Goal: Communication & Community: Answer question/provide support

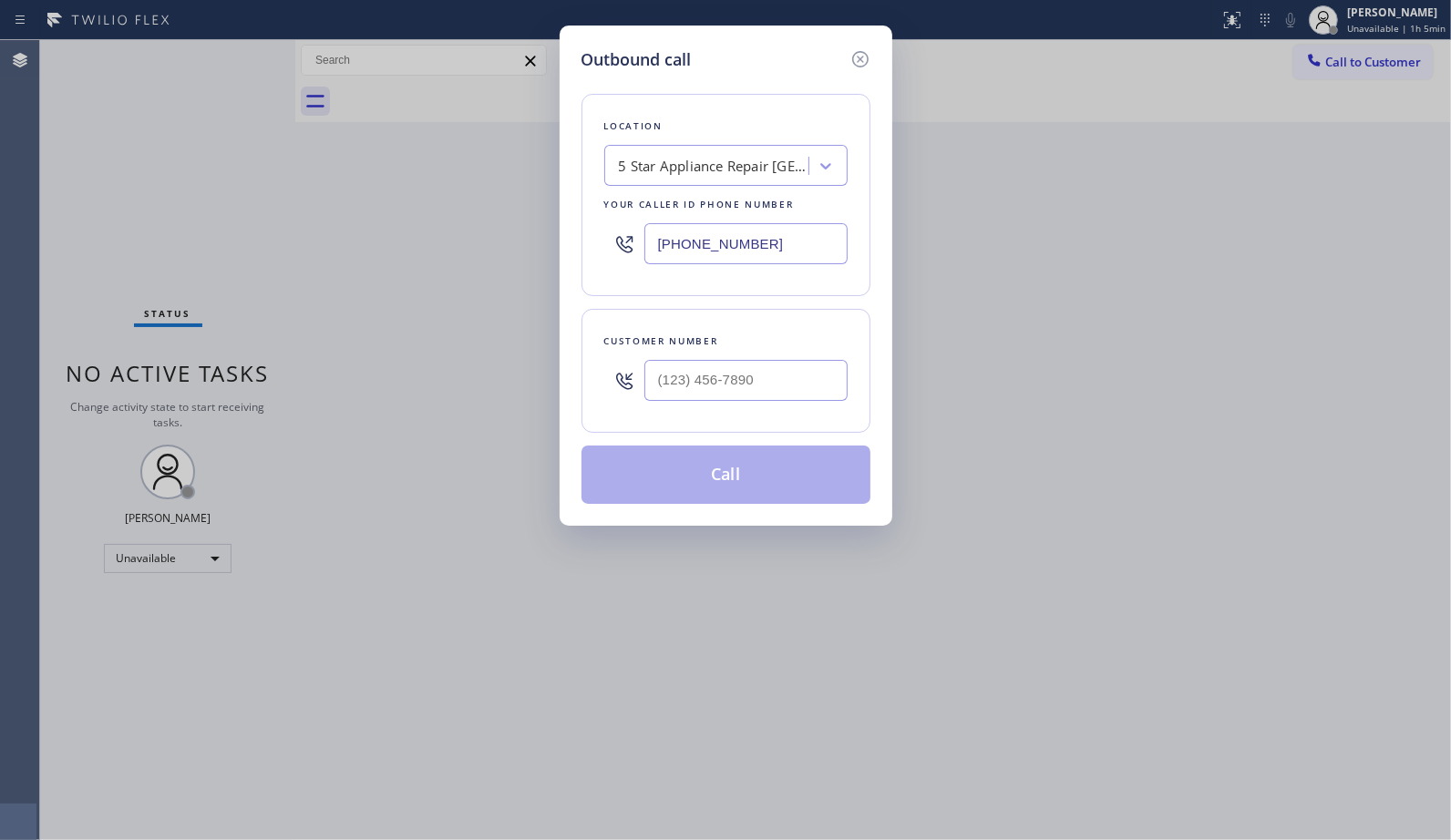
drag, startPoint x: 816, startPoint y: 239, endPoint x: 514, endPoint y: 127, distance: 322.1
click at [570, 204] on div "Outbound call Location 5 Star Appliance Repair [GEOGRAPHIC_DATA] Your caller id…" at bounding box center [726, 276] width 332 height 500
paste input "929) 203-9053"
type input "[PHONE_NUMBER]"
drag, startPoint x: 763, startPoint y: 391, endPoint x: 578, endPoint y: 376, distance: 185.6
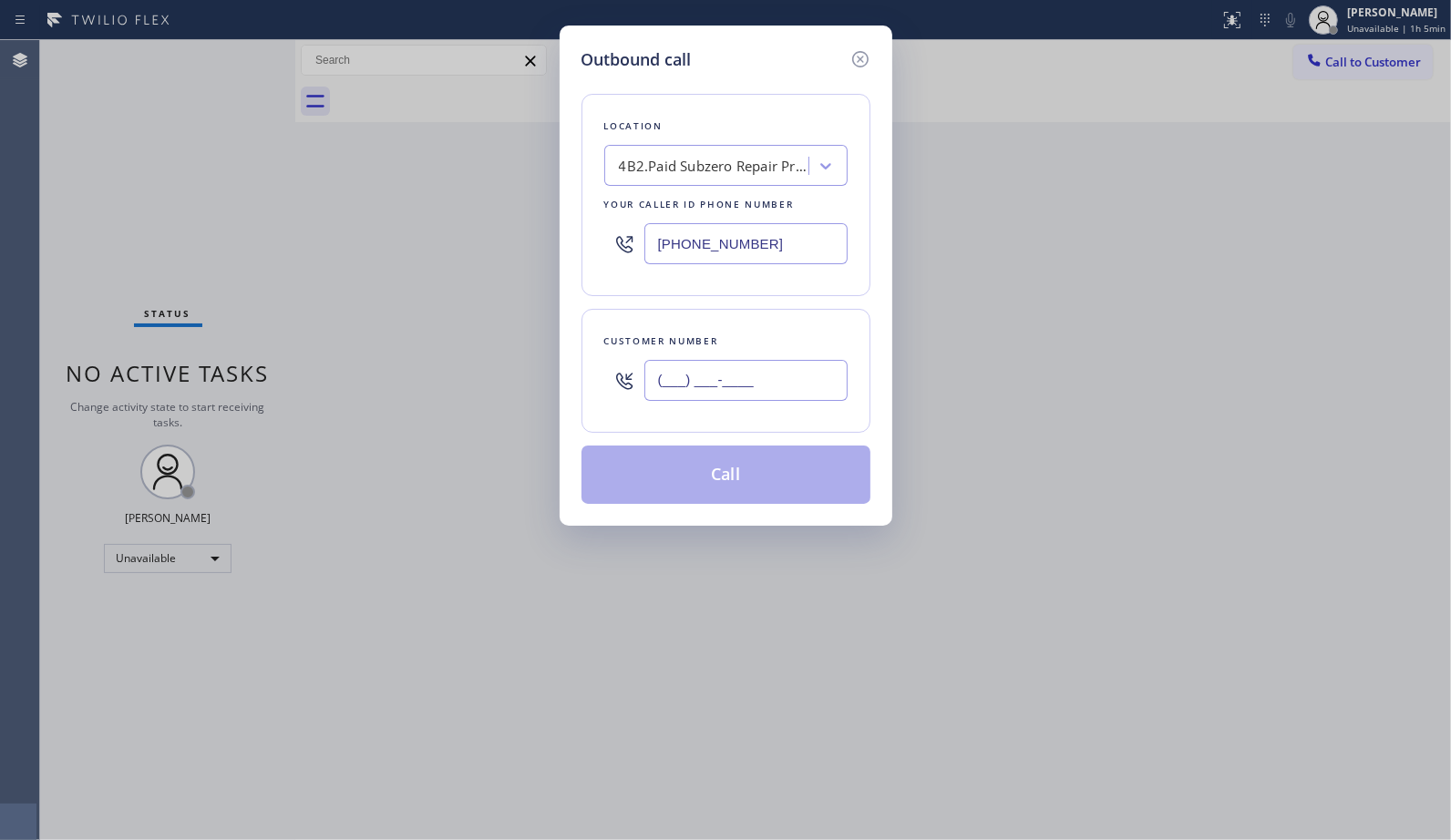
click at [600, 395] on div "Customer number (___) ___-____" at bounding box center [726, 370] width 289 height 124
paste input "516) 623-2308"
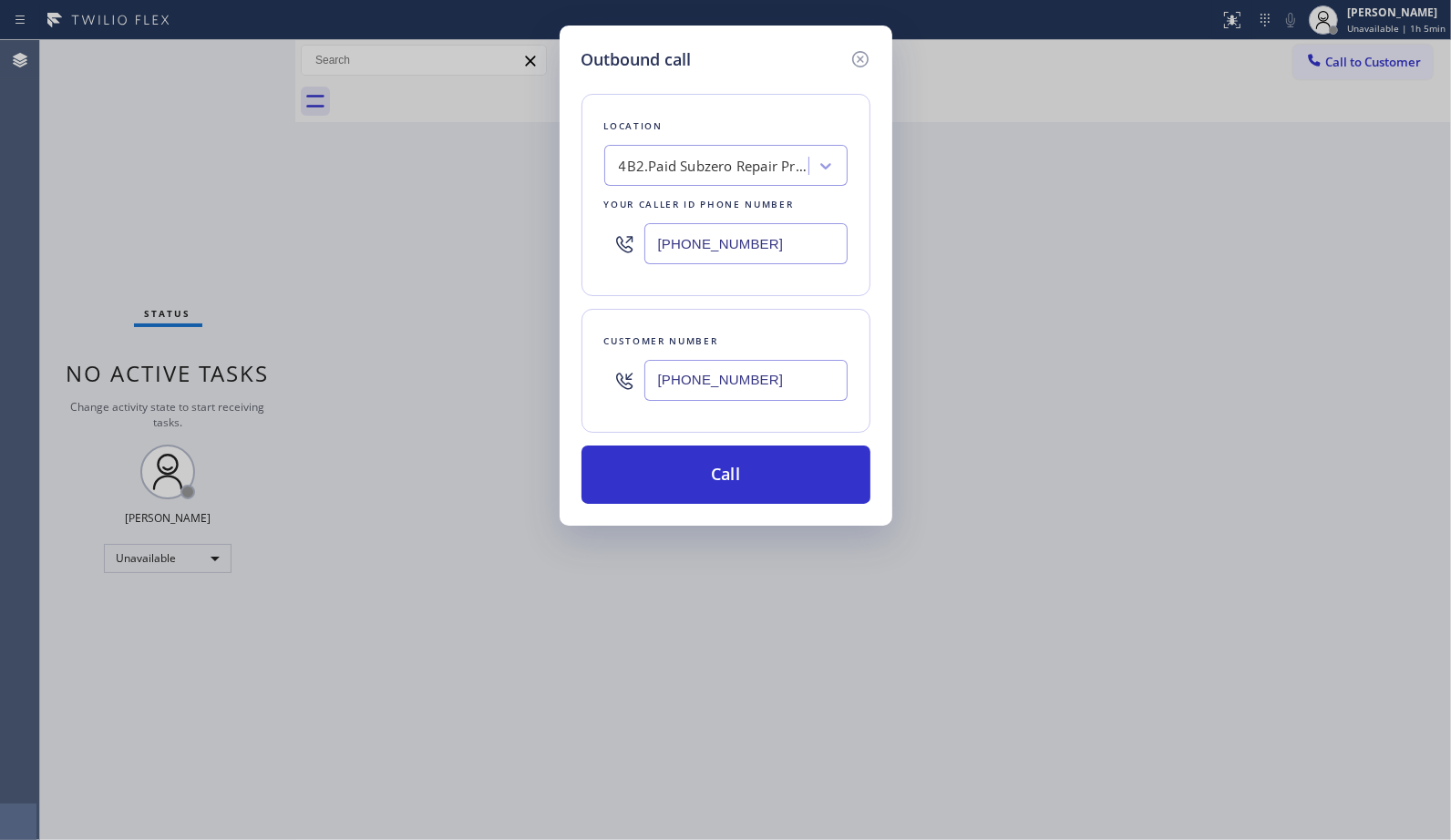
type input "[PHONE_NUMBER]"
drag, startPoint x: 690, startPoint y: 471, endPoint x: 674, endPoint y: 397, distance: 75.7
click at [689, 465] on button "Call" at bounding box center [726, 474] width 289 height 58
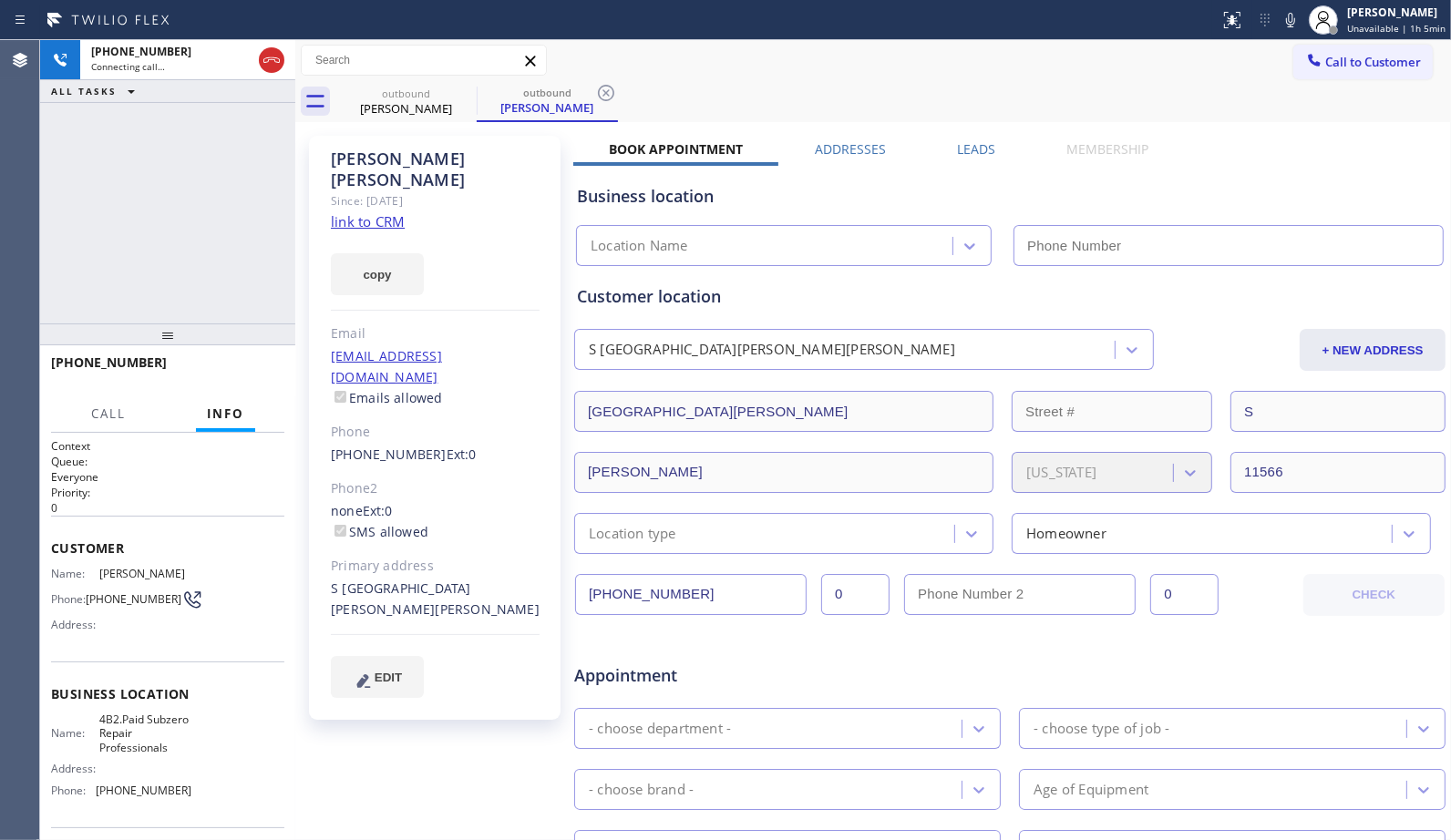
type input "[PHONE_NUMBER]"
drag, startPoint x: 601, startPoint y: 92, endPoint x: 410, endPoint y: 164, distance: 204.1
click at [601, 92] on icon at bounding box center [606, 93] width 22 height 22
drag, startPoint x: 196, startPoint y: 344, endPoint x: 196, endPoint y: 270, distance: 74.0
click at [196, 323] on div at bounding box center [168, 334] width 255 height 22
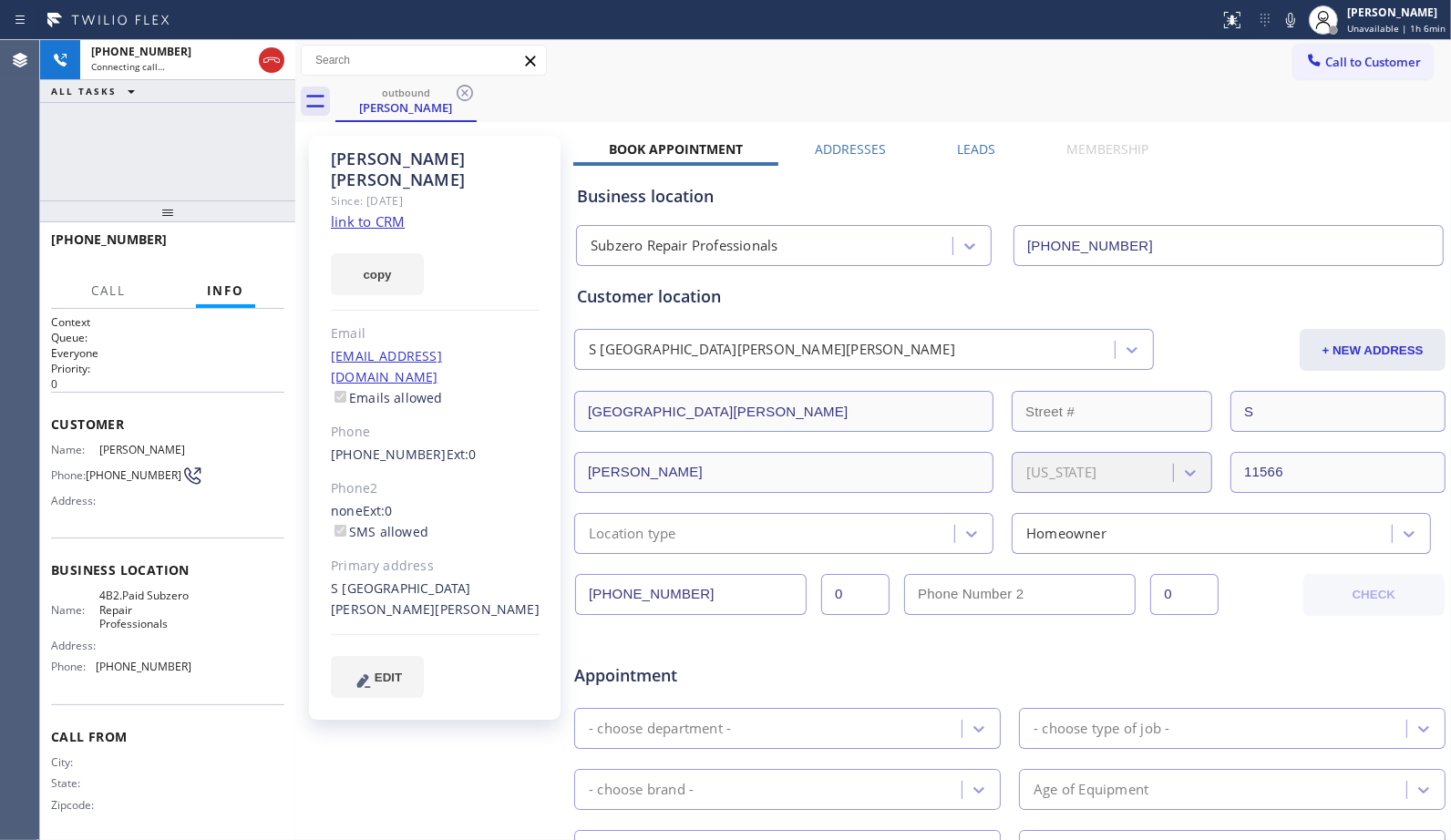
drag, startPoint x: 213, startPoint y: 276, endPoint x: 196, endPoint y: 204, distance: 74.0
click at [196, 204] on div at bounding box center [168, 211] width 255 height 22
click at [651, 71] on div "Call to Customer Outbound call Location Subzero Repair Professionals Your calle…" at bounding box center [873, 60] width 1155 height 32
click at [627, 81] on div "outbound [PERSON_NAME]" at bounding box center [893, 101] width 1115 height 41
click at [1288, 22] on icon at bounding box center [1290, 20] width 22 height 22
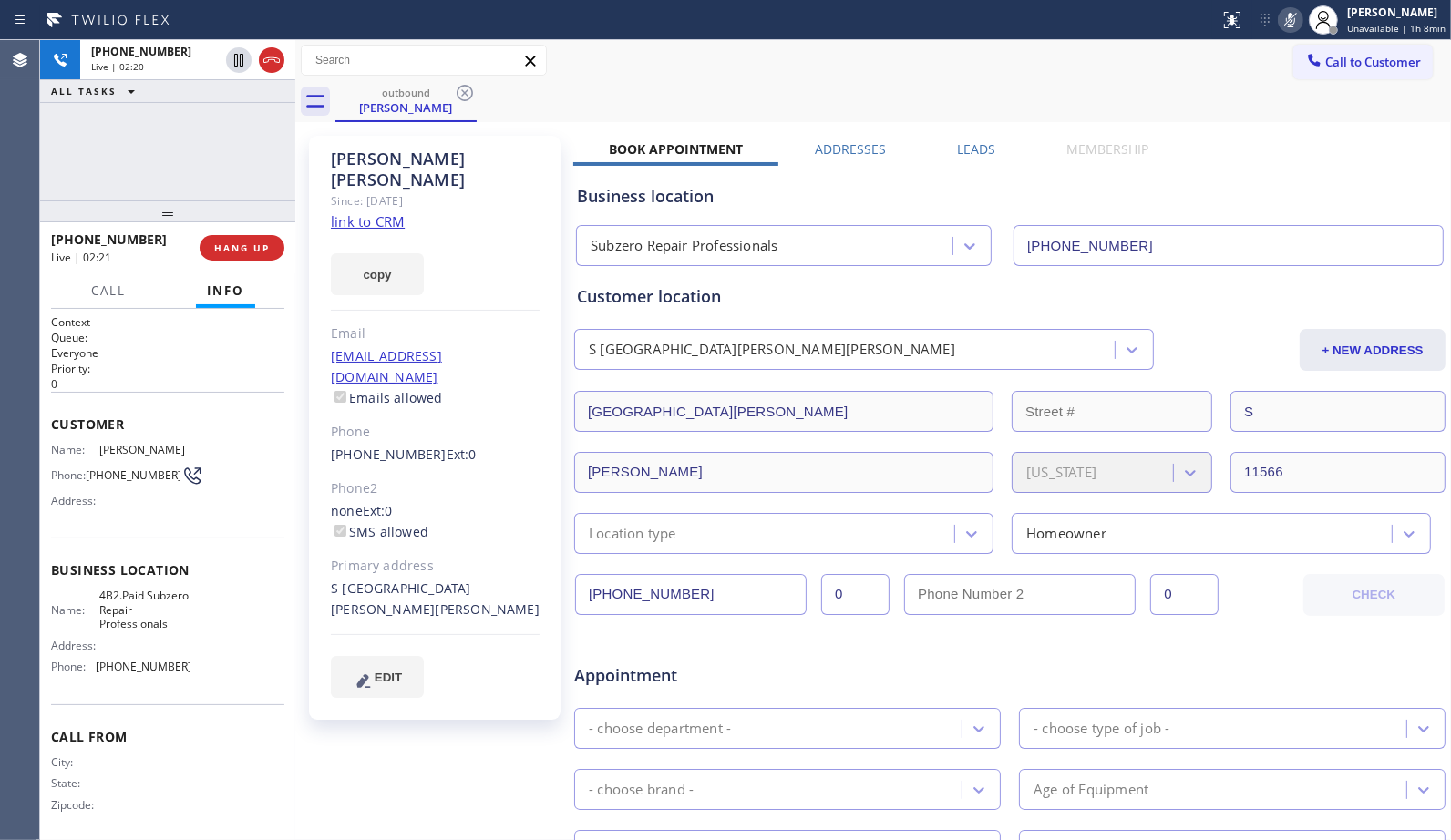
click at [1288, 22] on icon at bounding box center [1290, 20] width 22 height 22
click at [604, 78] on div "Call to Customer Outbound call Location Subzero Repair Professionals Your calle…" at bounding box center [873, 60] width 1155 height 41
click at [1285, 21] on icon at bounding box center [1290, 20] width 22 height 22
click at [1285, 23] on icon at bounding box center [1290, 20] width 22 height 22
click at [717, 83] on div "outbound [PERSON_NAME]" at bounding box center [893, 101] width 1115 height 41
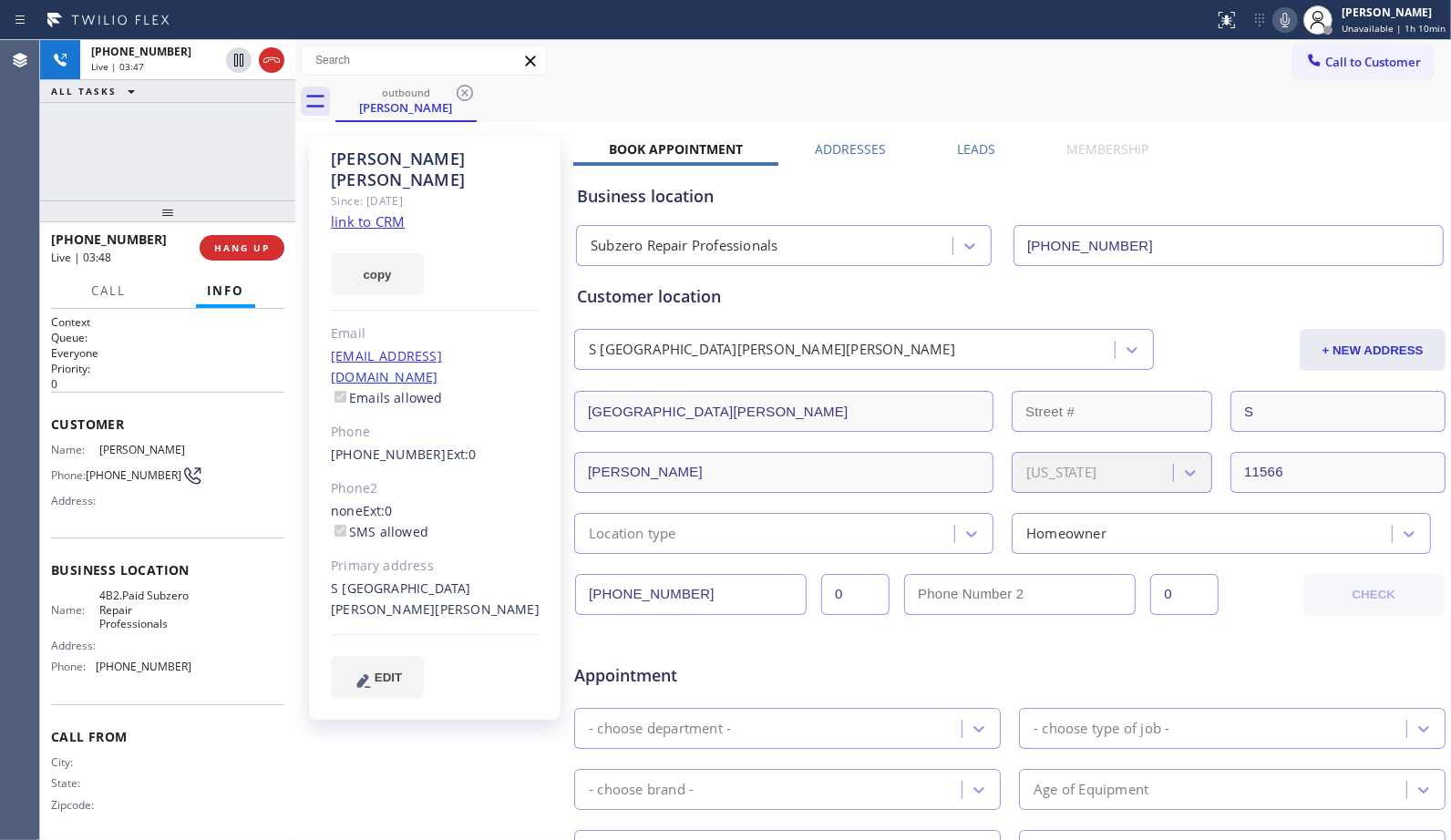
click at [622, 74] on div "Call to Customer Outbound call Location Subzero Repair Professionals Your calle…" at bounding box center [873, 60] width 1155 height 32
click at [1285, 23] on icon at bounding box center [1285, 20] width 22 height 22
click at [1285, 23] on rect at bounding box center [1284, 18] width 13 height 13
click at [675, 79] on div "Call to Customer Outbound call Location Subzero Repair Professionals Your calle…" at bounding box center [873, 60] width 1155 height 41
drag, startPoint x: 146, startPoint y: 670, endPoint x: 95, endPoint y: 676, distance: 51.4
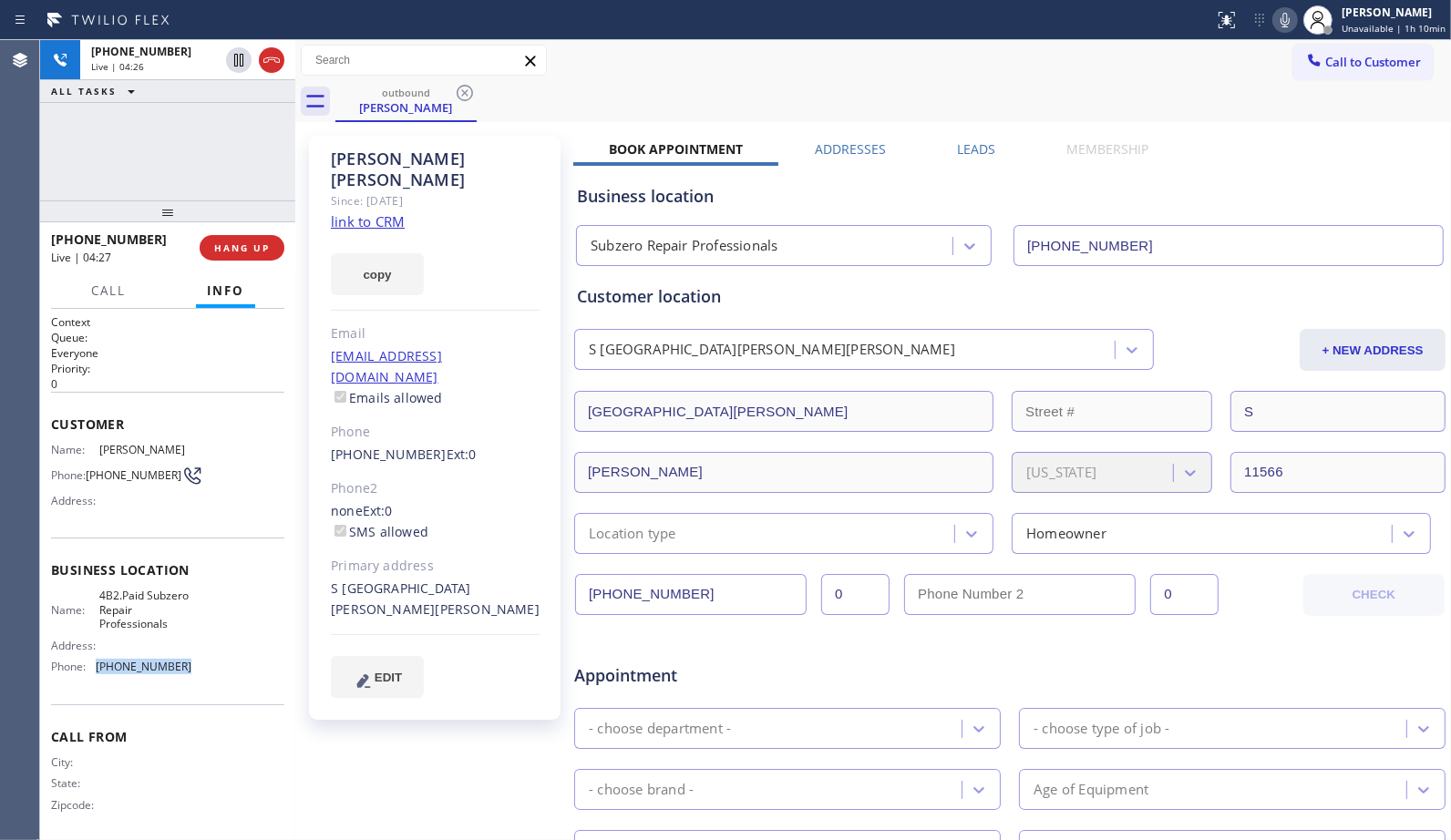
click at [95, 676] on div "Name: 4B2.Paid Subzero Repair Professionals Address: Phone: [PHONE_NUMBER]" at bounding box center [168, 633] width 233 height 92
click at [188, 669] on div "Name: 4B2.Paid Subzero Repair Professionals Address: Phone: [PHONE_NUMBER]" at bounding box center [168, 633] width 233 height 92
click at [197, 139] on div "[PHONE_NUMBER] Live | 05:06 ALL TASKS ALL TASKS ACTIVE TASKS TASKS IN WRAP UP" at bounding box center [168, 121] width 255 height 160
click at [259, 258] on button "HANG UP" at bounding box center [242, 248] width 85 height 26
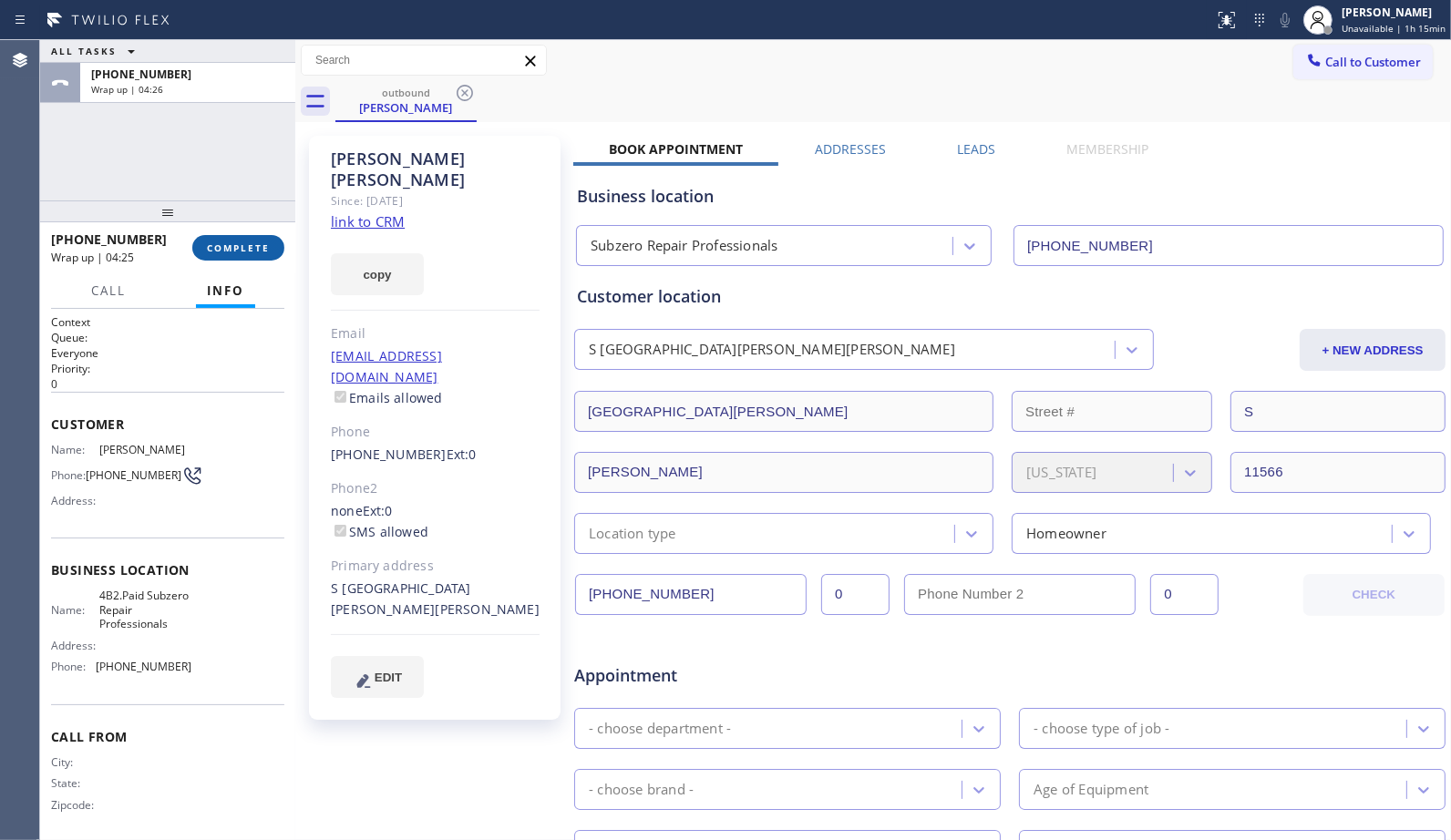
click at [224, 246] on span "COMPLETE" at bounding box center [238, 247] width 63 height 13
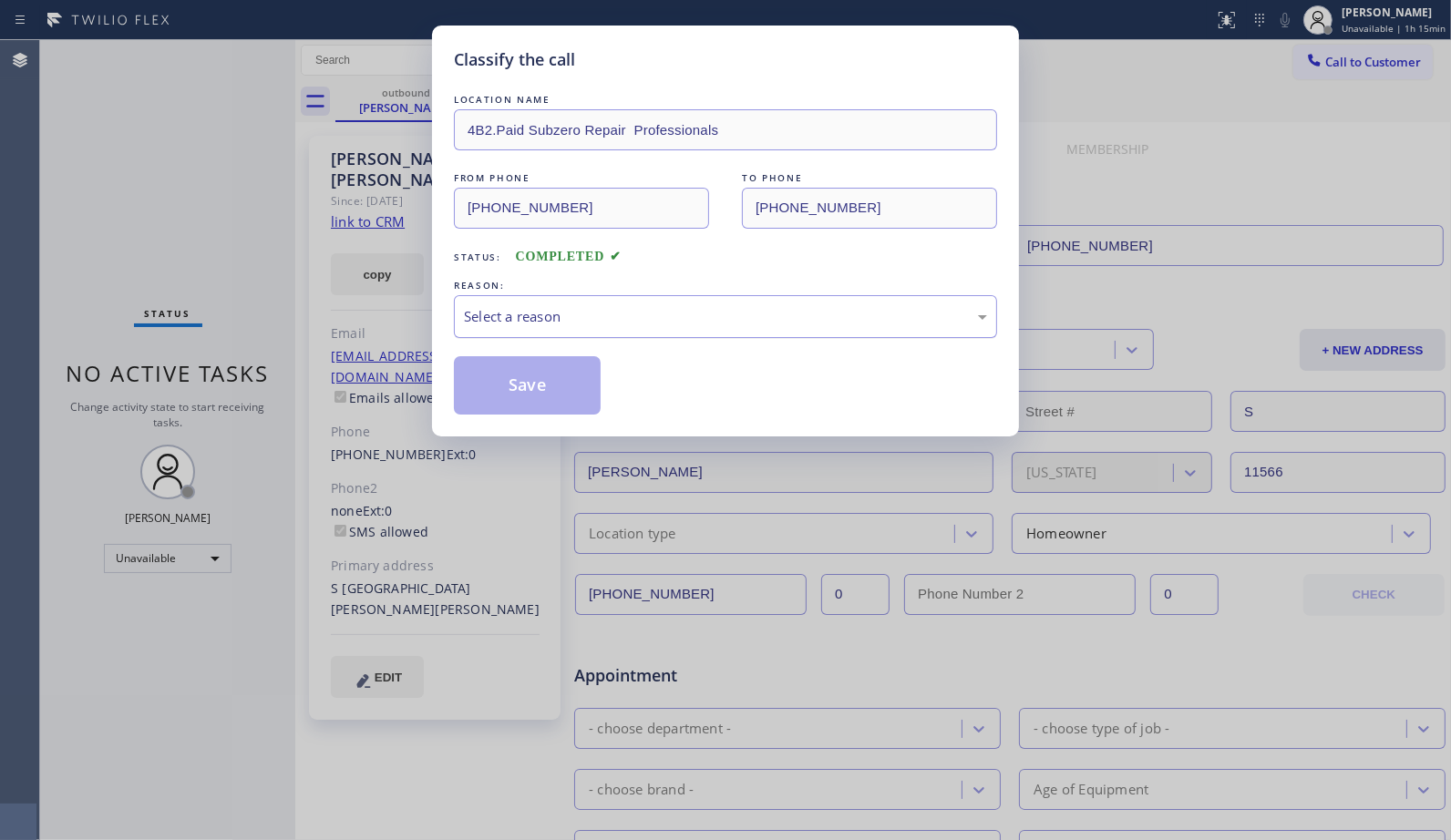
click at [728, 325] on div "Select a reason" at bounding box center [725, 316] width 523 height 21
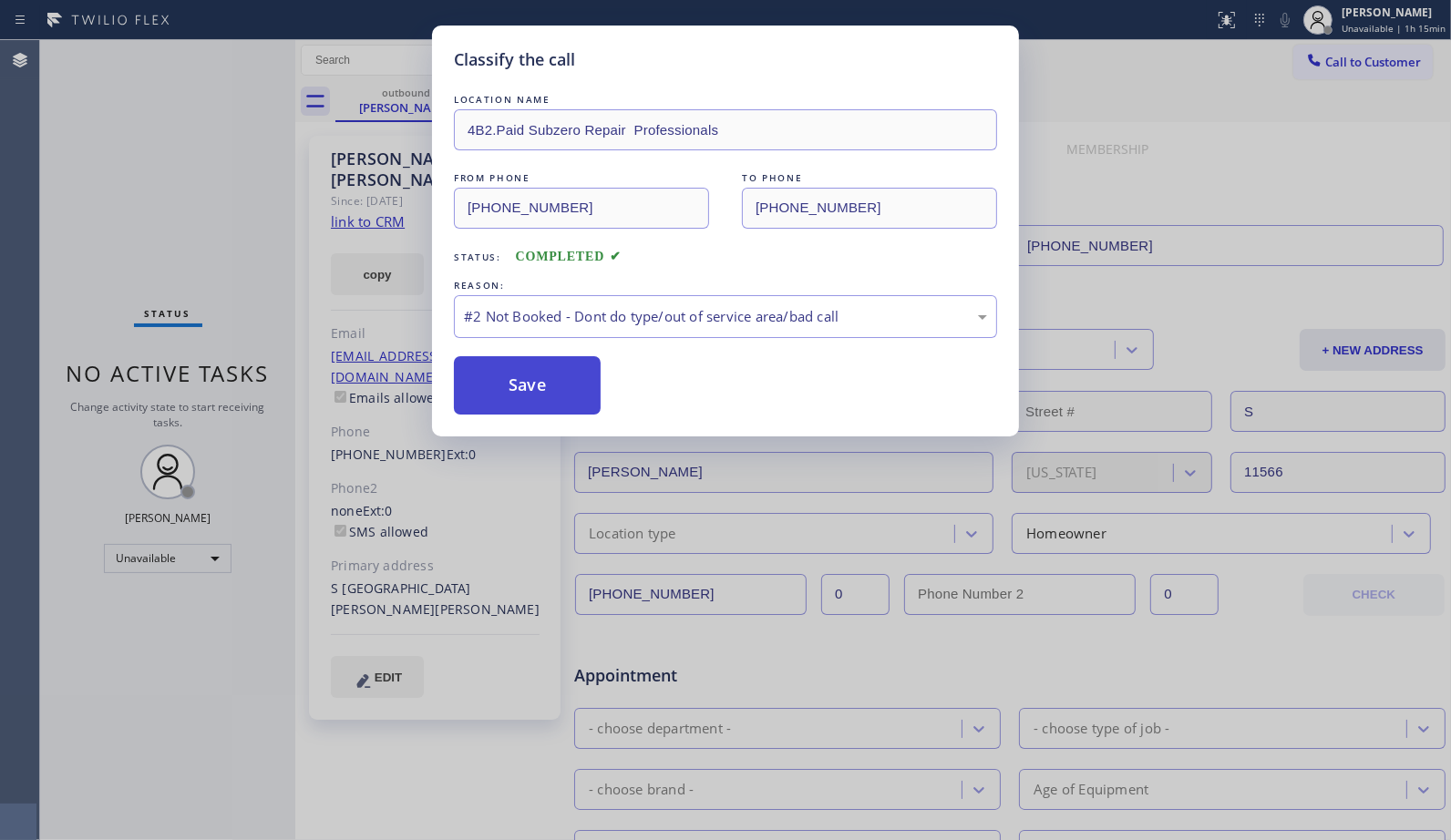
click at [542, 397] on button "Save" at bounding box center [527, 384] width 146 height 58
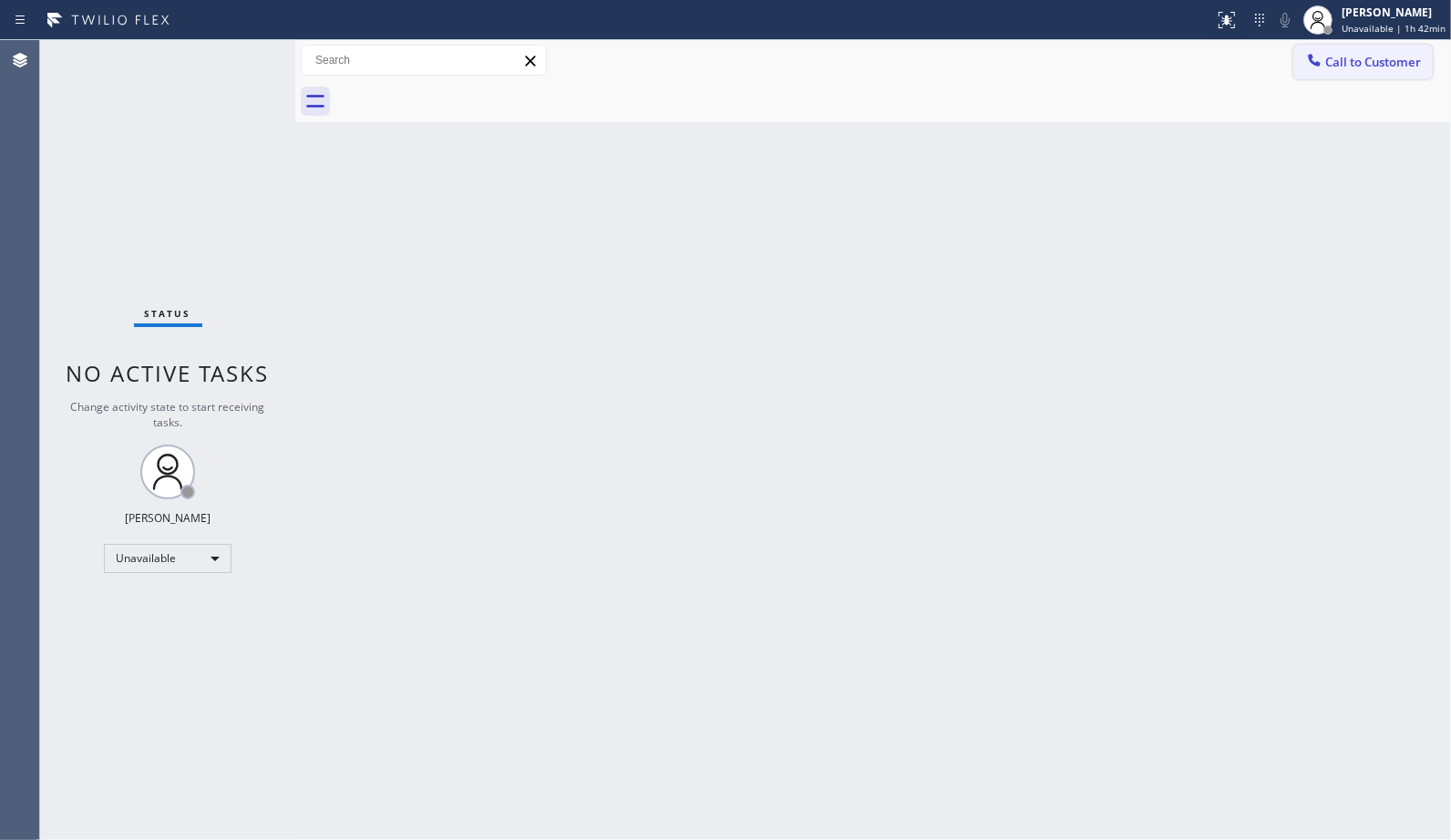
click at [1359, 55] on span "Call to Customer" at bounding box center [1372, 61] width 96 height 17
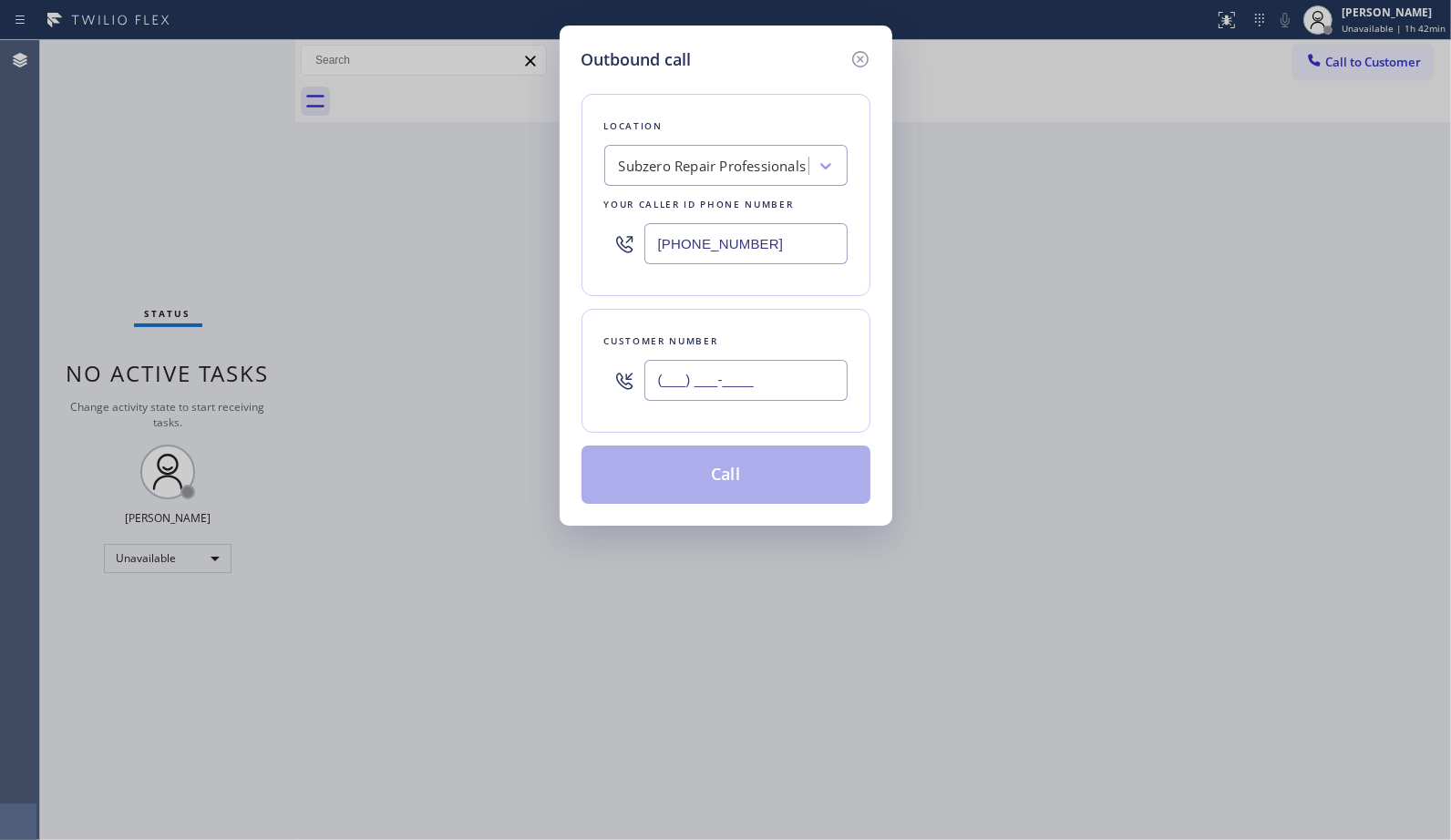
drag, startPoint x: 786, startPoint y: 386, endPoint x: 548, endPoint y: 308, distance: 250.5
click at [554, 370] on div "Outbound call Location Subzero Repair Professionals Your caller id phone number…" at bounding box center [726, 420] width 1451 height 840
paste input "516) 623-2308"
type input "[PHONE_NUMBER]"
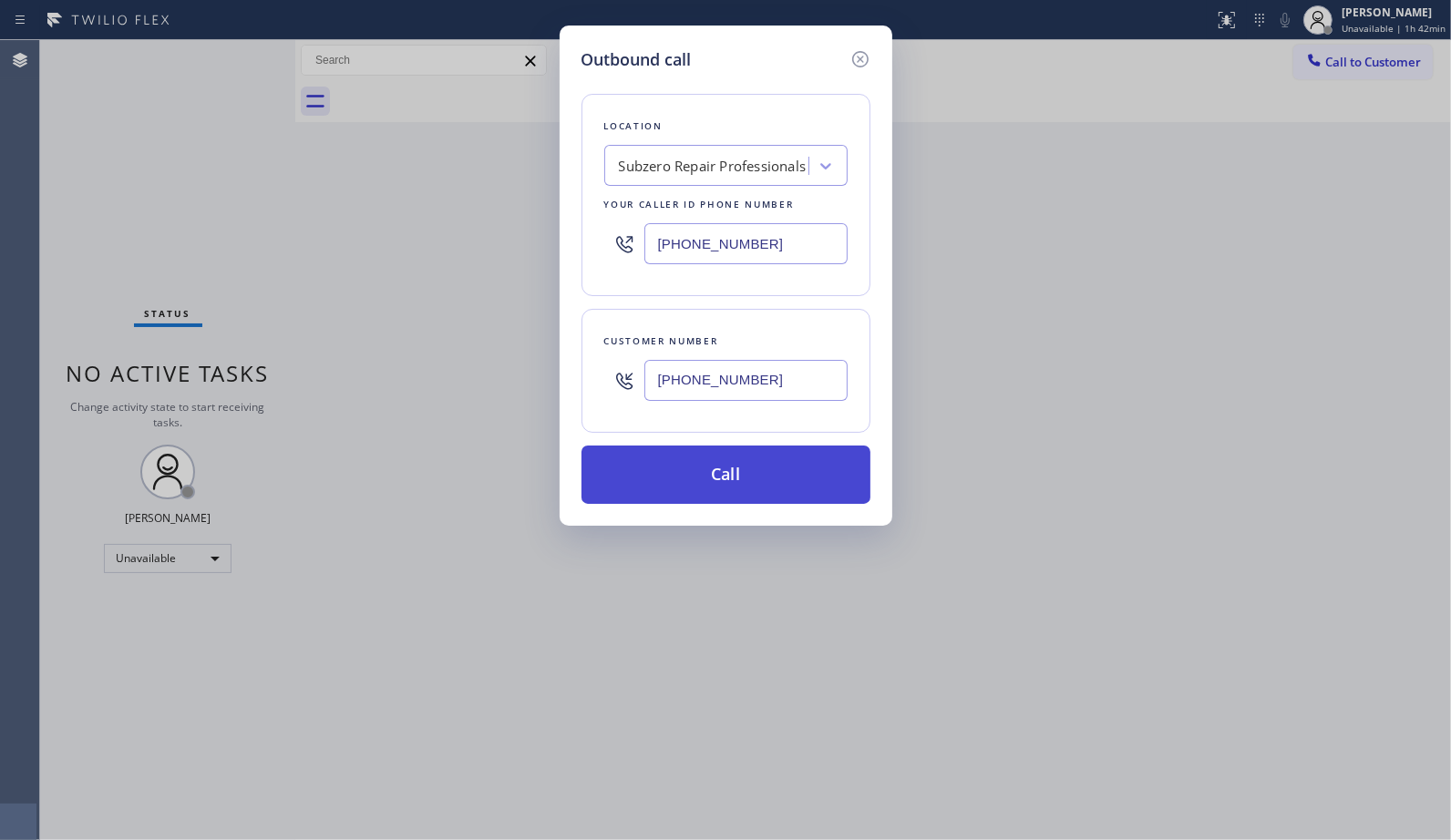
click at [777, 488] on button "Call" at bounding box center [726, 474] width 289 height 58
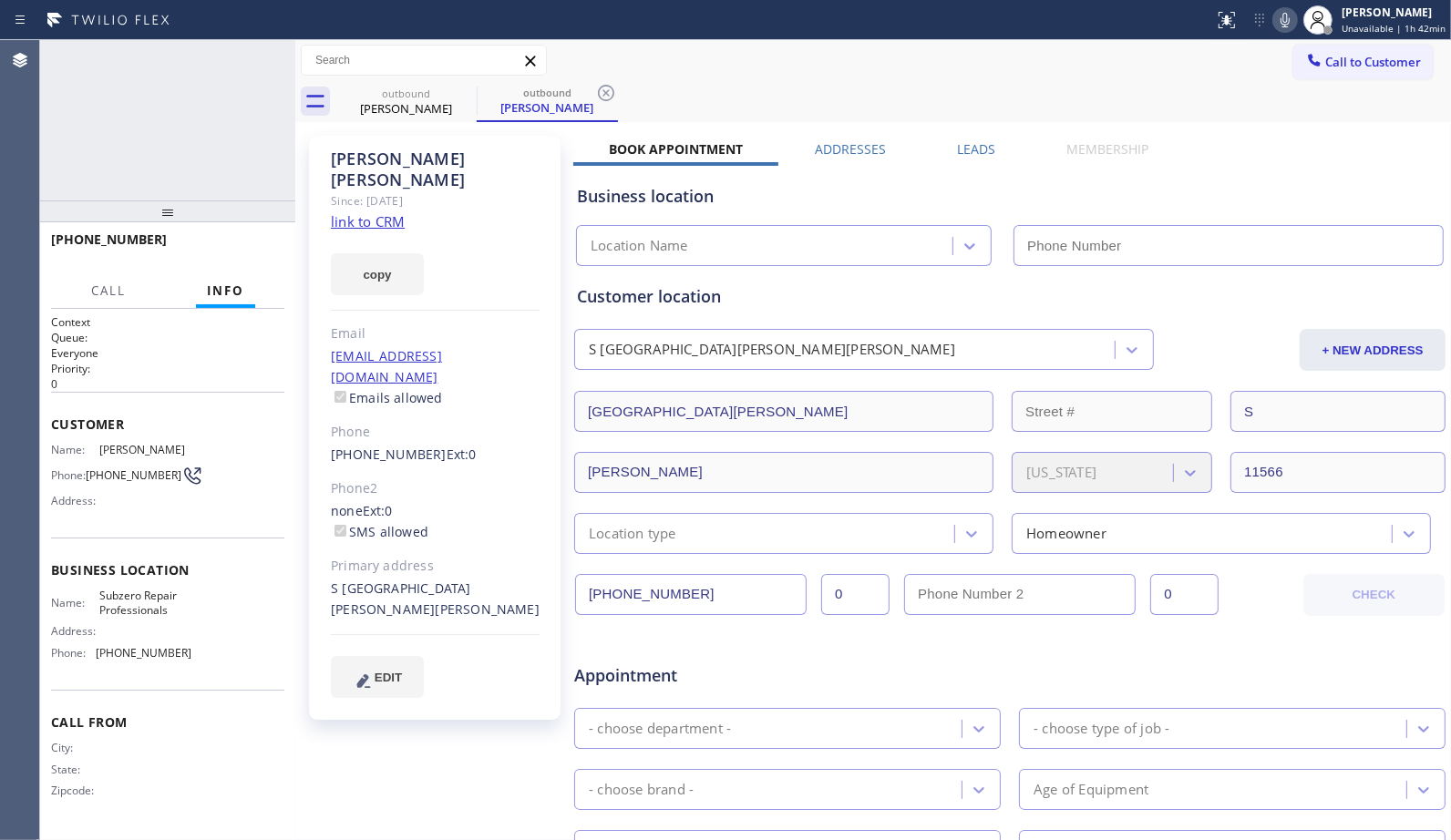
type input "[PHONE_NUMBER]"
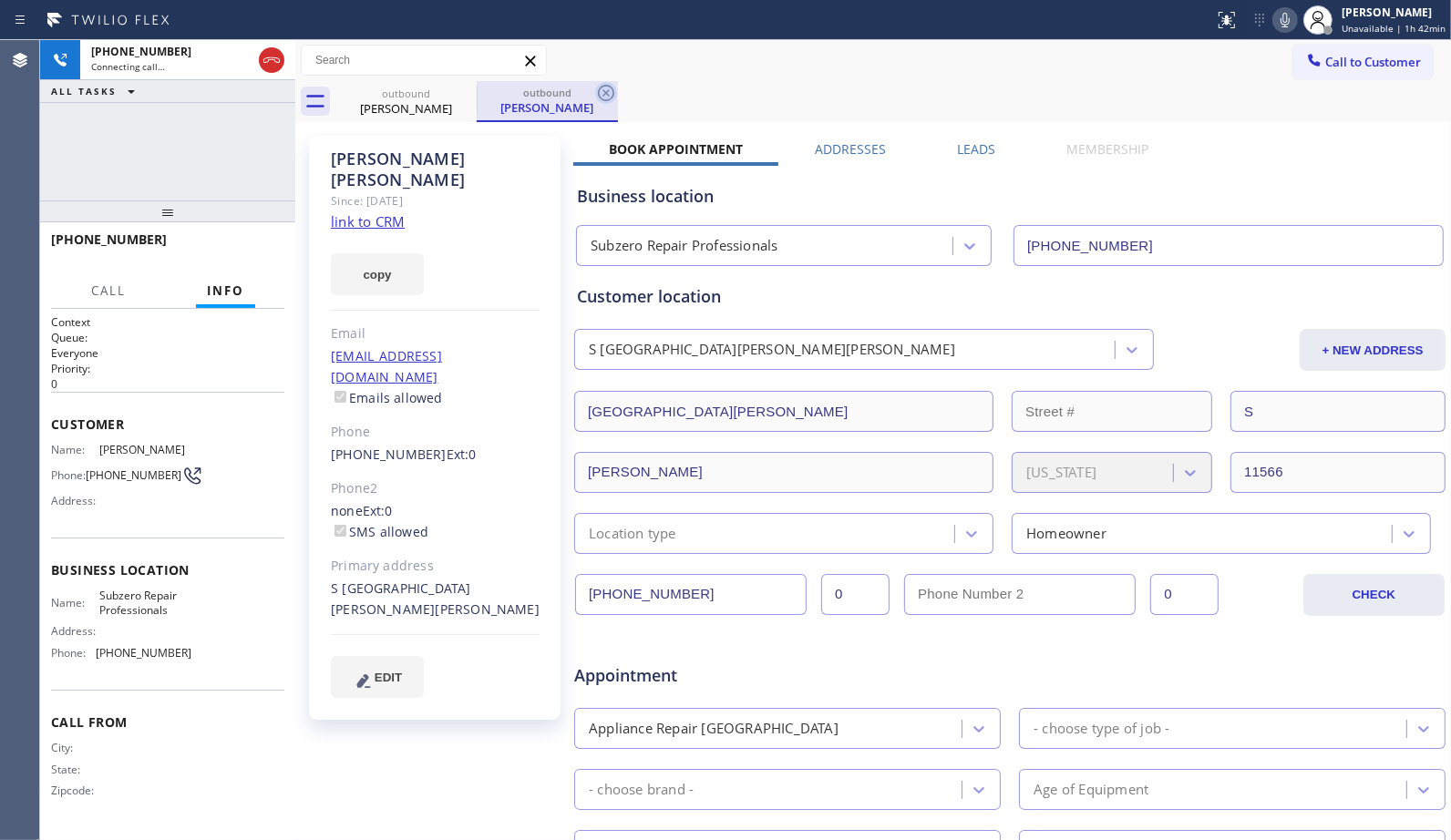
click at [597, 95] on icon at bounding box center [606, 93] width 22 height 22
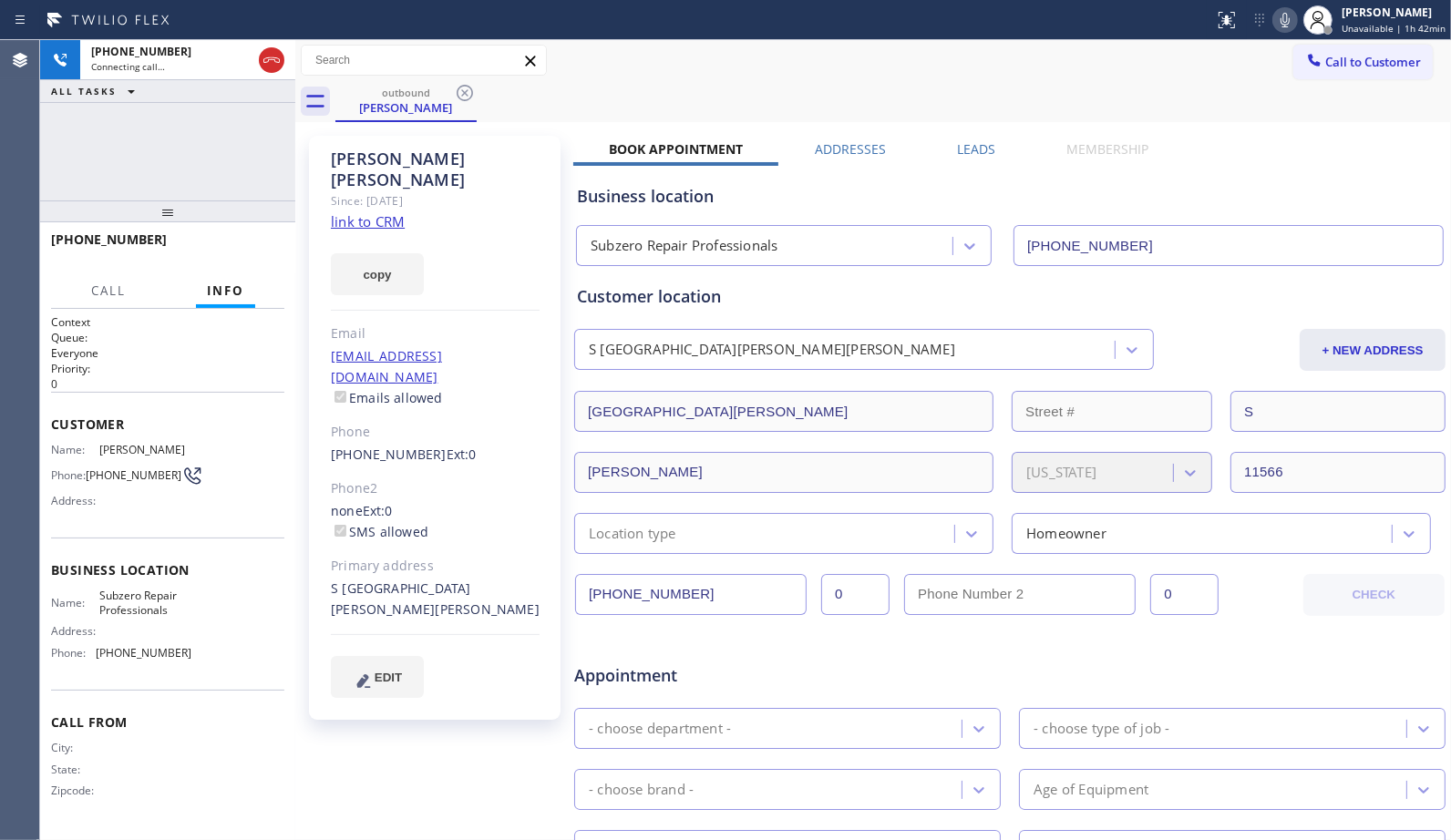
drag, startPoint x: 165, startPoint y: 215, endPoint x: 170, endPoint y: 187, distance: 28.4
click at [170, 187] on div "[PHONE_NUMBER] Connecting call… ALL TASKS ALL TASKS ACTIVE TASKS TASKS IN WRAP …" at bounding box center [168, 440] width 255 height 799
click at [648, 68] on div "Call to Customer Outbound call Location Subzero Repair Professionals Your calle…" at bounding box center [873, 60] width 1155 height 32
drag, startPoint x: 1276, startPoint y: 892, endPoint x: 1280, endPoint y: 902, distance: 10.8
click at [1280, 839] on html "Status report No issues detected If you experience an issue, please download th…" at bounding box center [726, 420] width 1451 height 840
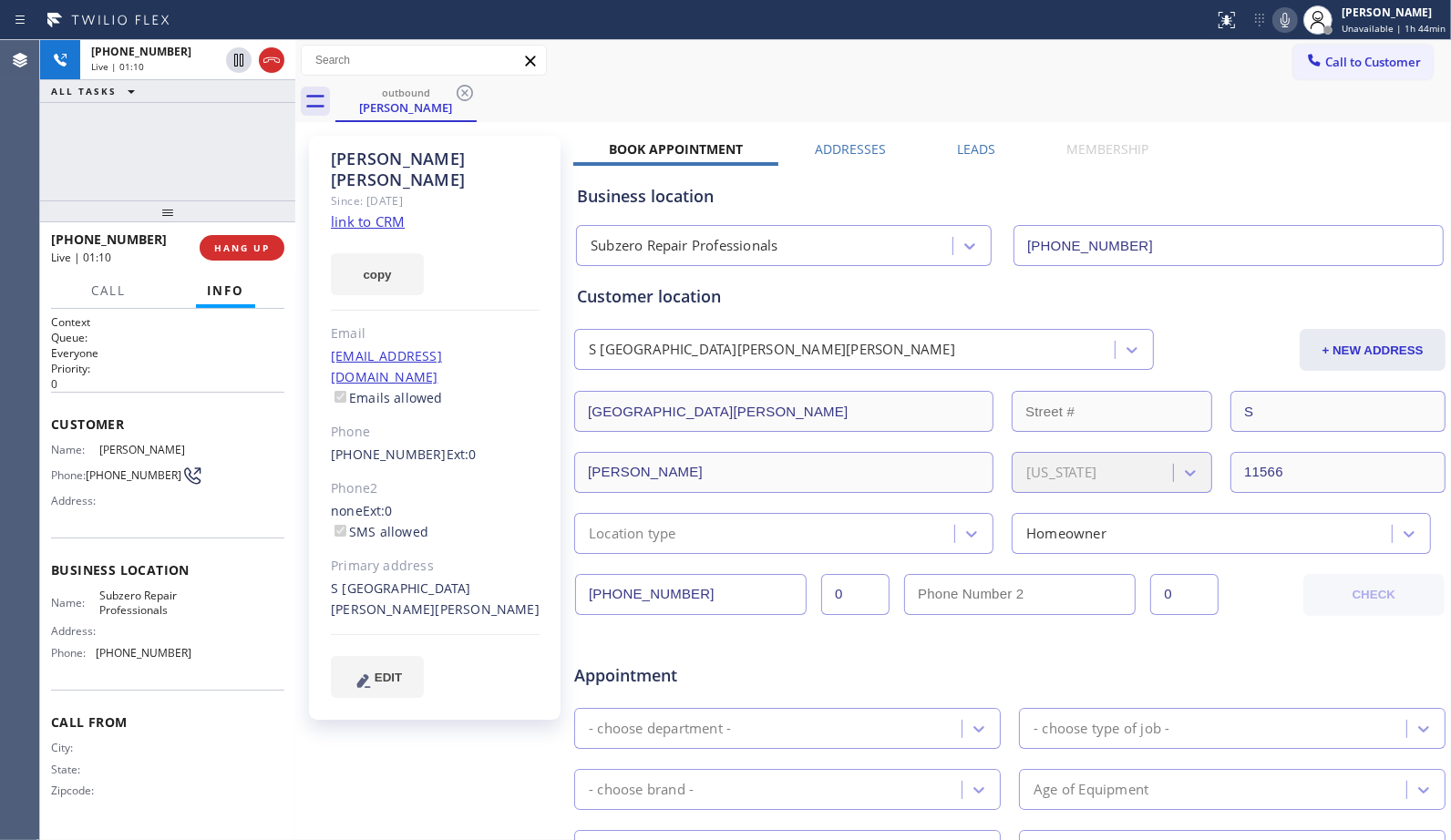
click at [996, 74] on div "Call to Customer Outbound call Location Subzero Repair Professionals Your calle…" at bounding box center [873, 60] width 1155 height 32
click at [1292, 24] on icon at bounding box center [1285, 20] width 22 height 22
click at [715, 91] on div "outbound [PERSON_NAME]" at bounding box center [893, 101] width 1115 height 41
click at [1288, 18] on icon at bounding box center [1285, 20] width 22 height 22
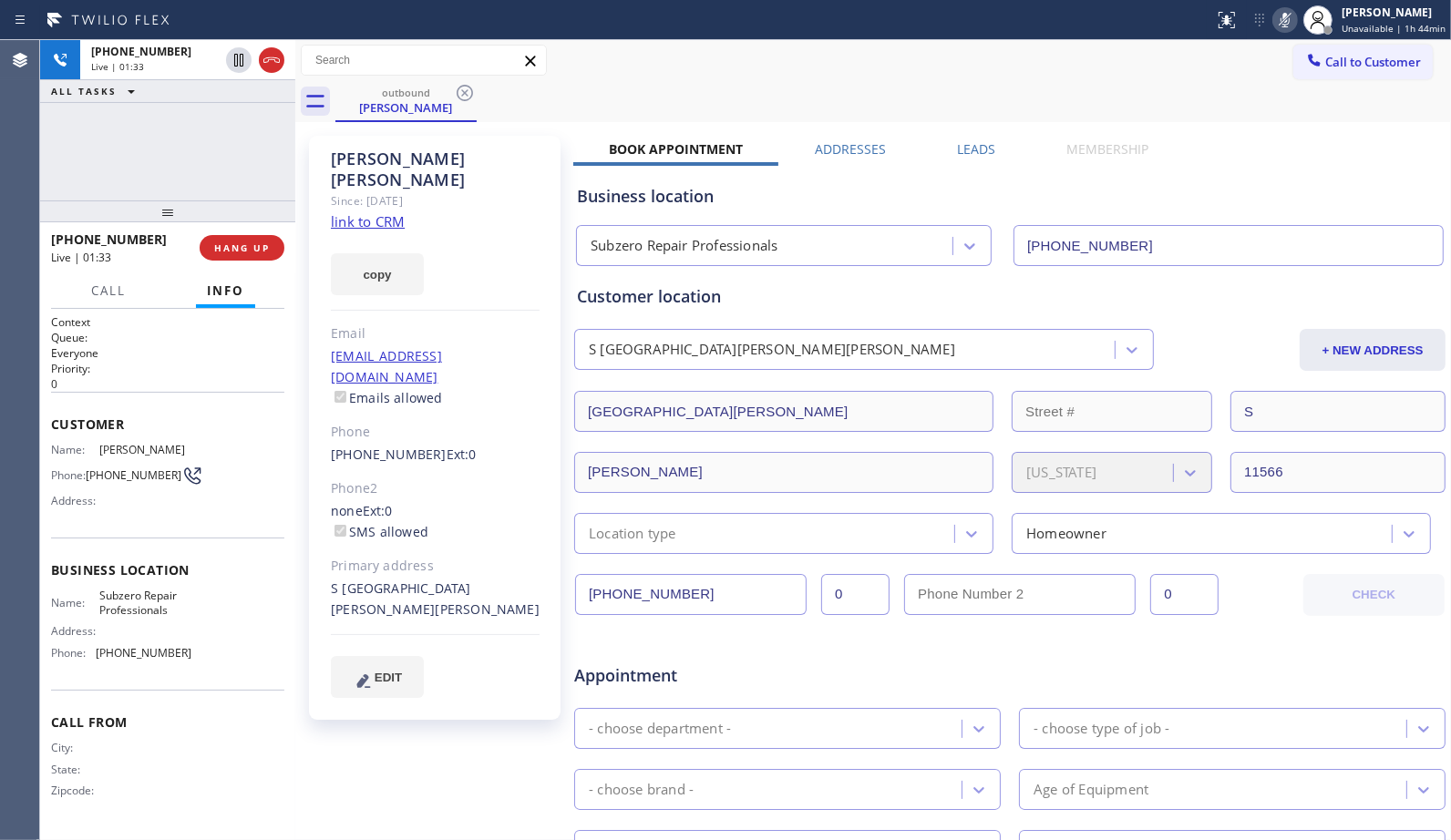
click at [1289, 18] on rect at bounding box center [1284, 18] width 13 height 13
click at [1283, 23] on icon at bounding box center [1285, 20] width 22 height 22
click at [1295, 24] on icon at bounding box center [1285, 20] width 22 height 22
click at [1289, 23] on icon at bounding box center [1284, 20] width 9 height 15
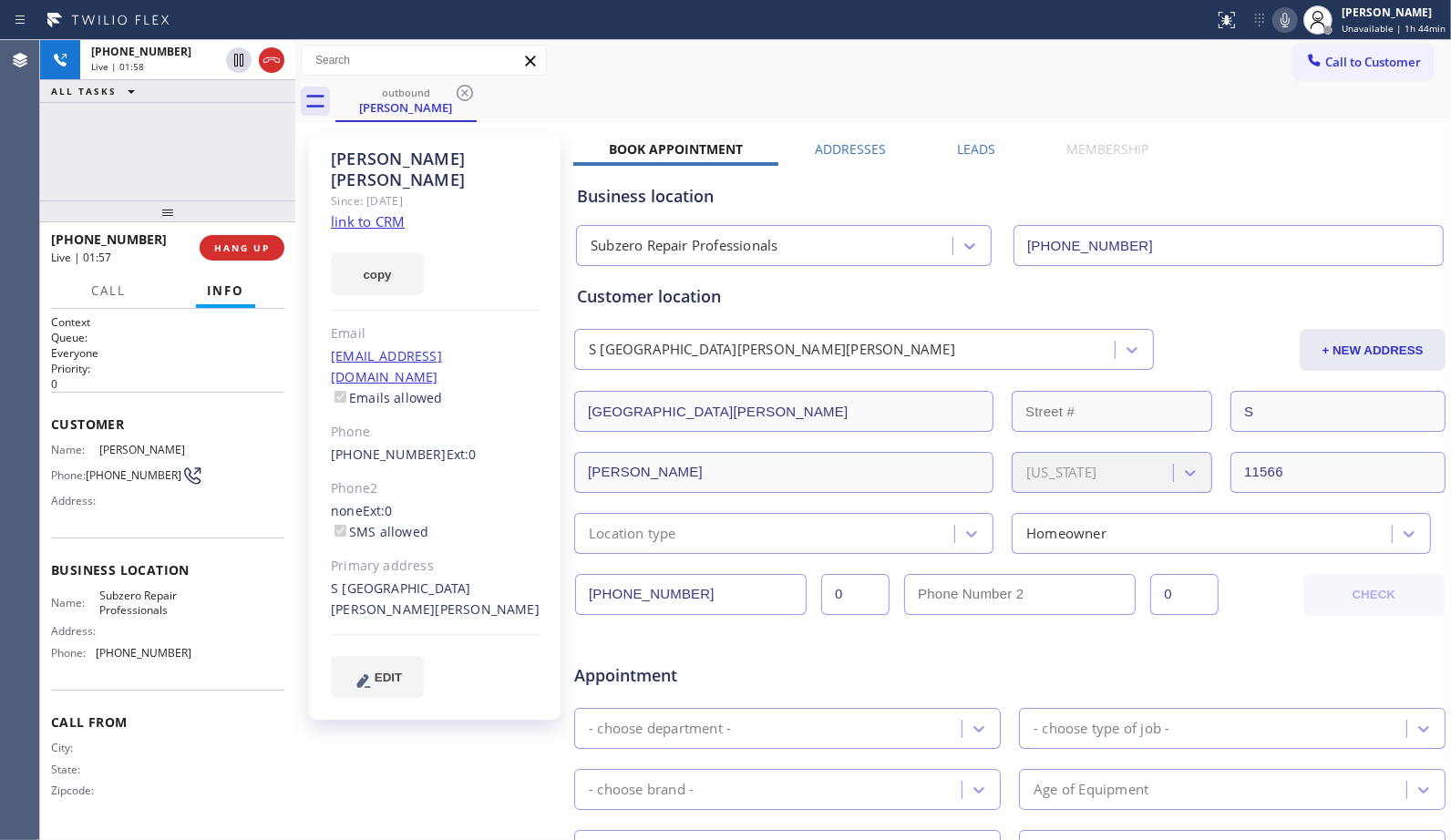
click at [1289, 22] on icon at bounding box center [1284, 20] width 9 height 15
click at [262, 243] on span "HANG UP" at bounding box center [242, 247] width 55 height 13
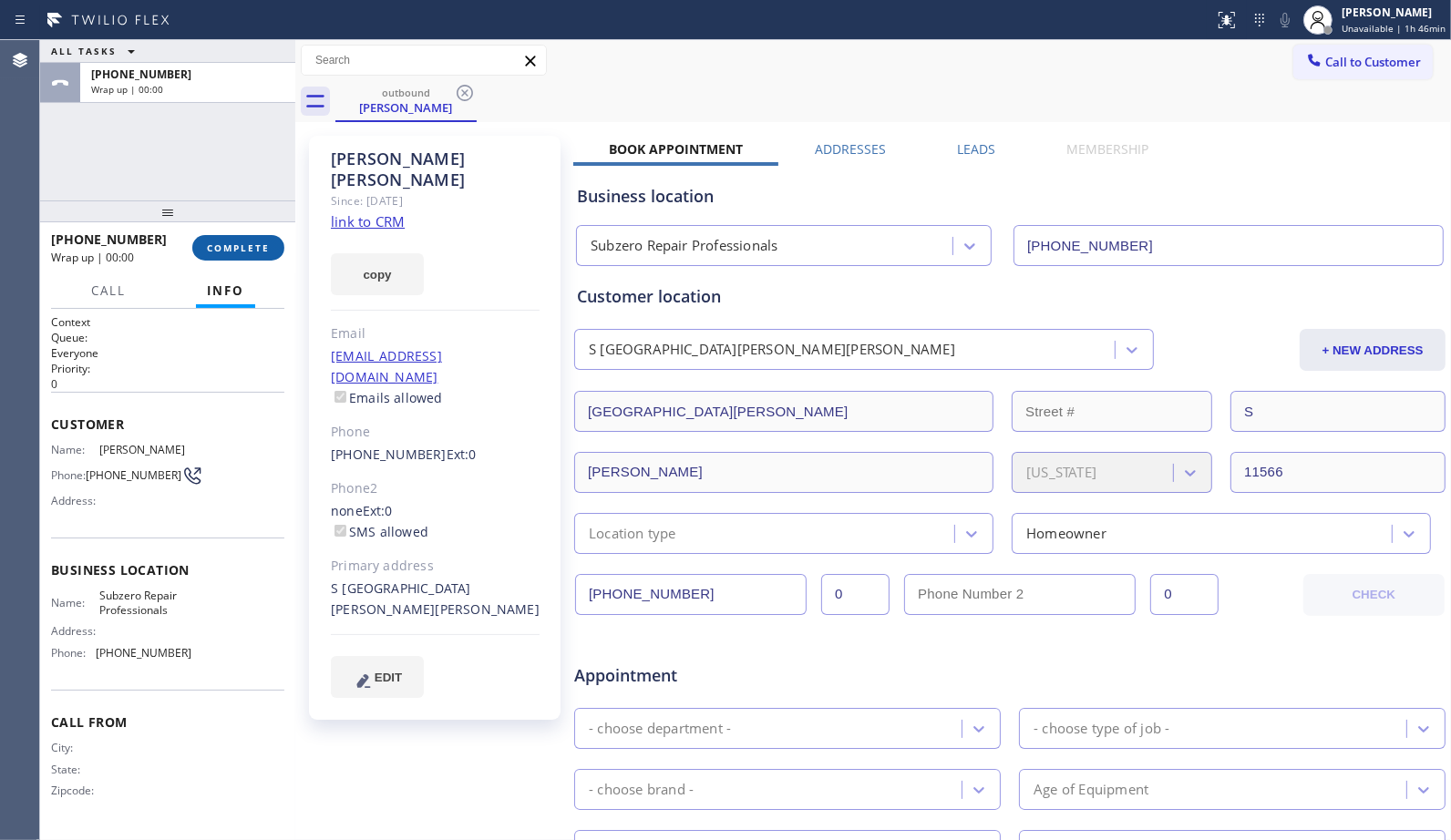
click at [262, 243] on span "COMPLETE" at bounding box center [238, 247] width 63 height 13
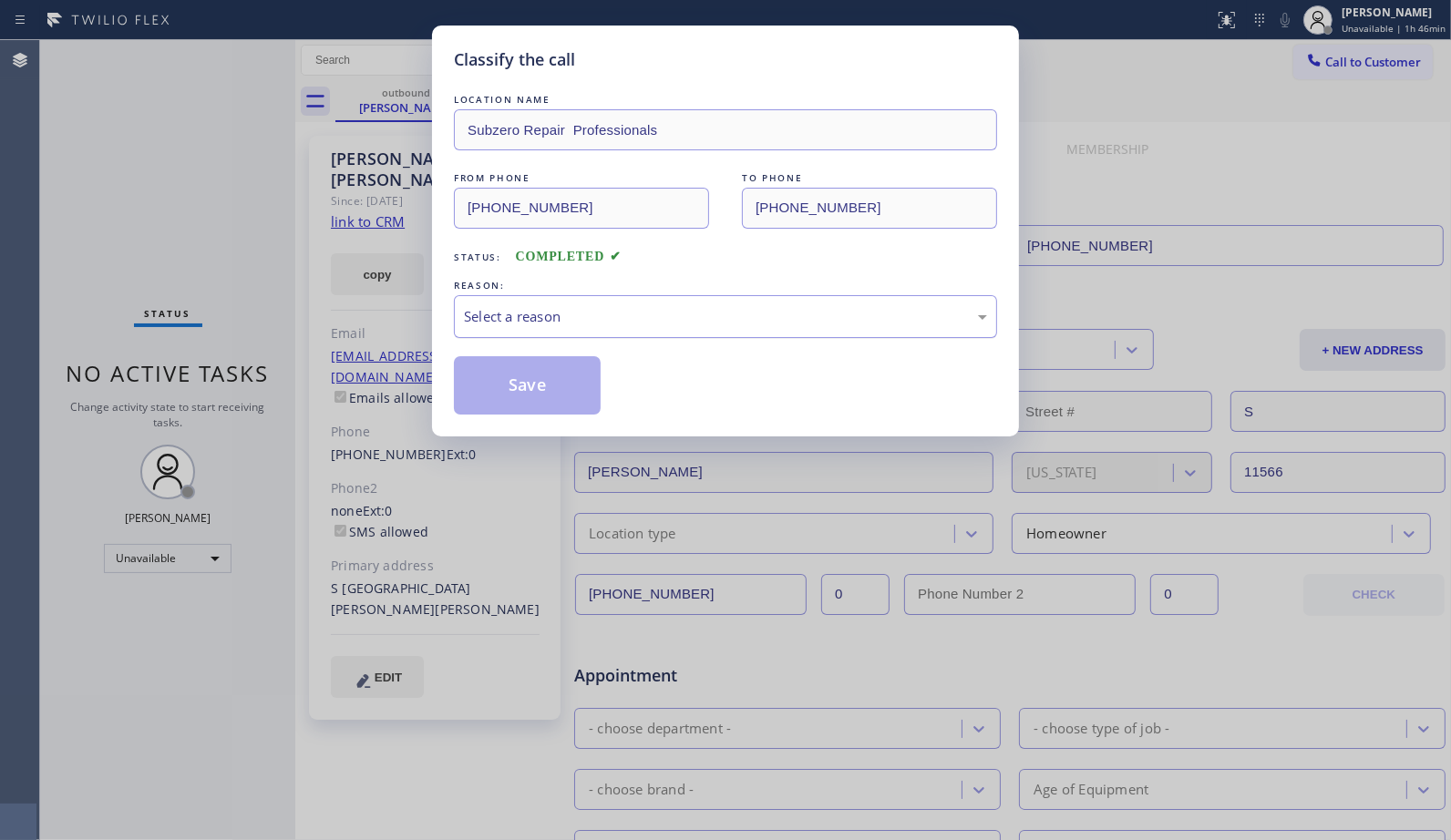
click at [712, 316] on div "Select a reason" at bounding box center [725, 316] width 523 height 21
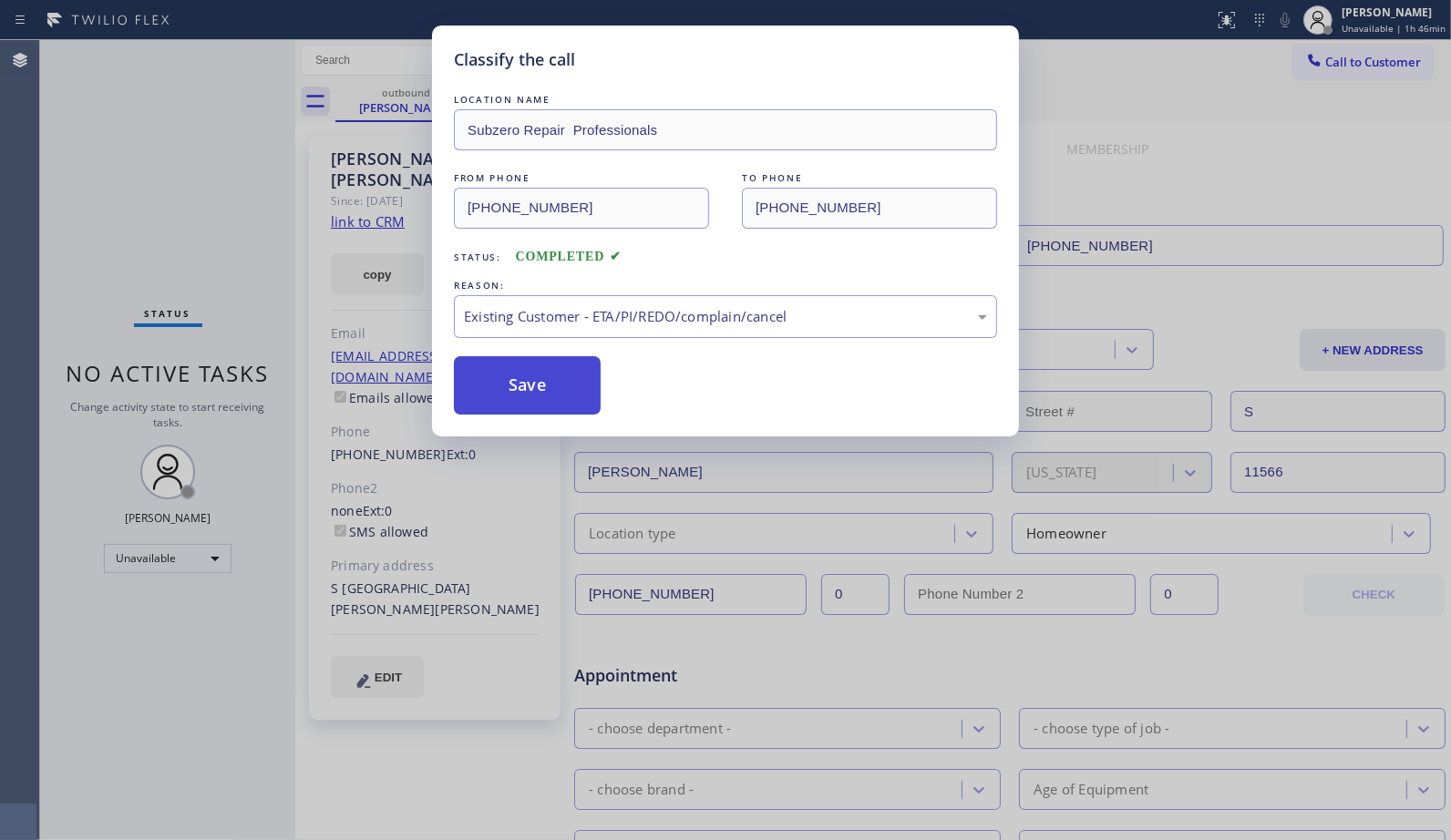
click at [568, 394] on button "Save" at bounding box center [527, 384] width 146 height 58
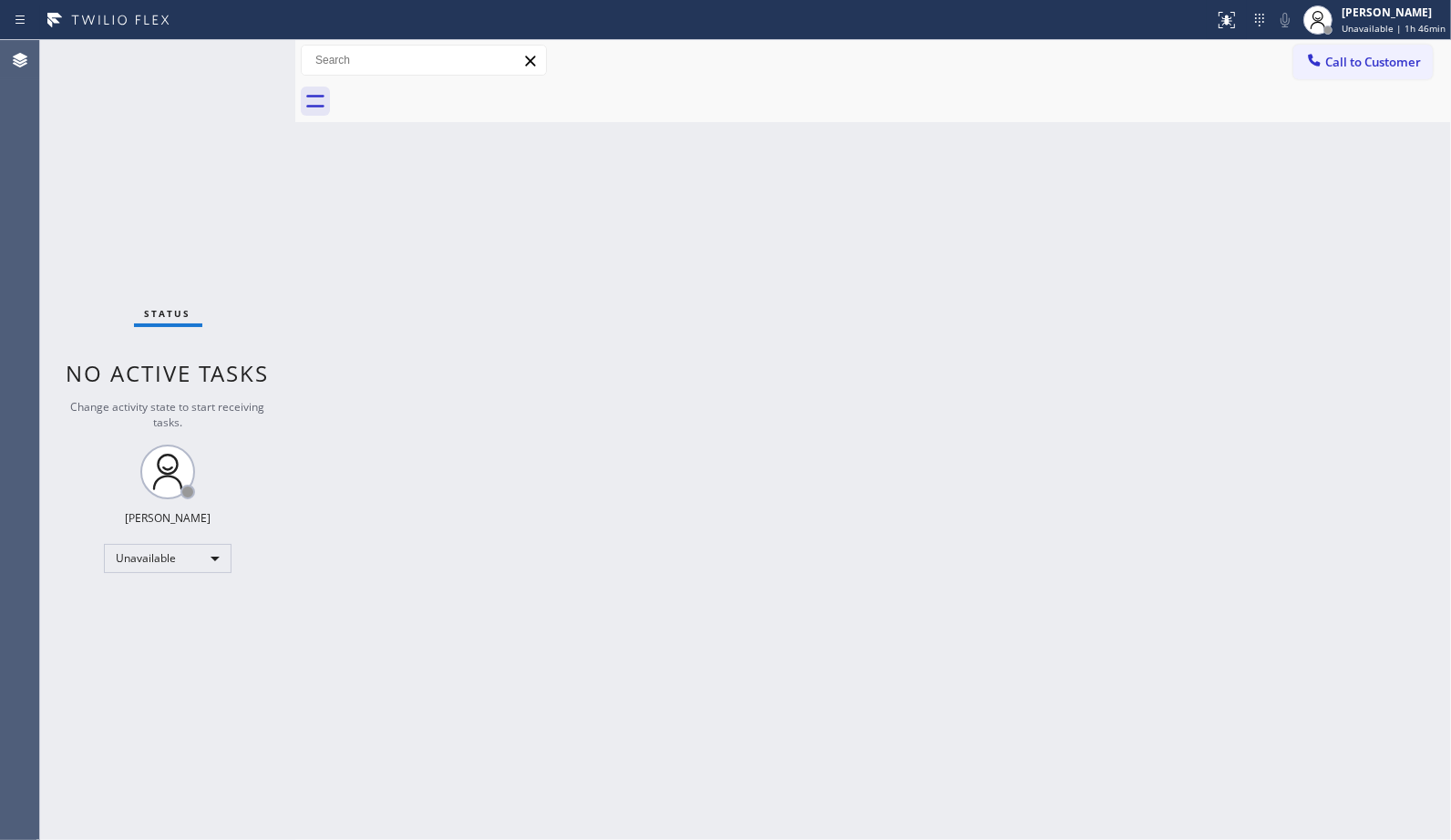
click at [1076, 266] on div "Back to Dashboard Change Sender ID Customers Technicians Select a contact Outbo…" at bounding box center [873, 440] width 1155 height 799
click at [1086, 258] on div "Back to Dashboard Change Sender ID Customers Technicians Select a contact Outbo…" at bounding box center [873, 440] width 1155 height 799
click at [1337, 59] on span "Call to Customer" at bounding box center [1372, 61] width 96 height 17
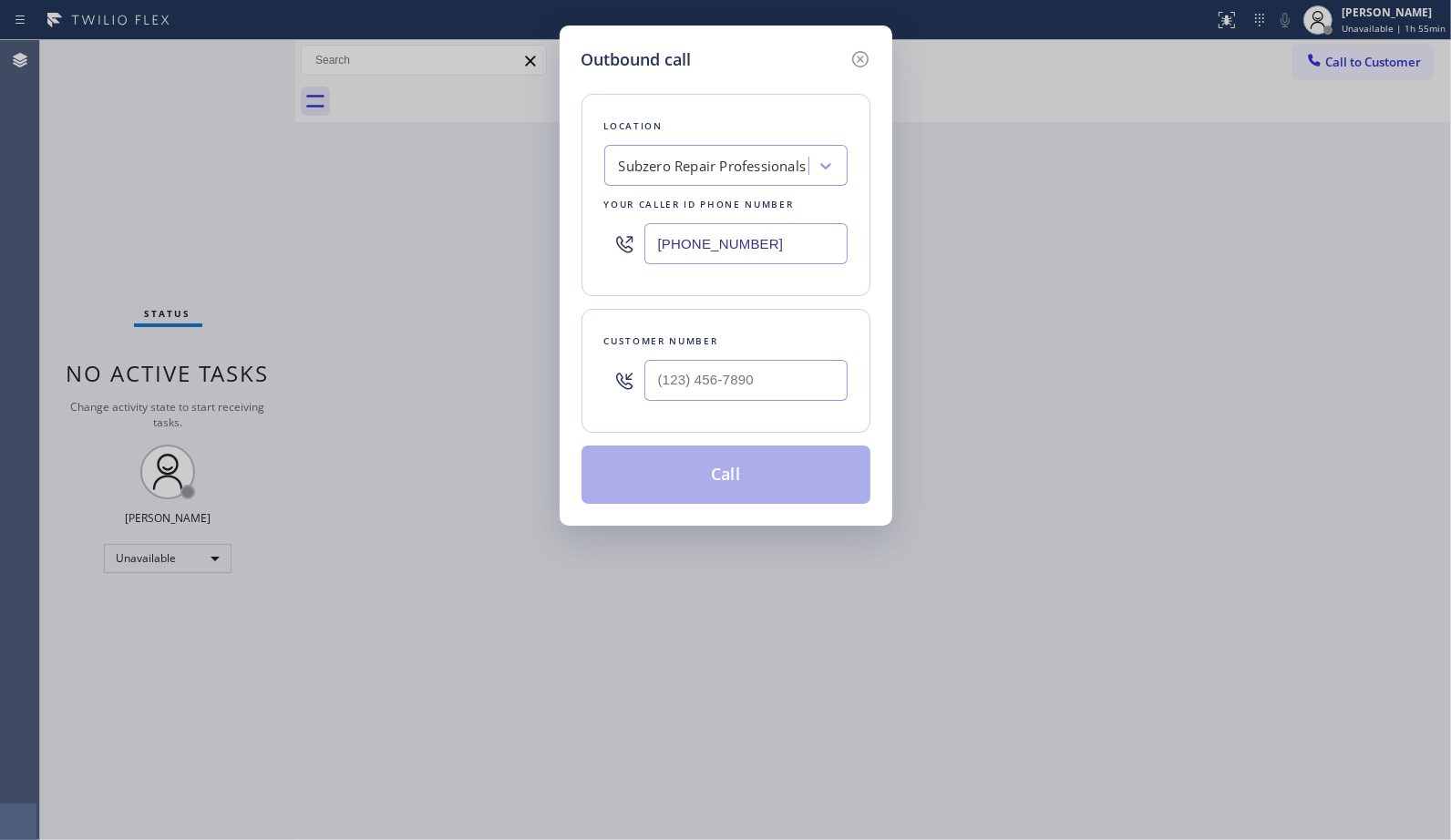
drag, startPoint x: 797, startPoint y: 239, endPoint x: 531, endPoint y: 153, distance: 279.6
click at [544, 169] on div "Outbound call Location Subzero Repair Professionals Your caller id phone number…" at bounding box center [726, 420] width 1451 height 840
paste input "602) 806-7936"
type input "[PHONE_NUMBER]"
drag, startPoint x: 784, startPoint y: 378, endPoint x: 558, endPoint y: 306, distance: 237.2
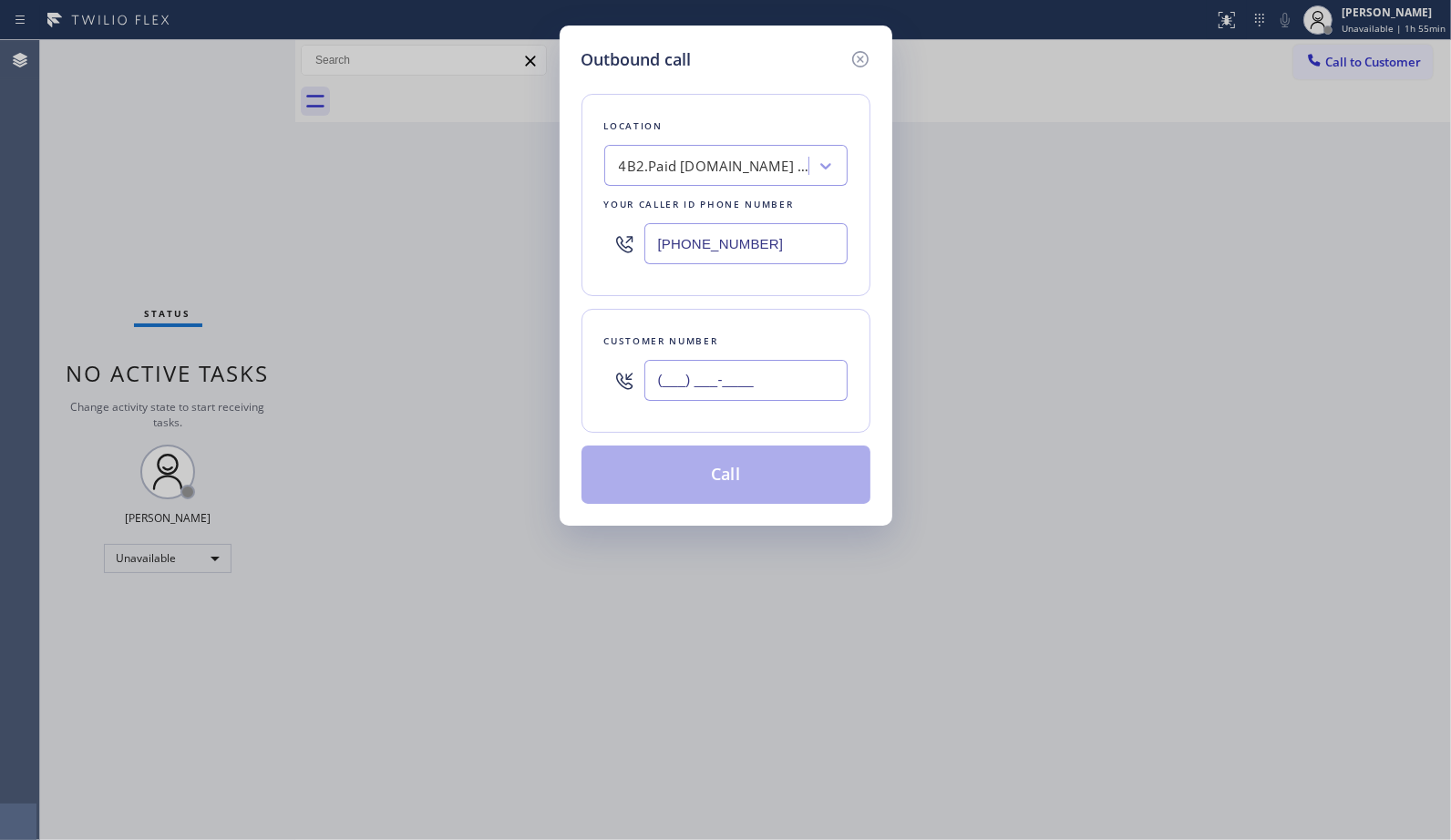
click at [592, 369] on div "Customer number (___) ___-____" at bounding box center [726, 370] width 289 height 124
paste input "602) 739-0545"
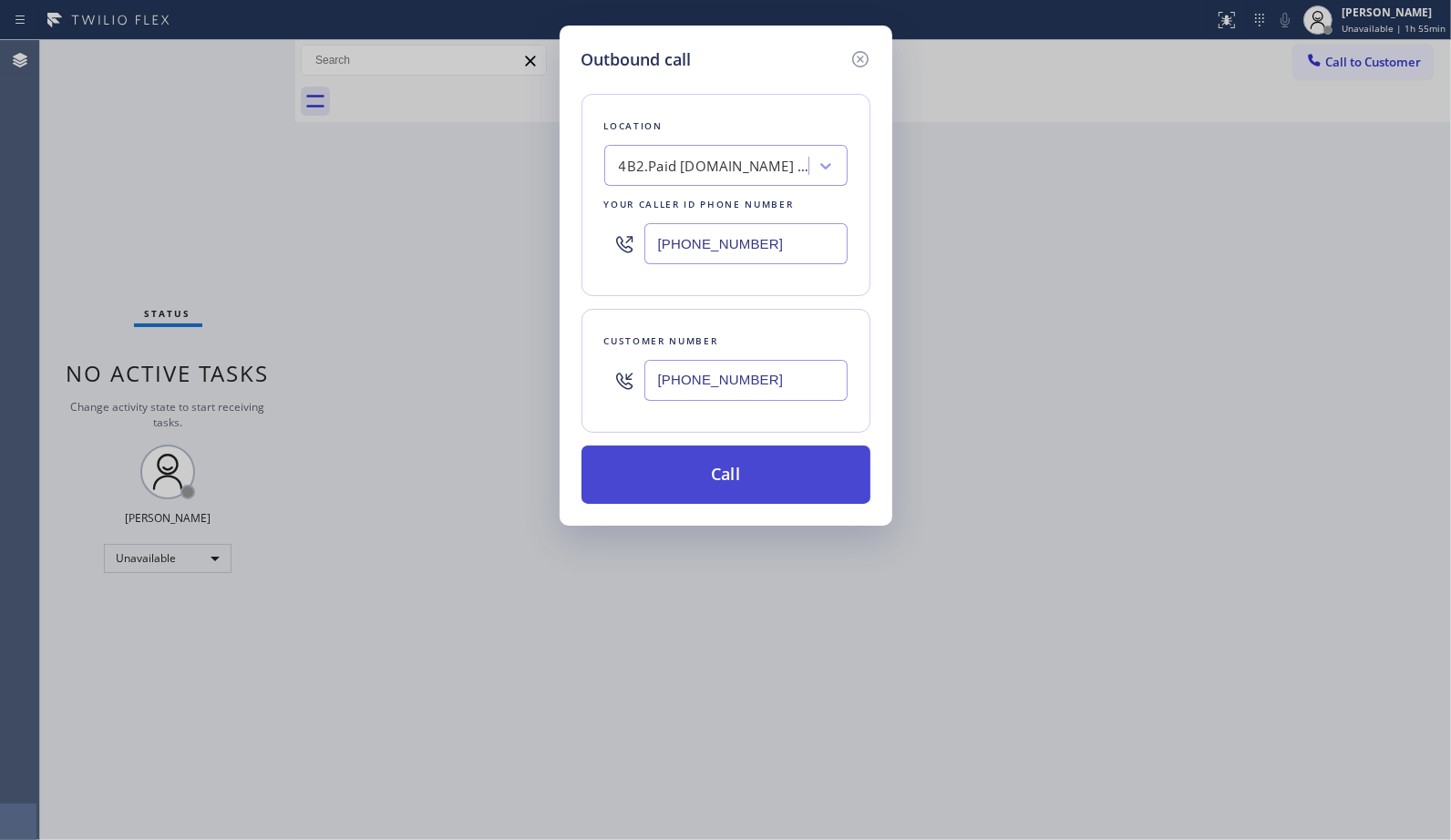
type input "[PHONE_NUMBER]"
click at [767, 483] on button "Call" at bounding box center [726, 474] width 289 height 58
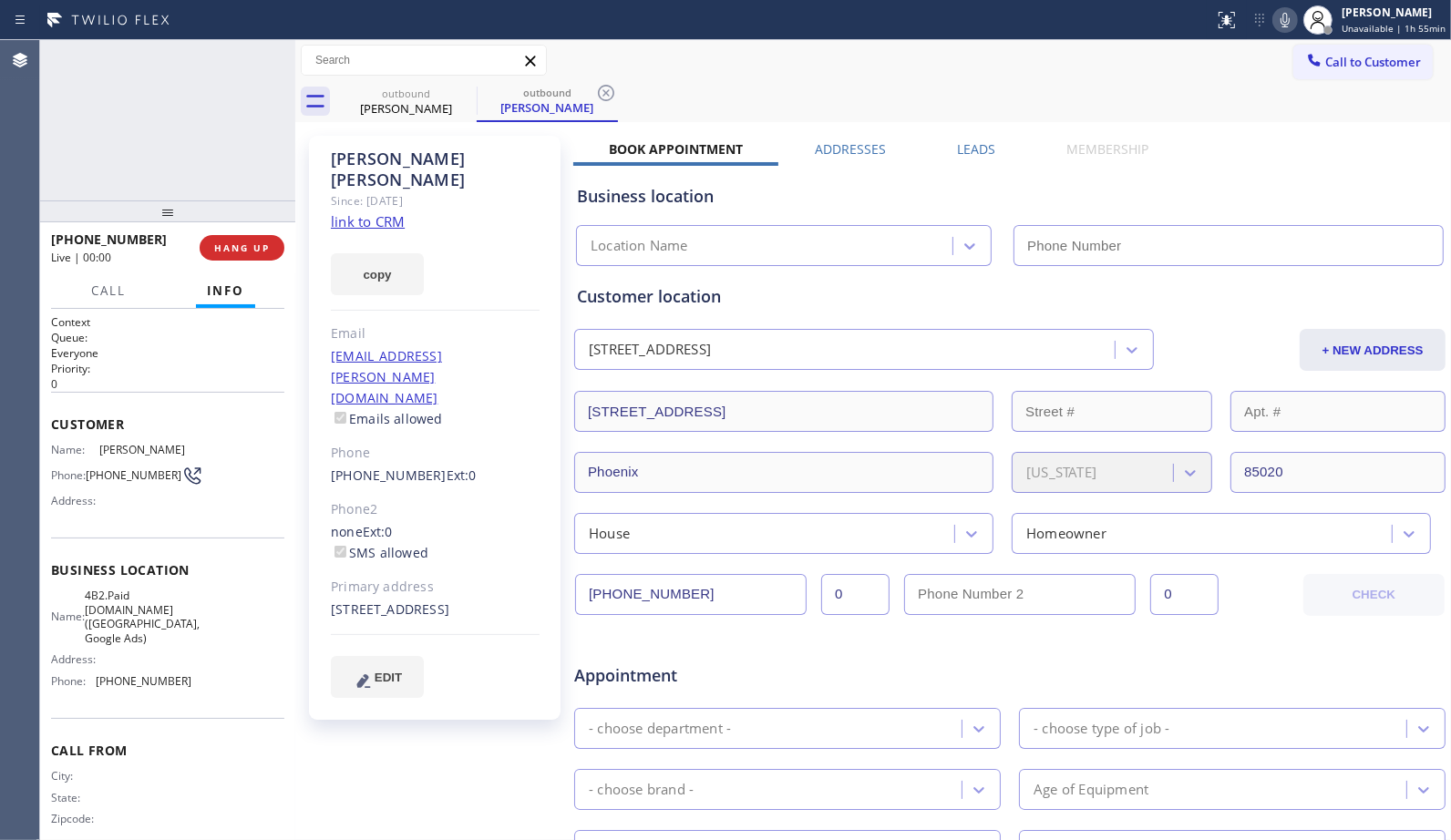
type input "[PHONE_NUMBER]"
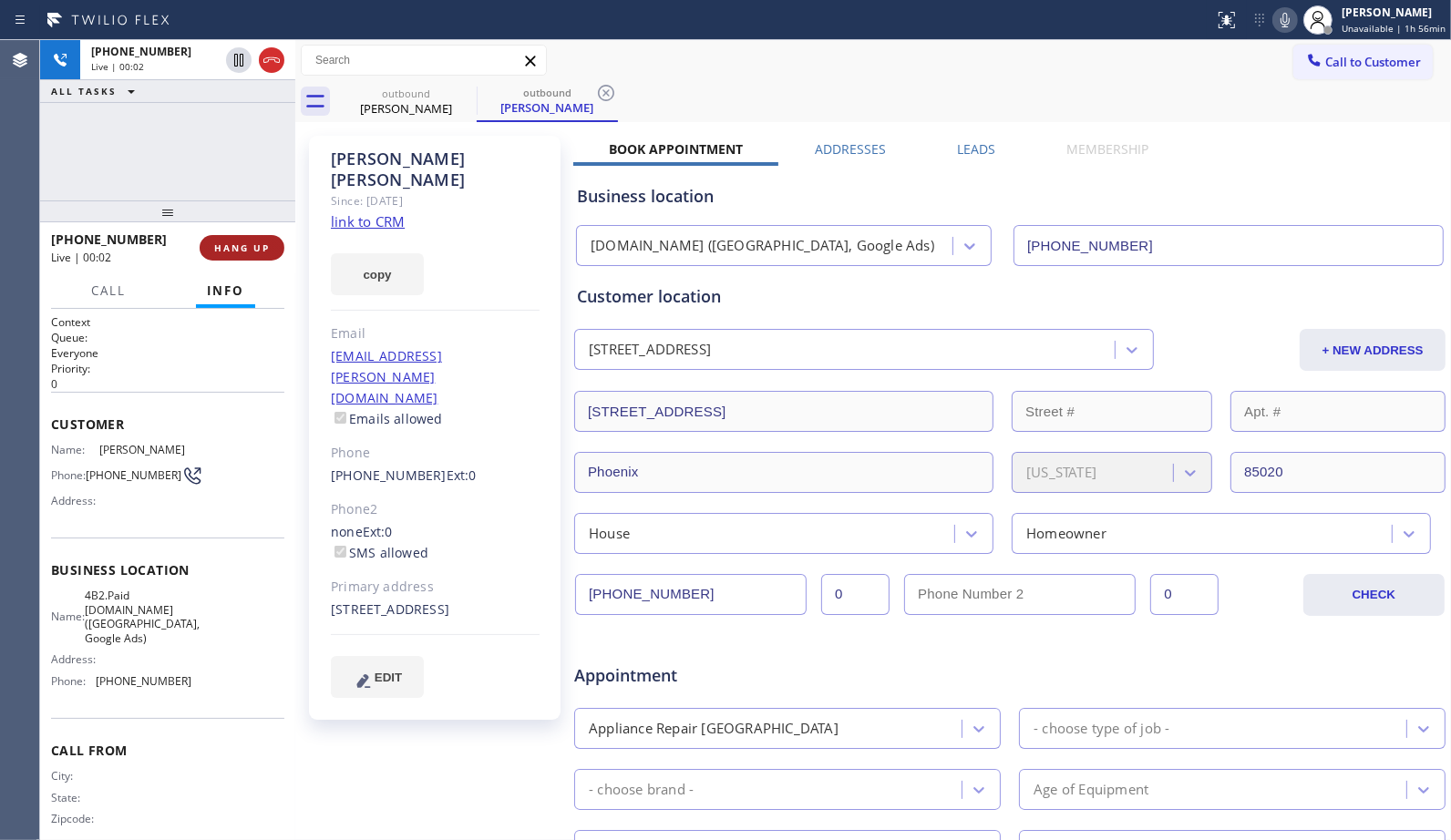
click at [234, 235] on button "HANG UP" at bounding box center [242, 248] width 85 height 26
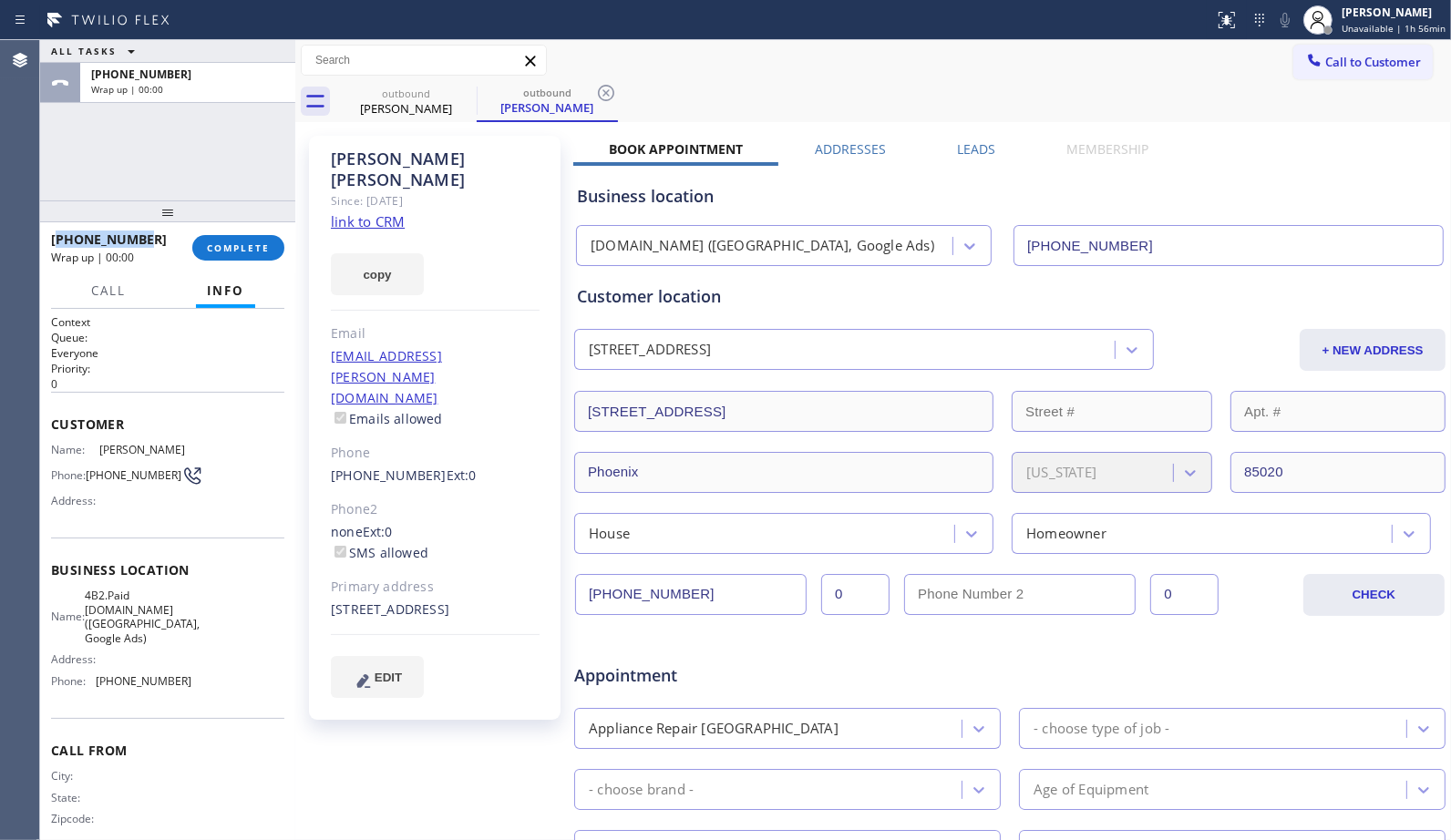
drag, startPoint x: 146, startPoint y: 235, endPoint x: 54, endPoint y: 231, distance: 92.1
click at [54, 231] on div "[PHONE_NUMBER]" at bounding box center [116, 239] width 128 height 18
click at [151, 241] on div "[PHONE_NUMBER]" at bounding box center [116, 239] width 128 height 18
click at [153, 235] on div "[PHONE_NUMBER]" at bounding box center [116, 239] width 128 height 18
drag, startPoint x: 152, startPoint y: 235, endPoint x: 73, endPoint y: 239, distance: 79.1
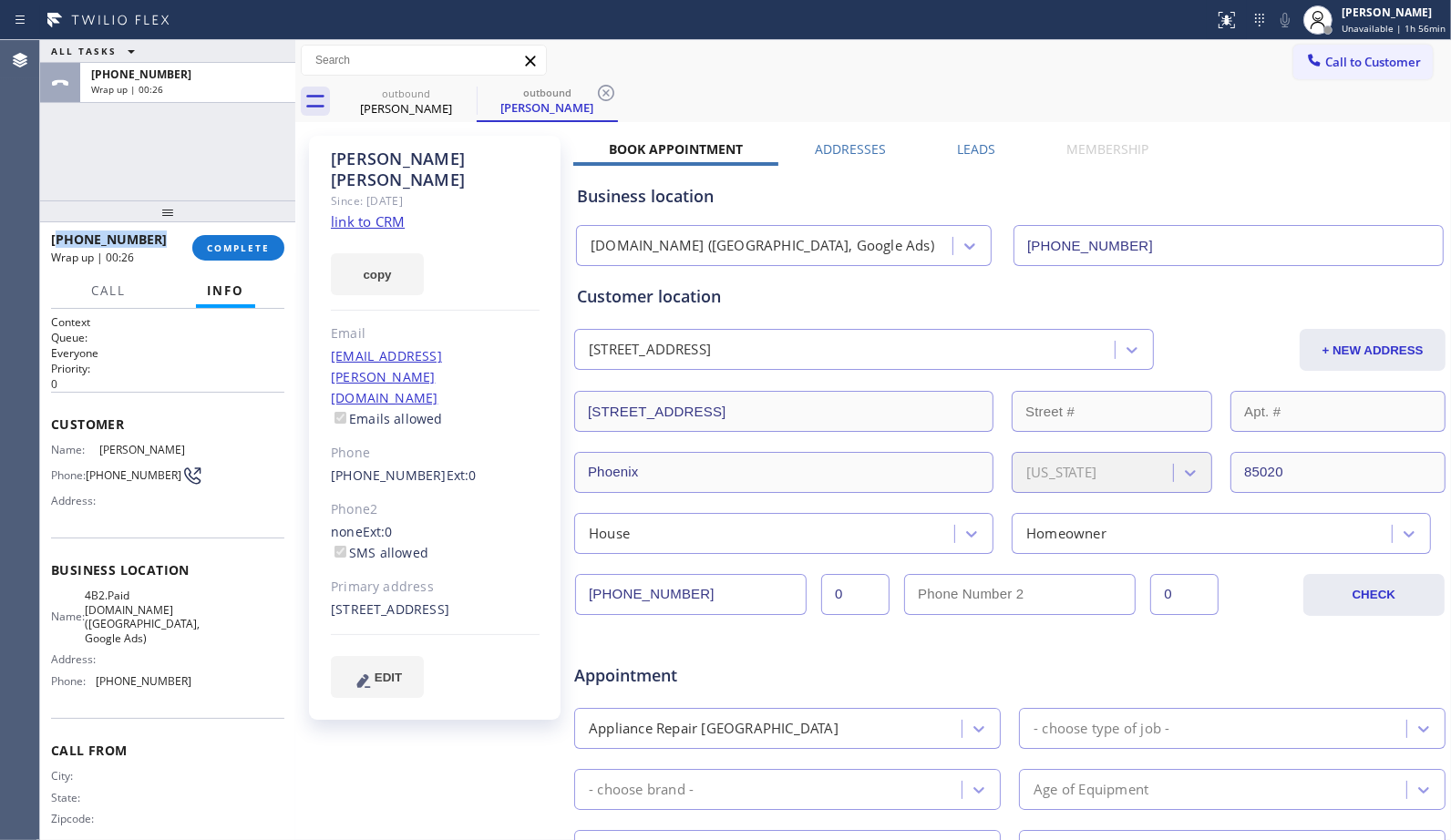
click at [73, 239] on div "[PHONE_NUMBER]" at bounding box center [116, 239] width 128 height 18
click at [976, 97] on div "outbound [PERSON_NAME] outbound [PERSON_NAME]" at bounding box center [893, 101] width 1115 height 41
drag, startPoint x: 145, startPoint y: 234, endPoint x: 68, endPoint y: 232, distance: 77.0
click at [68, 232] on div "[PHONE_NUMBER] Wrap up | 01:24" at bounding box center [122, 248] width 141 height 47
copy span "6027390545"
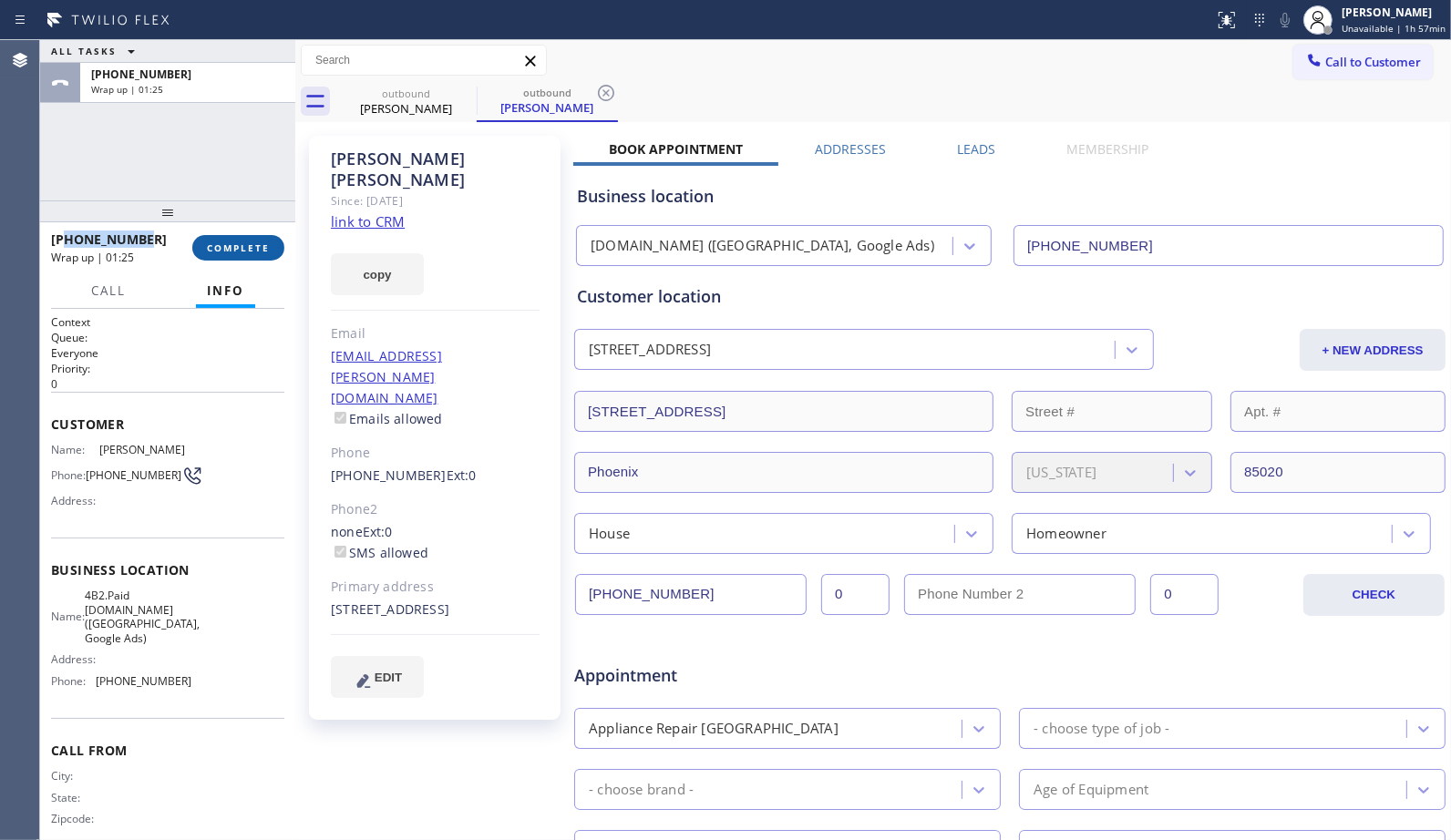
click at [277, 250] on button "COMPLETE" at bounding box center [238, 248] width 92 height 26
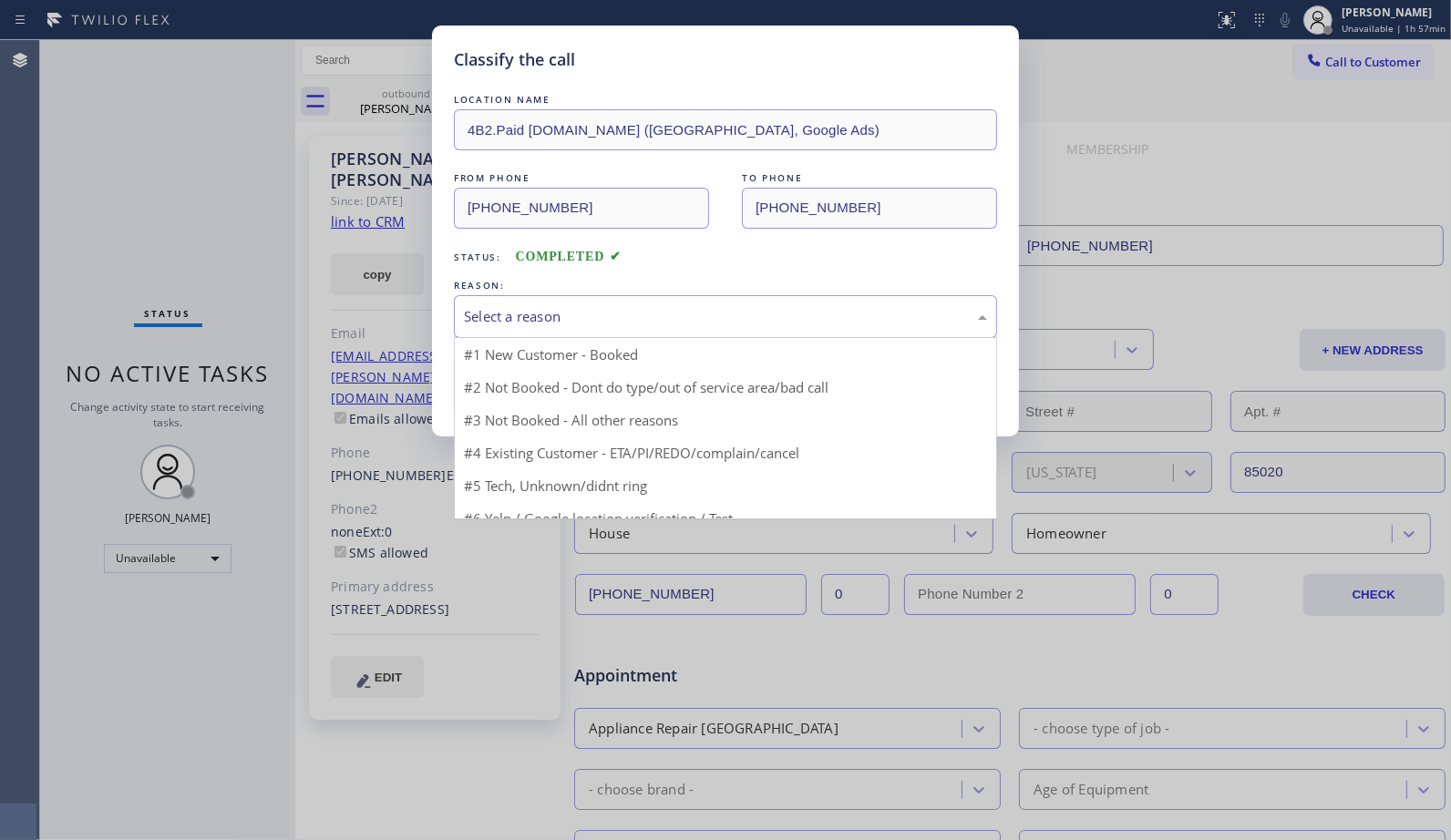
click at [674, 321] on div "Select a reason" at bounding box center [725, 316] width 523 height 21
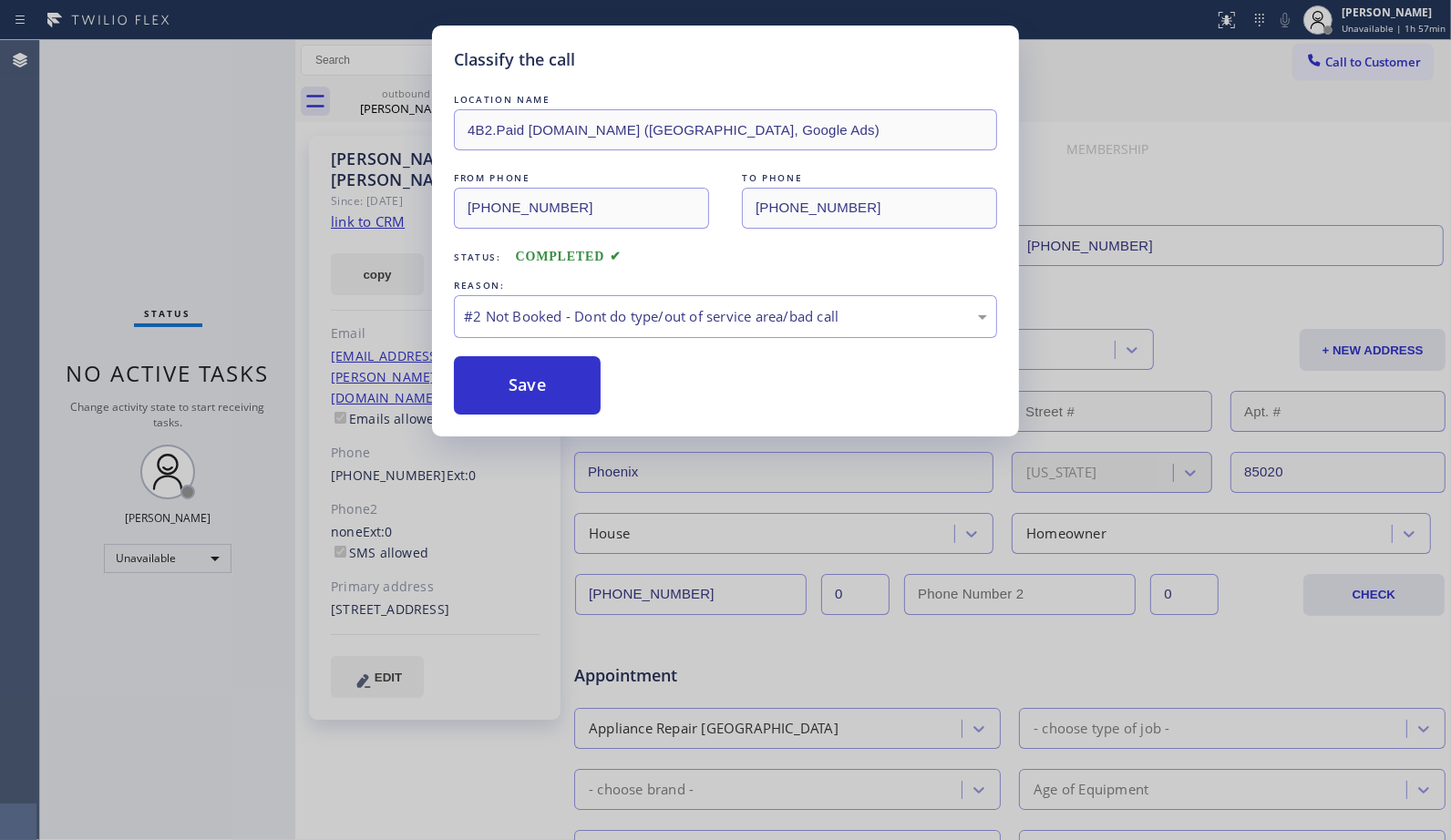
click at [484, 391] on button "Save" at bounding box center [527, 384] width 146 height 58
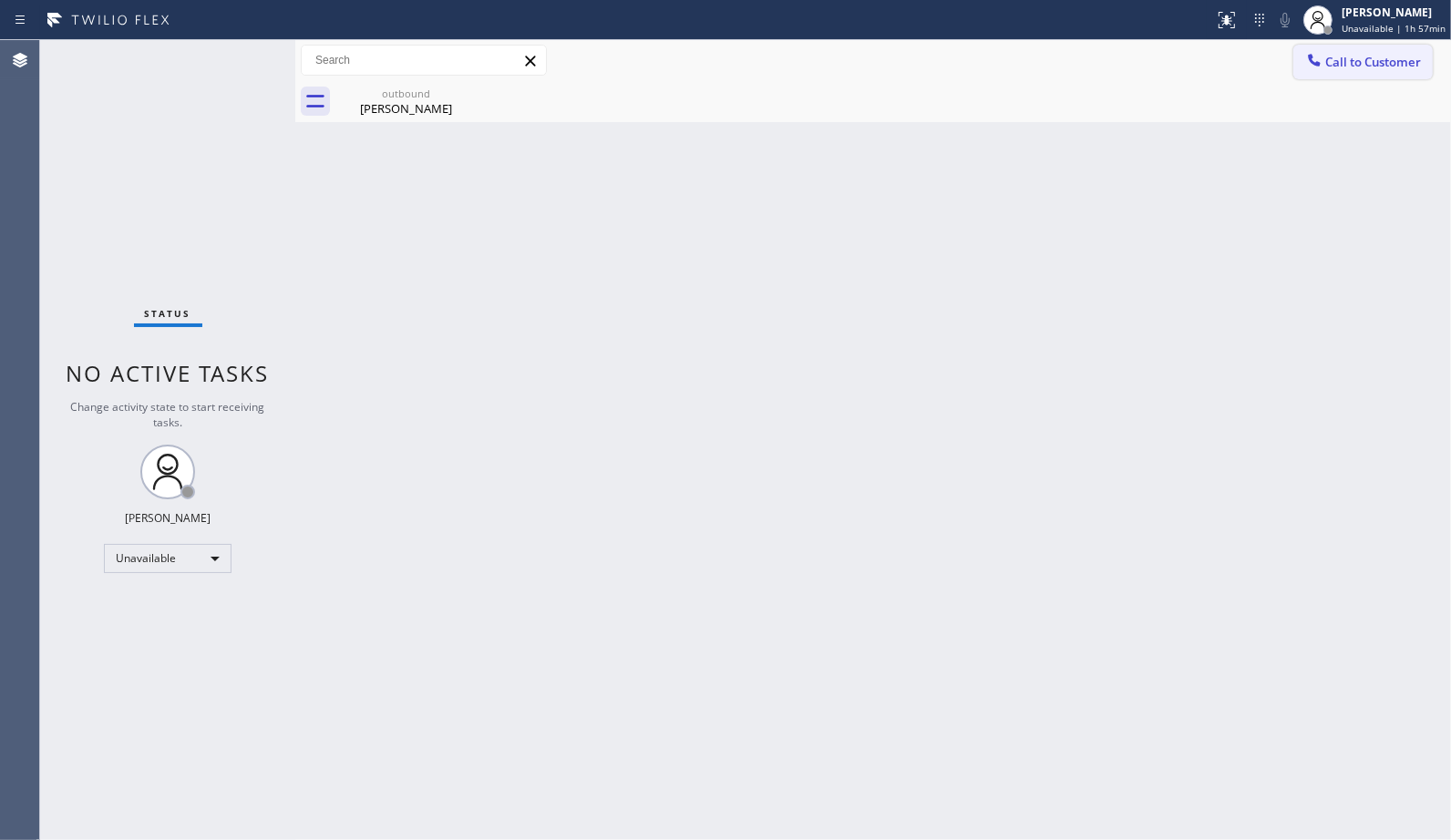
click at [1361, 65] on span "Call to Customer" at bounding box center [1372, 61] width 96 height 17
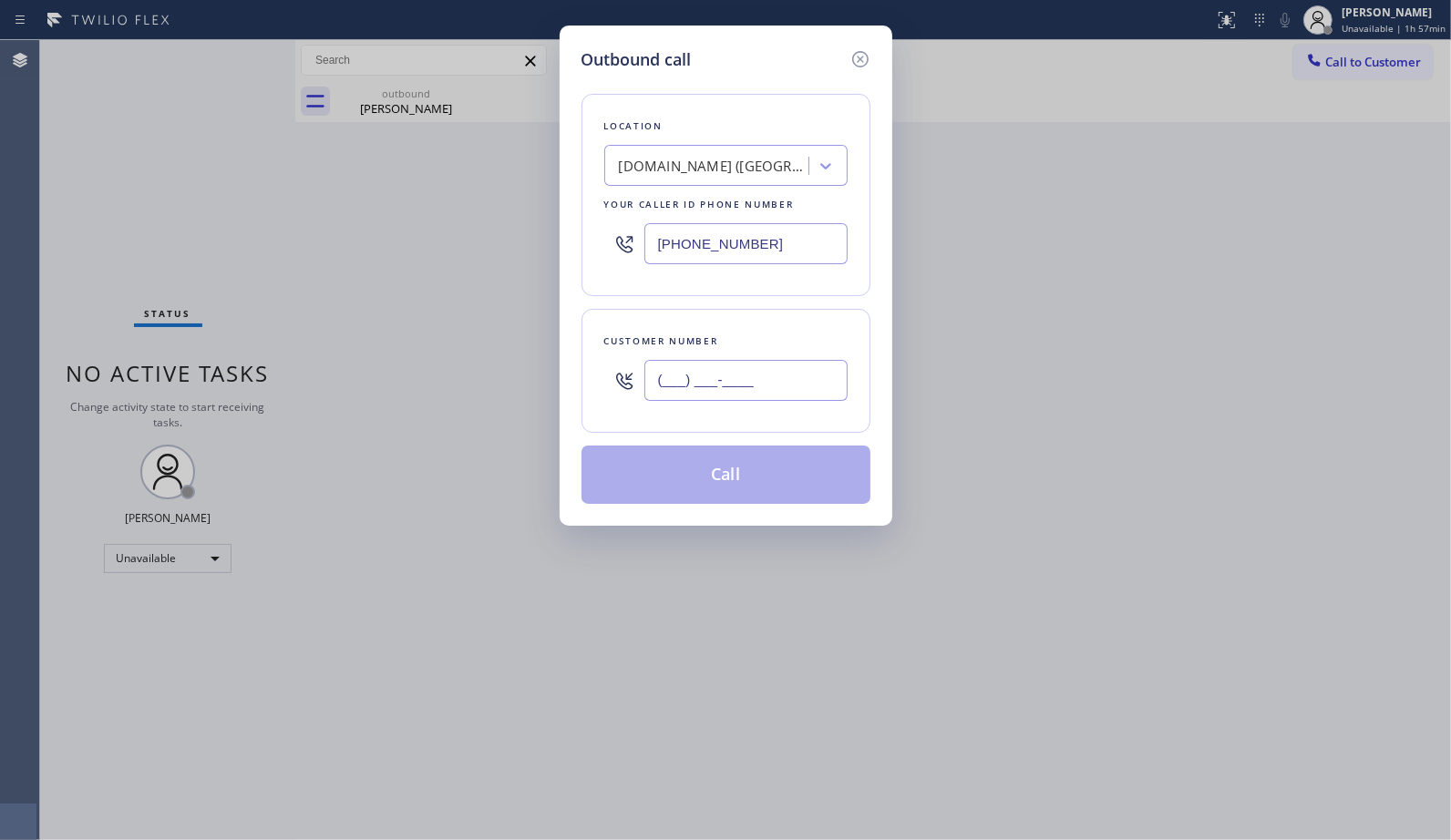
drag, startPoint x: 663, startPoint y: 383, endPoint x: 575, endPoint y: 326, distance: 104.8
click at [578, 367] on div "Outbound call Location [DOMAIN_NAME] ([GEOGRAPHIC_DATA], Google Ads) Your calle…" at bounding box center [726, 276] width 332 height 500
paste input "602) 739-0545"
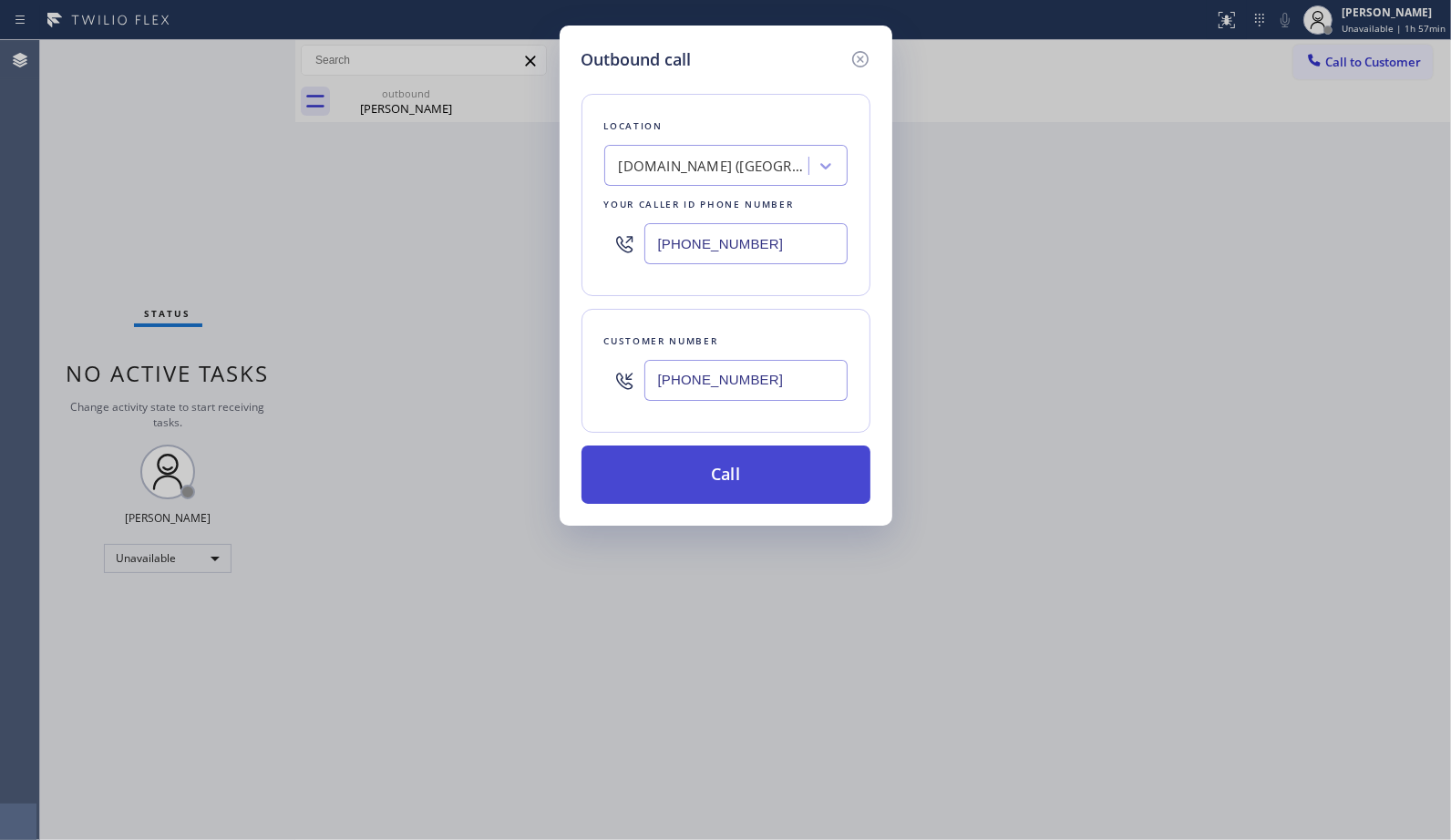
type input "[PHONE_NUMBER]"
click at [798, 484] on button "Call" at bounding box center [726, 474] width 289 height 58
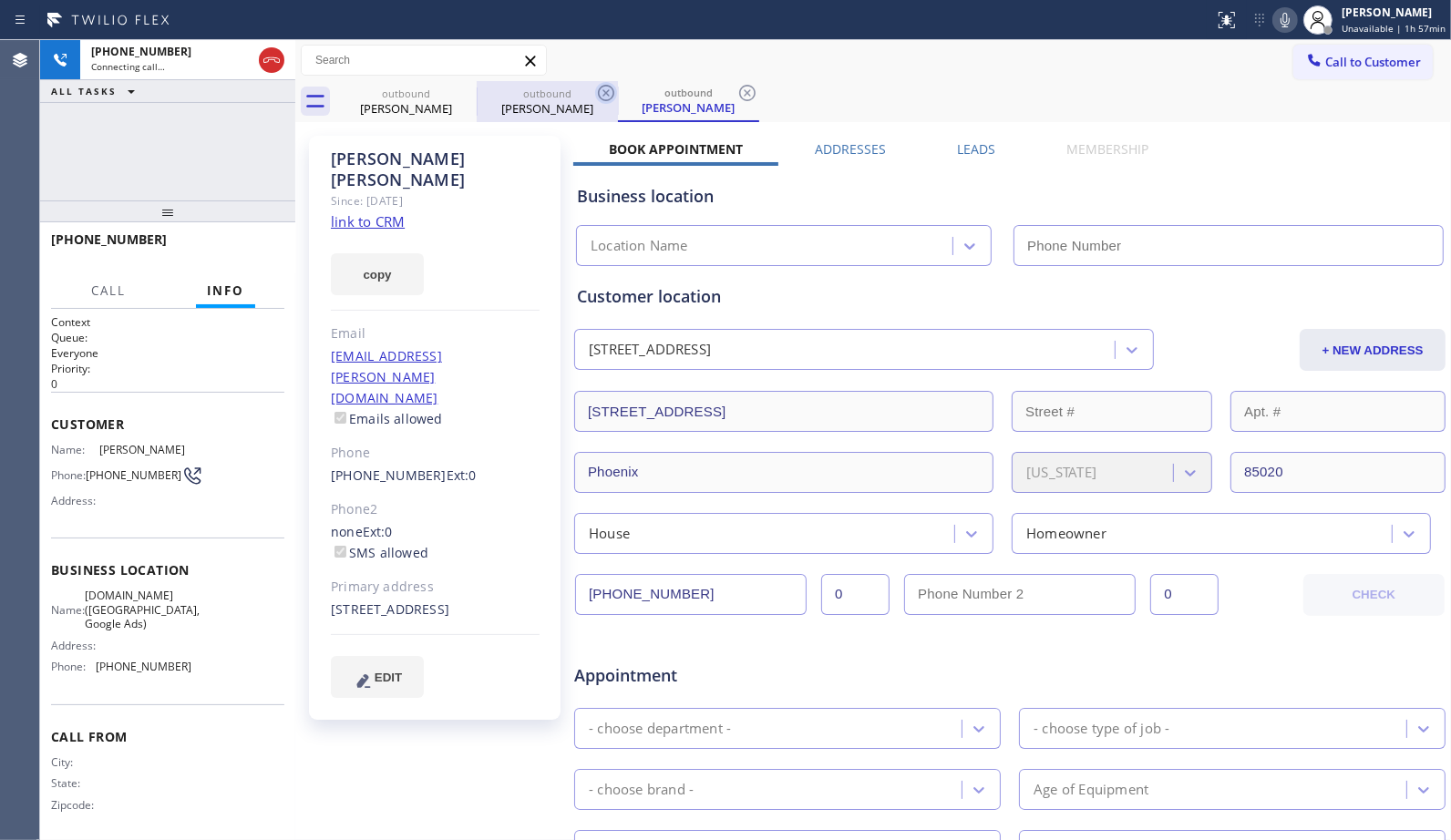
drag, startPoint x: 753, startPoint y: 93, endPoint x: 597, endPoint y: 86, distance: 156.2
click at [743, 87] on icon at bounding box center [747, 93] width 22 height 22
type input "[PHONE_NUMBER]"
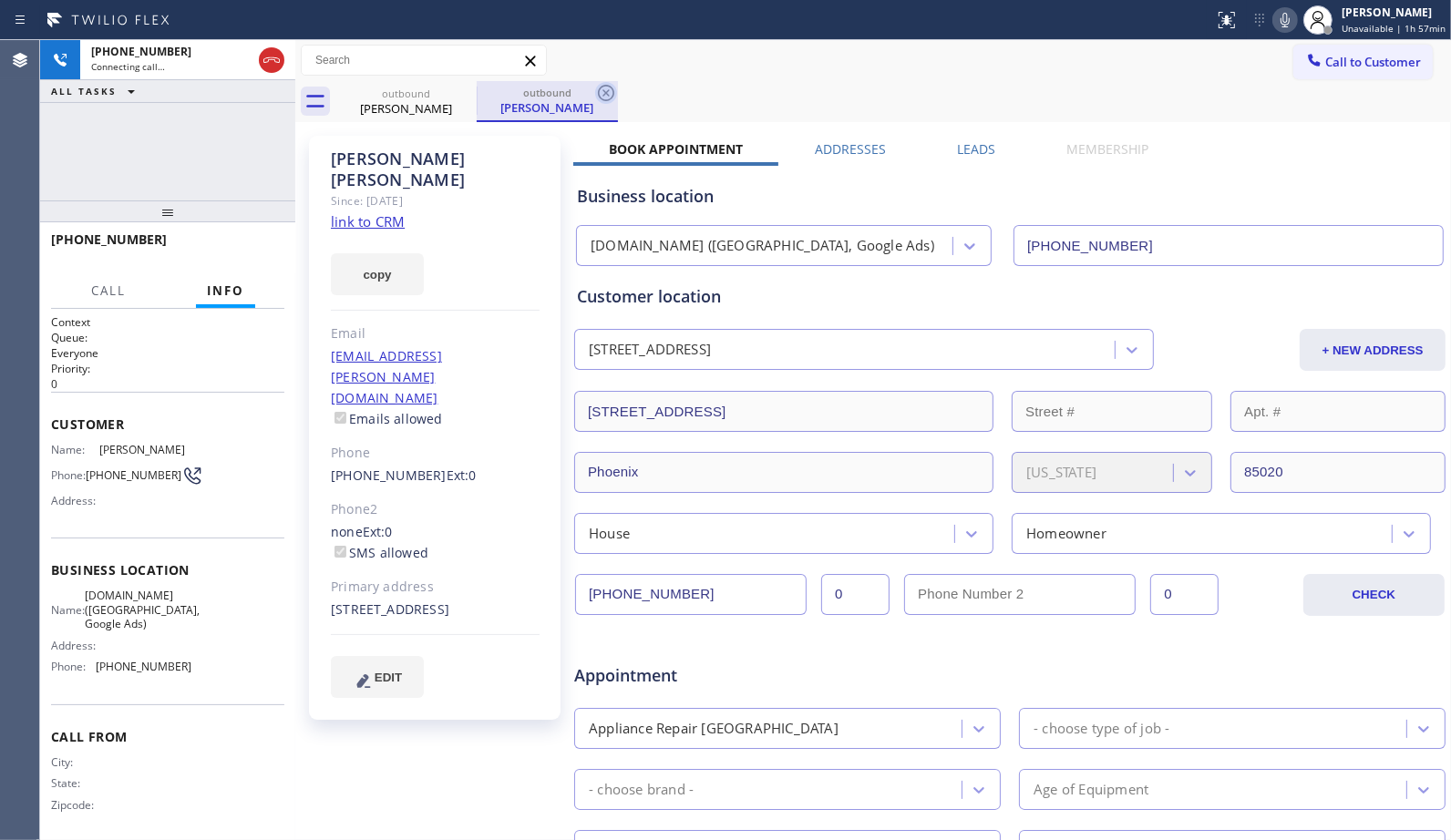
drag, startPoint x: 588, startPoint y: 87, endPoint x: 606, endPoint y: 93, distance: 19.0
click at [588, 88] on div "outbound" at bounding box center [547, 93] width 137 height 14
click at [611, 99] on icon at bounding box center [606, 93] width 17 height 17
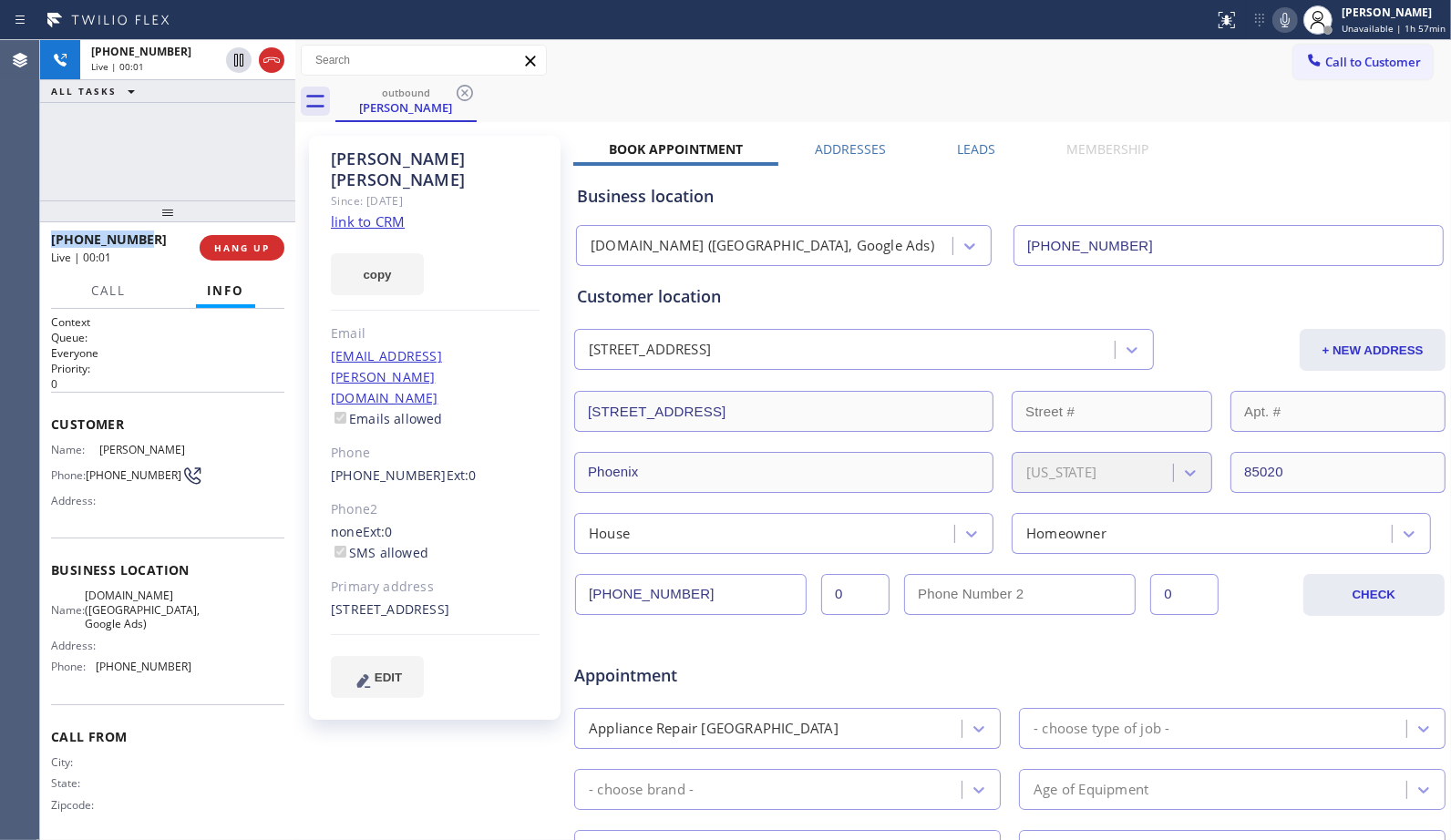
drag, startPoint x: 134, startPoint y: 241, endPoint x: 46, endPoint y: 239, distance: 88.0
click at [46, 239] on div "[PHONE_NUMBER] Live | 00:01 HANG UP" at bounding box center [168, 248] width 255 height 51
copy span "[PHONE_NUMBER]"
click at [216, 243] on span "HANG UP" at bounding box center [242, 247] width 55 height 13
click at [225, 247] on span "COMPLETE" at bounding box center [238, 247] width 63 height 13
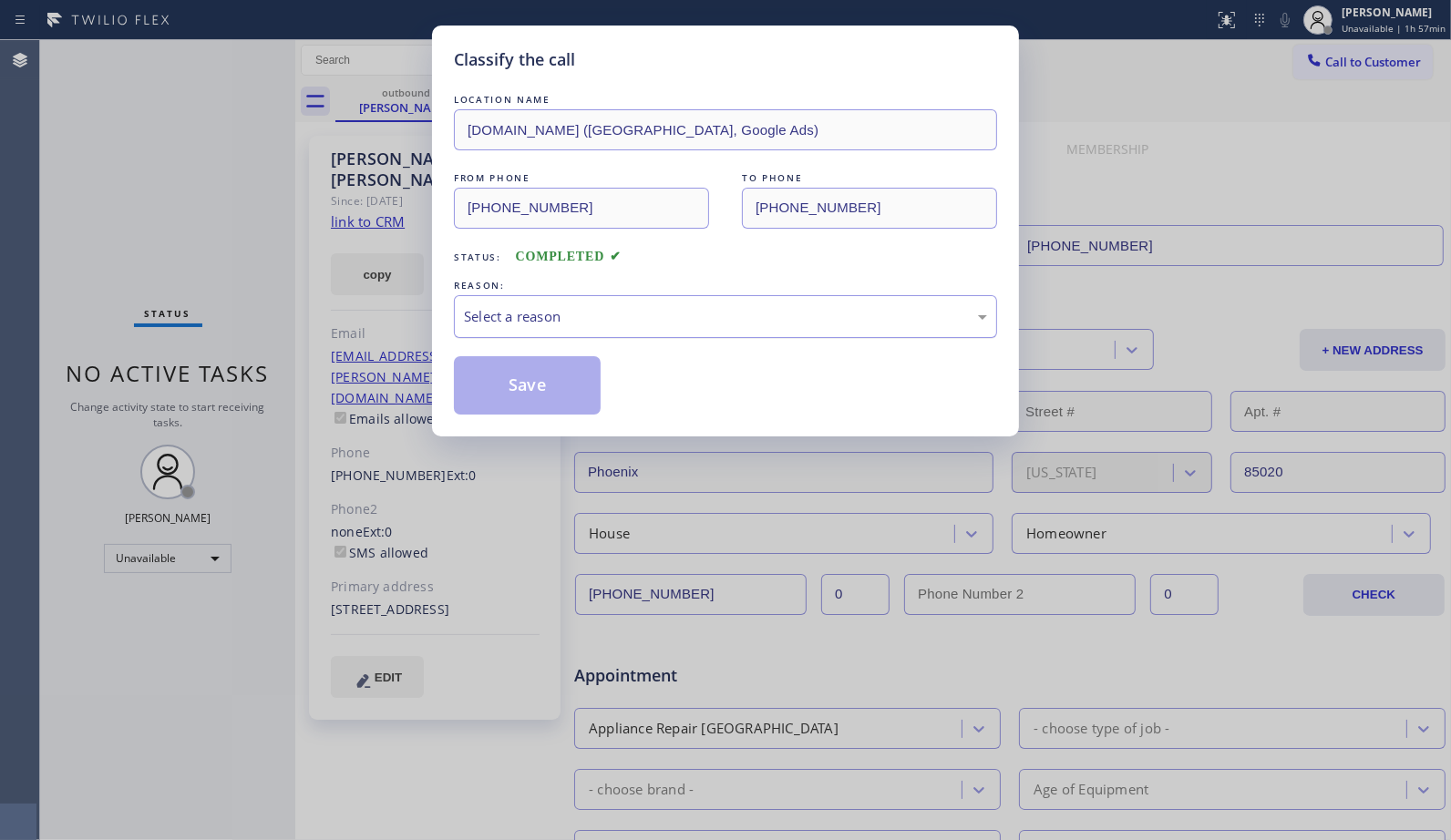
click at [540, 325] on div "Select a reason" at bounding box center [725, 316] width 523 height 21
click at [523, 383] on button "Save" at bounding box center [527, 384] width 146 height 58
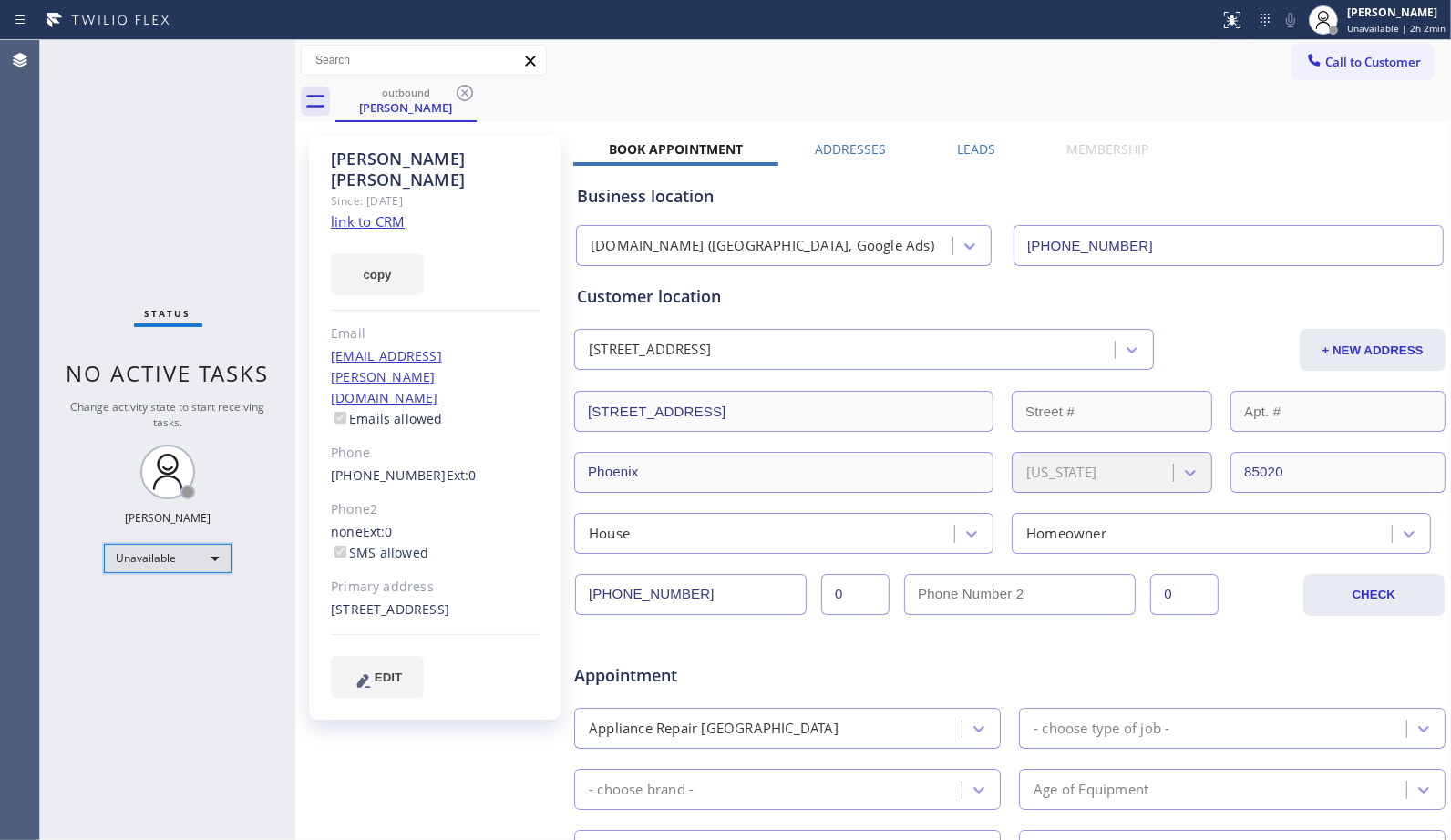
click at [214, 560] on div "Unavailable" at bounding box center [167, 557] width 128 height 29
click at [156, 653] on li "Break" at bounding box center [166, 651] width 124 height 22
click at [1079, 100] on div "outbound [PERSON_NAME]" at bounding box center [893, 101] width 1115 height 41
click at [459, 93] on icon at bounding box center [465, 93] width 22 height 22
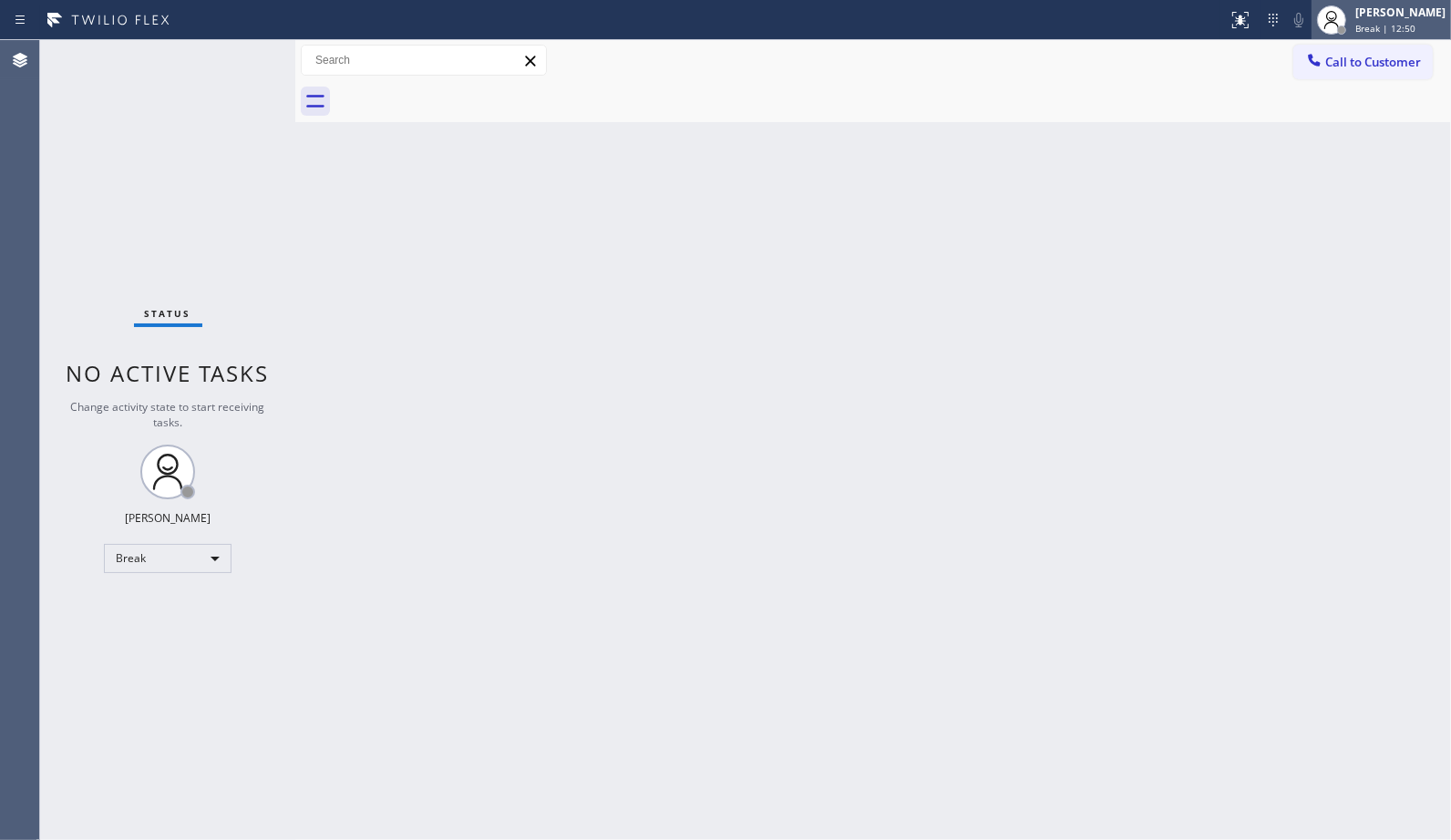
click at [1396, 20] on div "[PERSON_NAME] Break | 12:50" at bounding box center [1401, 20] width 99 height 32
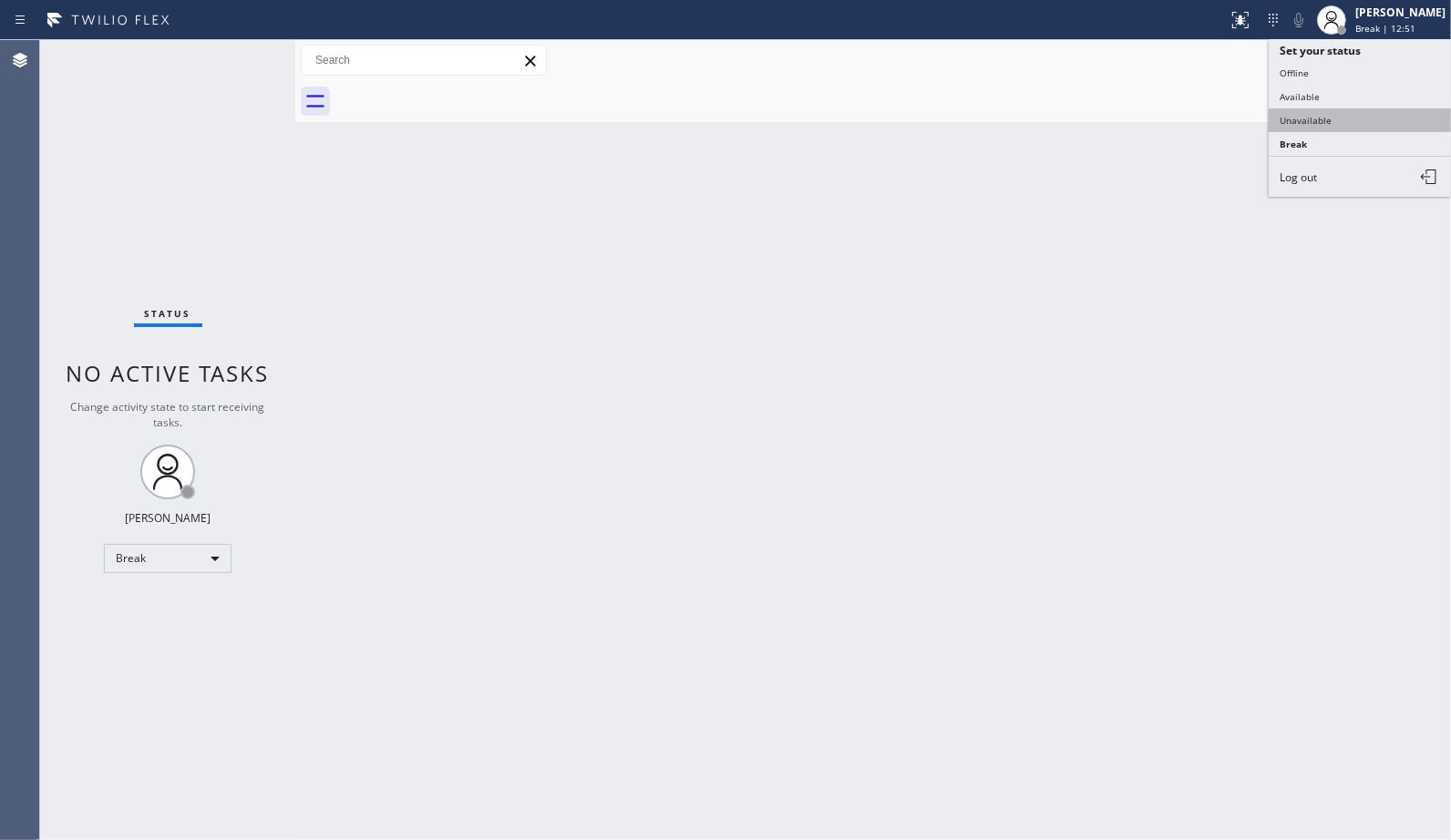
click at [1331, 121] on button "Unavailable" at bounding box center [1359, 121] width 182 height 24
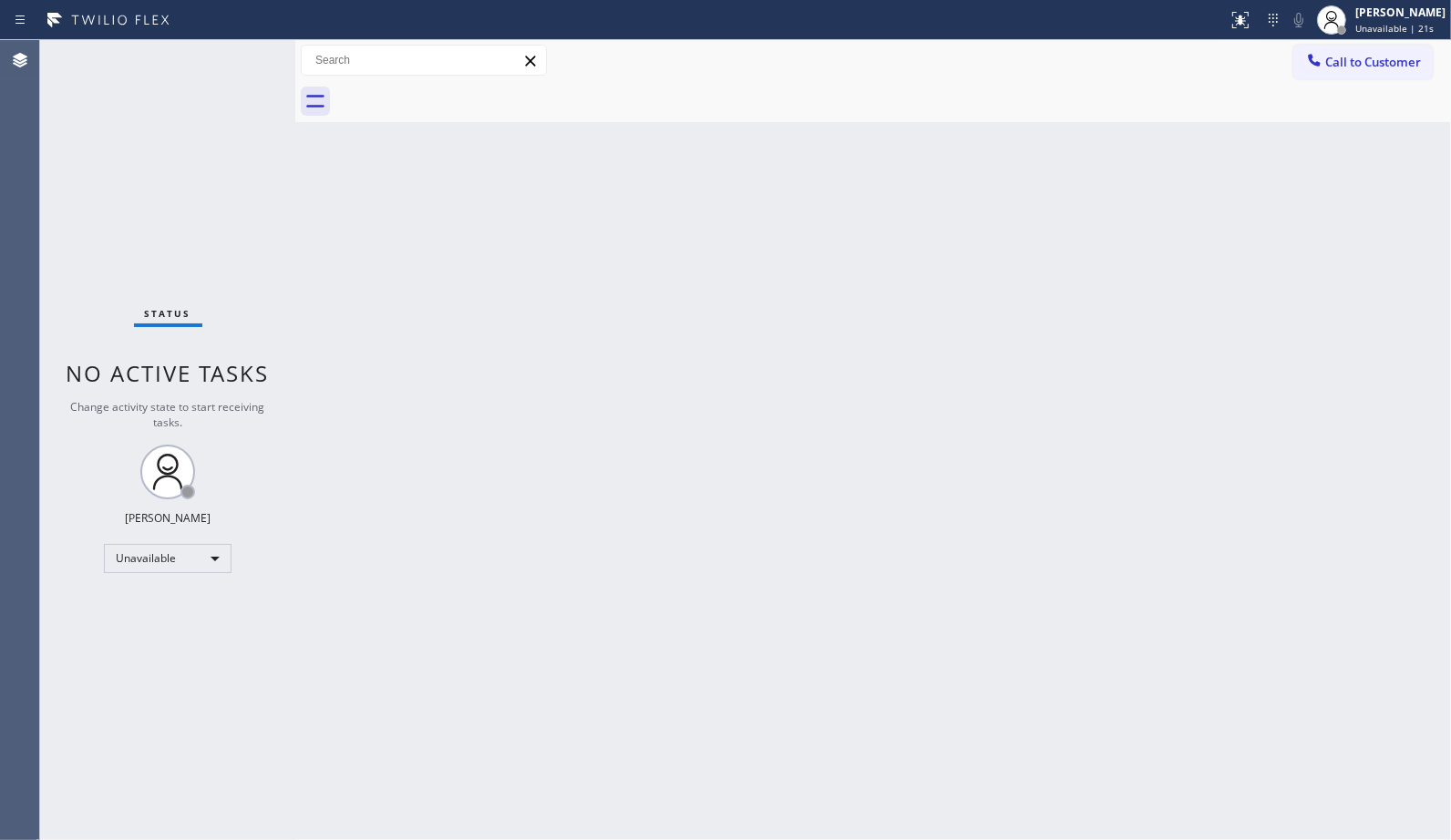
drag, startPoint x: 836, startPoint y: 310, endPoint x: 806, endPoint y: 305, distance: 30.4
click at [836, 310] on div "Back to Dashboard Change Sender ID Customers Technicians Select a contact Outbo…" at bounding box center [873, 440] width 1155 height 799
click at [1383, 64] on span "Call to Customer" at bounding box center [1372, 61] width 96 height 17
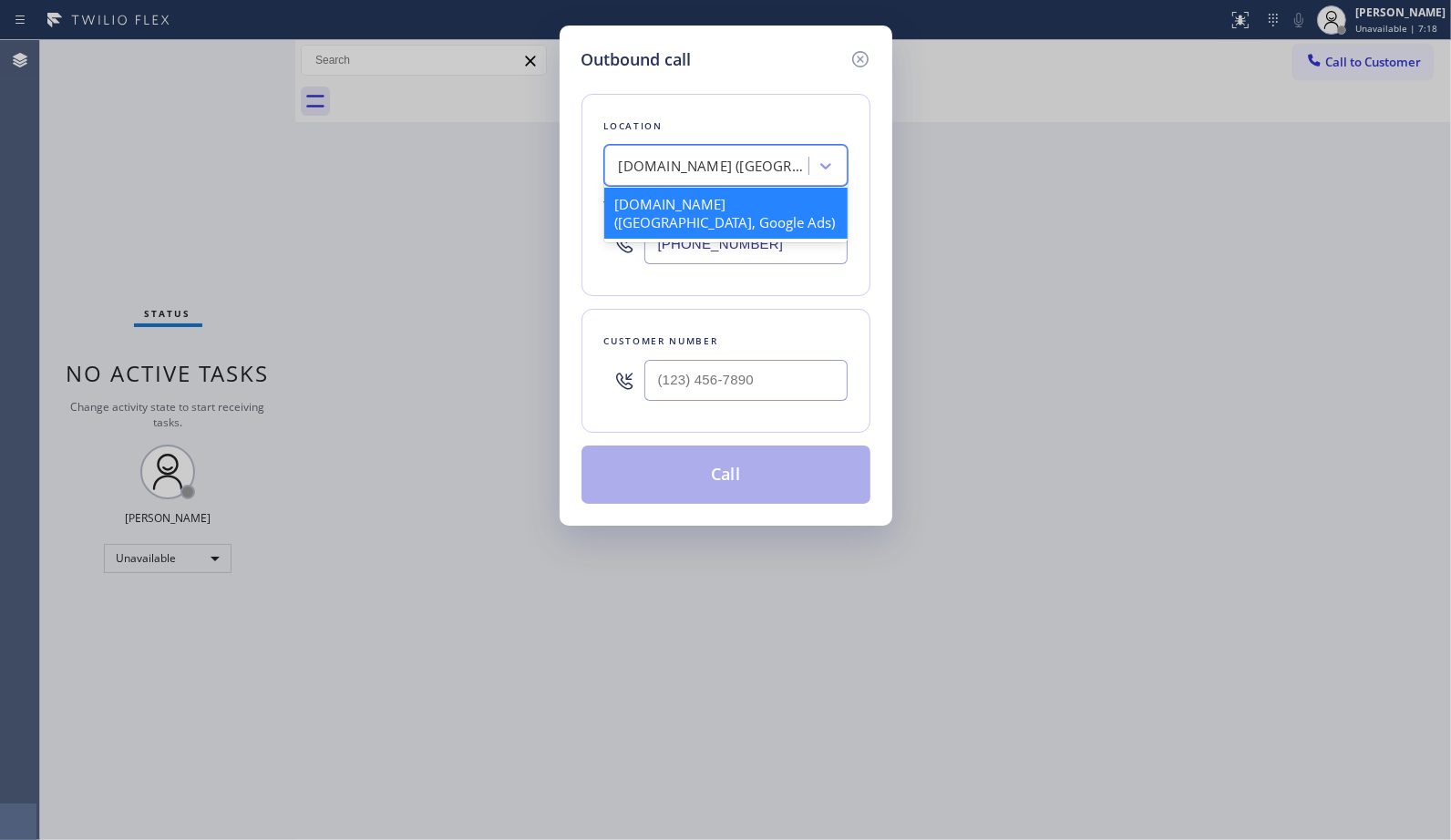
click at [754, 160] on div "[DOMAIN_NAME] ([GEOGRAPHIC_DATA], Google Ads)" at bounding box center [715, 166] width 192 height 21
paste input "La Crescenta AC Excellence"
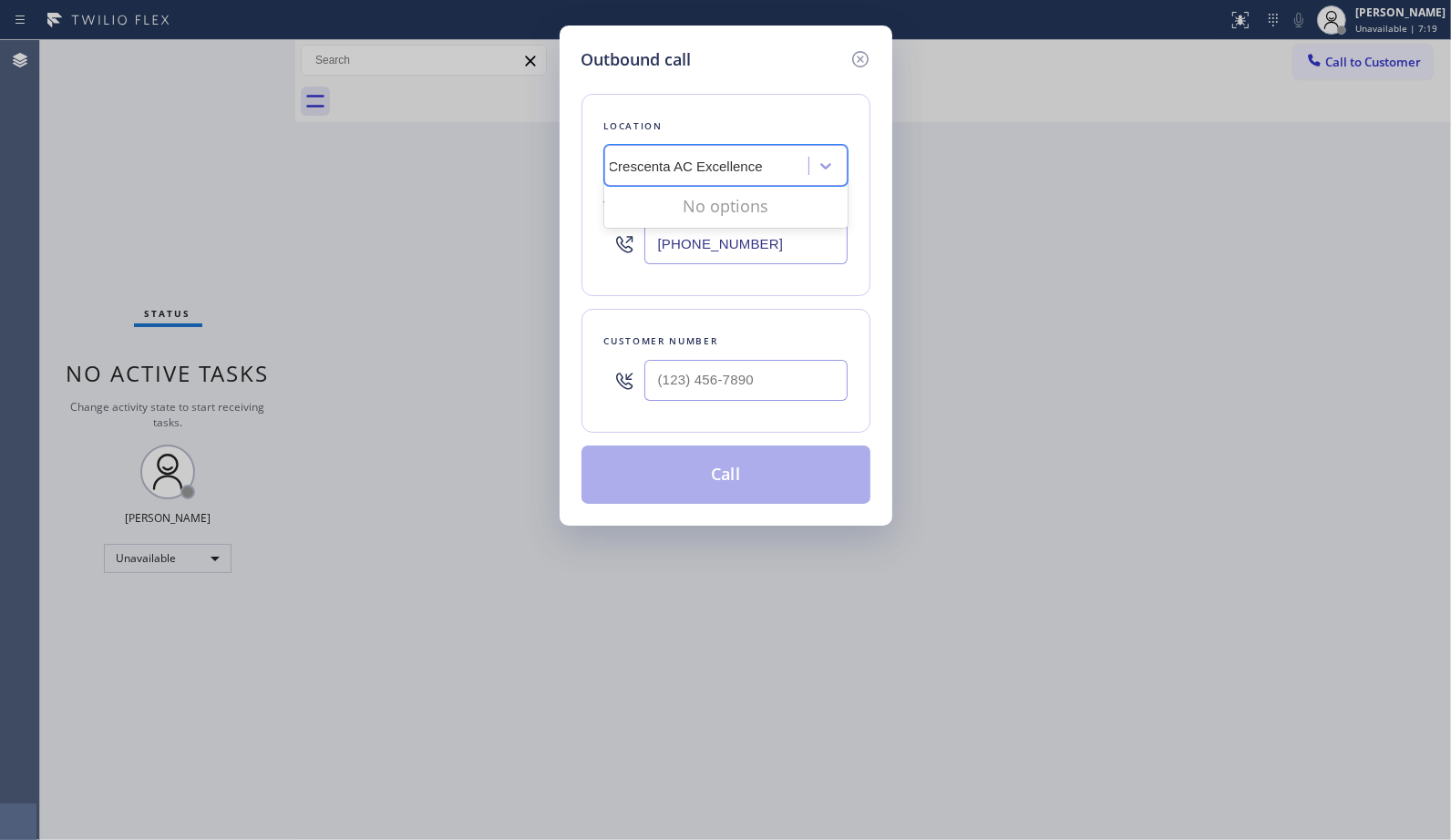
scroll to position [0, 29]
click at [688, 206] on div "No options" at bounding box center [726, 206] width 243 height 37
click at [624, 165] on input "La Crescenta AC Excellence" at bounding box center [694, 166] width 210 height 16
type input "La Crescenta AC Excellence"
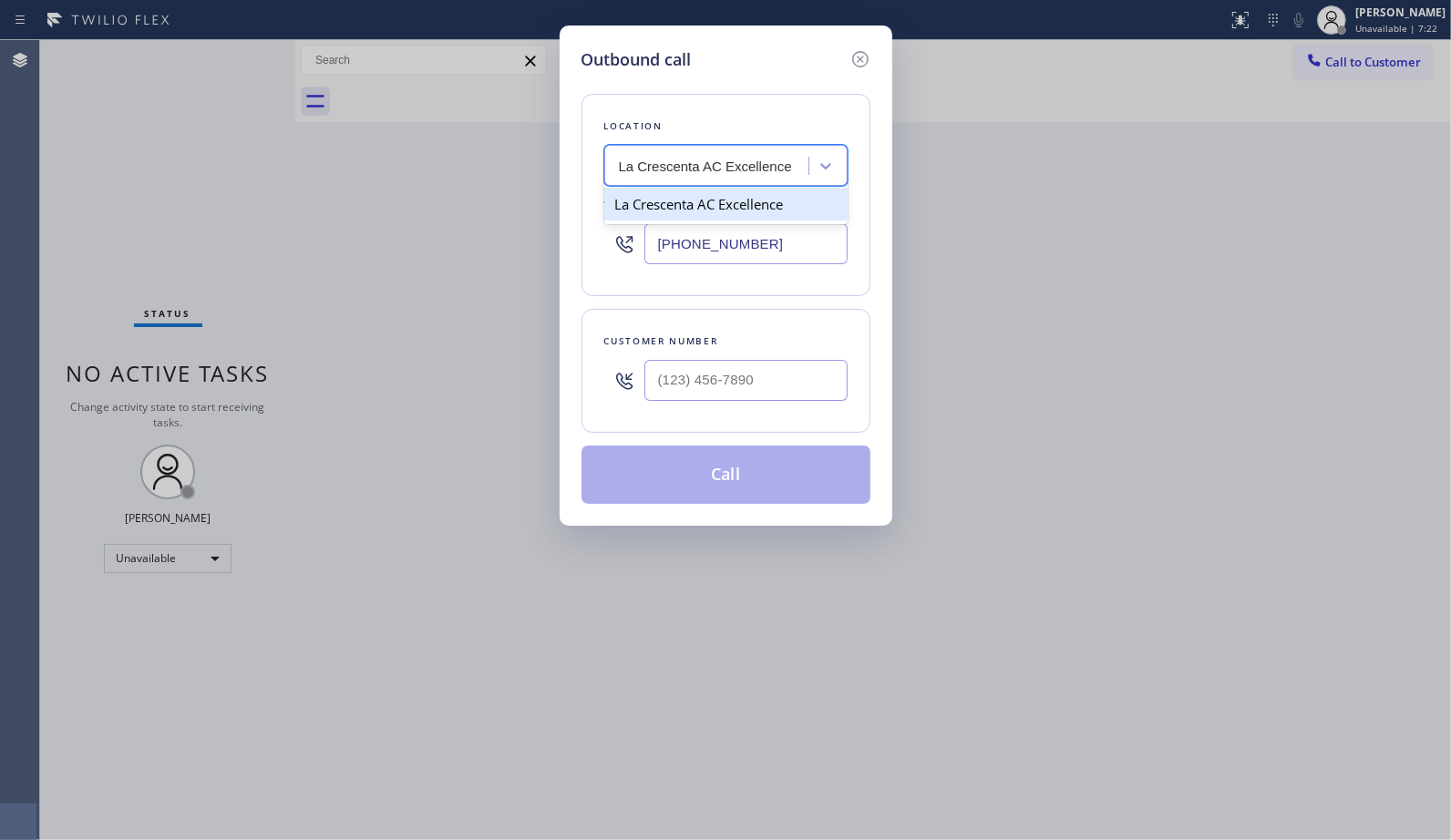
click at [703, 215] on div "La Crescenta AC Excellence" at bounding box center [726, 204] width 243 height 33
type input "[PHONE_NUMBER]"
drag, startPoint x: 770, startPoint y: 386, endPoint x: 554, endPoint y: 323, distance: 225.0
click at [574, 384] on div "Outbound call Location [GEOGRAPHIC_DATA] AC Excellence Your caller id phone num…" at bounding box center [726, 276] width 332 height 500
paste input "310) 720-5393"
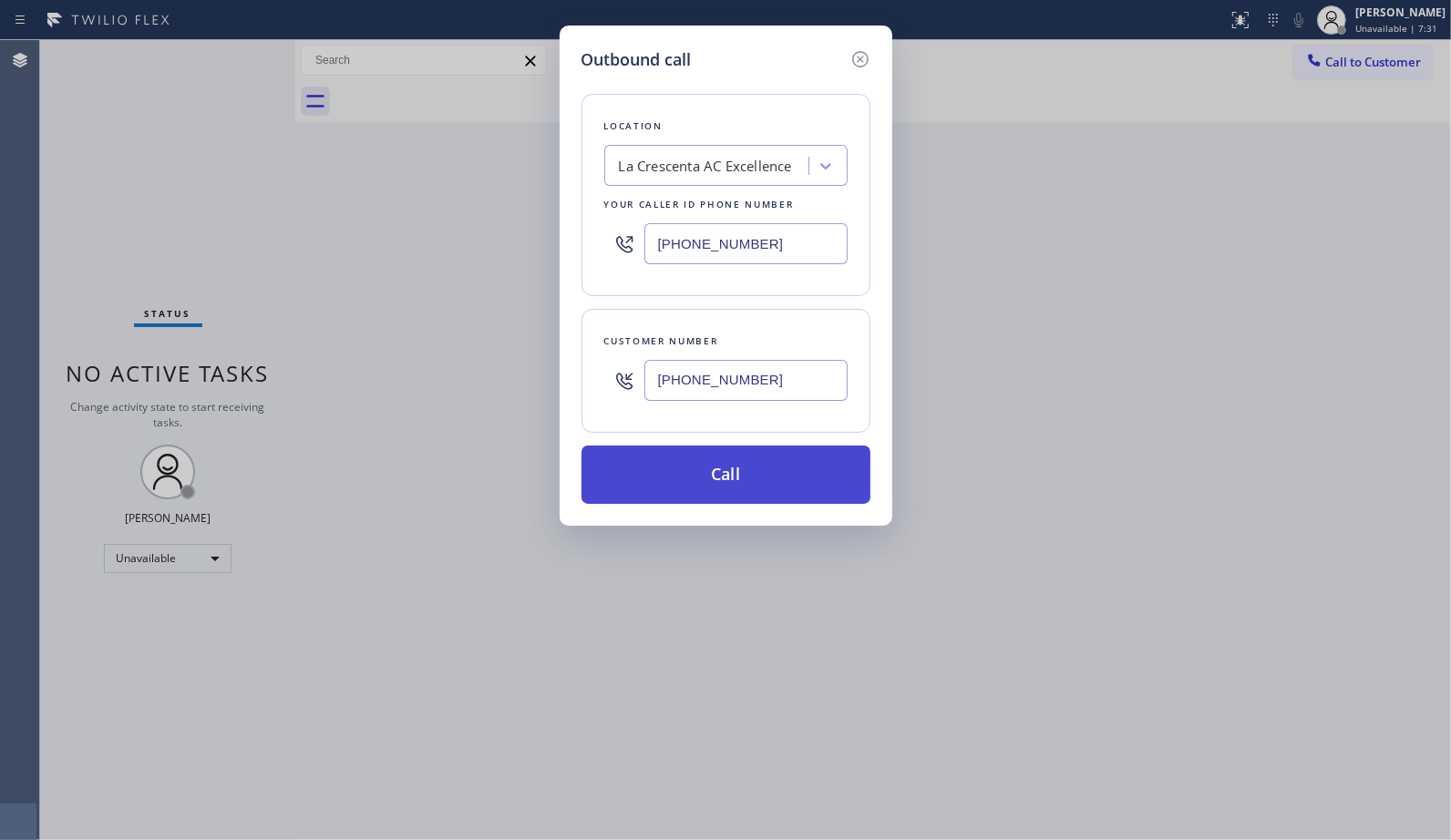
type input "[PHONE_NUMBER]"
click at [785, 480] on button "Call" at bounding box center [726, 474] width 289 height 58
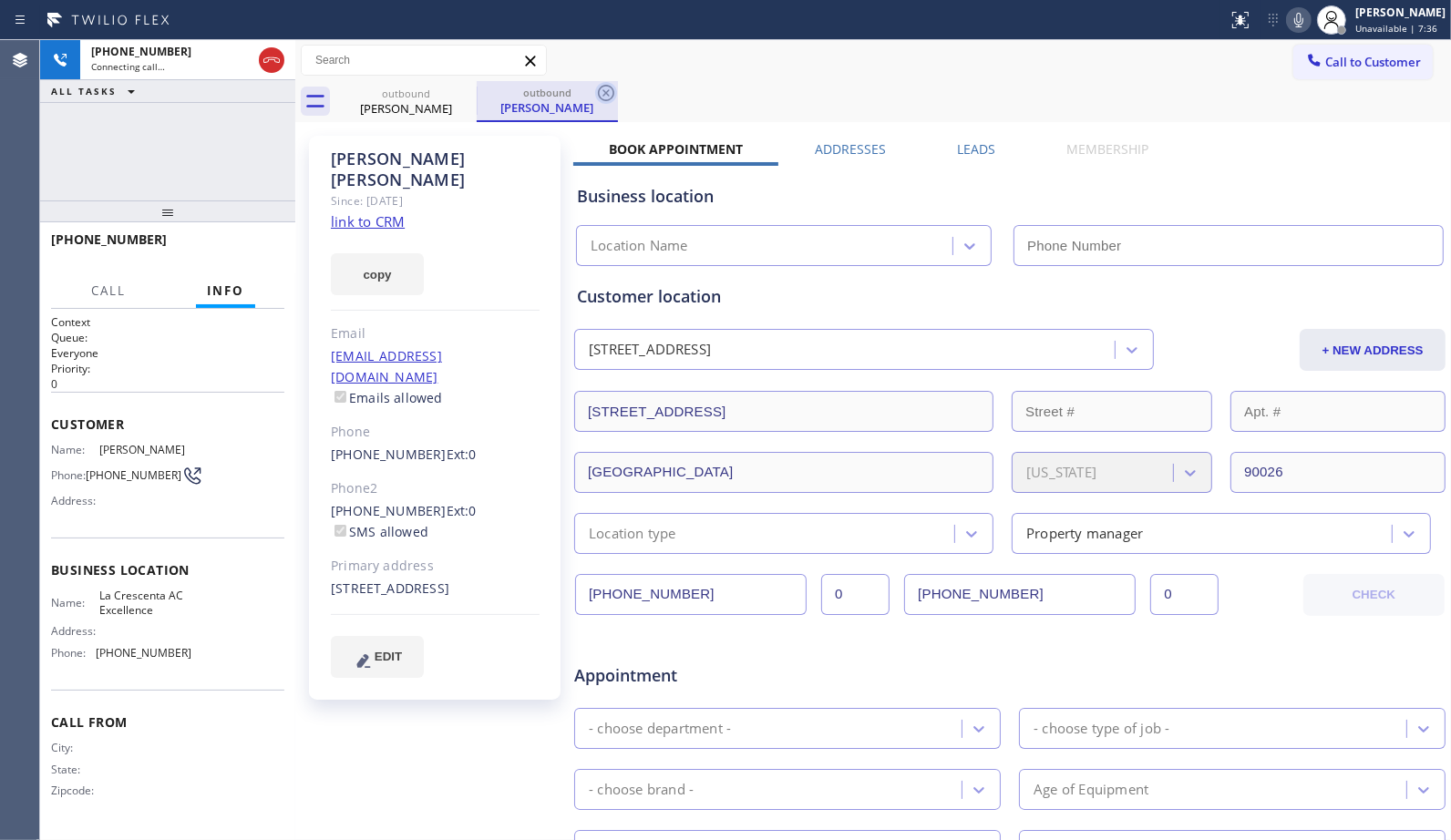
type input "[PHONE_NUMBER]"
click at [604, 89] on icon at bounding box center [606, 93] width 22 height 22
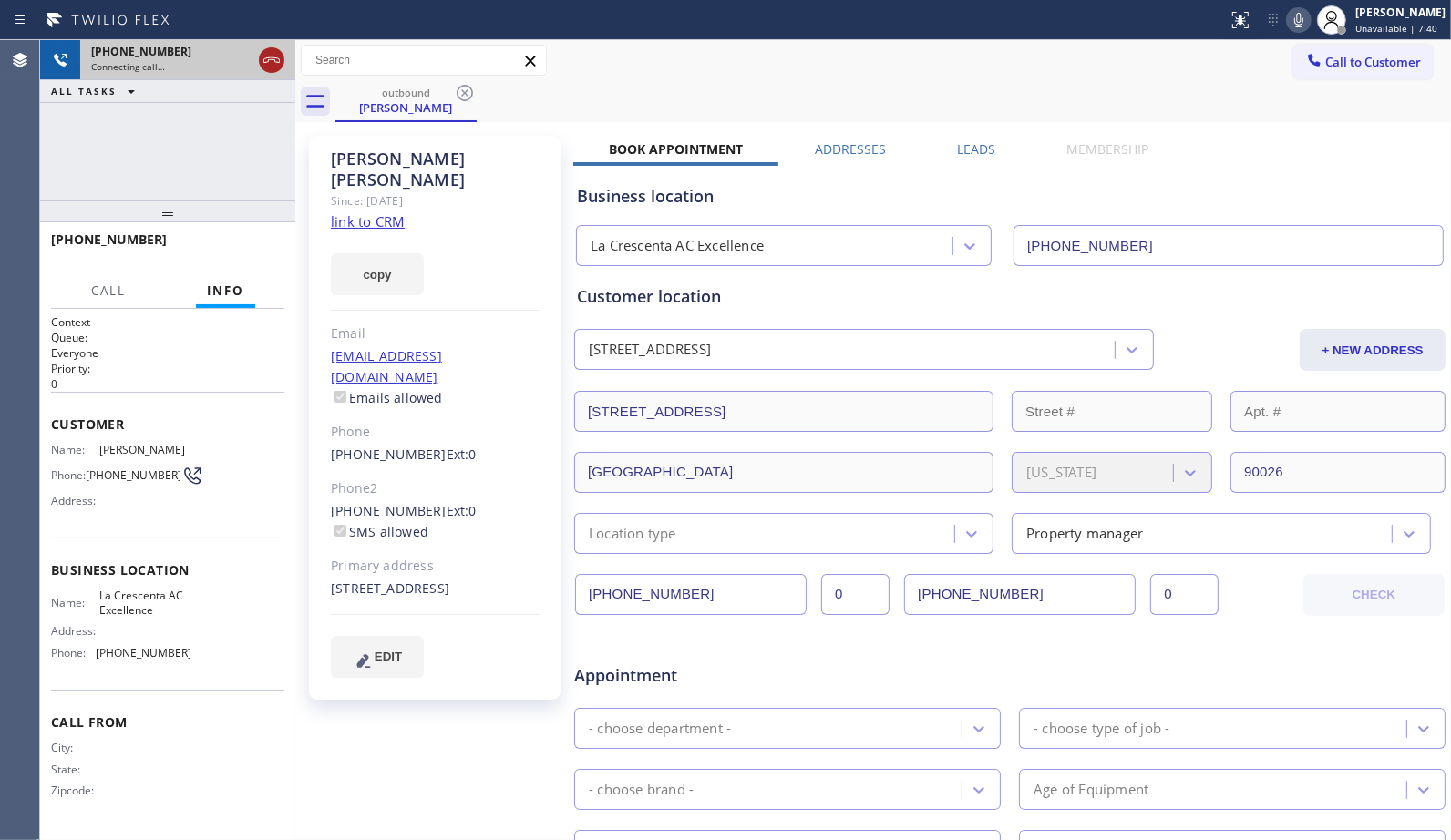
click at [267, 59] on icon at bounding box center [272, 60] width 22 height 22
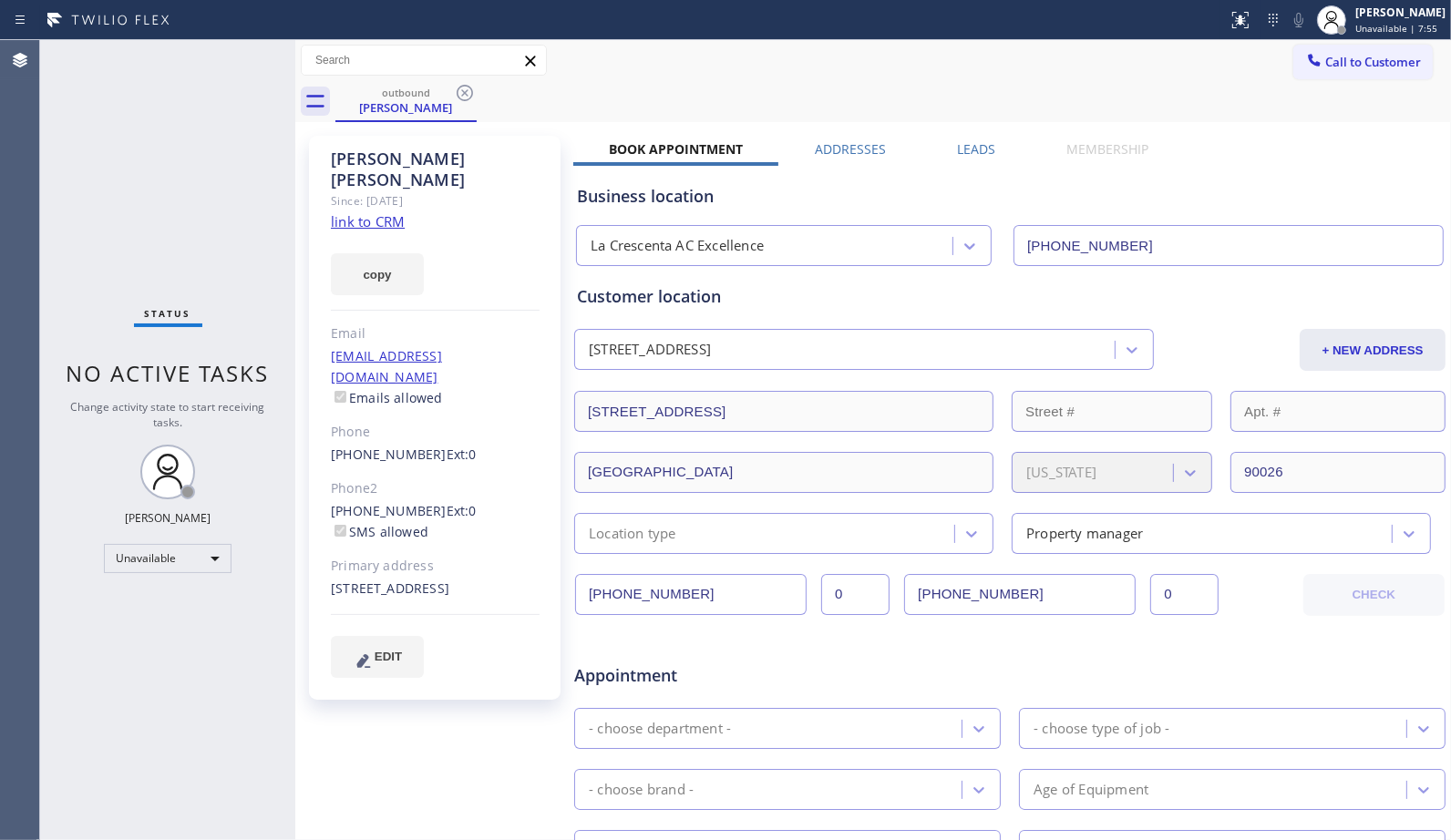
drag, startPoint x: 462, startPoint y: 95, endPoint x: 473, endPoint y: 24, distance: 71.8
click at [462, 95] on icon at bounding box center [465, 93] width 17 height 17
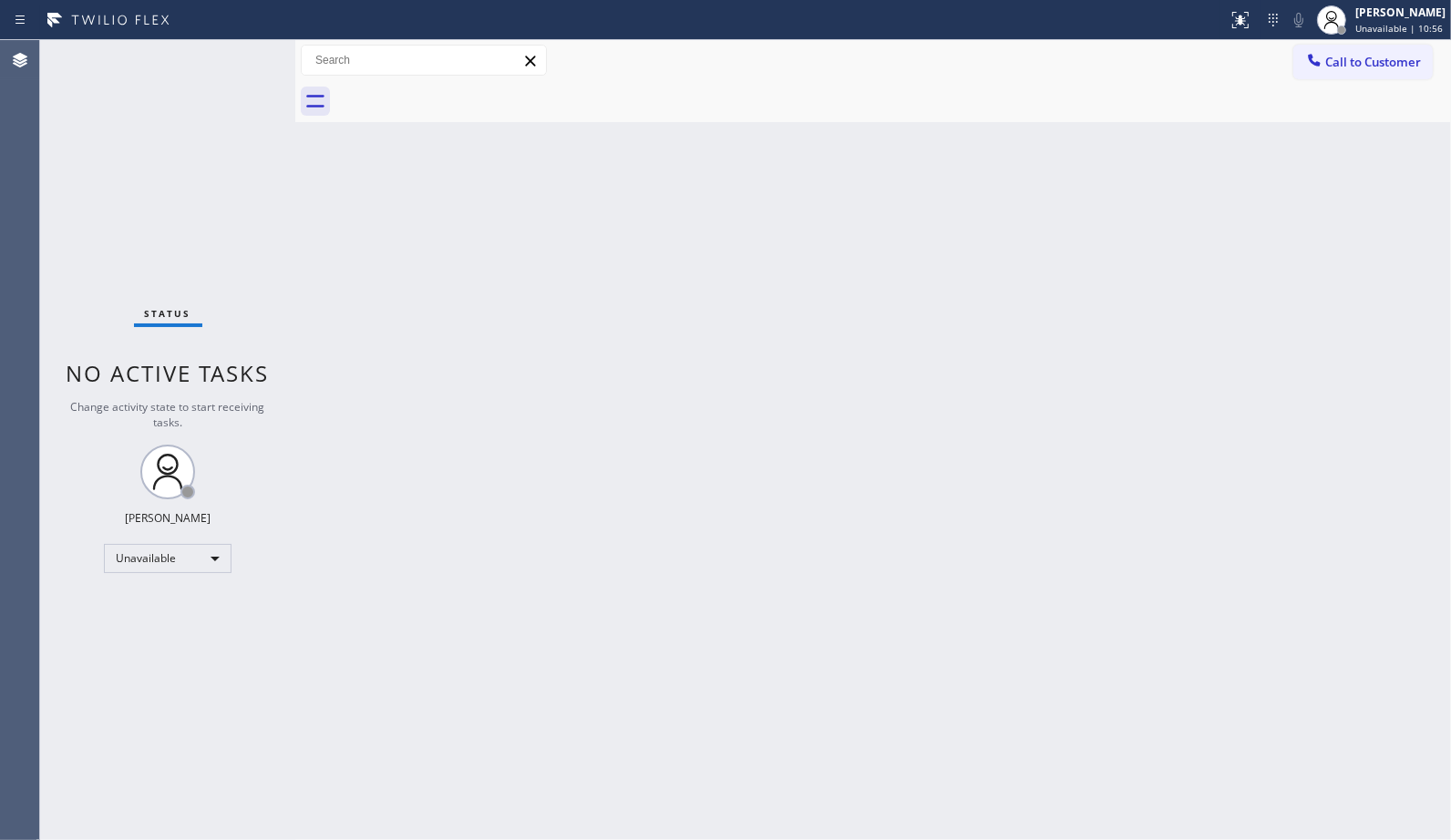
click at [1040, 415] on div "Back to Dashboard Change Sender ID Customers Technicians Select a contact Outbo…" at bounding box center [873, 440] width 1155 height 799
click at [1391, 64] on span "Call to Customer" at bounding box center [1372, 61] width 96 height 17
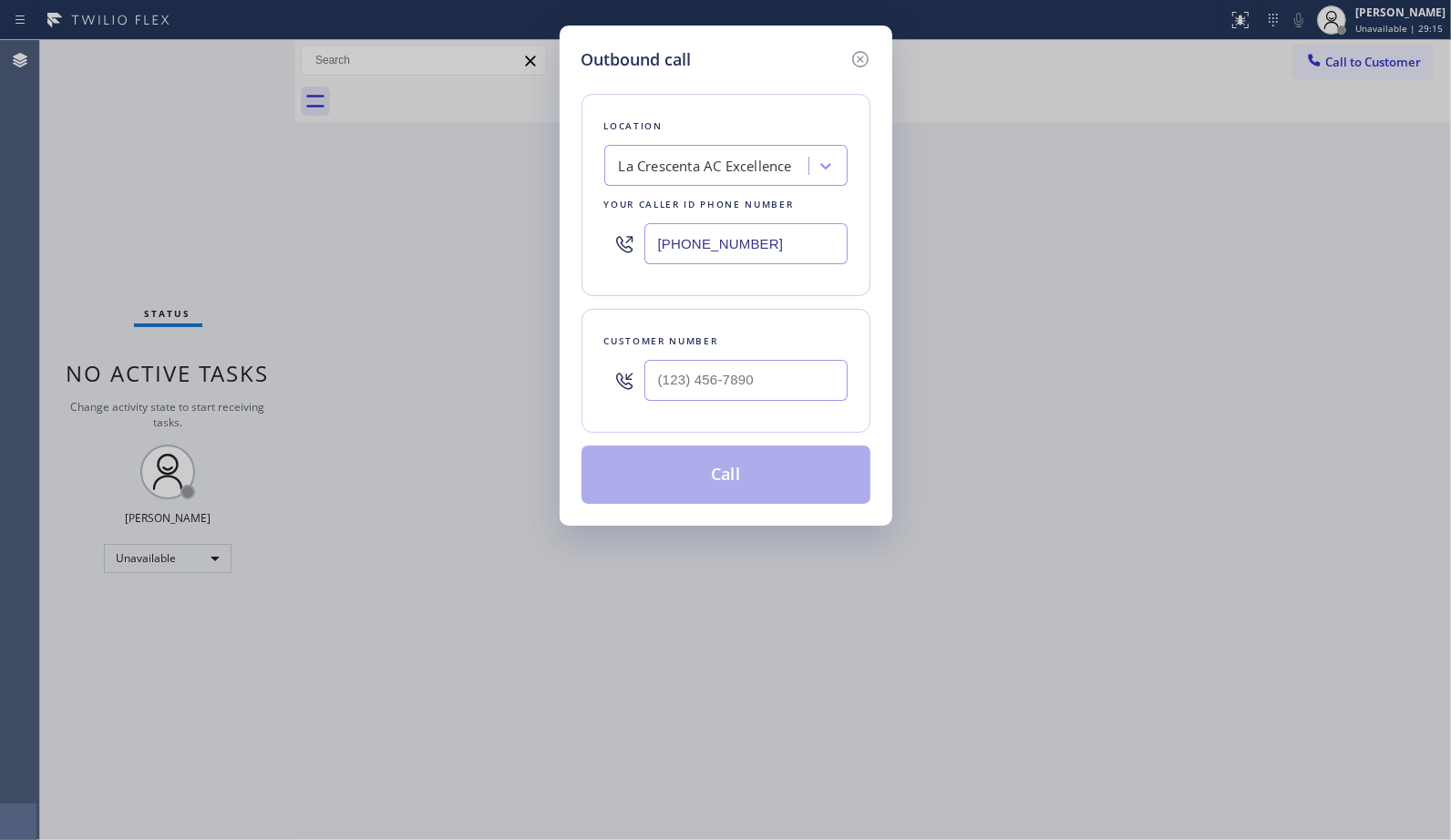
drag, startPoint x: 787, startPoint y: 247, endPoint x: 577, endPoint y: 183, distance: 219.5
click at [622, 226] on div "[PHONE_NUMBER]" at bounding box center [726, 244] width 243 height 59
paste input "66) 878-8591"
type input "[PHONE_NUMBER]"
drag, startPoint x: 769, startPoint y: 378, endPoint x: 635, endPoint y: 370, distance: 134.2
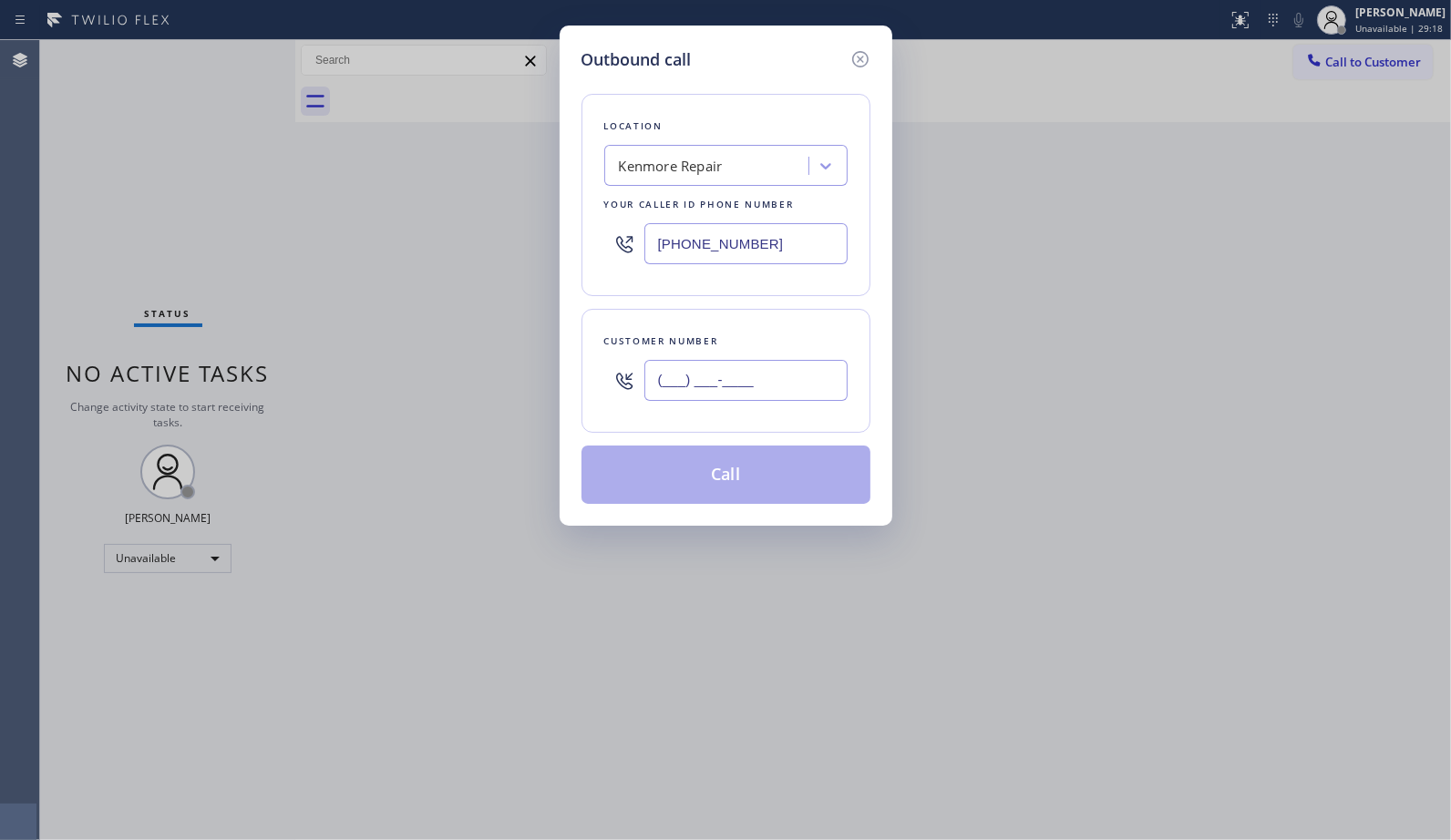
click at [635, 370] on div "(___) ___-____" at bounding box center [726, 380] width 243 height 59
paste input "619) 341-4341"
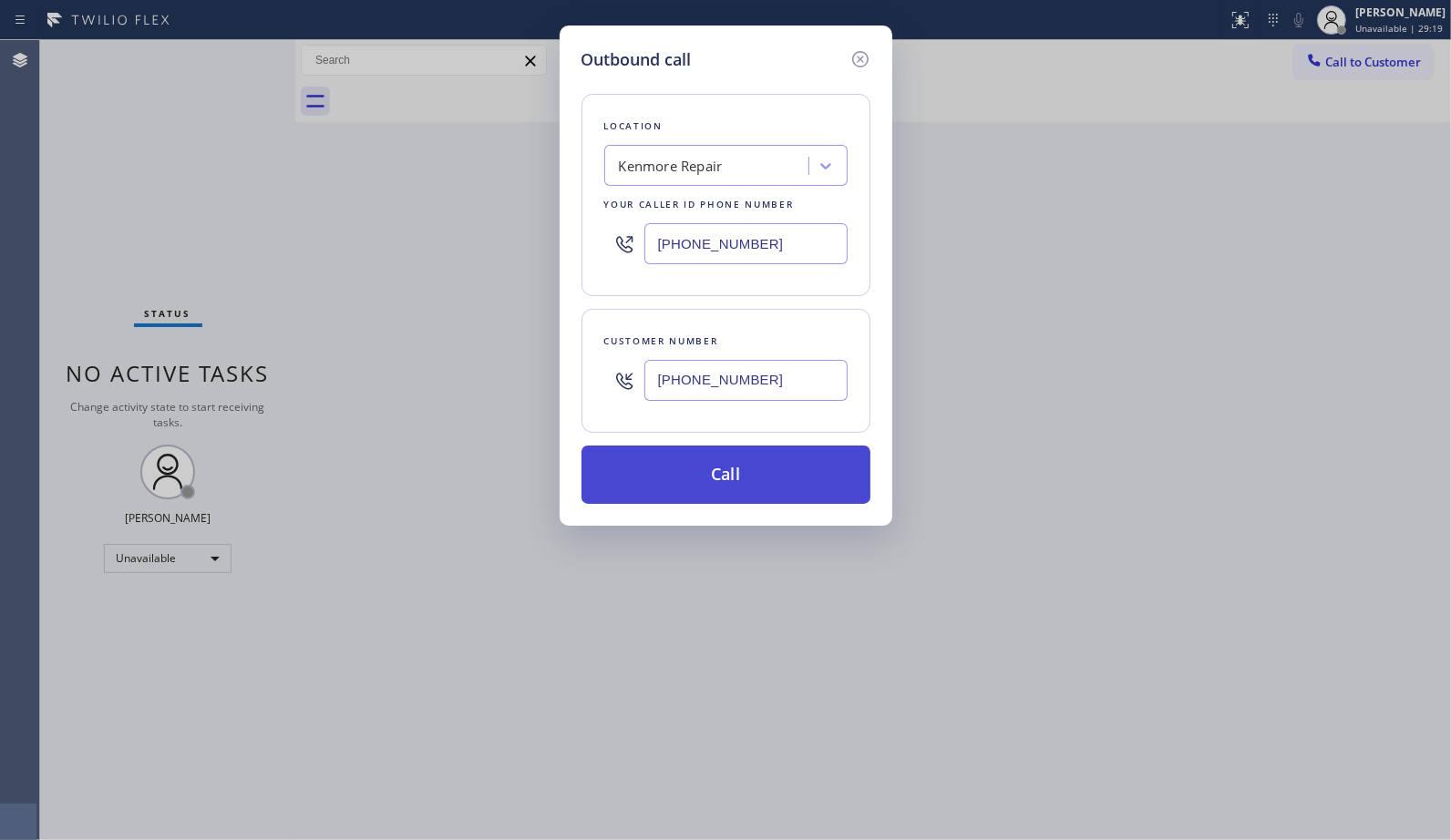
type input "[PHONE_NUMBER]"
click at [739, 473] on button "Call" at bounding box center [726, 474] width 289 height 58
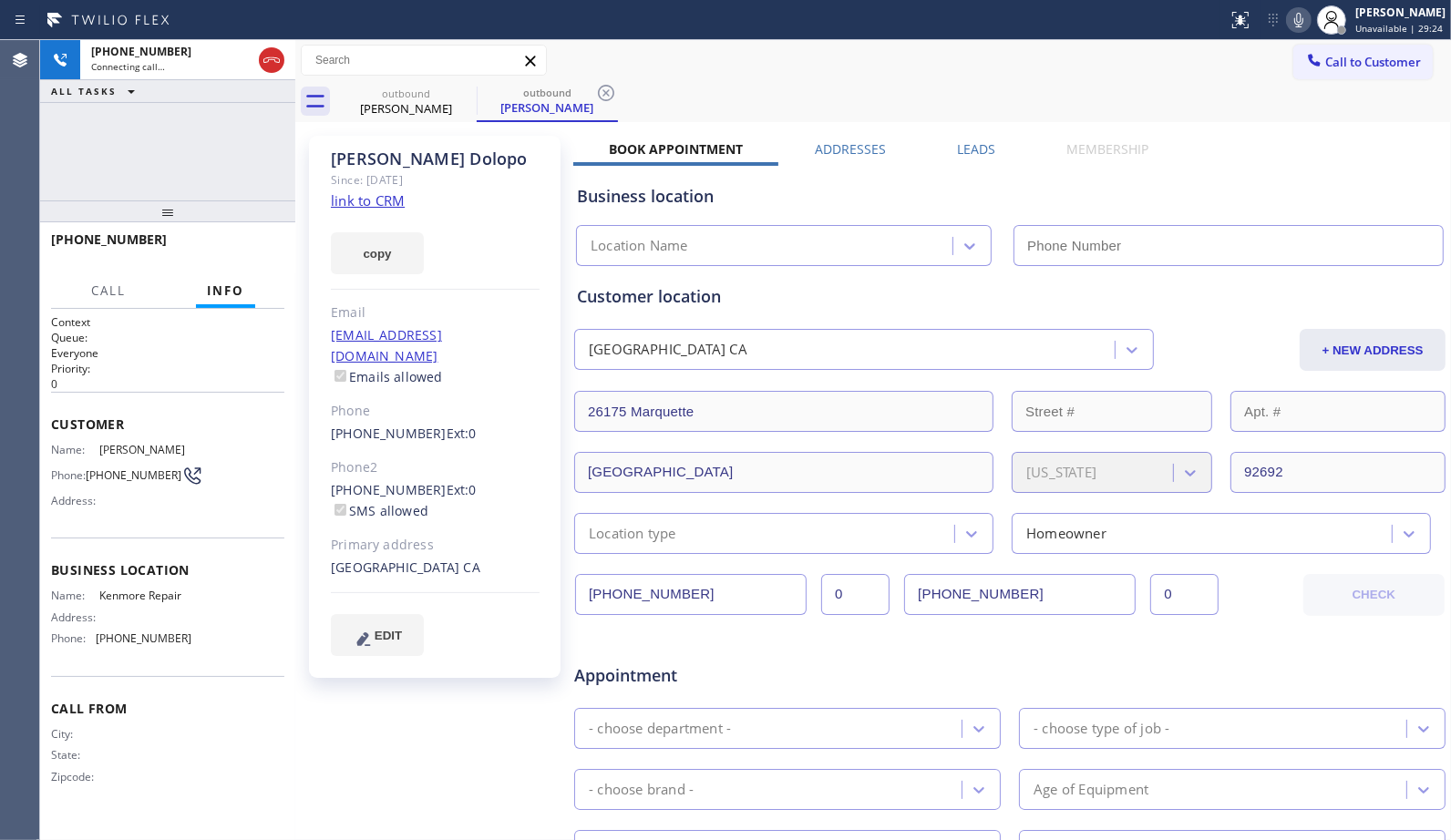
type input "[PHONE_NUMBER]"
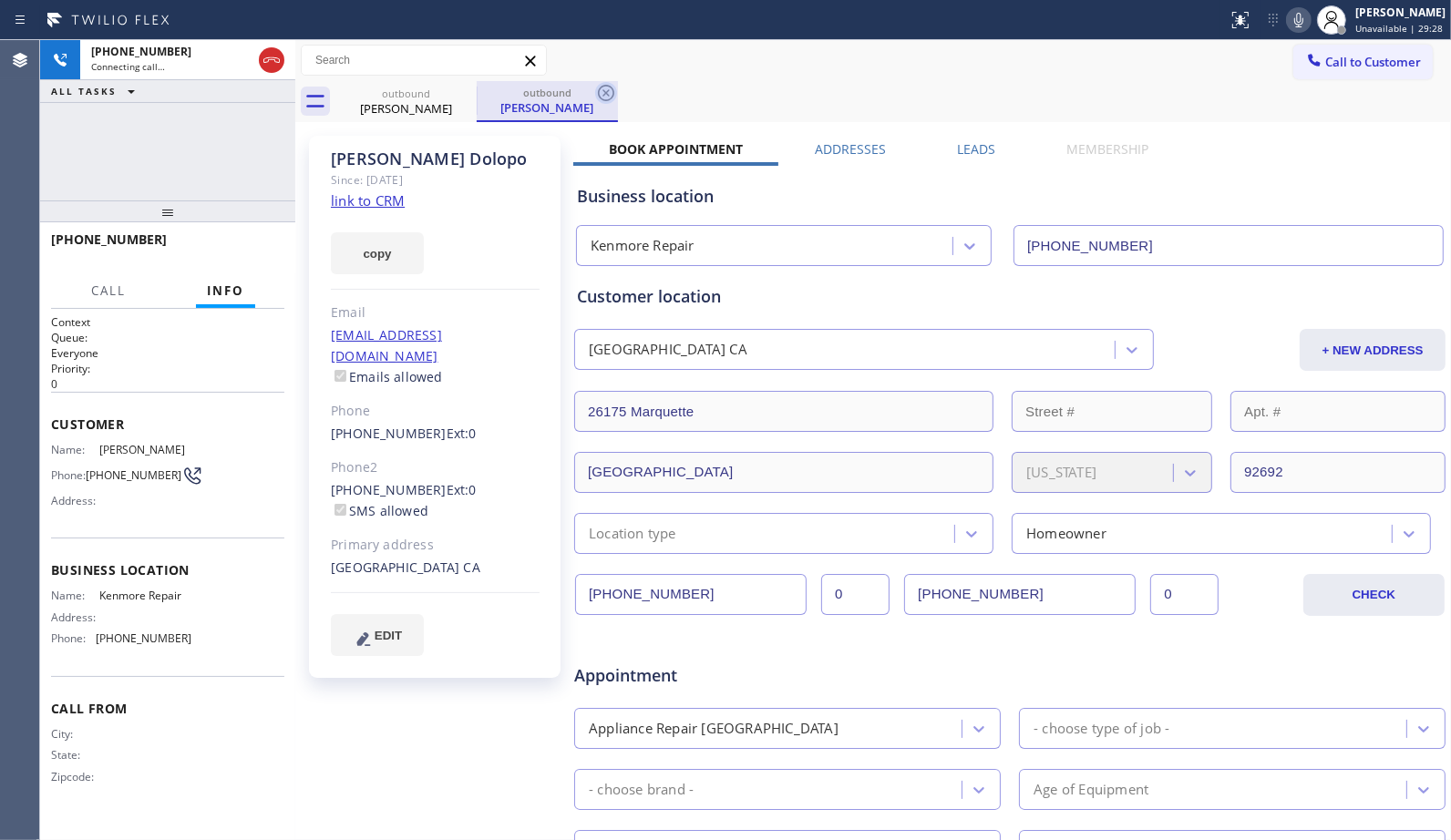
click at [600, 96] on icon at bounding box center [606, 93] width 22 height 22
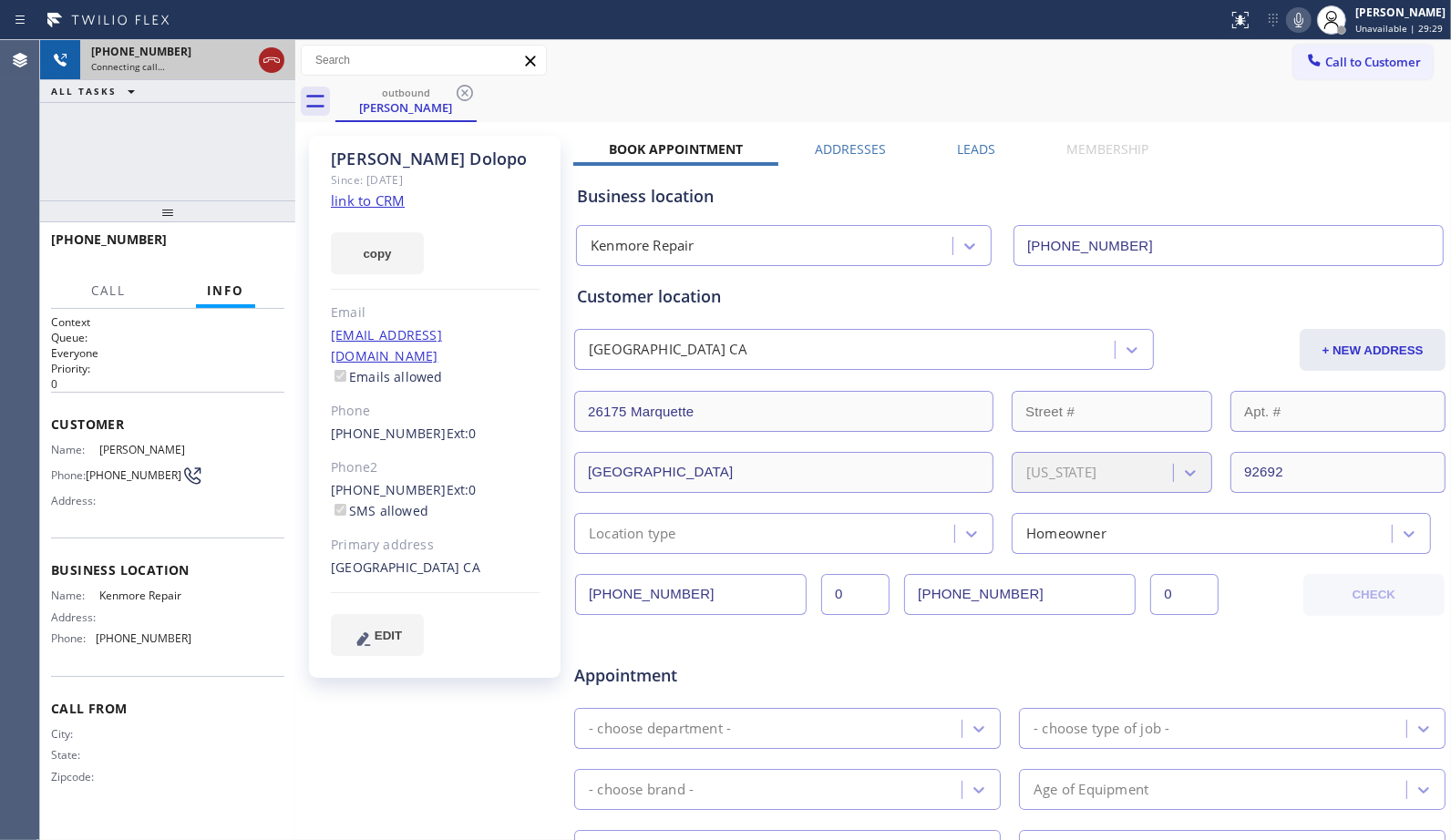
click at [278, 61] on icon at bounding box center [272, 60] width 22 height 22
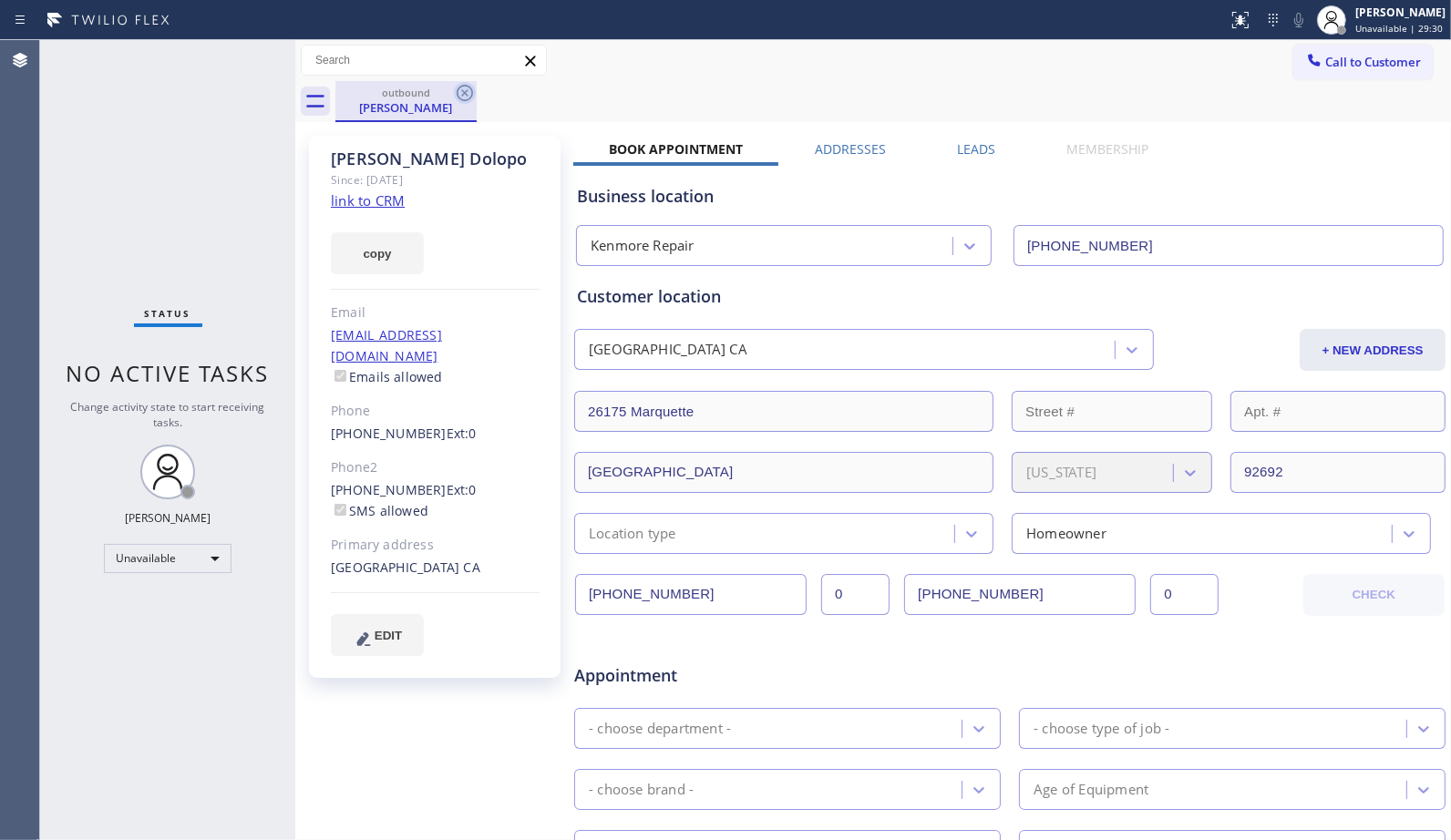
click at [469, 92] on icon at bounding box center [465, 93] width 22 height 22
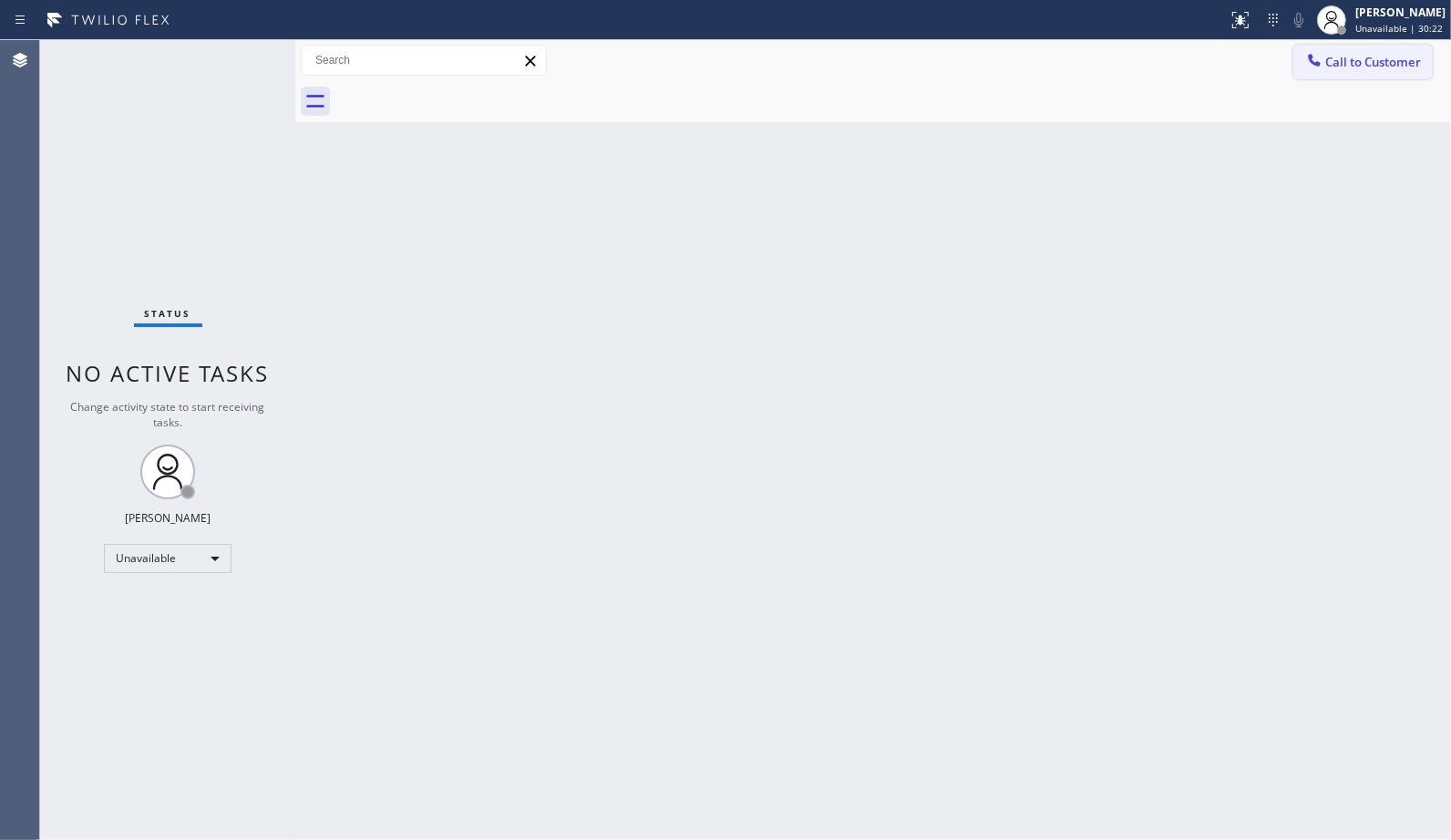
click at [1342, 65] on span "Call to Customer" at bounding box center [1372, 61] width 96 height 17
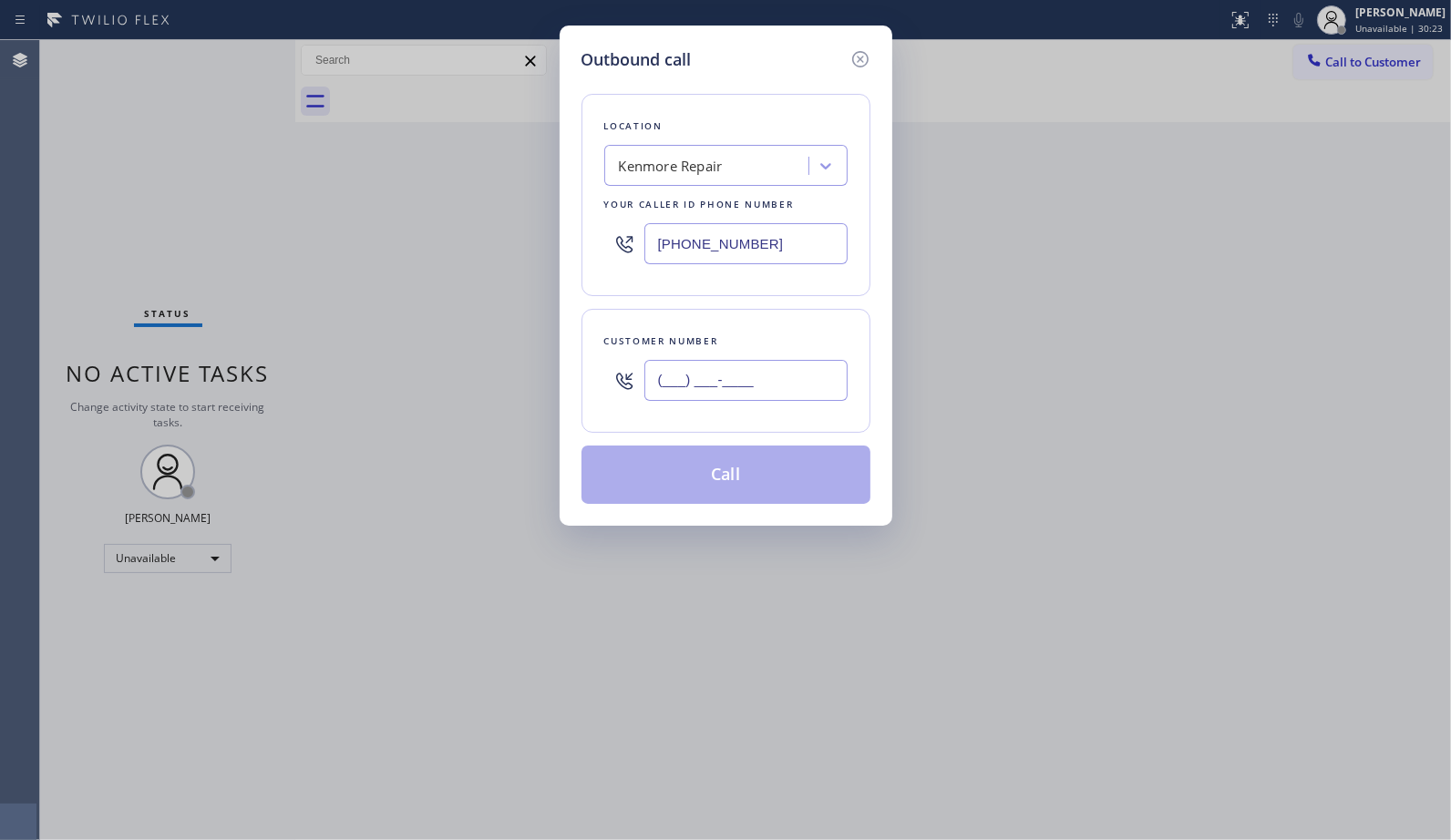
drag, startPoint x: 807, startPoint y: 382, endPoint x: 497, endPoint y: 341, distance: 312.7
click at [535, 372] on div "Outbound call Location [GEOGRAPHIC_DATA] Repair Your caller id phone number [PH…" at bounding box center [726, 420] width 1451 height 840
paste input "619) 341-4341"
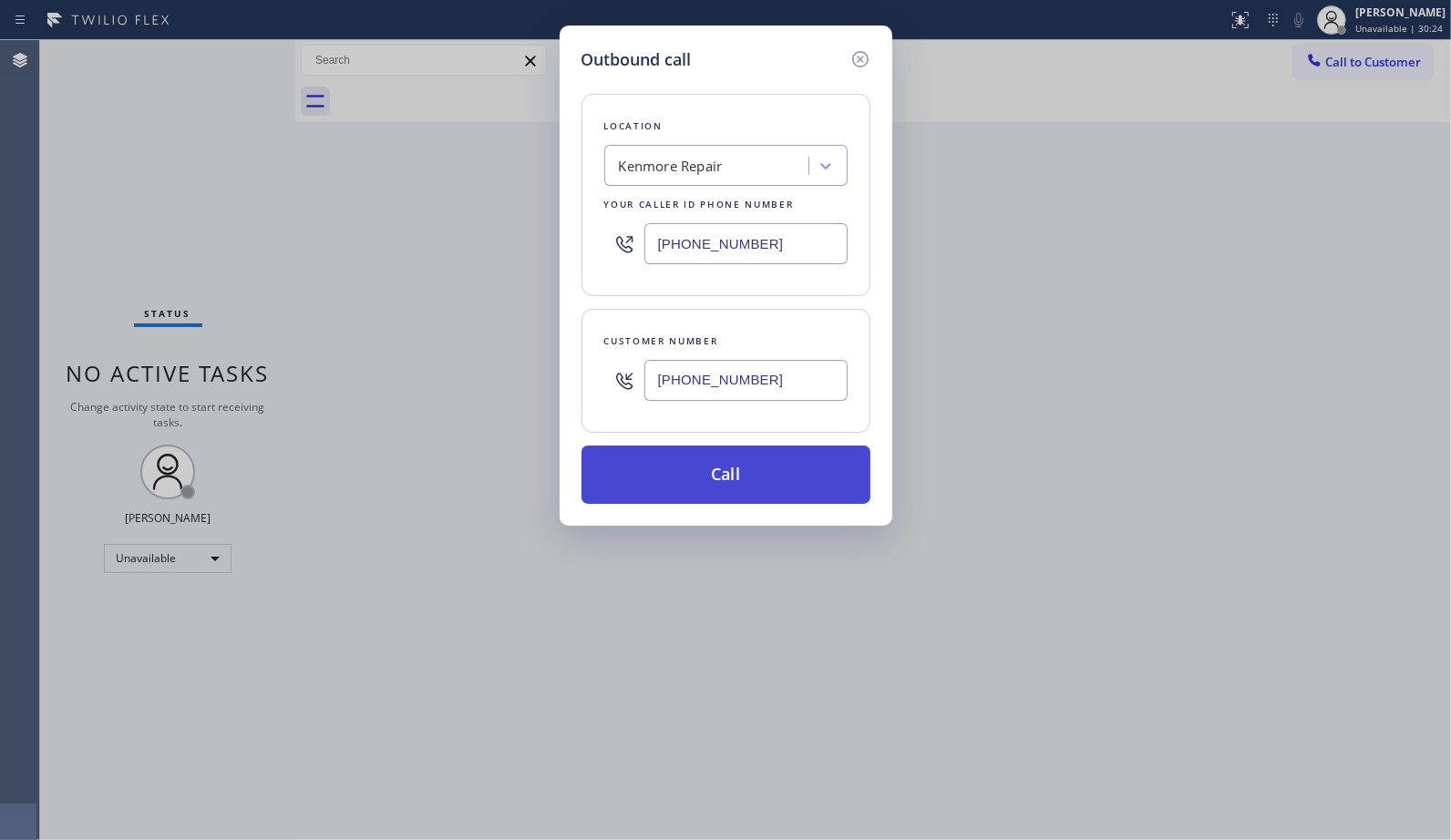
type input "[PHONE_NUMBER]"
click at [750, 471] on button "Call" at bounding box center [726, 474] width 289 height 58
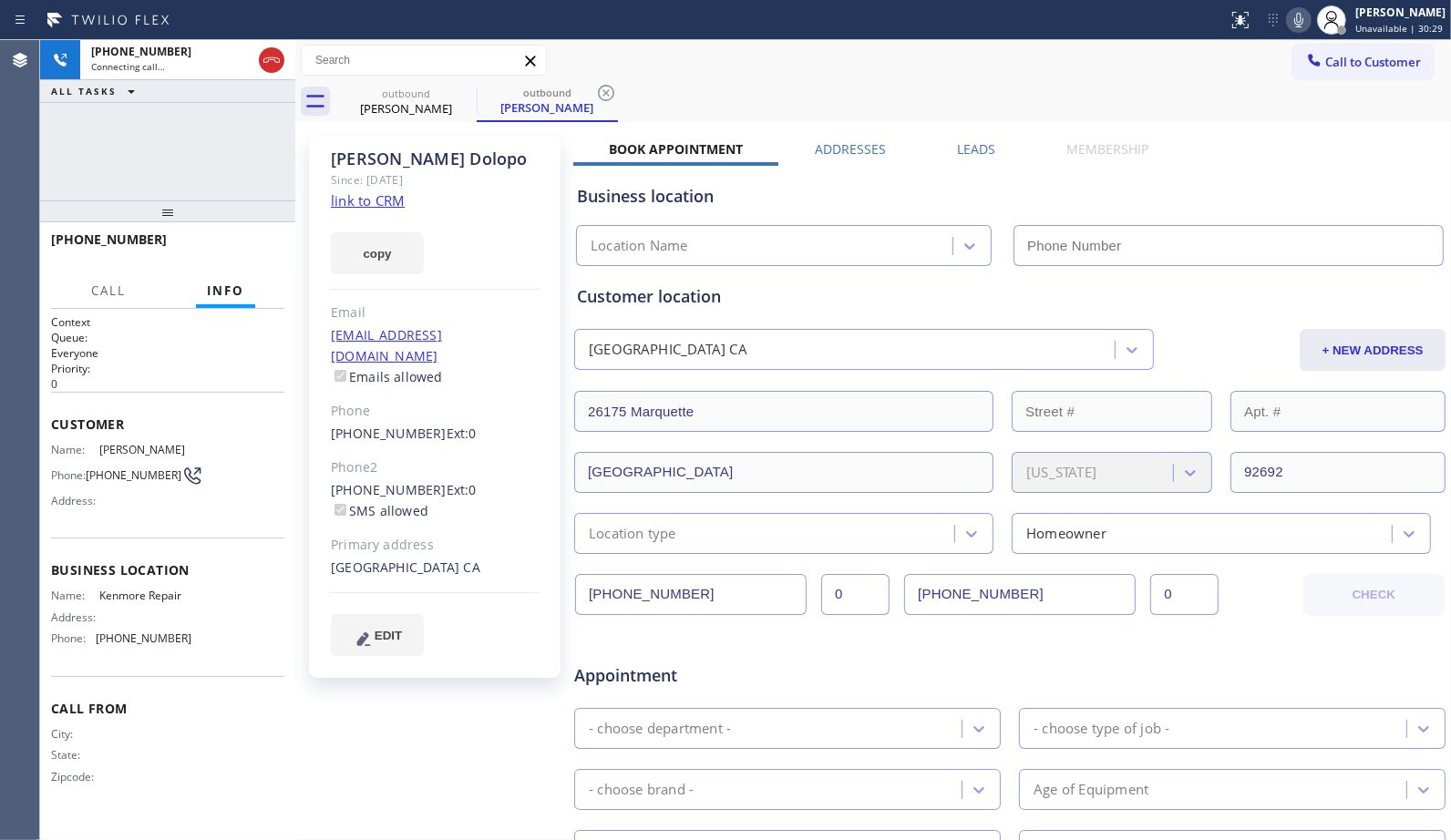
type input "[PHONE_NUMBER]"
click at [616, 87] on icon at bounding box center [606, 93] width 22 height 22
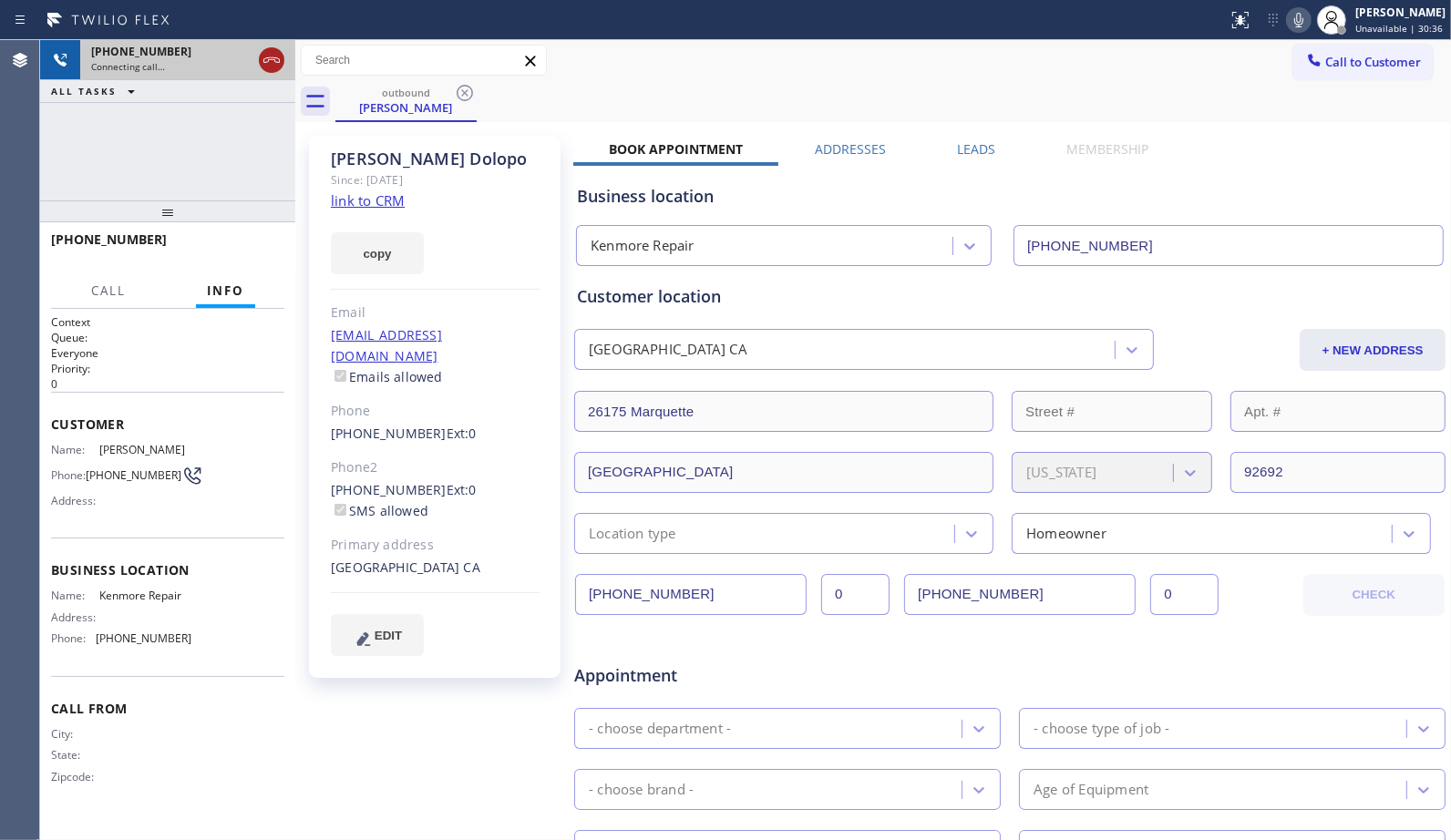
click at [276, 60] on icon at bounding box center [272, 60] width 22 height 22
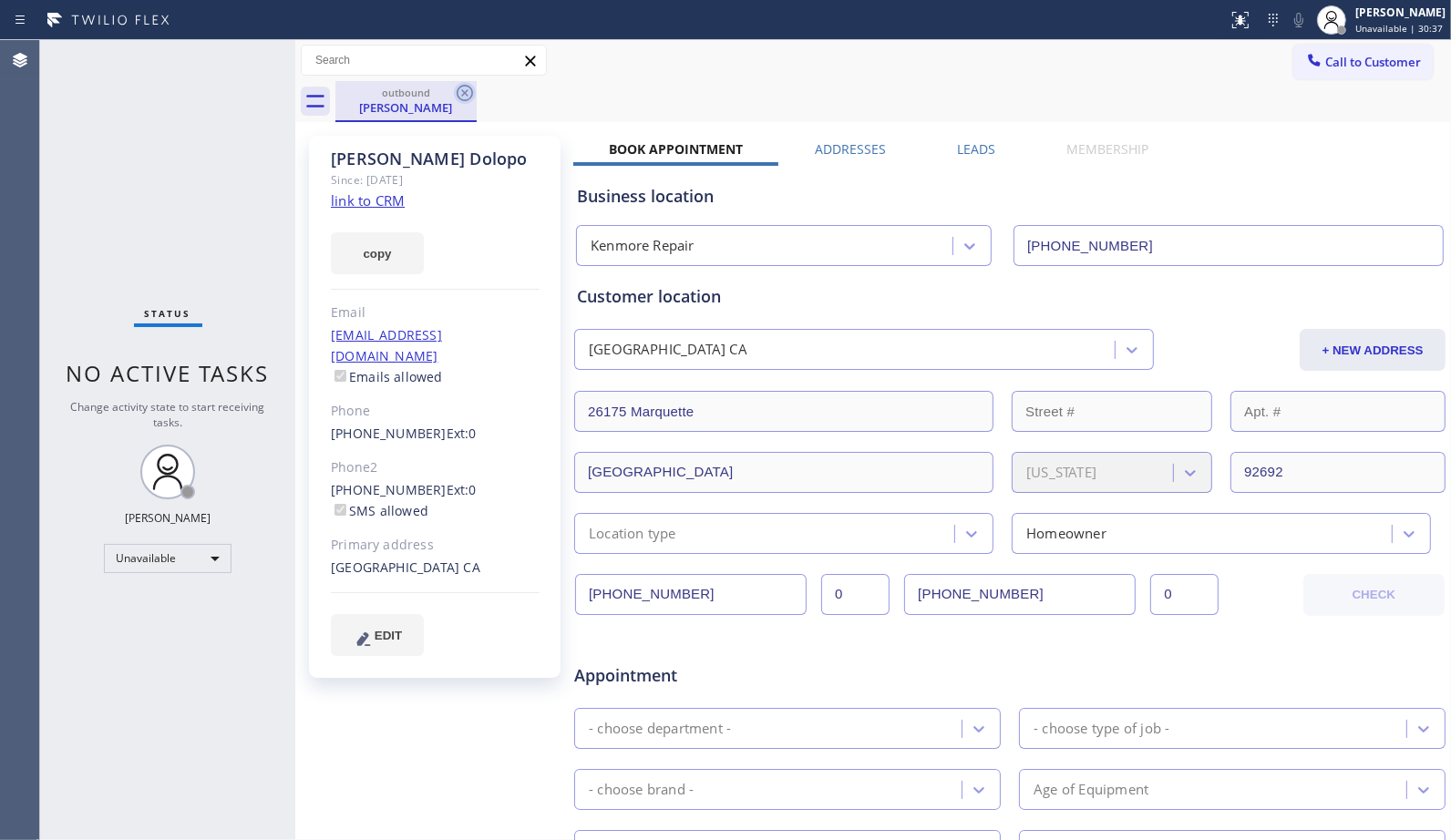
click at [460, 96] on icon at bounding box center [465, 93] width 22 height 22
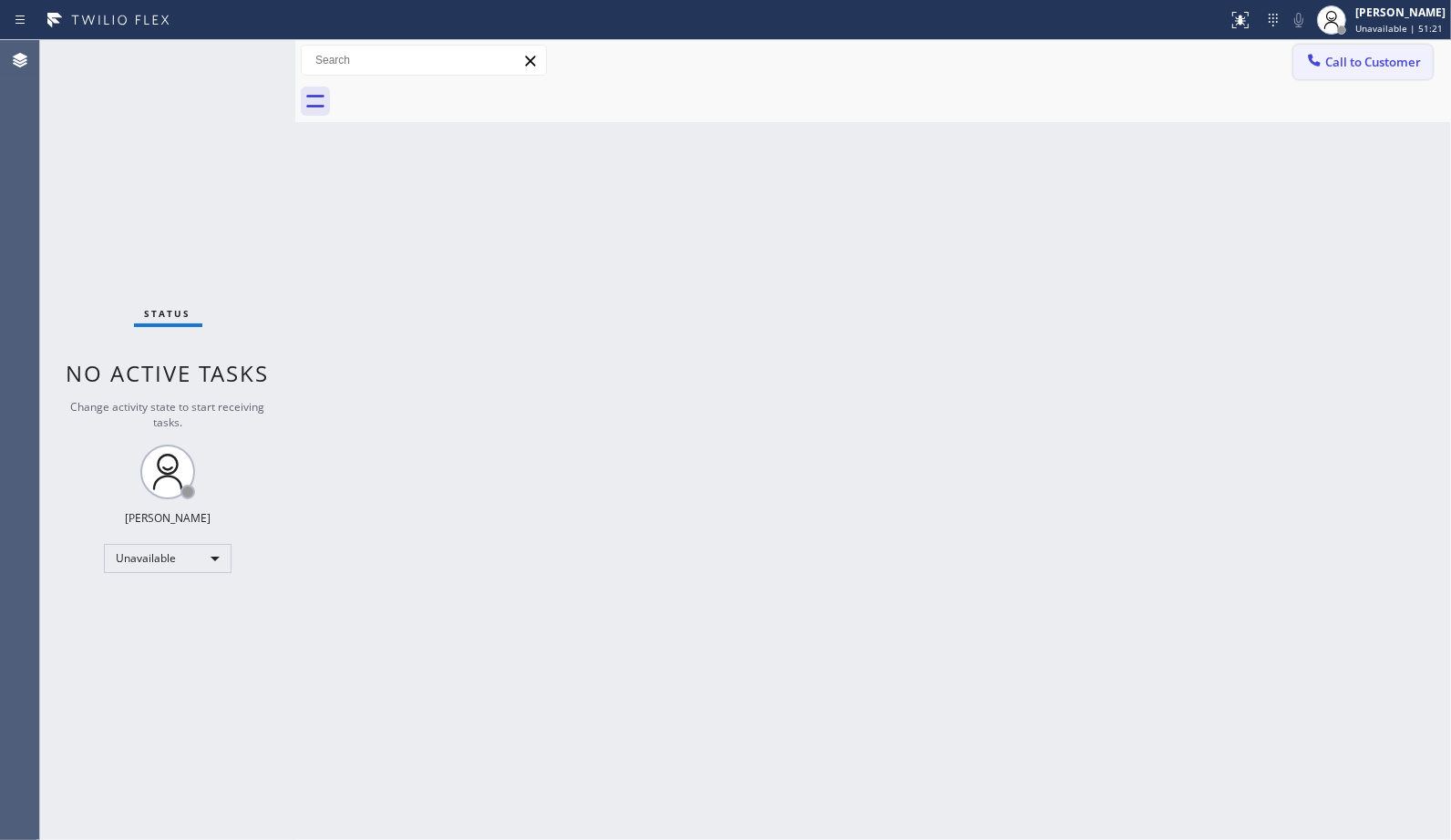
click at [1342, 74] on button "Call to Customer" at bounding box center [1362, 61] width 139 height 35
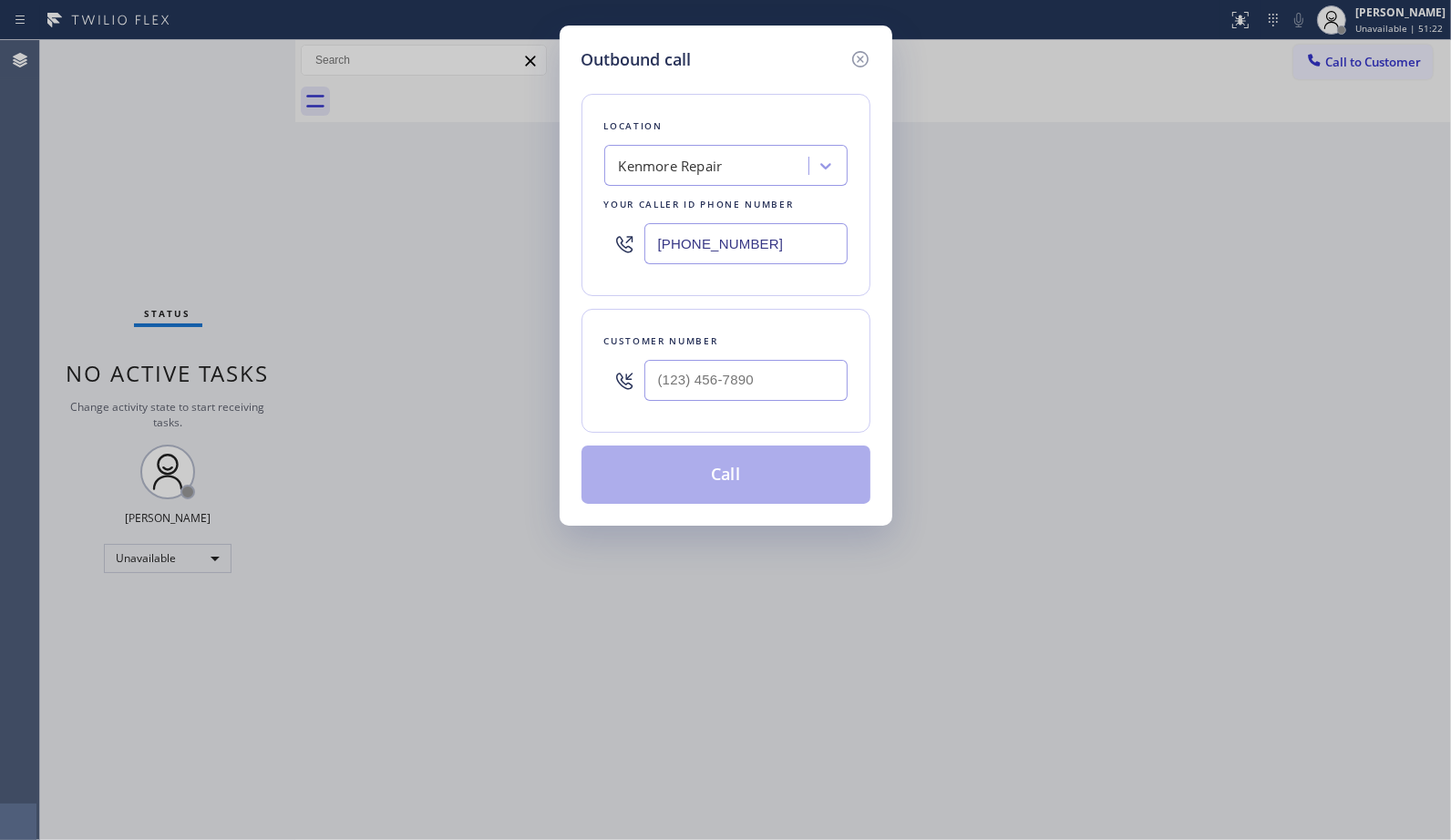
drag, startPoint x: 820, startPoint y: 237, endPoint x: 541, endPoint y: 65, distance: 327.8
click at [572, 204] on div "Outbound call Location [GEOGRAPHIC_DATA] Repair Your caller id phone number [PH…" at bounding box center [726, 276] width 332 height 500
paste input "18) 650-3202"
type input "[PHONE_NUMBER]"
drag, startPoint x: 775, startPoint y: 401, endPoint x: 588, endPoint y: 312, distance: 207.1
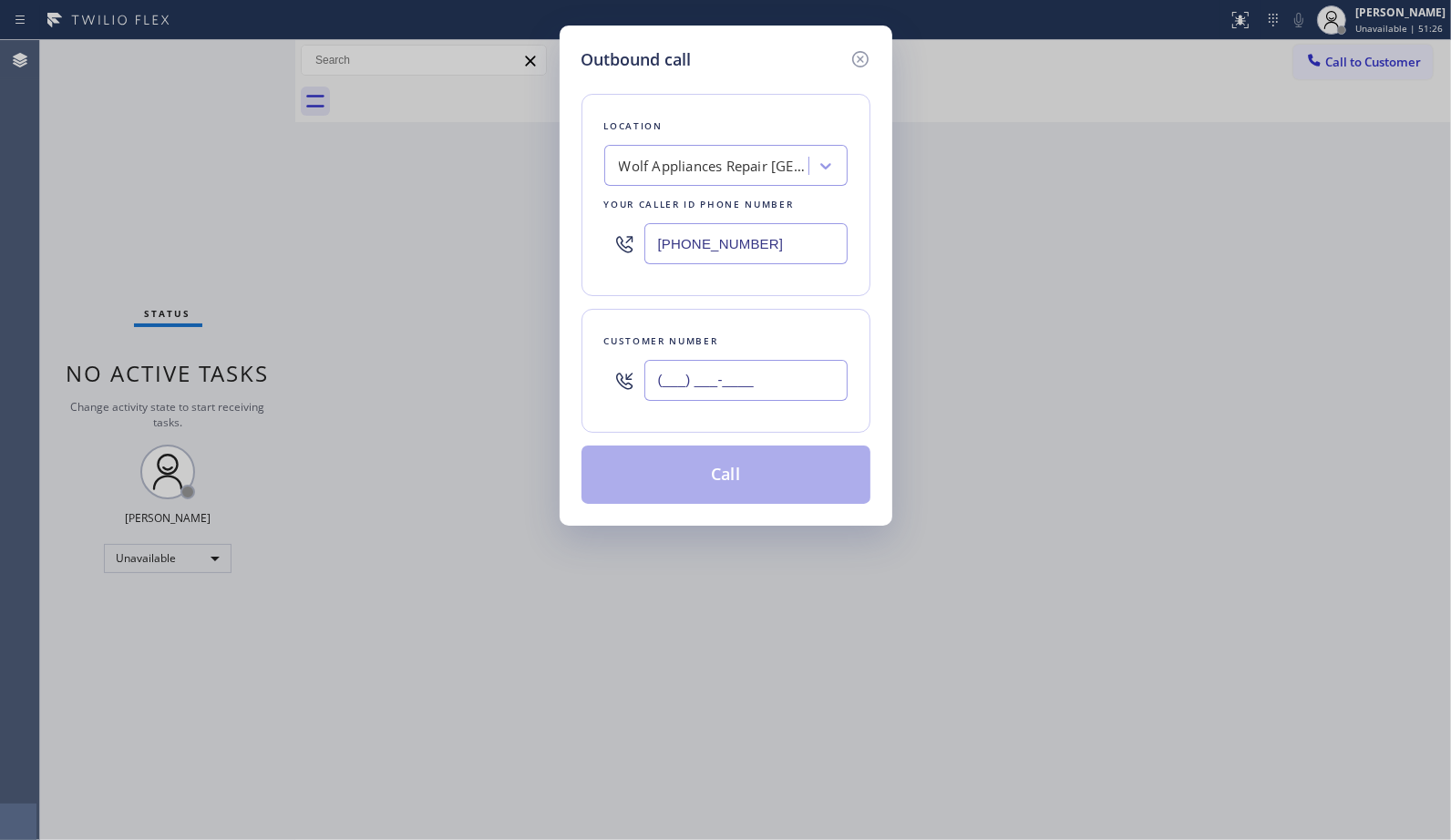
click at [630, 396] on div "(___) ___-____" at bounding box center [726, 380] width 243 height 59
paste input "805) 910-8479"
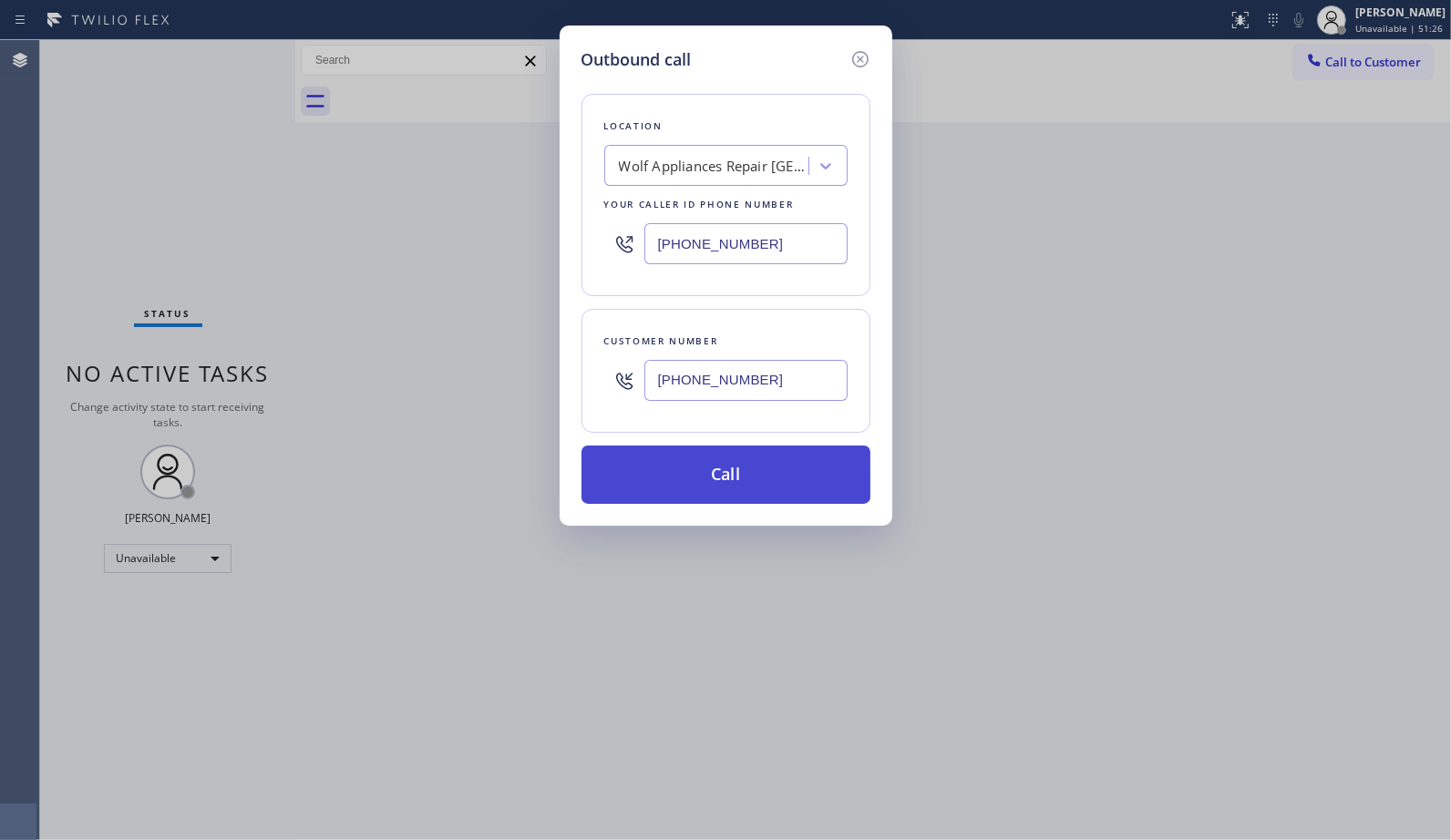
type input "[PHONE_NUMBER]"
click at [741, 483] on button "Call" at bounding box center [726, 474] width 289 height 58
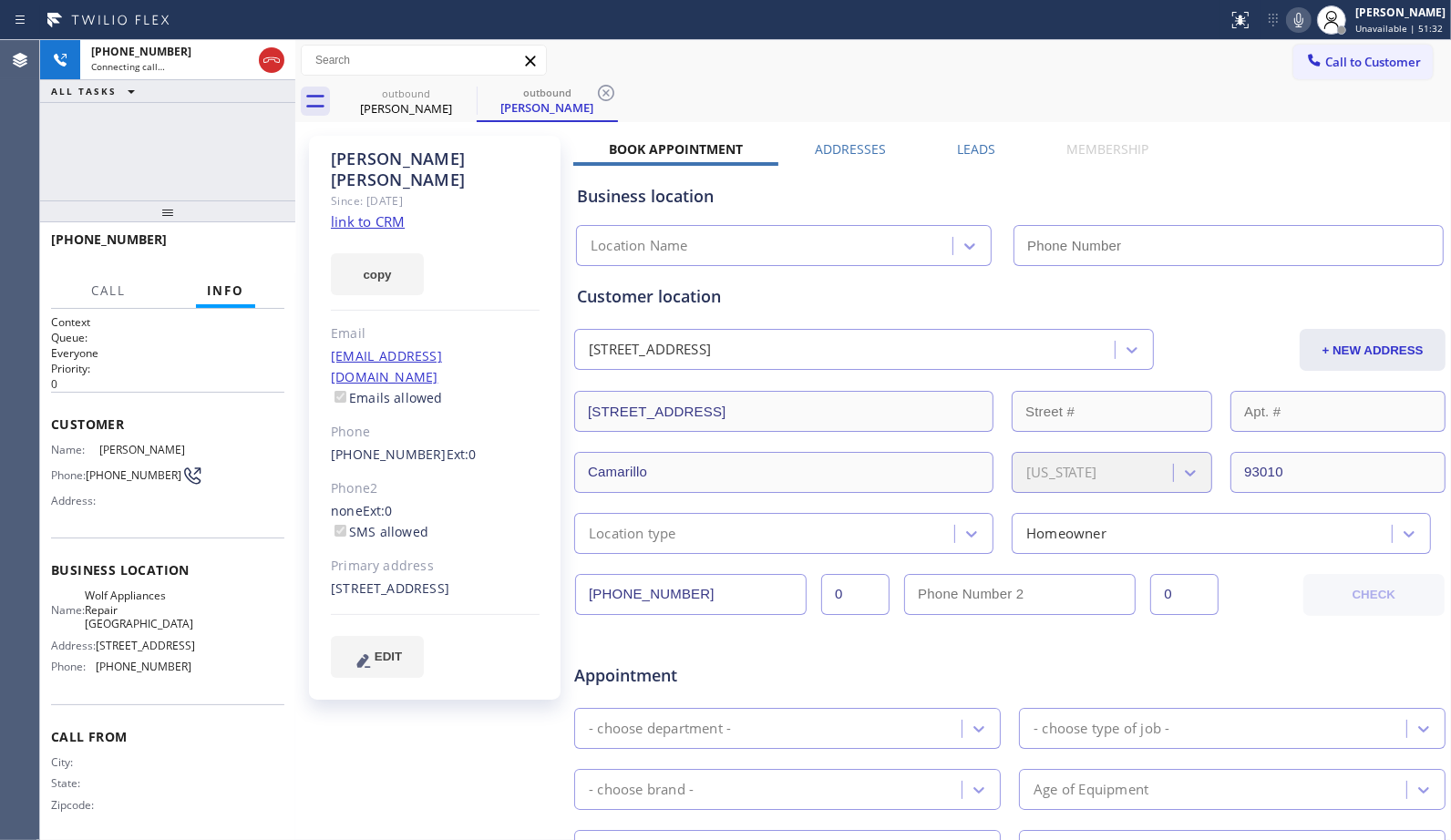
type input "[PHONE_NUMBER]"
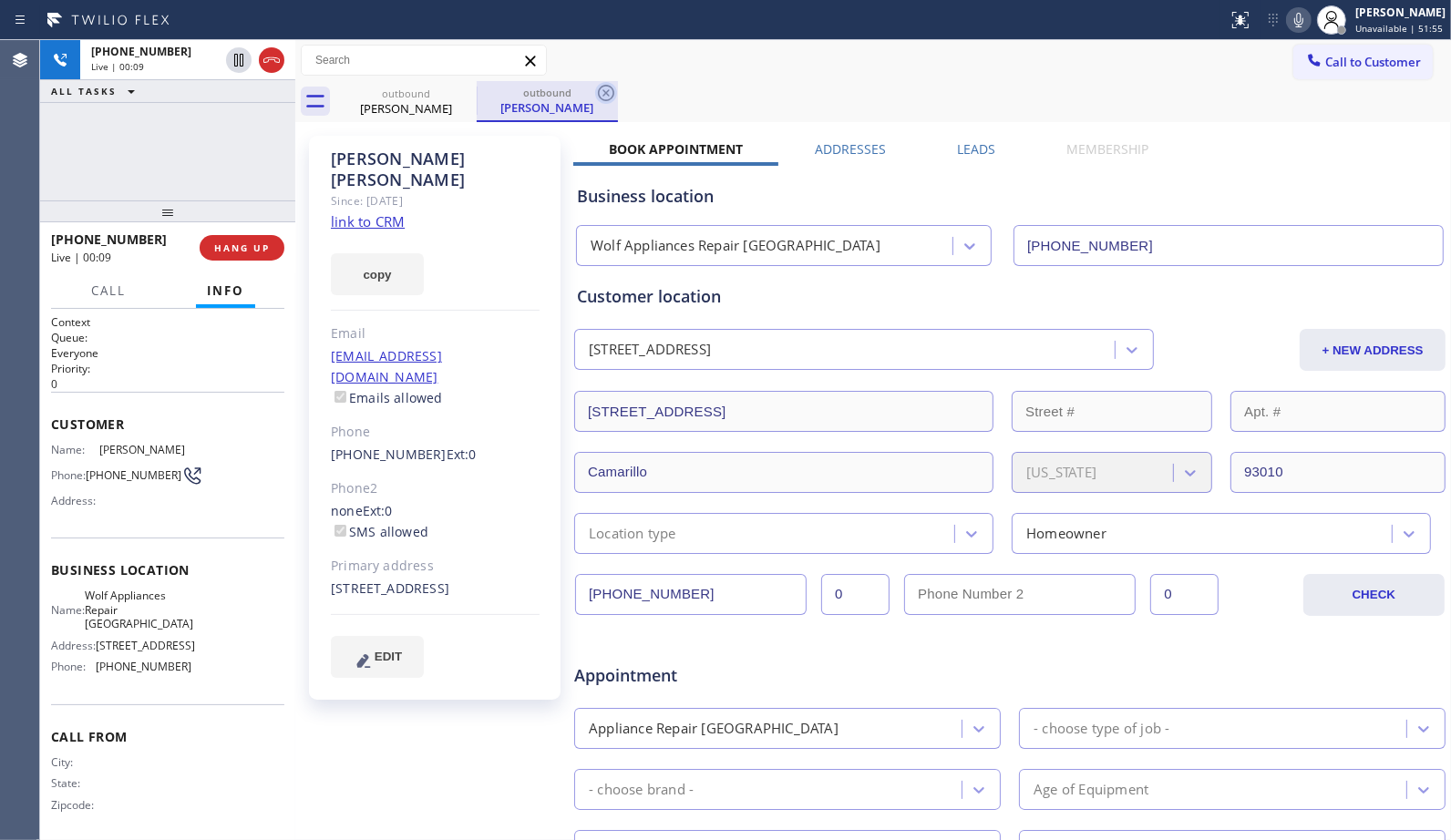
click at [608, 87] on icon at bounding box center [606, 93] width 22 height 22
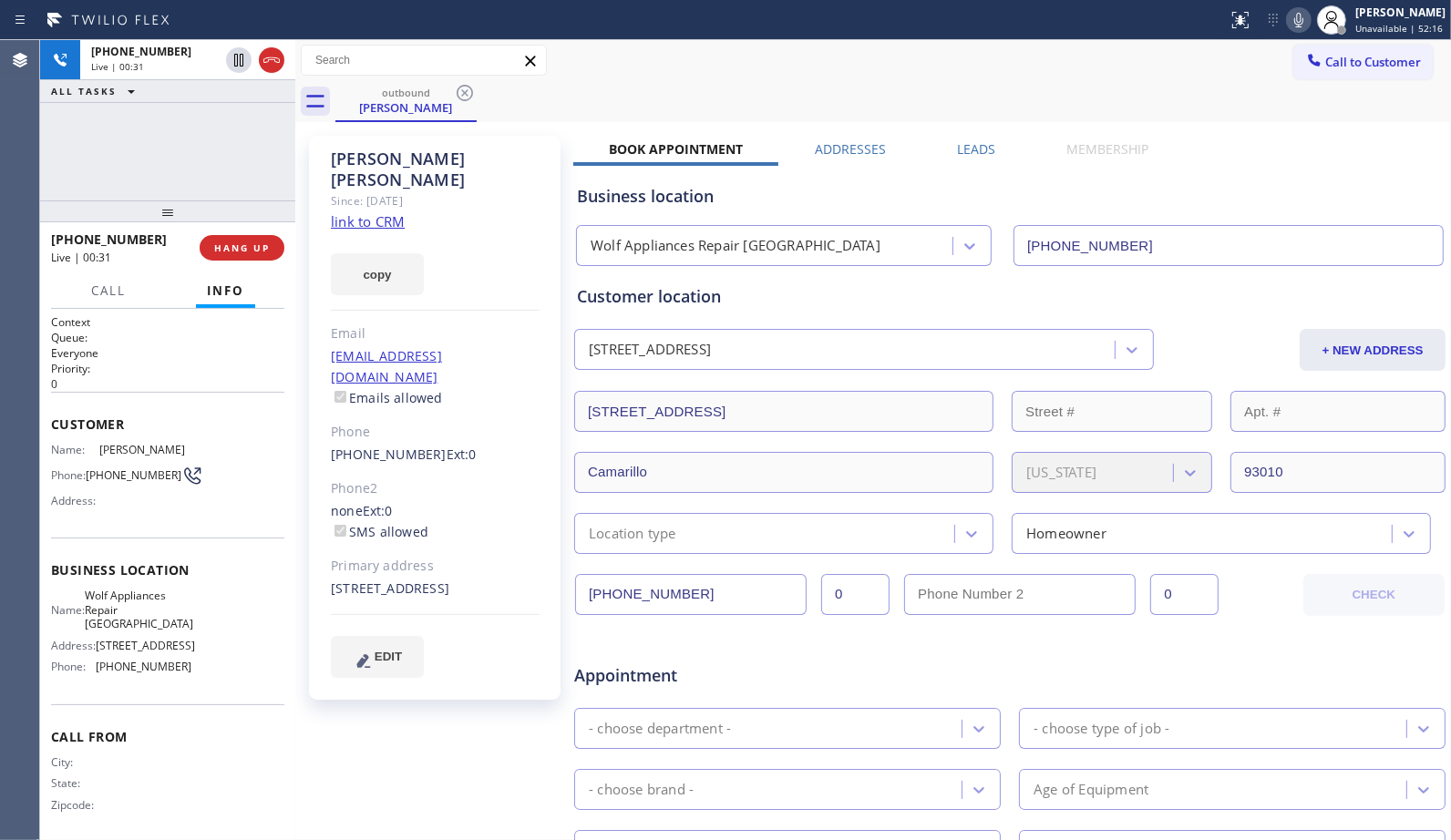
click at [920, 82] on div "outbound [PERSON_NAME]" at bounding box center [893, 101] width 1115 height 41
click at [1299, 18] on icon at bounding box center [1299, 20] width 22 height 22
click at [1305, 20] on rect at bounding box center [1298, 18] width 13 height 13
drag, startPoint x: 704, startPoint y: 55, endPoint x: 793, endPoint y: 64, distance: 89.5
click at [704, 55] on div "Call to Customer Outbound call Location Wolf Appliances Repair [GEOGRAPHIC_DATA…" at bounding box center [873, 60] width 1155 height 32
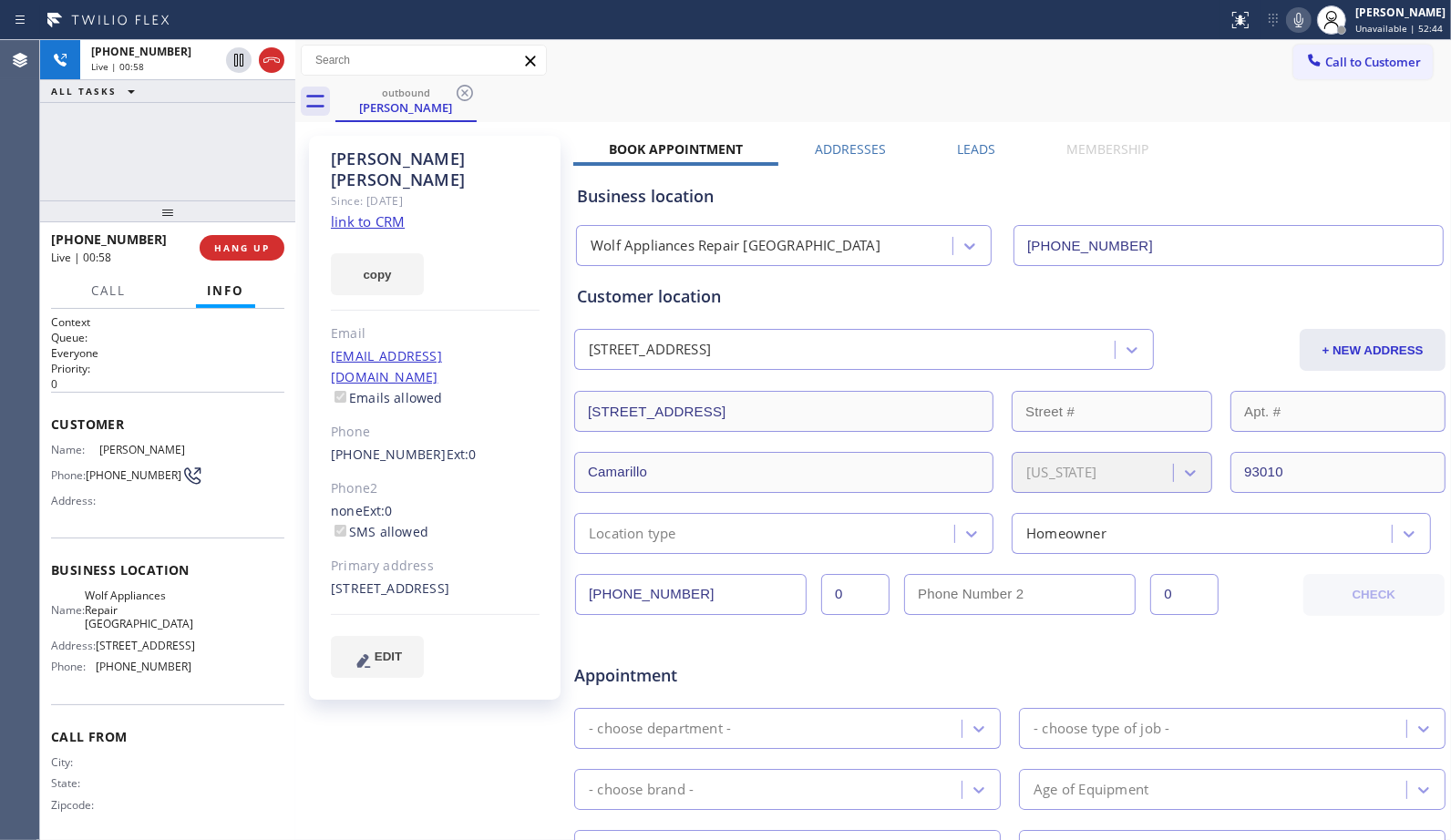
click at [1301, 25] on icon at bounding box center [1299, 20] width 22 height 22
click at [243, 252] on span "HANG UP" at bounding box center [242, 247] width 55 height 13
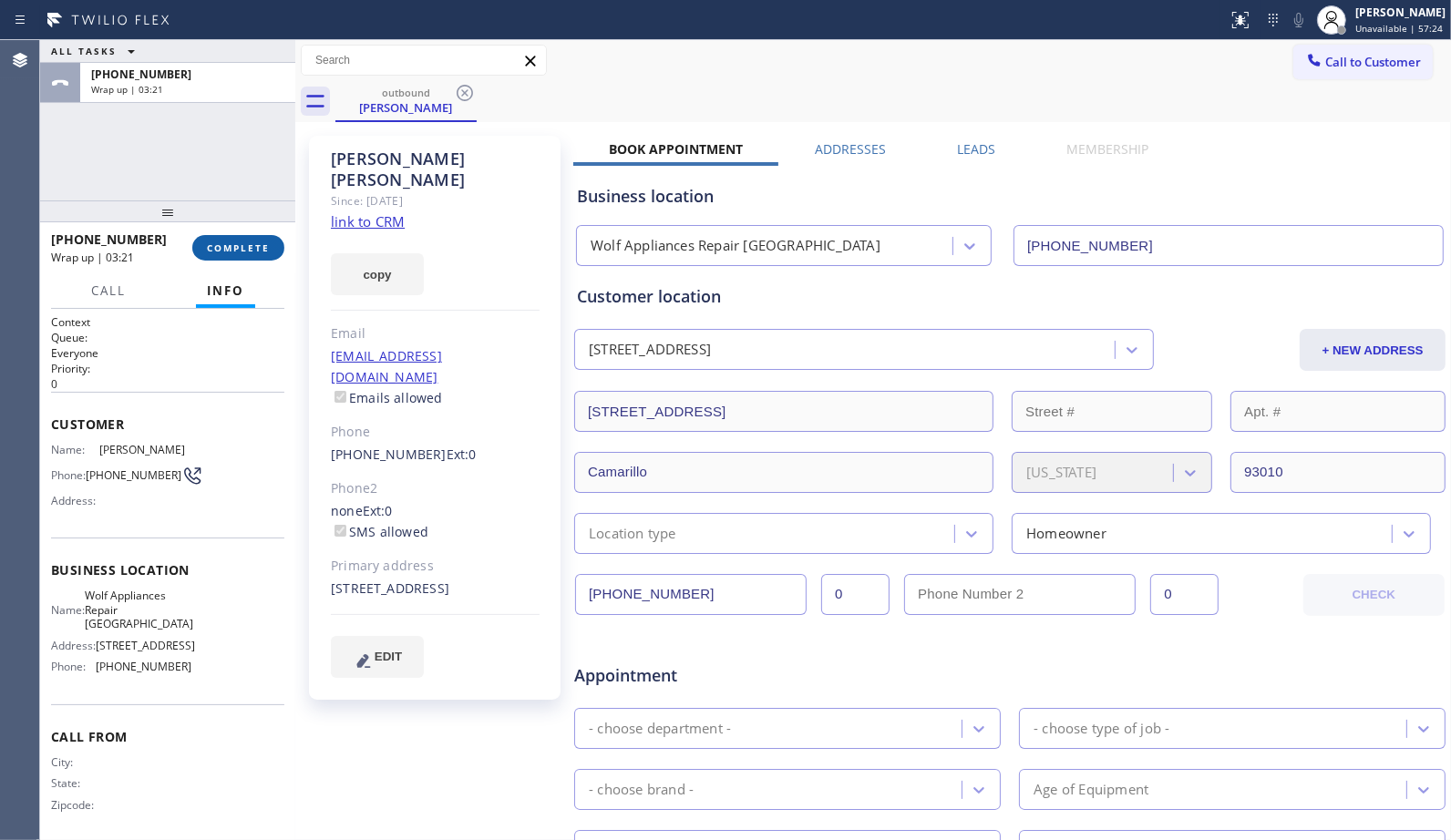
click at [262, 241] on button "COMPLETE" at bounding box center [238, 248] width 92 height 26
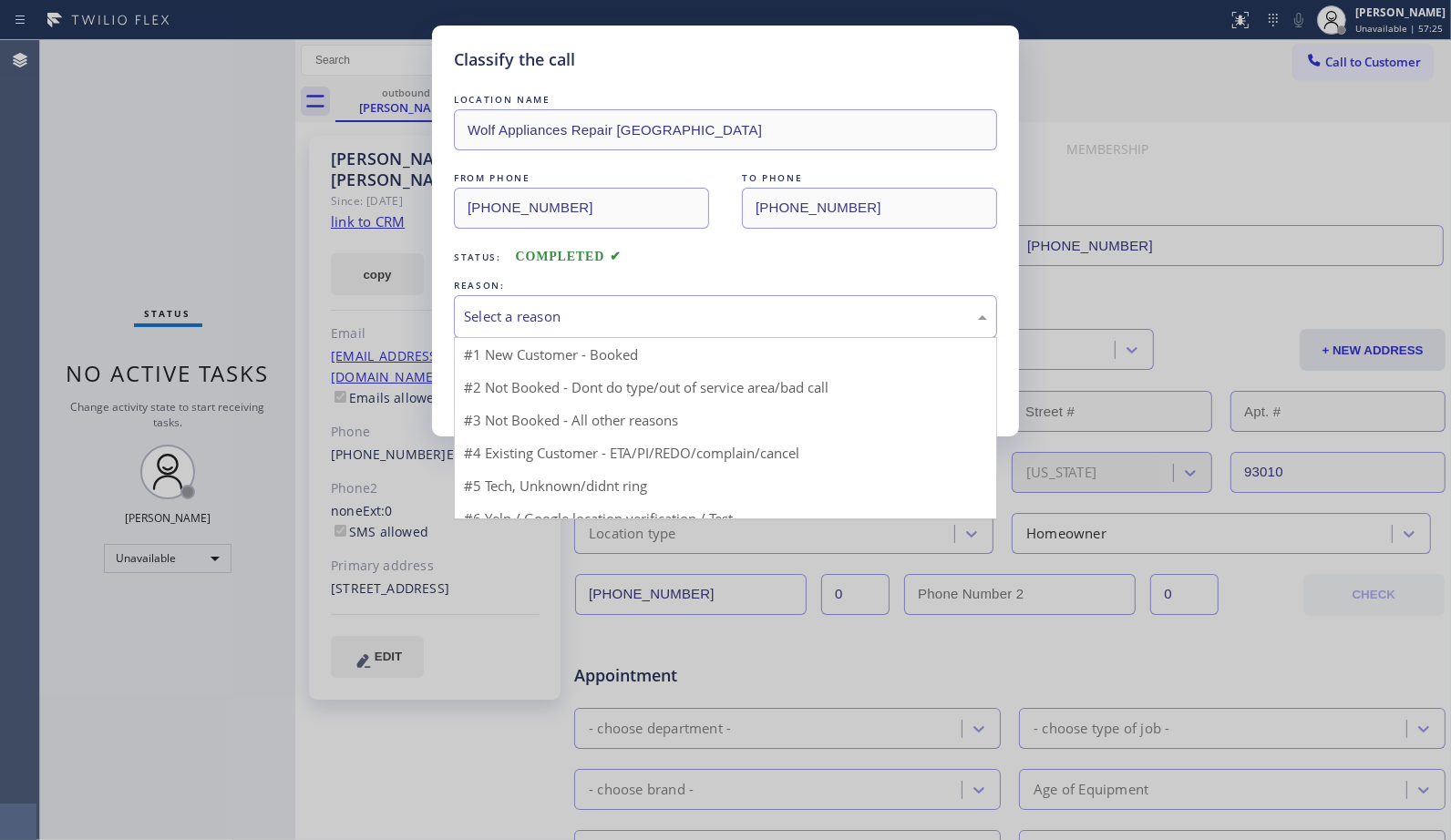
click at [682, 320] on div "Select a reason" at bounding box center [725, 316] width 523 height 21
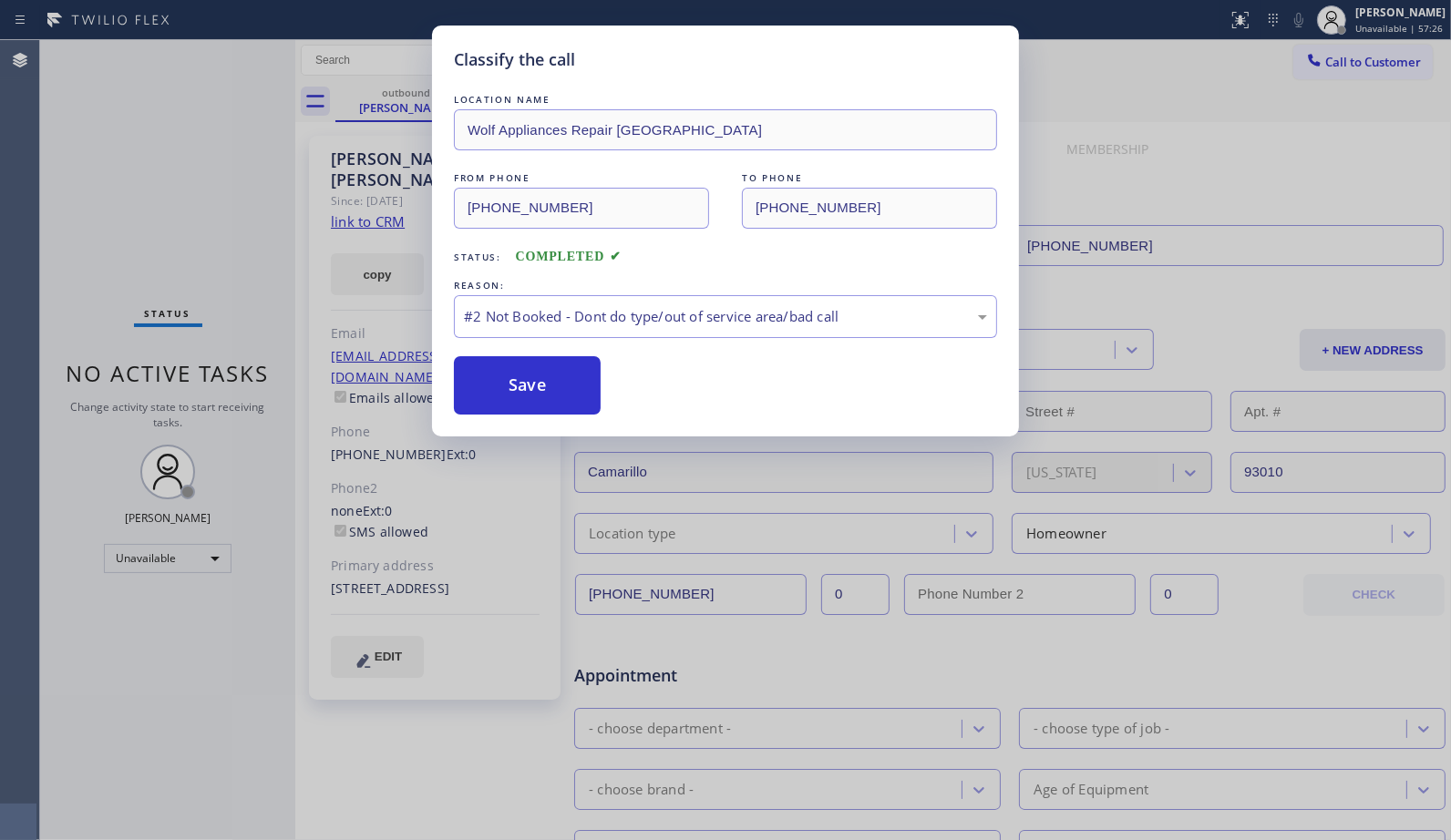
click at [553, 390] on button "Save" at bounding box center [527, 384] width 146 height 58
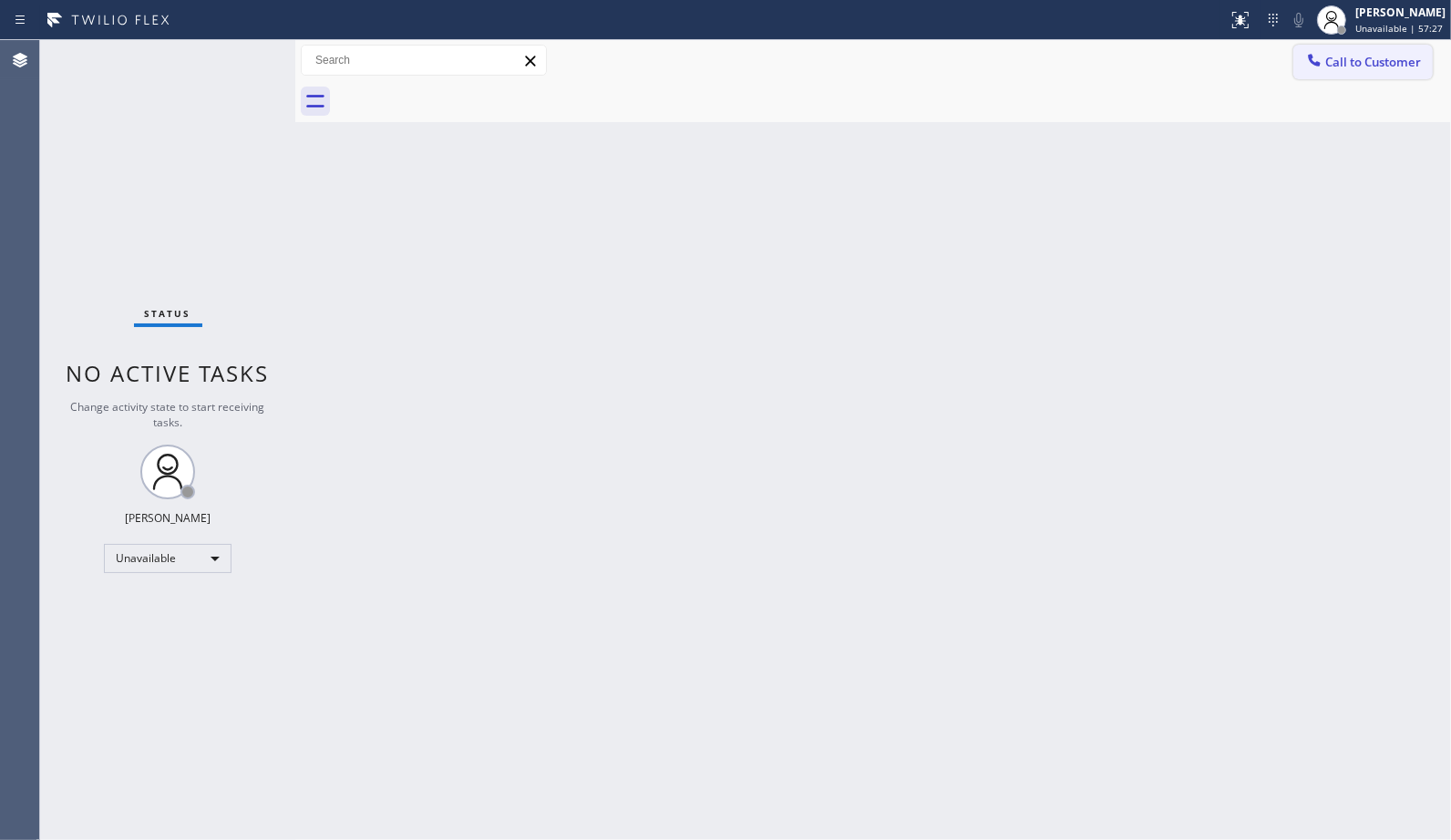
click at [1367, 48] on button "Call to Customer" at bounding box center [1362, 61] width 139 height 35
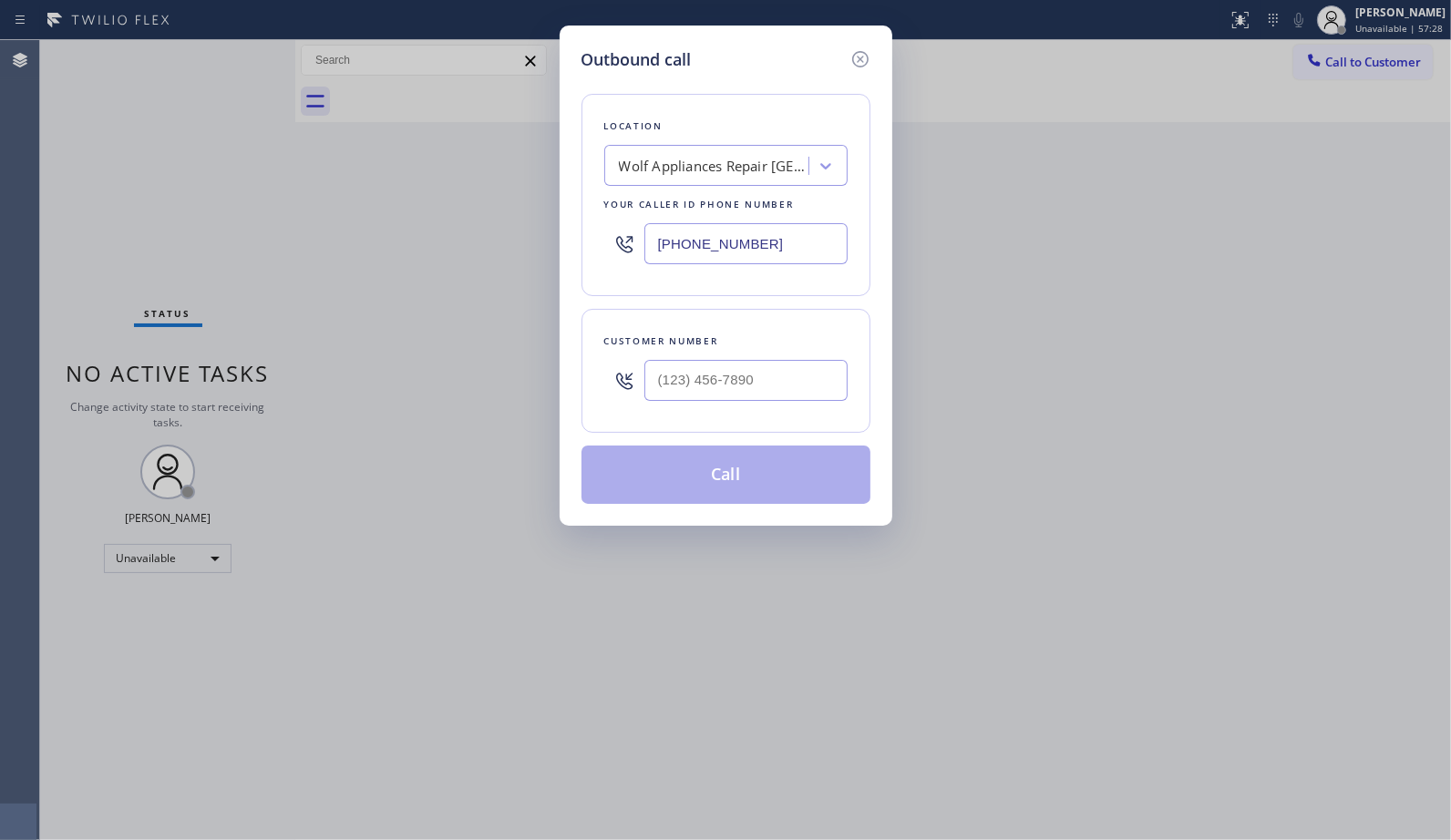
drag, startPoint x: 823, startPoint y: 251, endPoint x: 534, endPoint y: 127, distance: 314.5
click at [587, 228] on div "Location Wolf Appliances Repair [GEOGRAPHIC_DATA] Your caller id phone number […" at bounding box center [726, 195] width 289 height 203
paste input "585-7546"
type input "[PHONE_NUMBER]"
drag, startPoint x: 768, startPoint y: 378, endPoint x: 554, endPoint y: 356, distance: 215.1
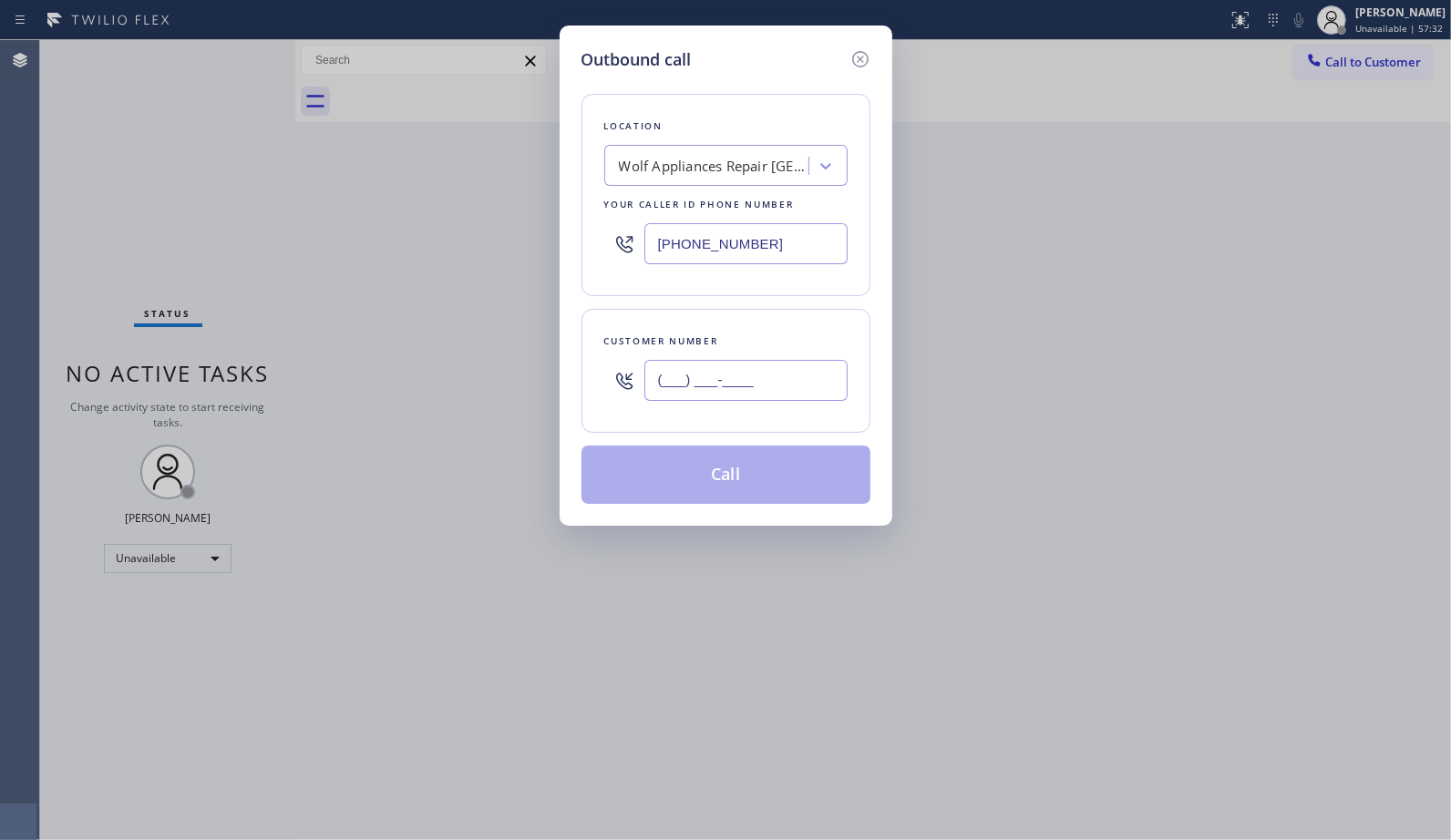
click at [554, 357] on div "Outbound call Location Wolf Appliances Repair [GEOGRAPHIC_DATA] Your caller id …" at bounding box center [726, 420] width 1451 height 840
paste input "818) 585-7546"
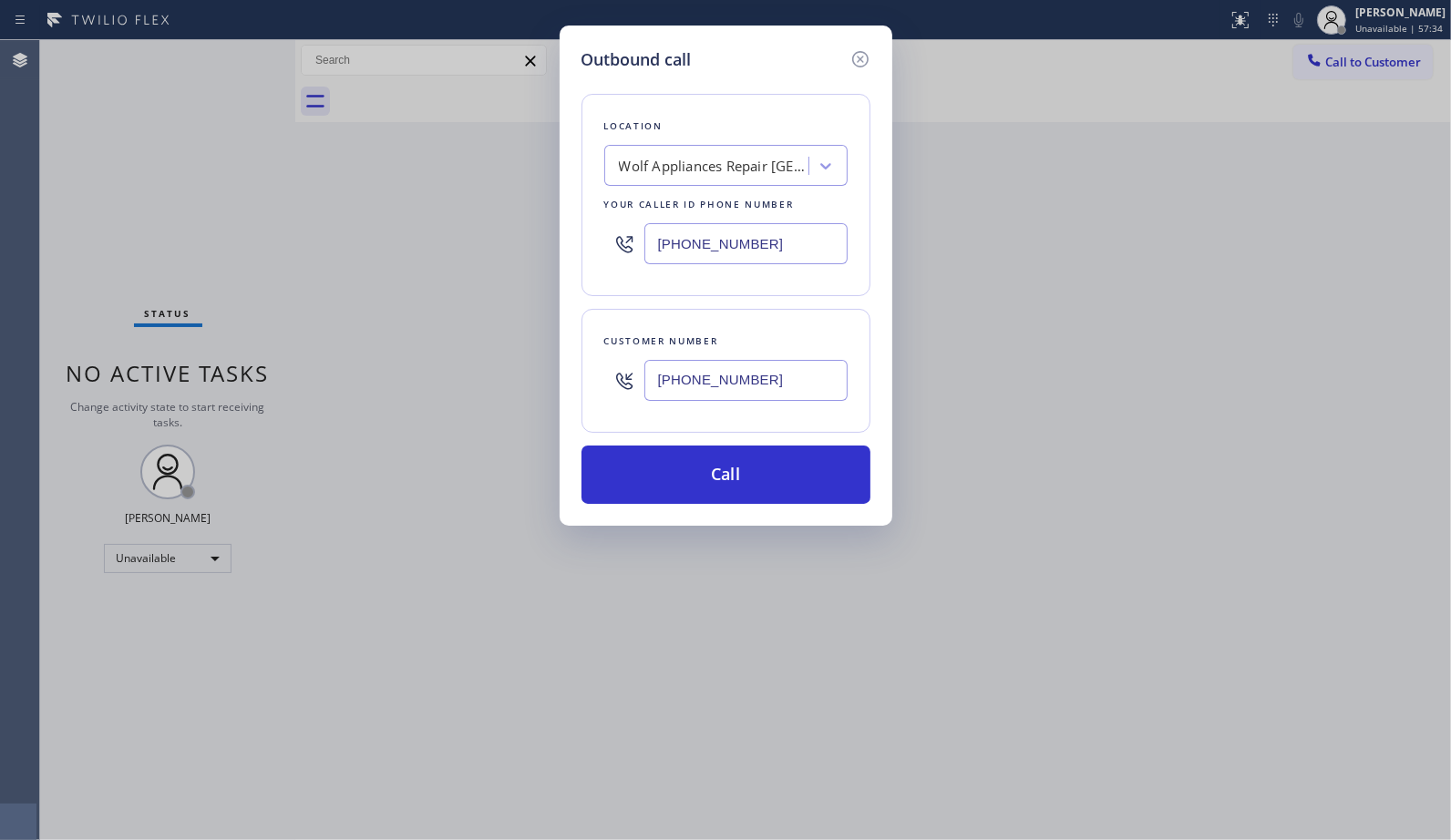
type input "[PHONE_NUMBER]"
drag, startPoint x: 670, startPoint y: 256, endPoint x: 584, endPoint y: 226, distance: 91.1
click at [600, 239] on div "Location Wolf Appliances Repair [GEOGRAPHIC_DATA] Your caller id phone number […" at bounding box center [726, 195] width 289 height 203
paste input "98-8288"
type input "[PHONE_NUMBER]"
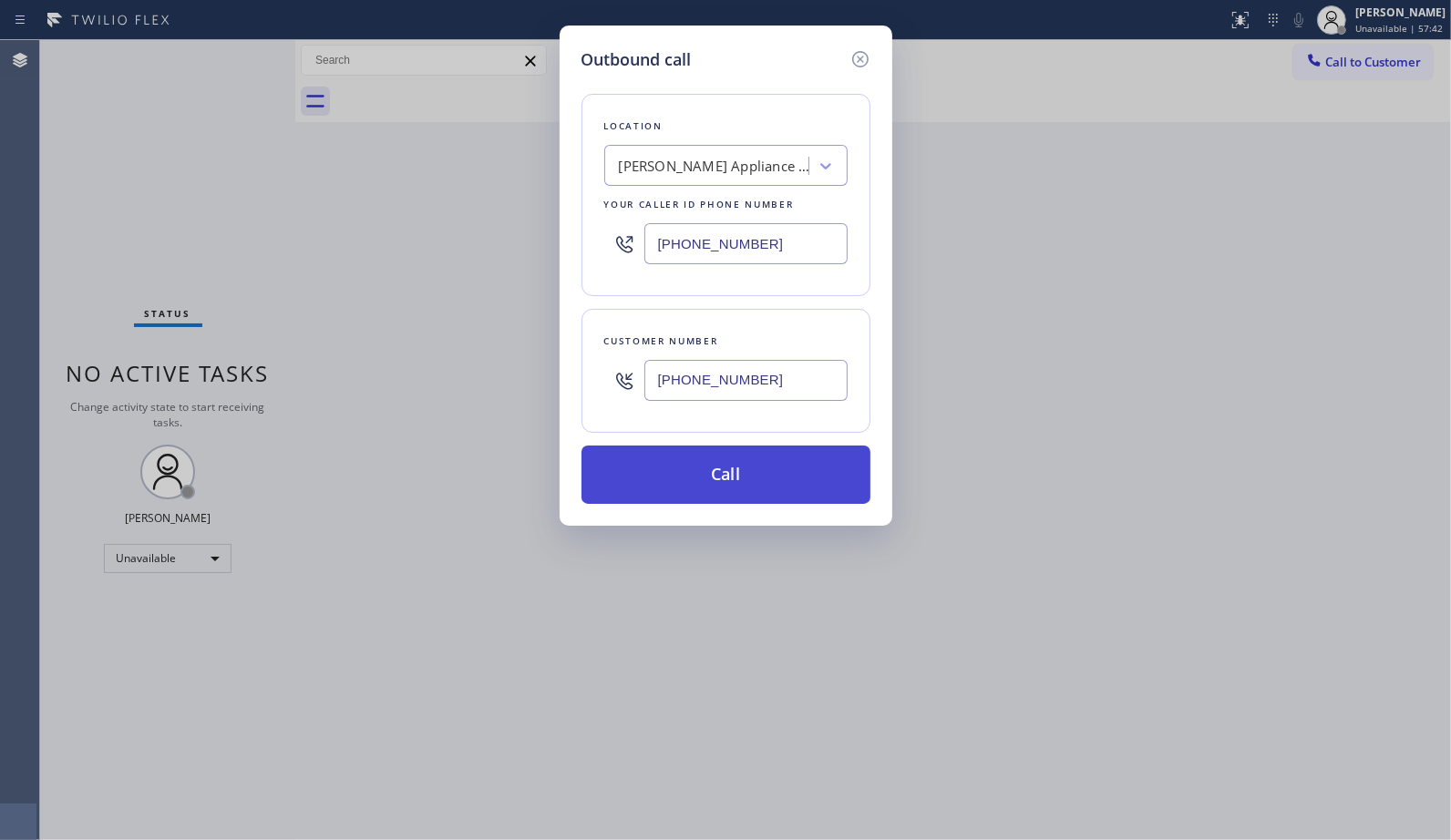
click at [743, 466] on button "Call" at bounding box center [726, 474] width 289 height 58
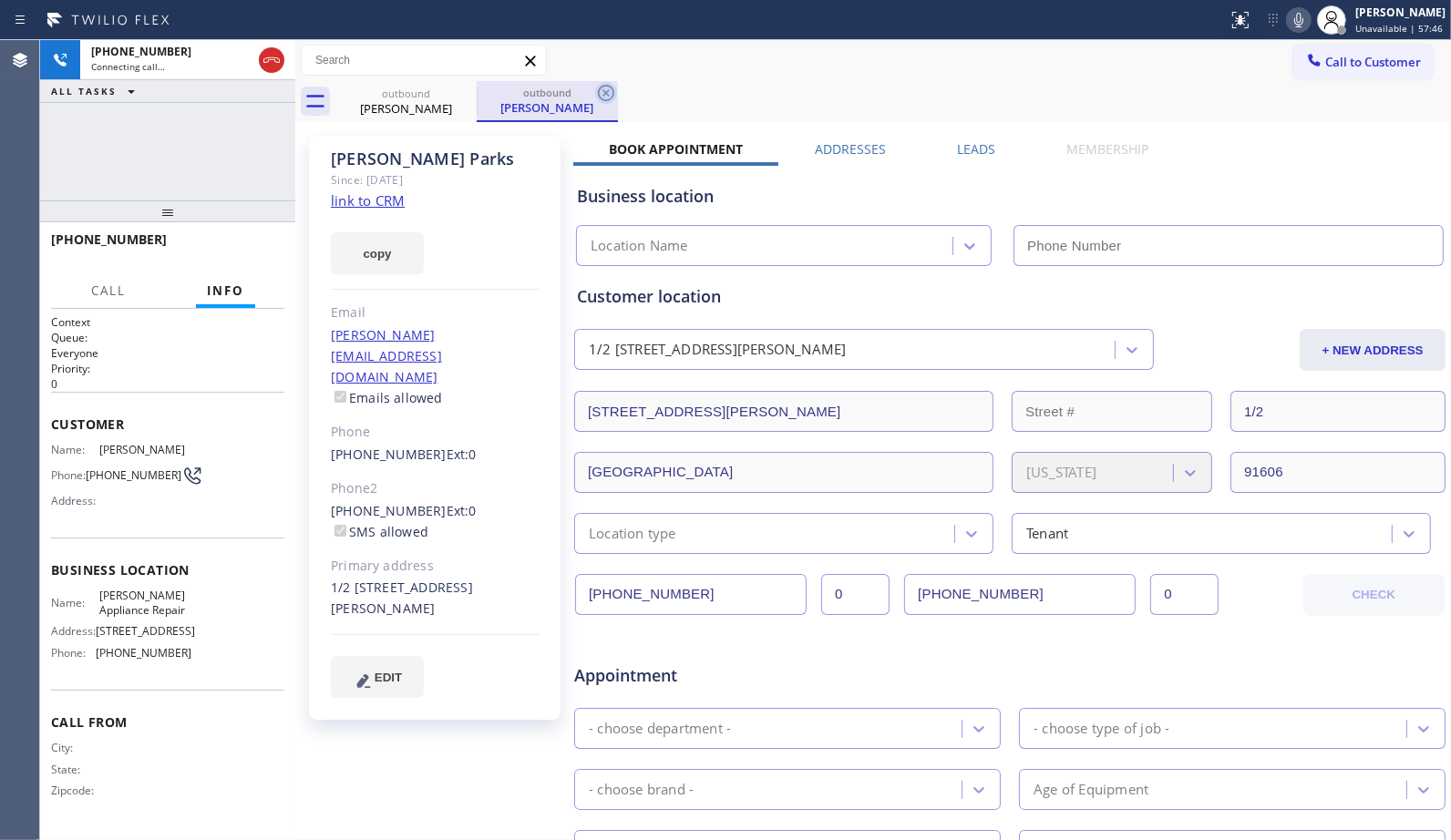
click at [598, 84] on icon at bounding box center [606, 93] width 22 height 22
type input "[PHONE_NUMBER]"
click at [1194, 158] on div "Business location [PERSON_NAME] Appliance Repair [PHONE_NUMBER]" at bounding box center [1009, 211] width 873 height 108
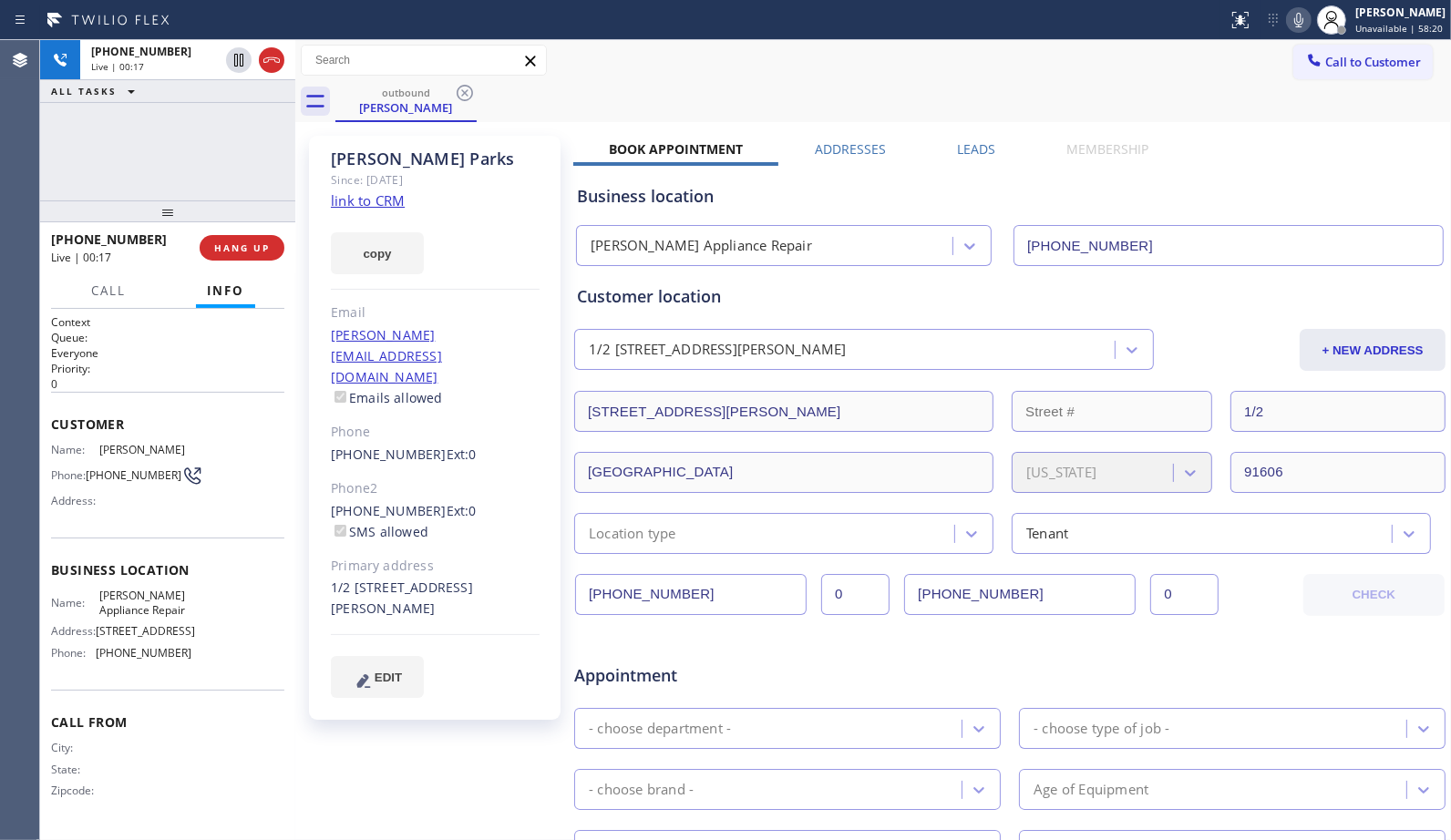
drag, startPoint x: 1049, startPoint y: 67, endPoint x: 841, endPoint y: 242, distance: 271.8
click at [996, 111] on div "Call to Customer Outbound call Location [PERSON_NAME] Appliance Repair Your cal…" at bounding box center [873, 81] width 1155 height 82
click at [888, 108] on div "outbound [PERSON_NAME]" at bounding box center [893, 101] width 1115 height 41
click at [1303, 24] on icon at bounding box center [1298, 20] width 9 height 15
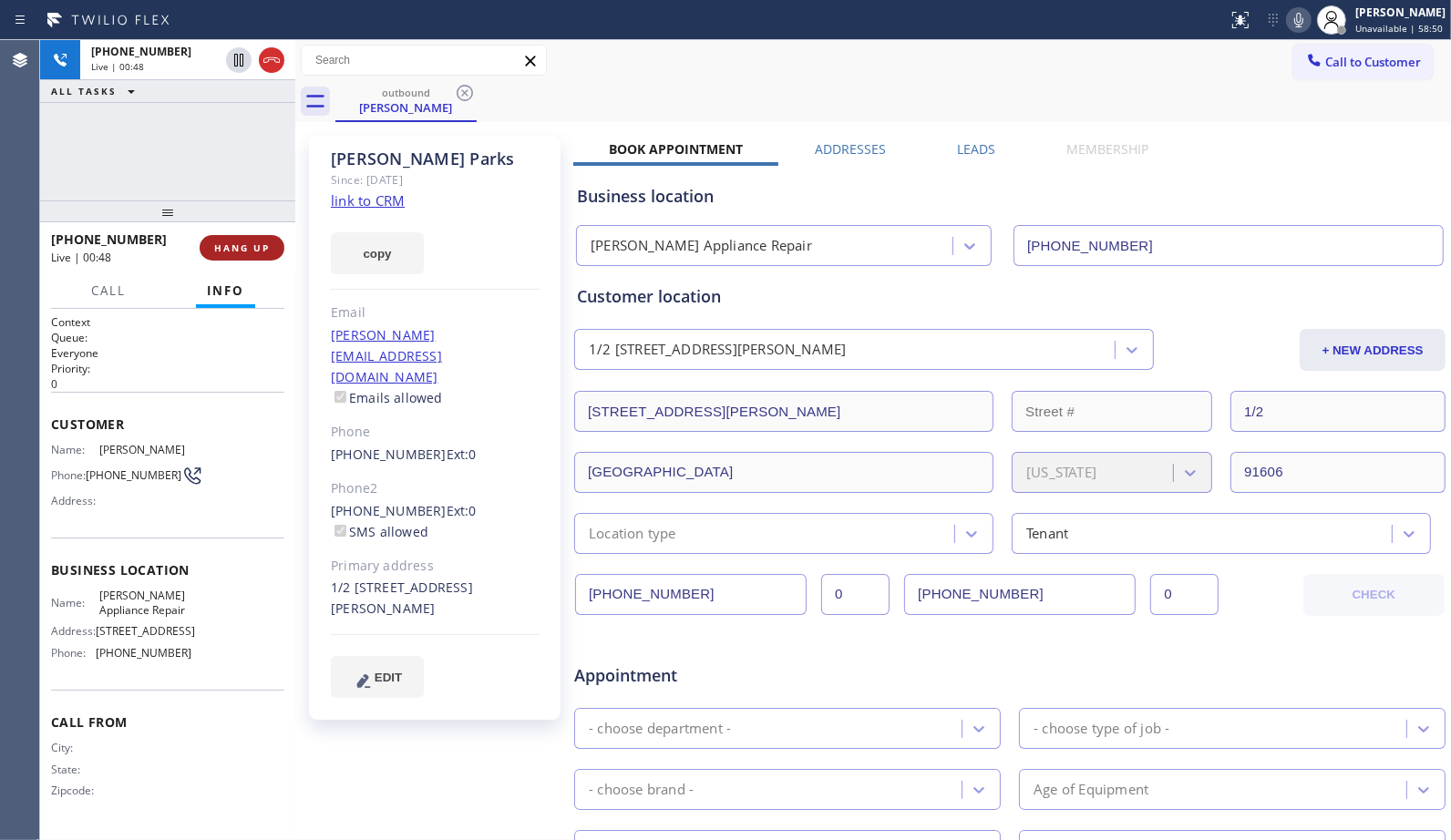
click at [267, 251] on span "HANG UP" at bounding box center [242, 247] width 55 height 13
click at [262, 243] on span "HANG UP" at bounding box center [242, 247] width 55 height 13
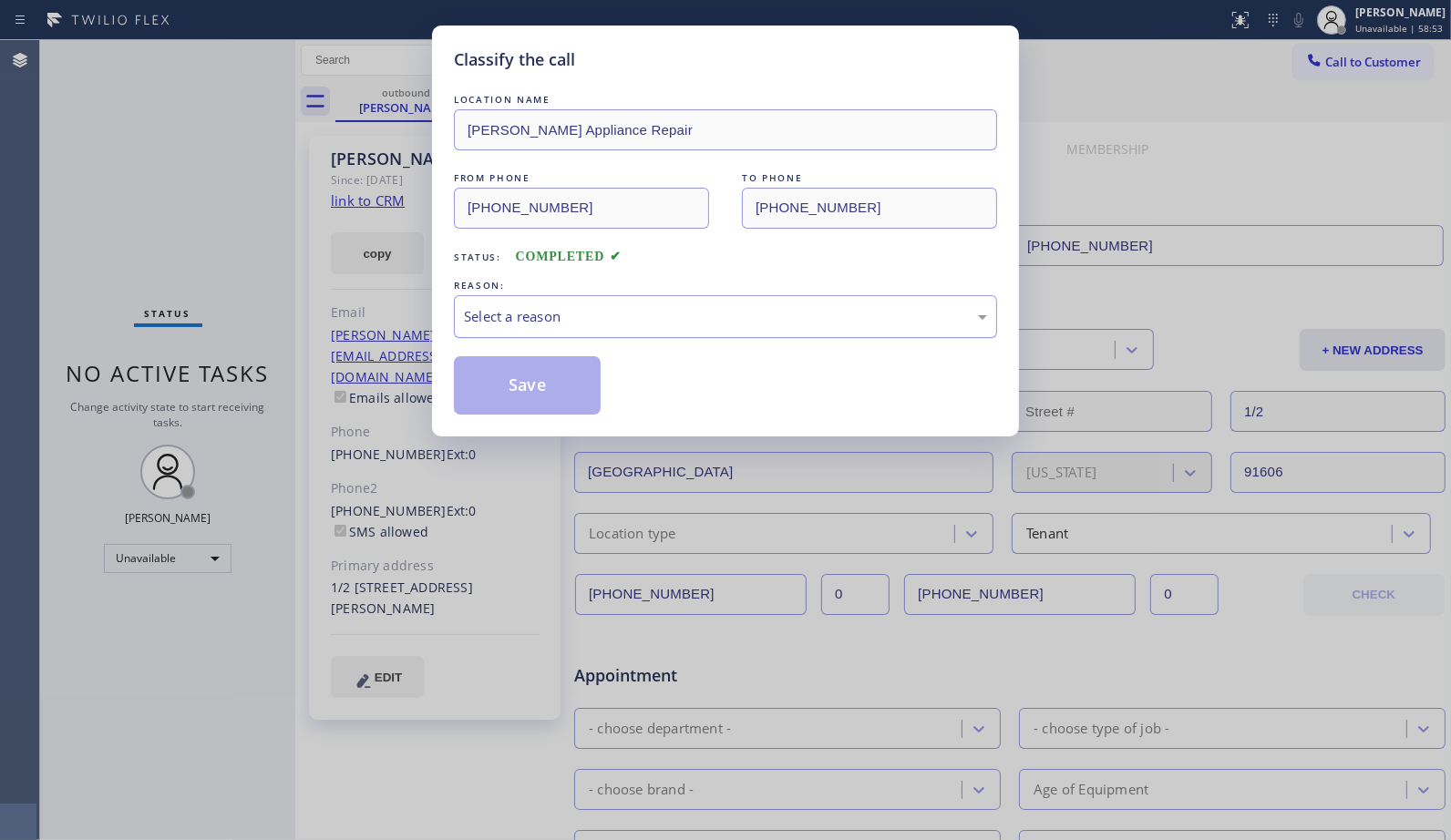
click at [759, 321] on div "Select a reason" at bounding box center [725, 316] width 523 height 21
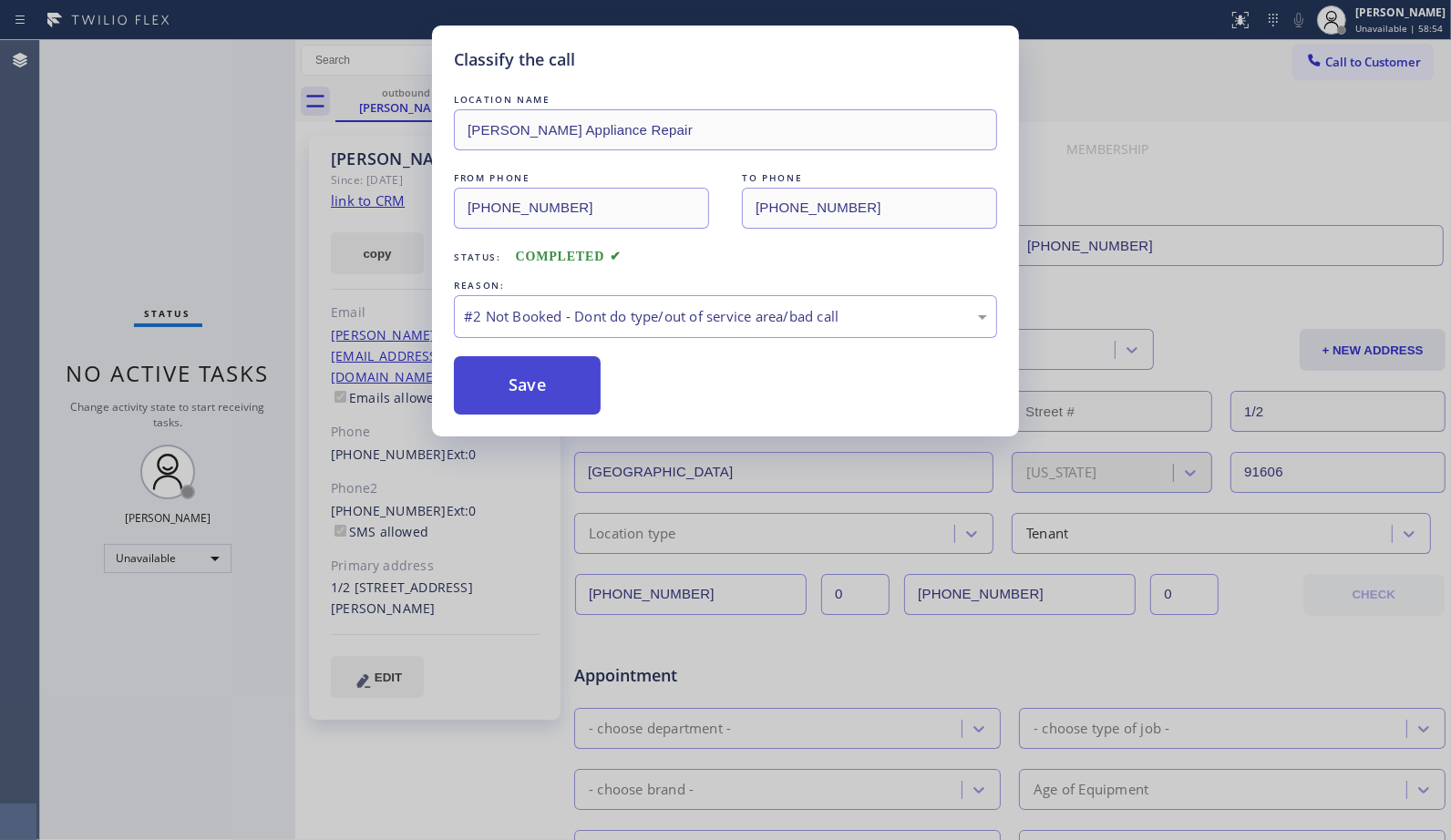
click at [561, 386] on button "Save" at bounding box center [527, 384] width 146 height 58
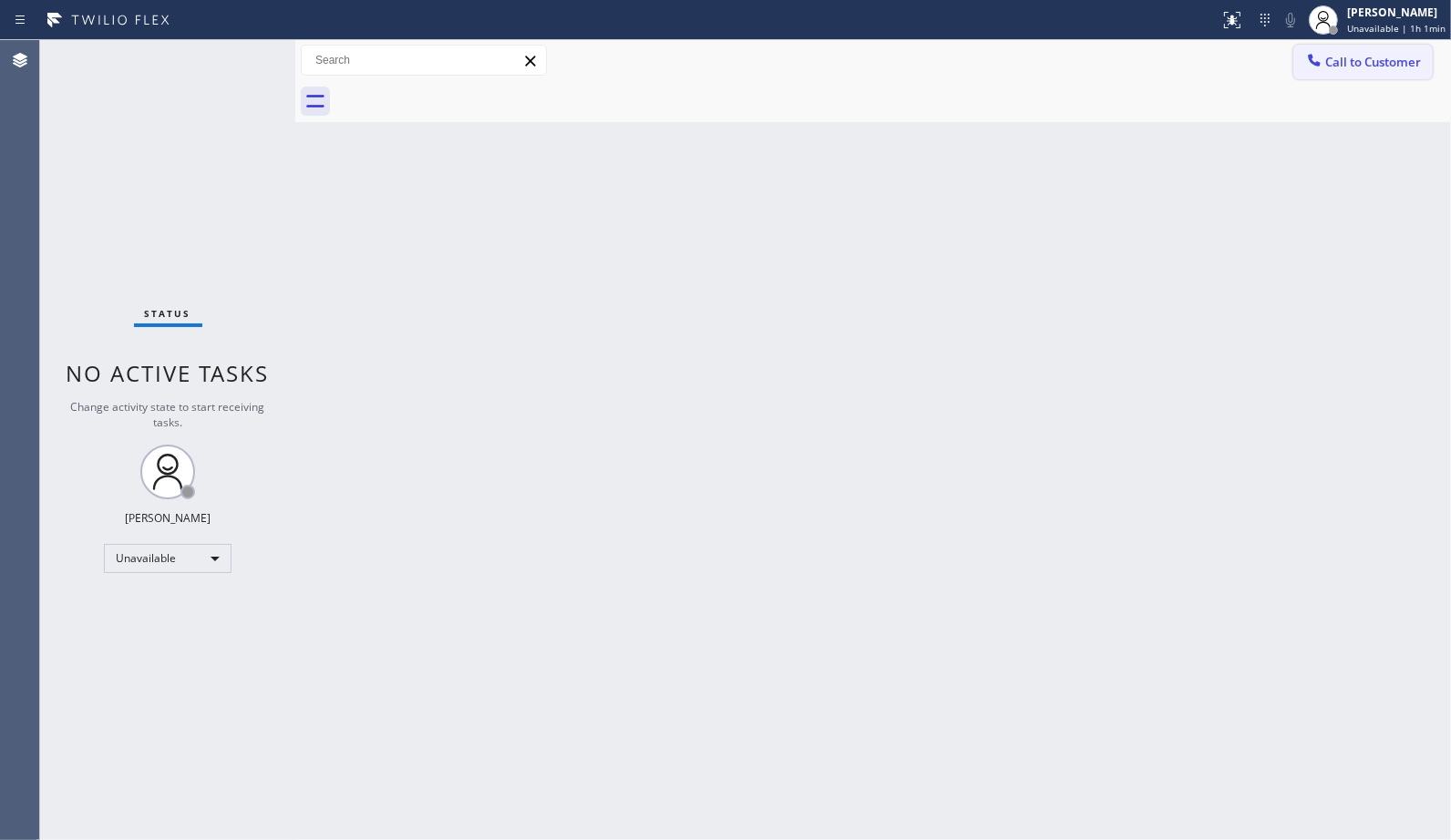
click at [1322, 64] on icon at bounding box center [1314, 60] width 18 height 18
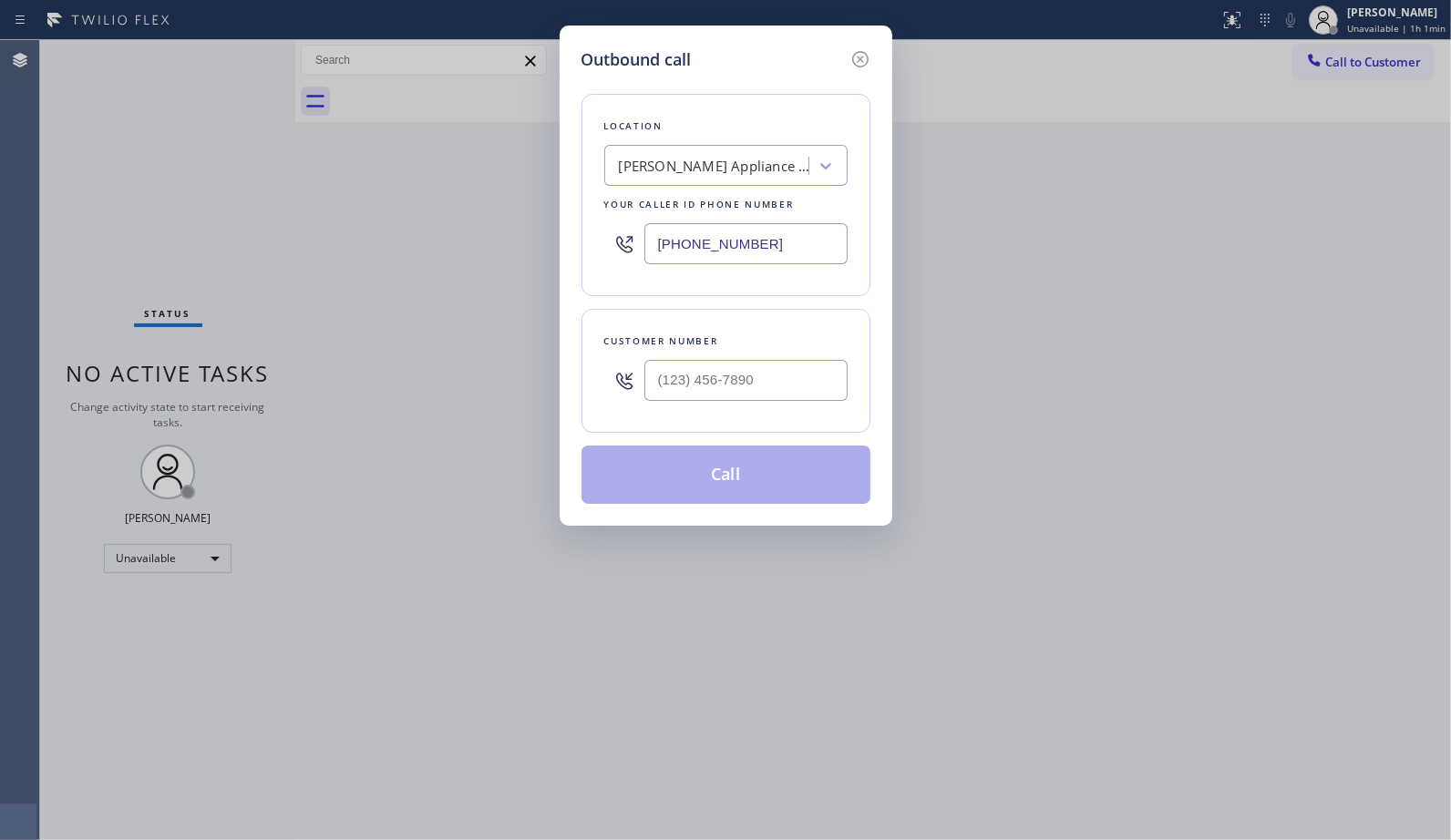
drag, startPoint x: 579, startPoint y: 229, endPoint x: 536, endPoint y: 134, distance: 104.3
click at [545, 204] on div "Outbound call Location [PERSON_NAME] Appliance Repair Your caller id phone numb…" at bounding box center [726, 420] width 1451 height 840
paste input "650) 933-49"
type input "[PHONE_NUMBER]"
drag, startPoint x: 772, startPoint y: 404, endPoint x: 574, endPoint y: 394, distance: 198.3
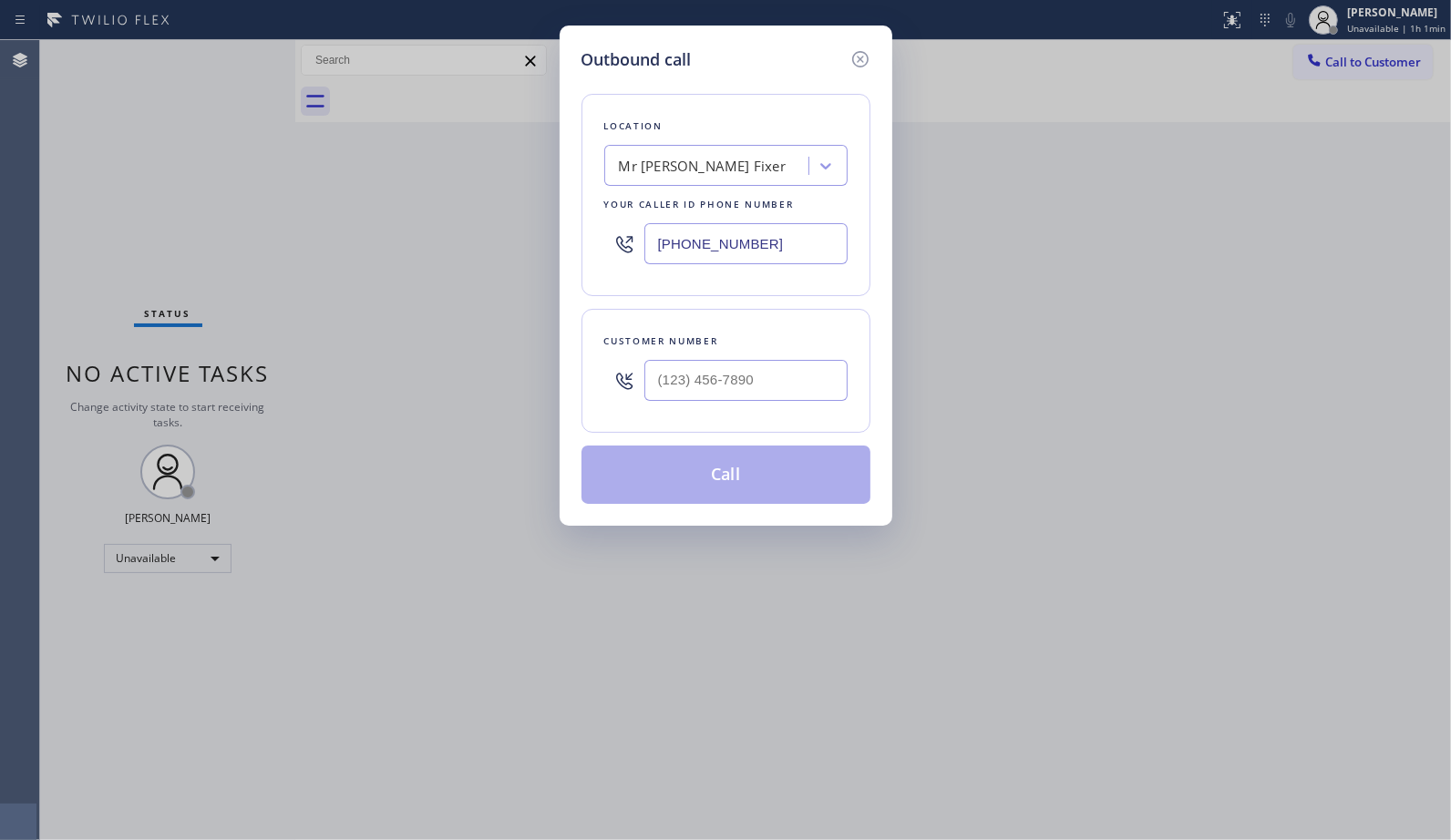
click at [577, 397] on div "Outbound call Location Mr [PERSON_NAME] Fixer Your caller id phone number [PHON…" at bounding box center [726, 276] width 332 height 500
drag, startPoint x: 827, startPoint y: 385, endPoint x: 570, endPoint y: 374, distance: 257.2
click at [570, 374] on div "Outbound call Location Mr [PERSON_NAME] Fixer Your caller id phone number [PHON…" at bounding box center [726, 276] width 332 height 500
paste input "510) 926-5111"
type input "[PHONE_NUMBER]"
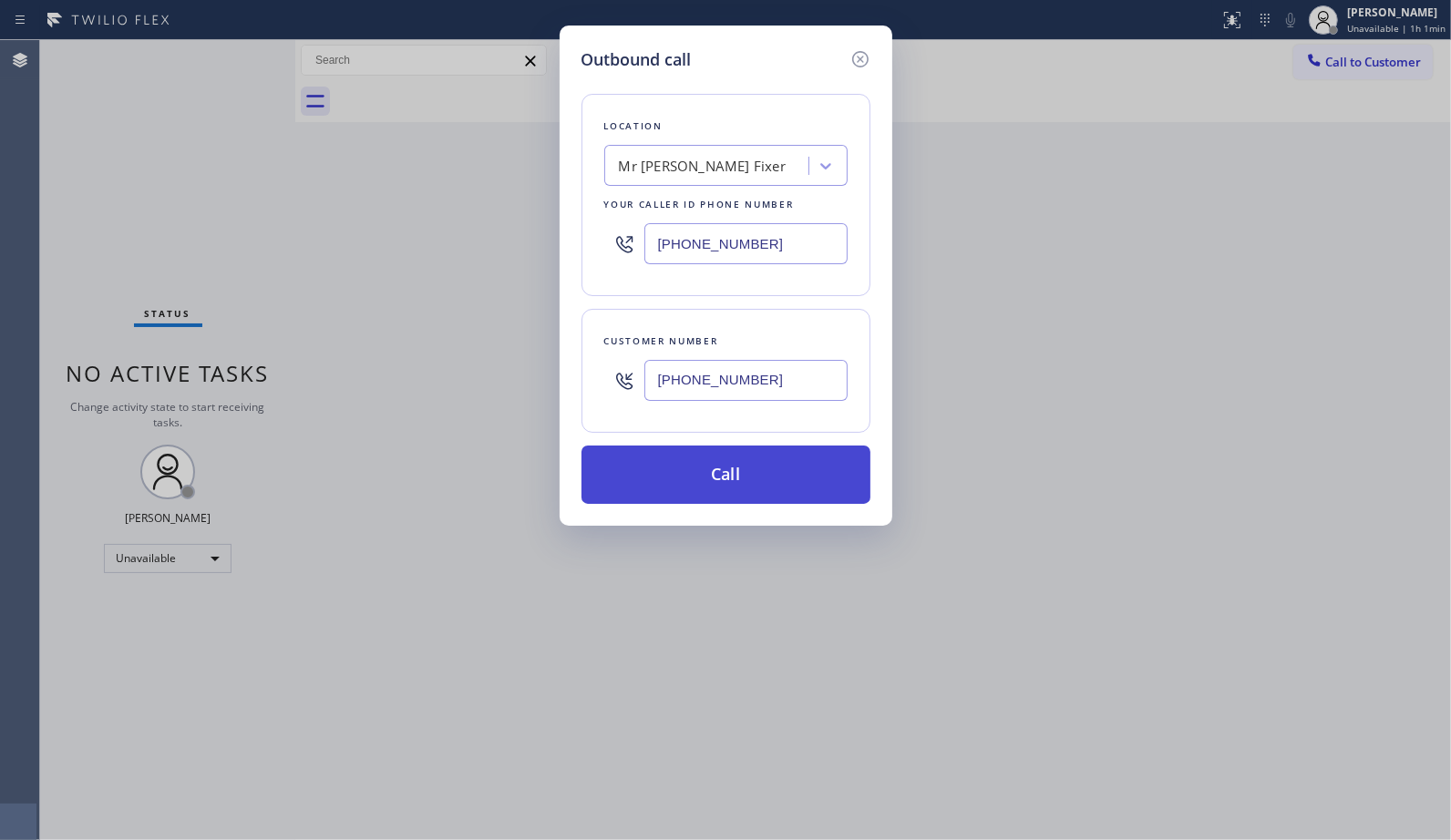
click at [770, 481] on button "Call" at bounding box center [726, 474] width 289 height 58
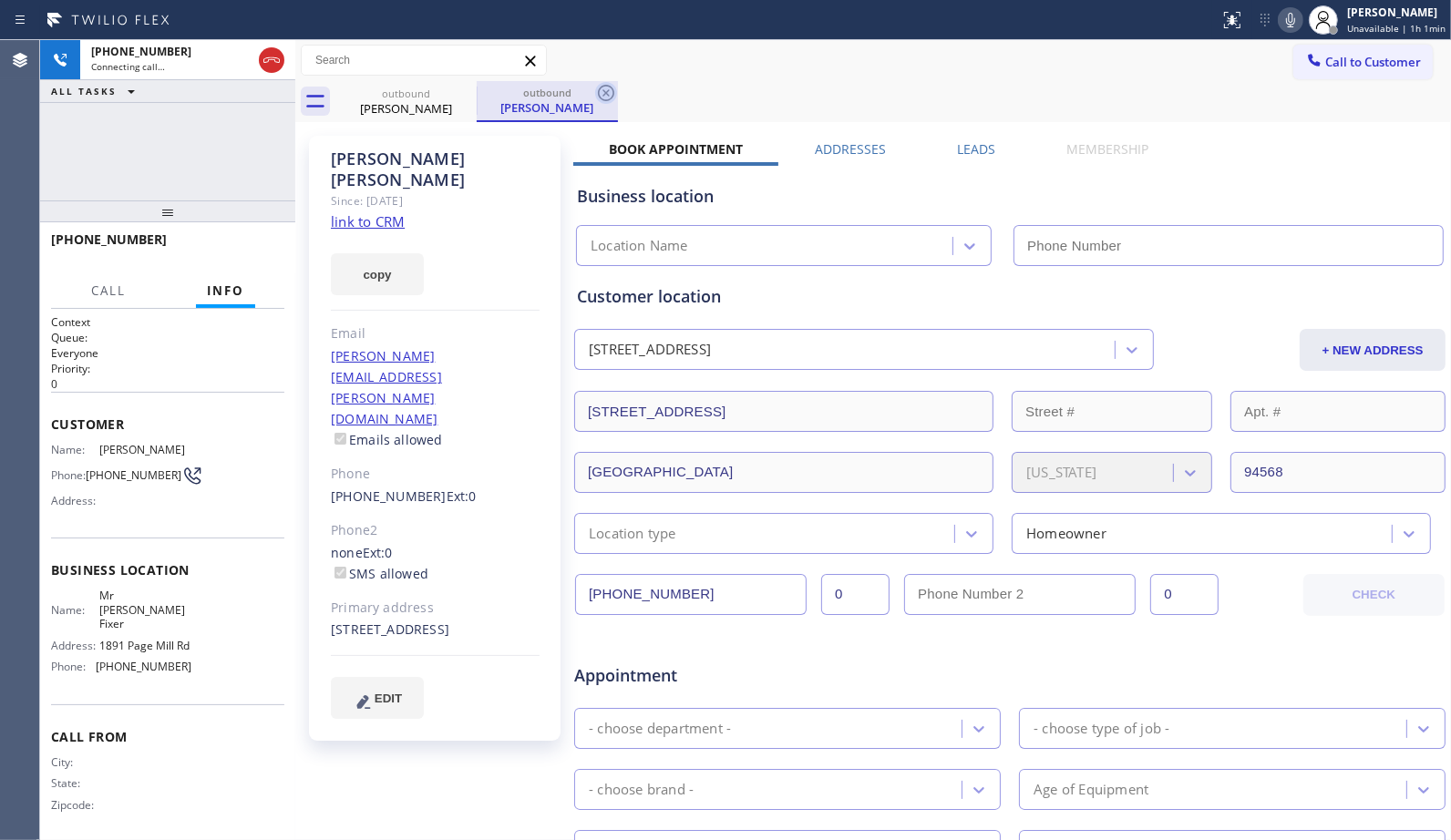
type input "[PHONE_NUMBER]"
click at [603, 91] on icon at bounding box center [606, 93] width 17 height 17
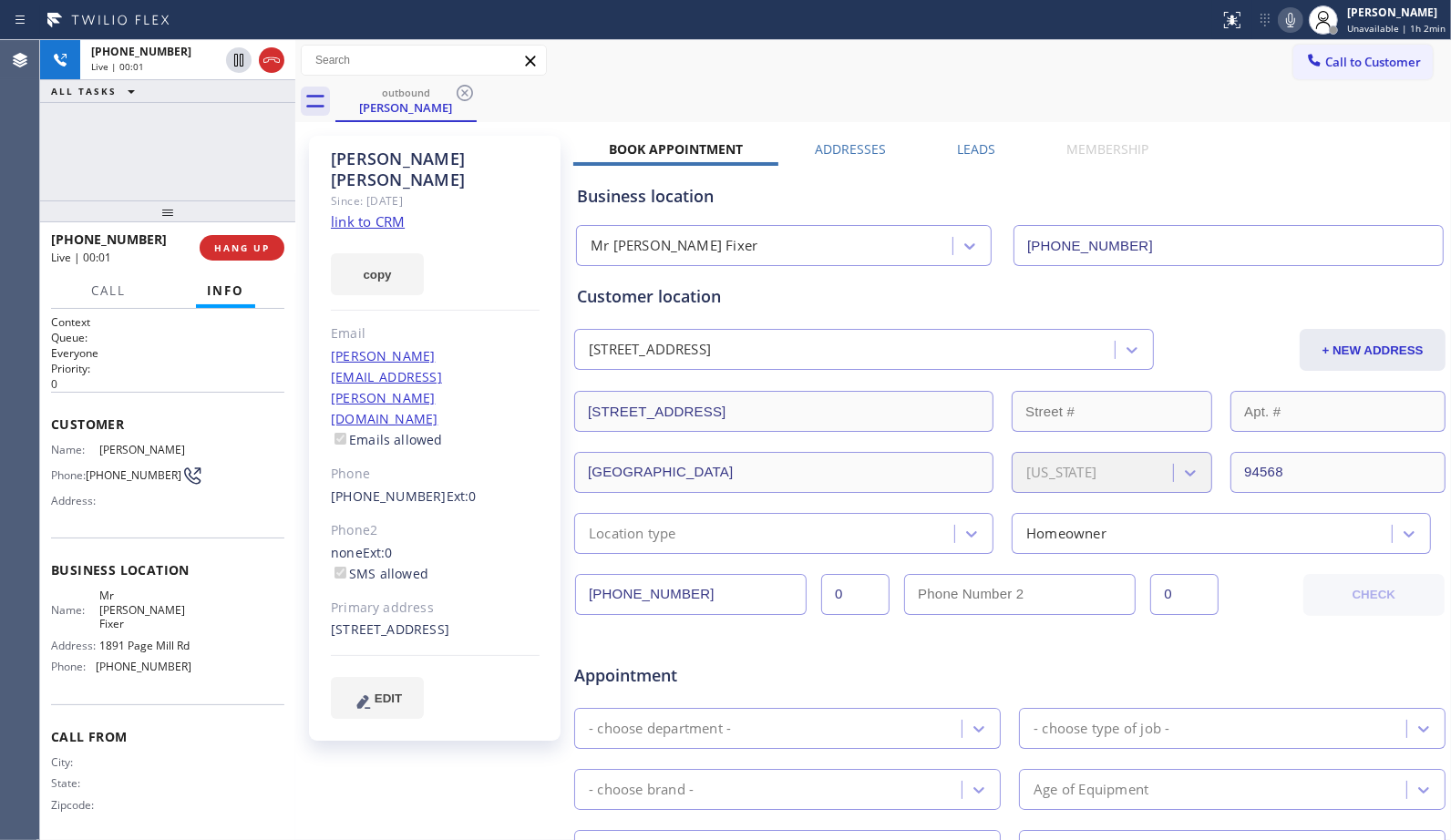
drag, startPoint x: 248, startPoint y: 257, endPoint x: 279, endPoint y: 227, distance: 43.1
click at [248, 257] on button "HANG UP" at bounding box center [242, 248] width 85 height 26
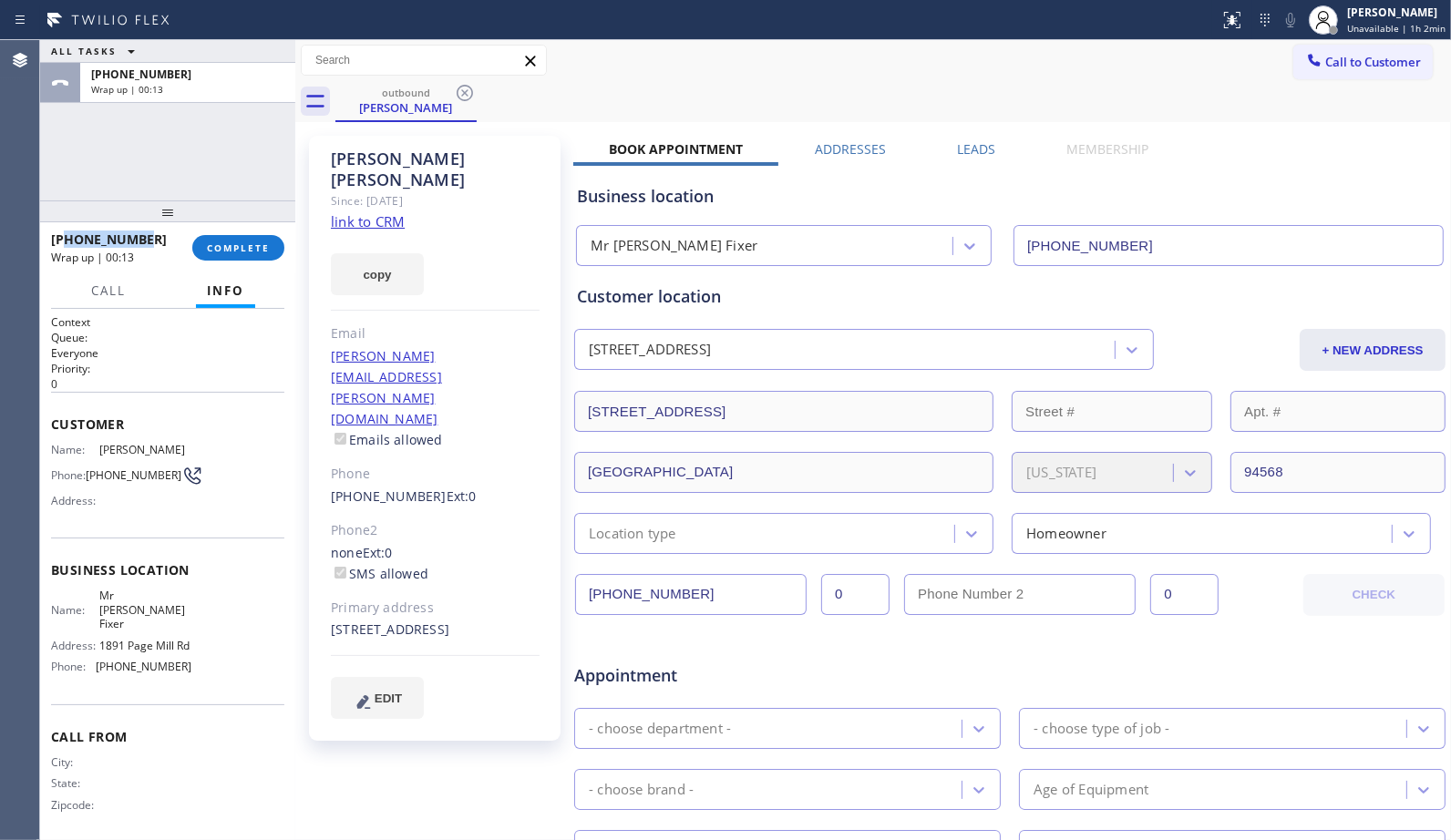
drag, startPoint x: 150, startPoint y: 243, endPoint x: 65, endPoint y: 240, distance: 85.1
click at [65, 240] on div "[PHONE_NUMBER]" at bounding box center [116, 239] width 128 height 18
copy span "5109265111"
click at [1381, 44] on button "Call to Customer" at bounding box center [1362, 61] width 139 height 35
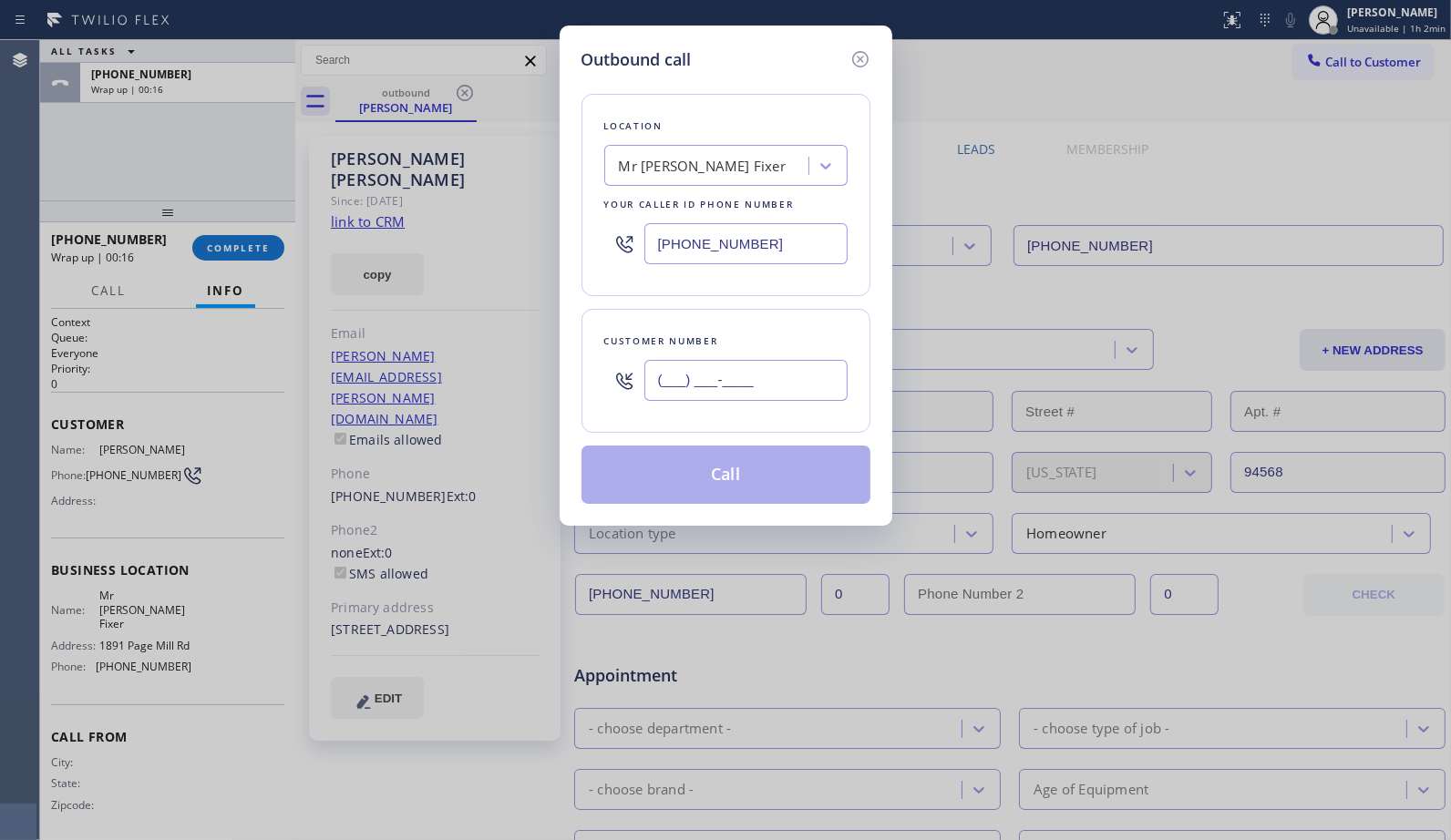
drag, startPoint x: 766, startPoint y: 378, endPoint x: 601, endPoint y: 383, distance: 165.1
click at [601, 383] on div "Customer number (___) ___-____" at bounding box center [726, 370] width 289 height 124
paste input "510) 926-5111"
type input "[PHONE_NUMBER]"
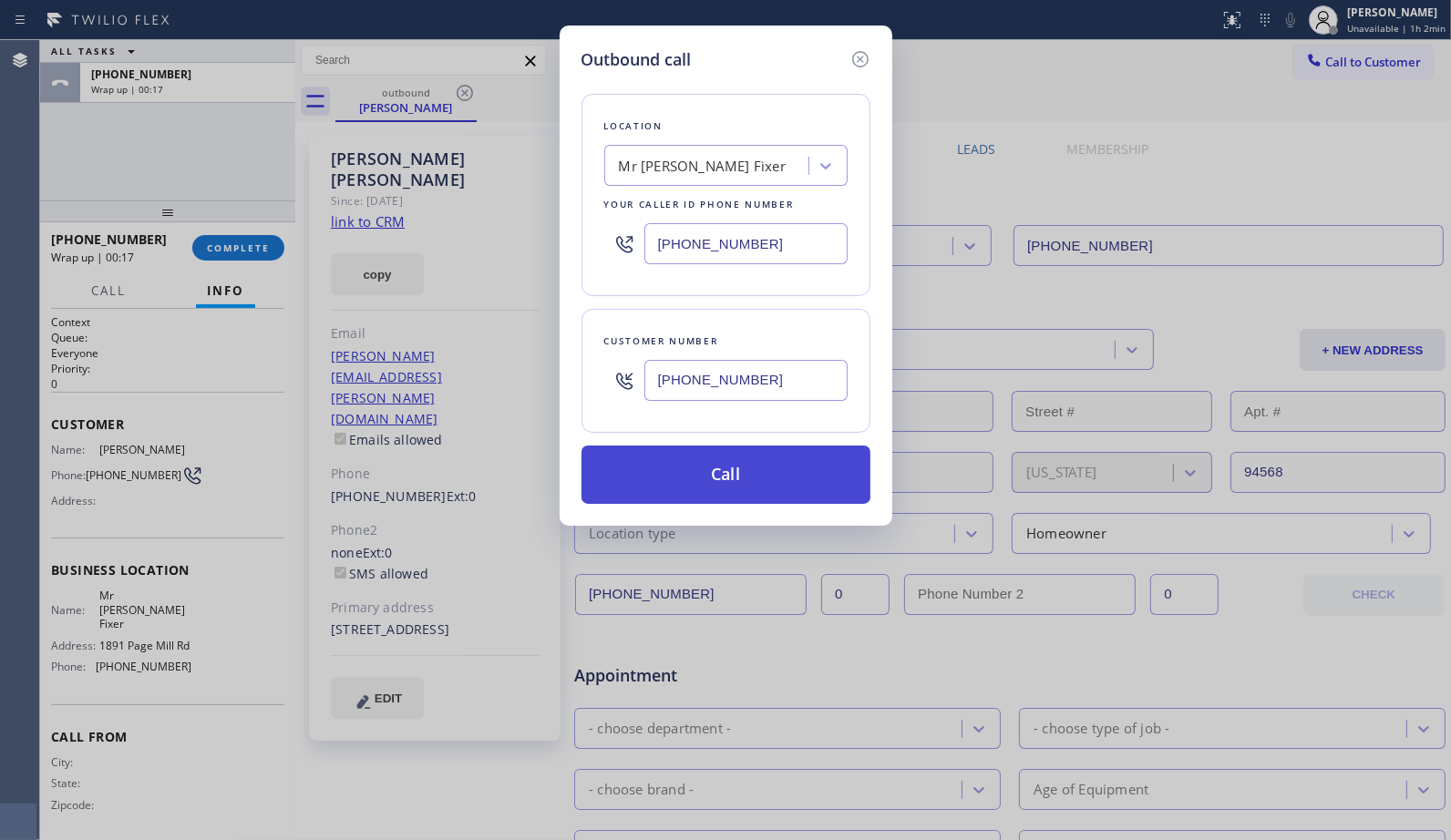
click at [797, 479] on button "Call" at bounding box center [726, 474] width 289 height 58
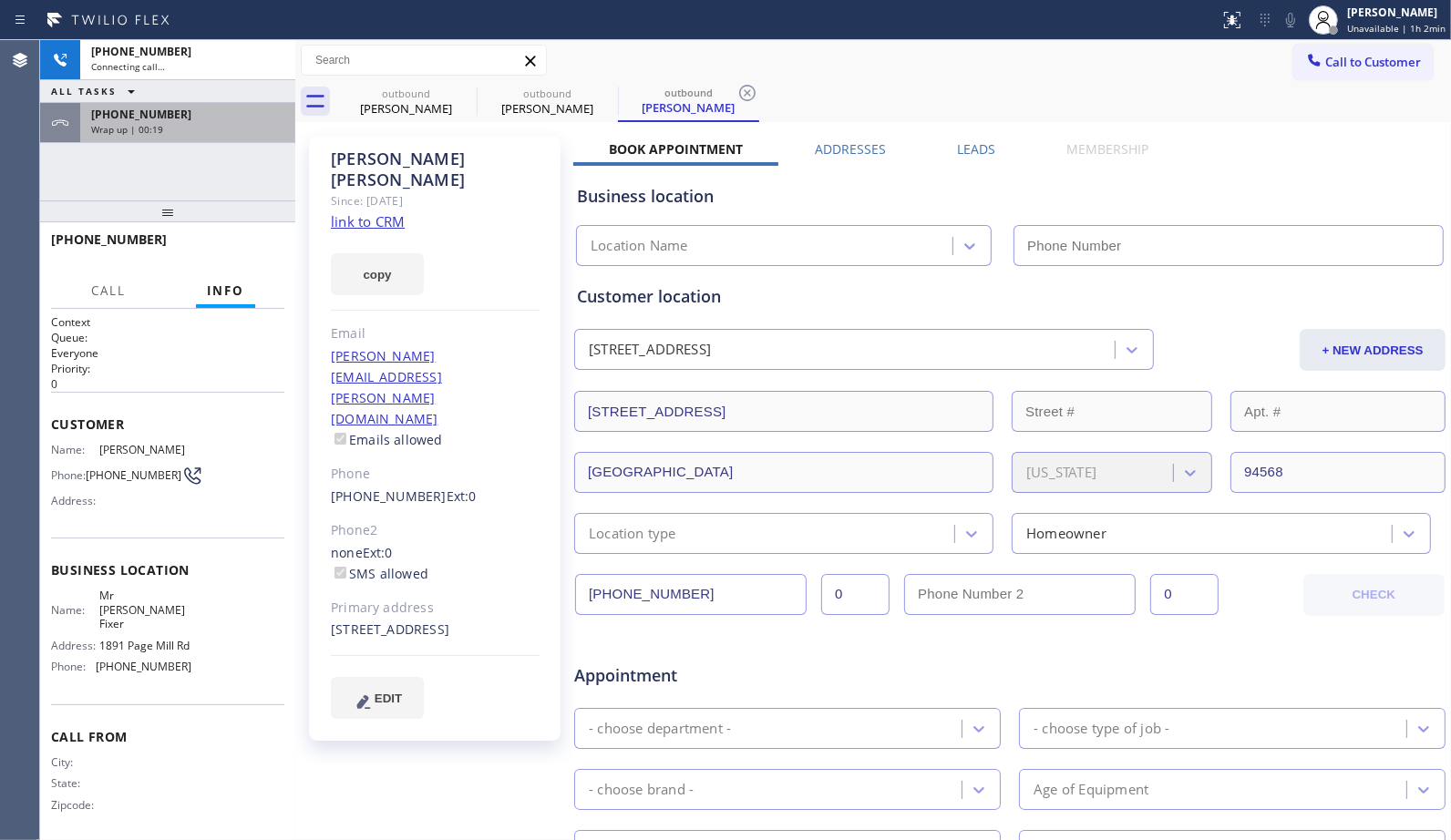
click at [237, 133] on div "Wrap up | 00:19" at bounding box center [187, 128] width 193 height 13
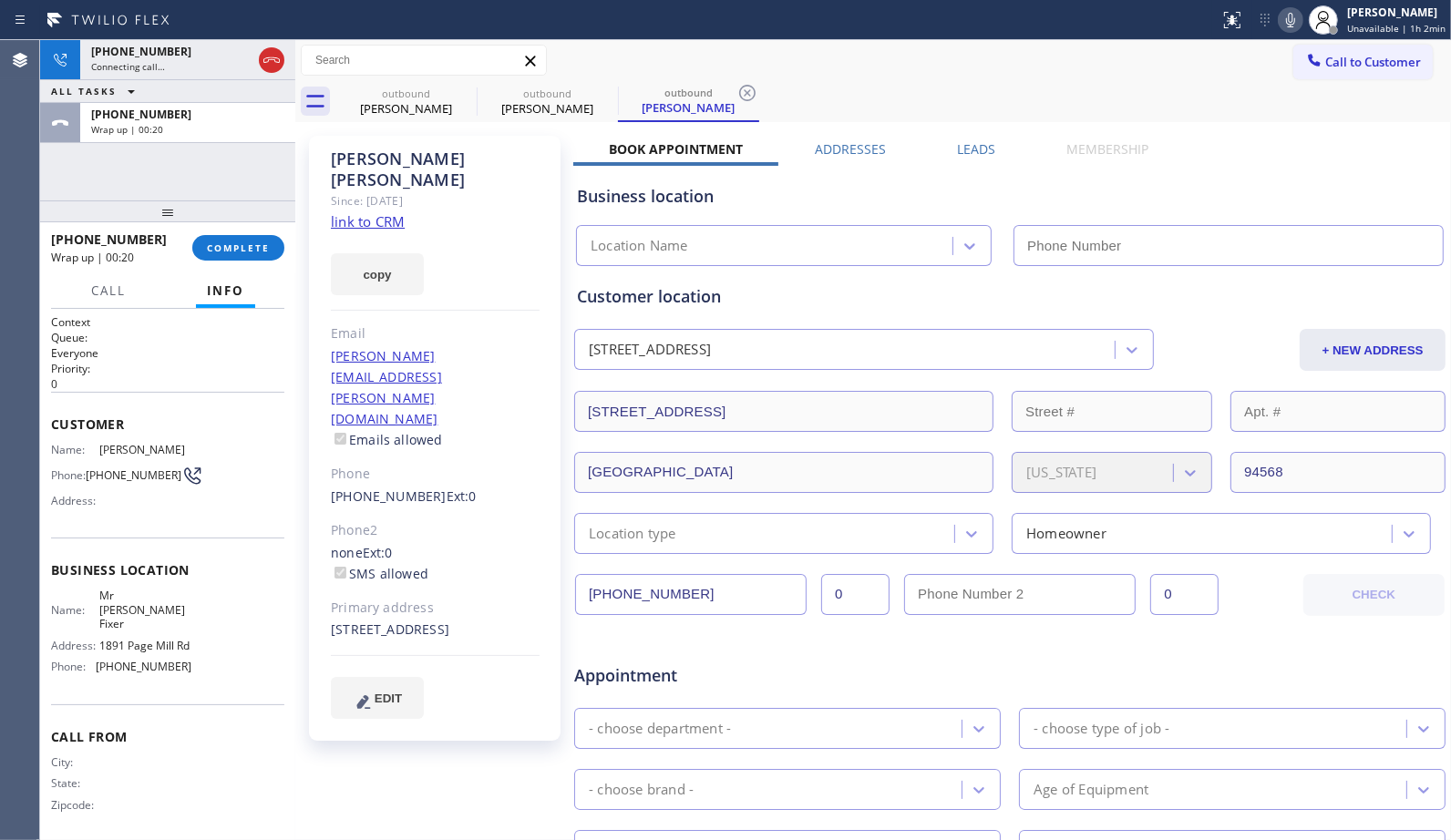
click at [234, 250] on span "COMPLETE" at bounding box center [238, 247] width 63 height 13
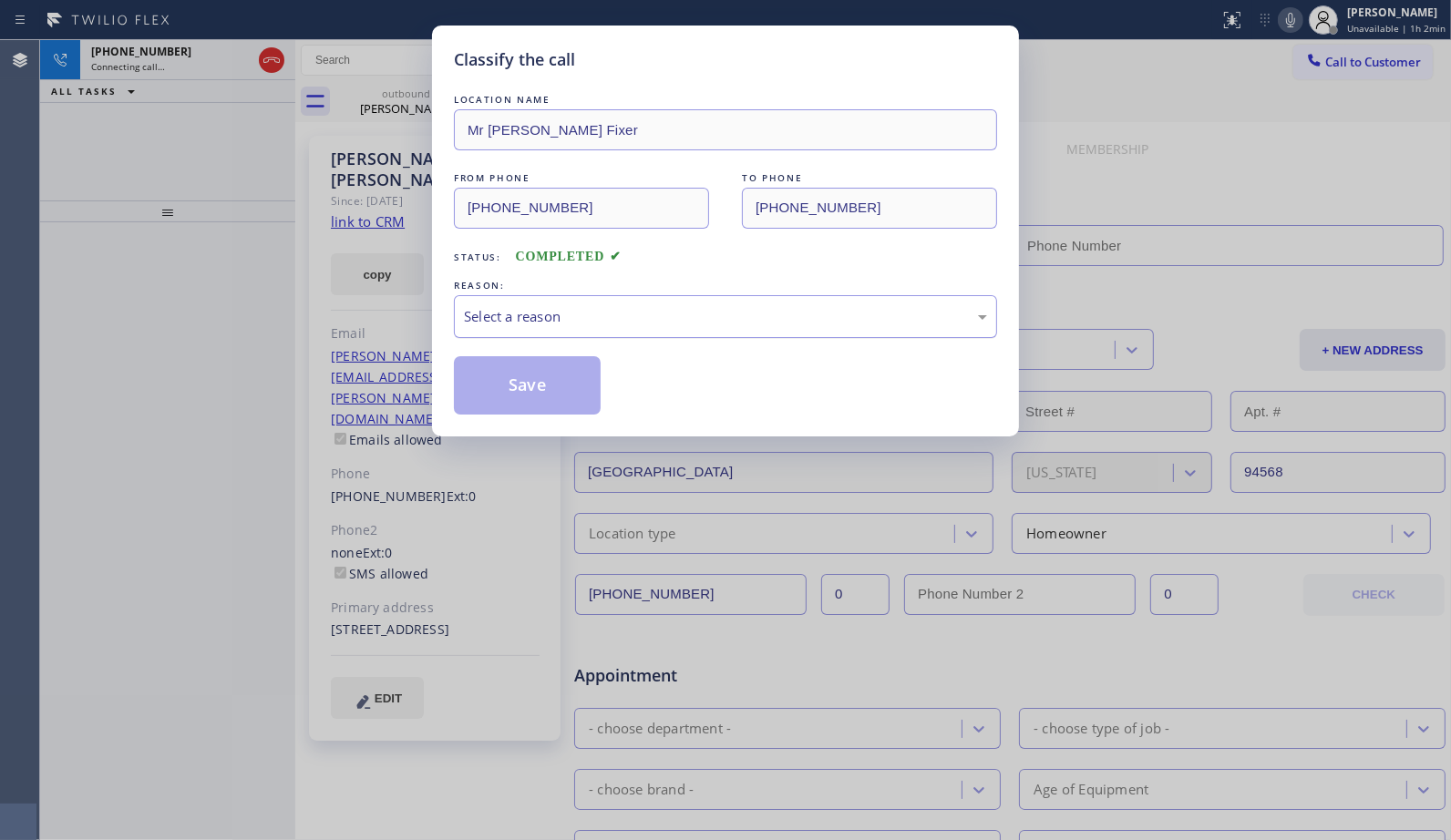
click at [681, 320] on div "Select a reason" at bounding box center [725, 316] width 523 height 21
type input "[PHONE_NUMBER]"
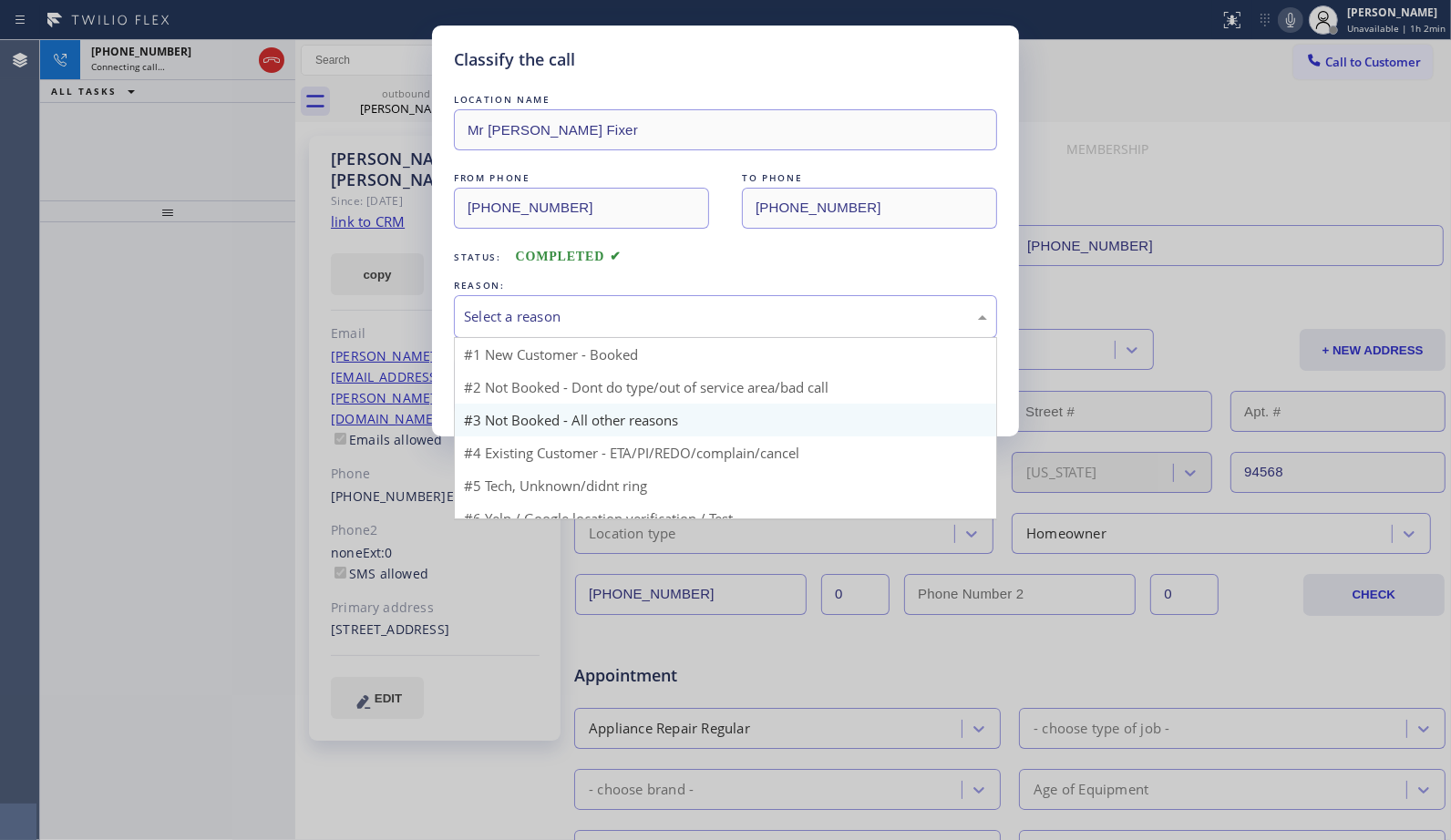
type input "[PHONE_NUMBER]"
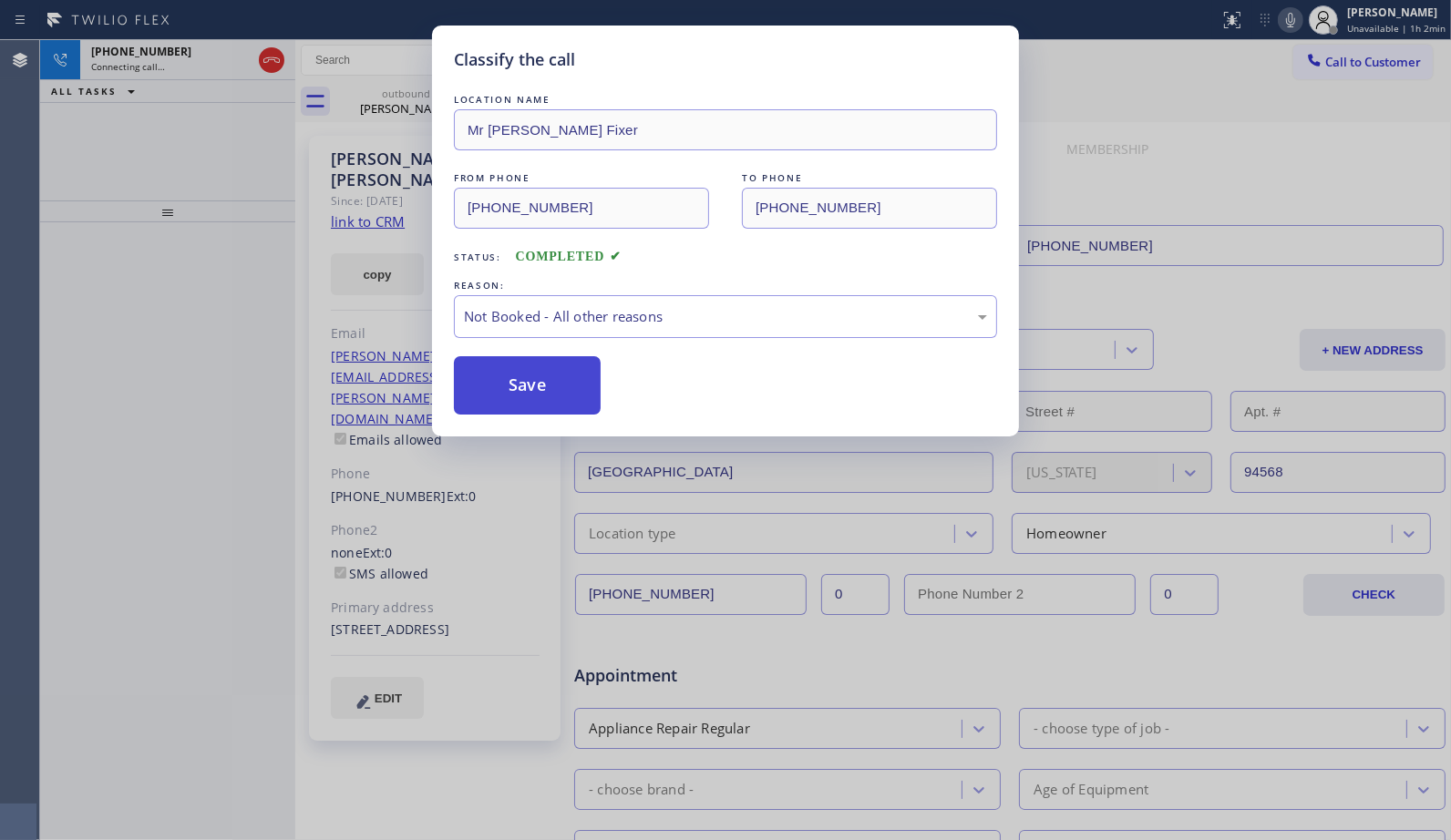
click at [551, 388] on button "Save" at bounding box center [527, 384] width 146 height 58
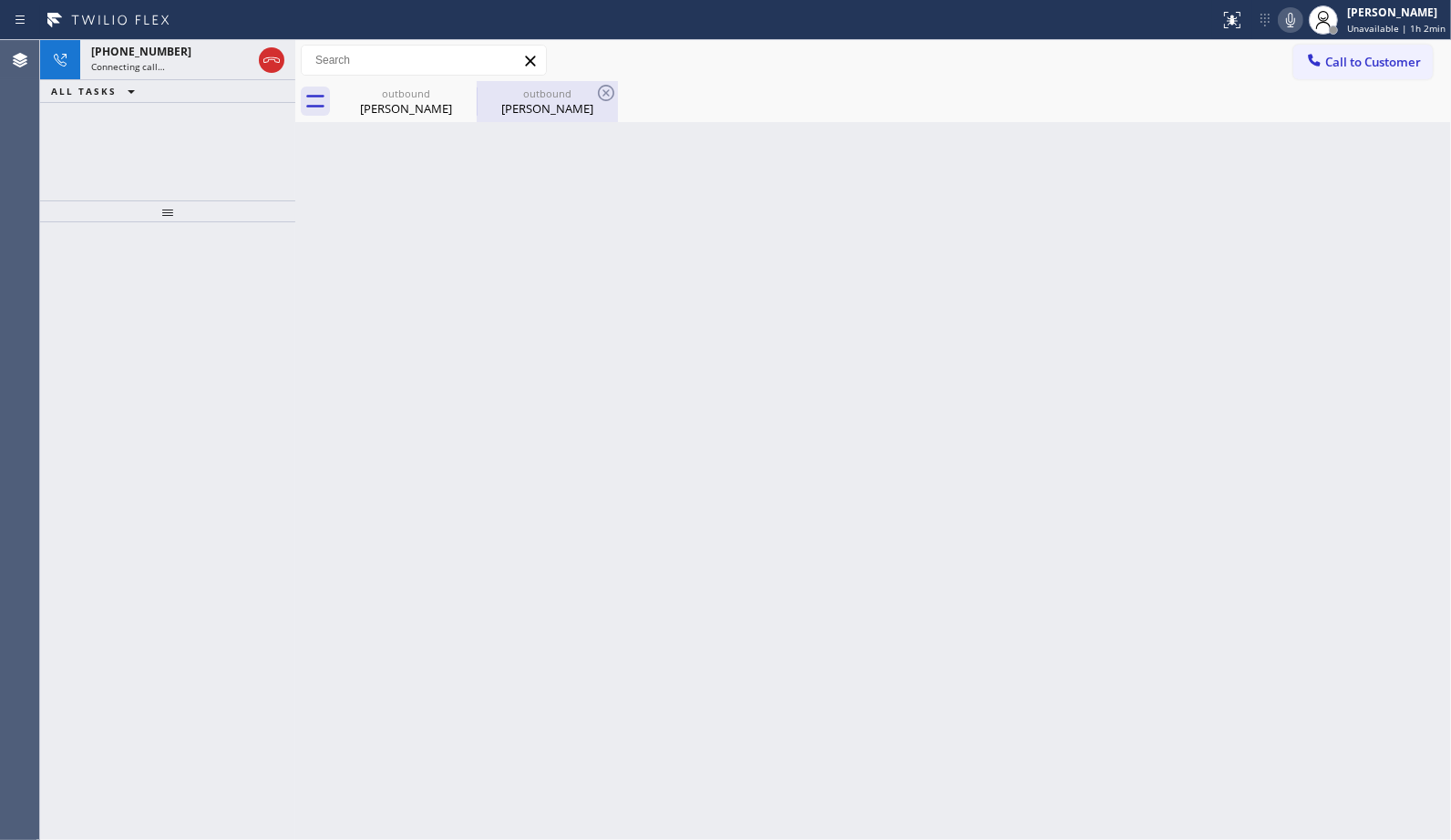
click at [560, 103] on div "[PERSON_NAME]" at bounding box center [547, 108] width 137 height 17
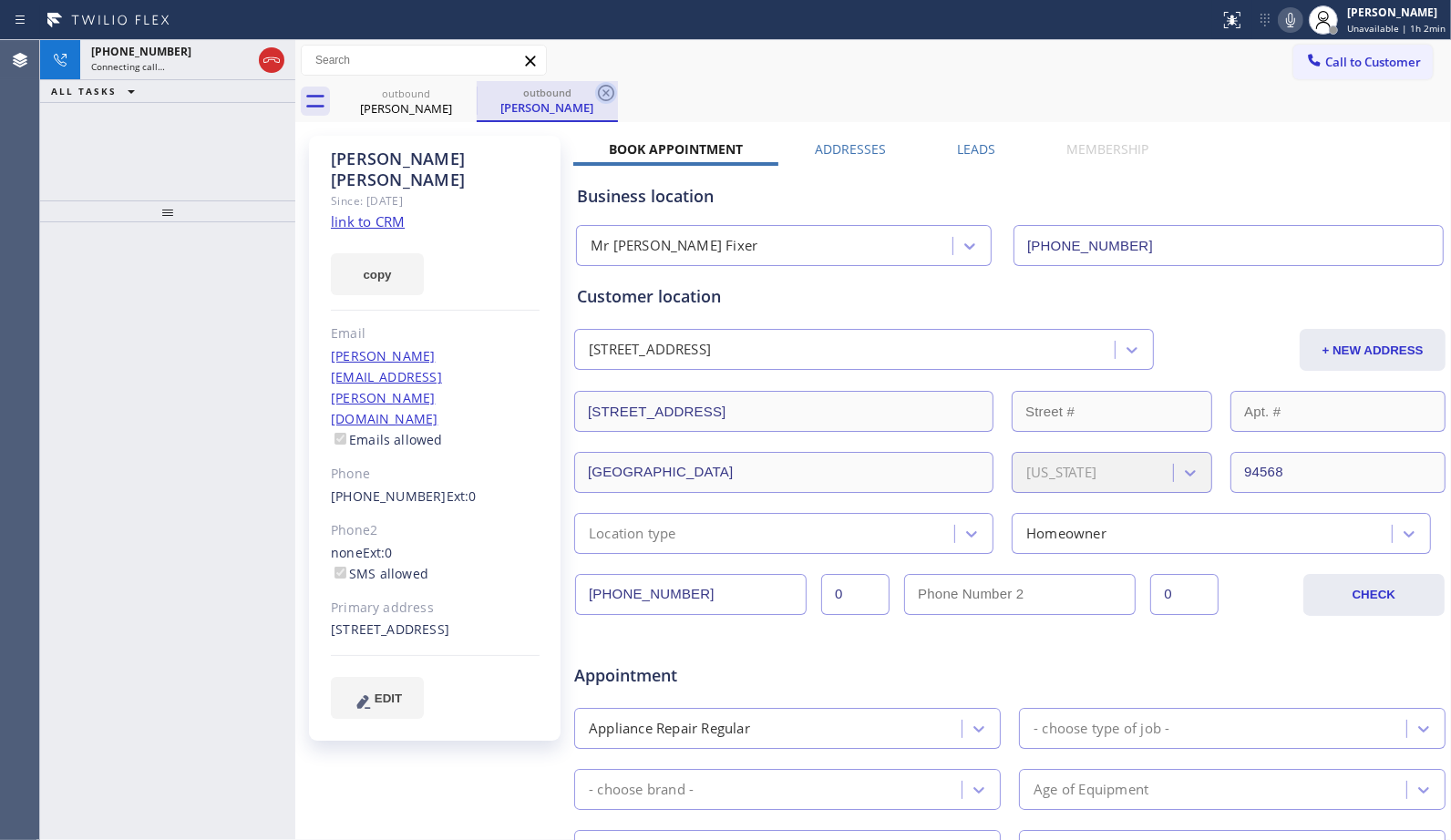
click at [607, 94] on icon at bounding box center [606, 93] width 17 height 17
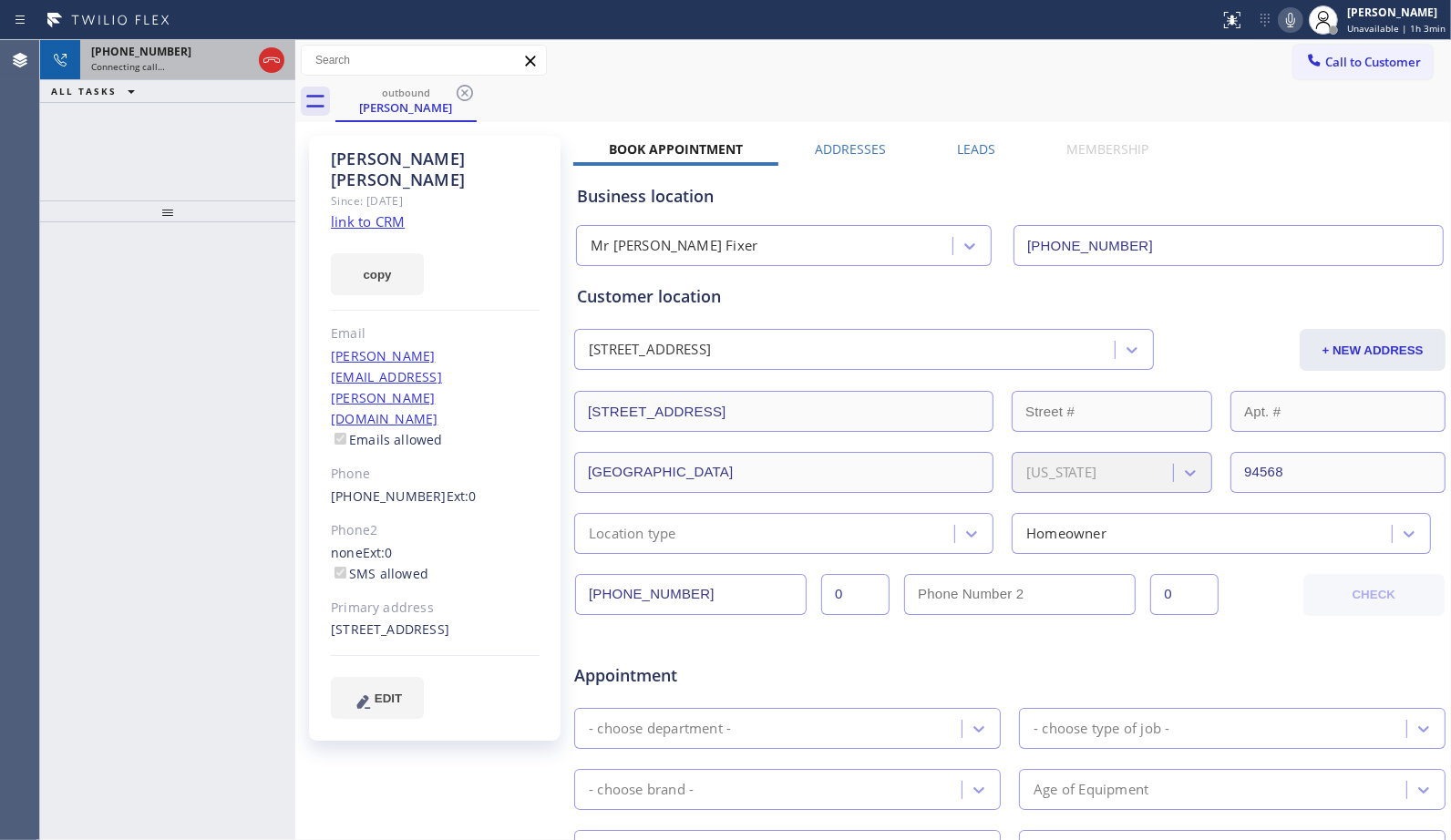
click at [179, 57] on div "[PHONE_NUMBER]" at bounding box center [171, 51] width 160 height 16
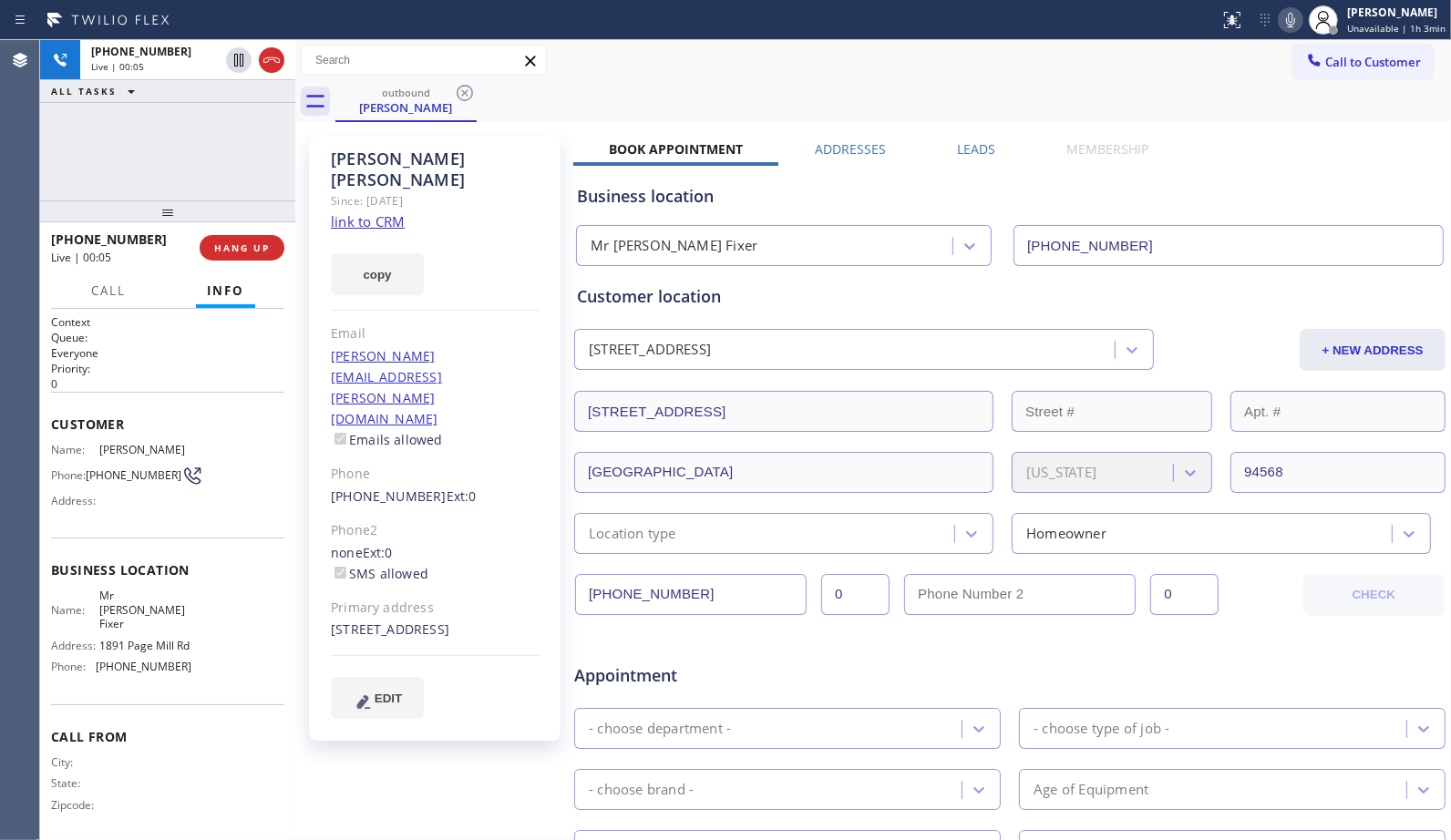
click at [1300, 22] on icon at bounding box center [1290, 20] width 22 height 22
drag, startPoint x: 1300, startPoint y: 22, endPoint x: 1024, endPoint y: 142, distance: 301.0
click at [1267, 34] on div "Status report No issues detected If you experience an issue, please download th…" at bounding box center [1331, 20] width 239 height 41
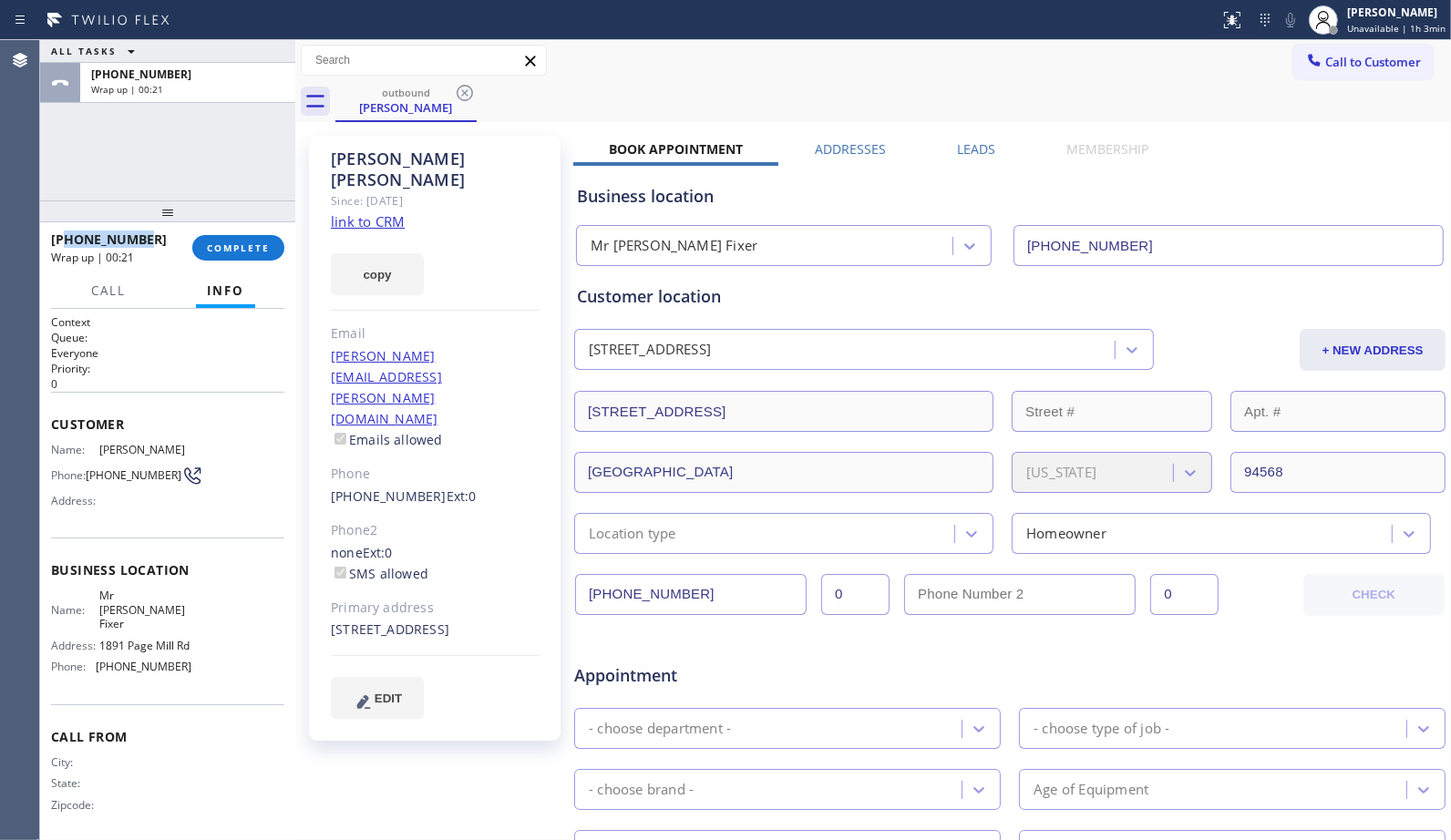
drag, startPoint x: 158, startPoint y: 242, endPoint x: 67, endPoint y: 237, distance: 91.1
click at [67, 237] on div "[PHONE_NUMBER]" at bounding box center [116, 239] width 128 height 18
copy span "5109265111"
click at [1324, 58] on span "Call to Customer" at bounding box center [1372, 61] width 96 height 17
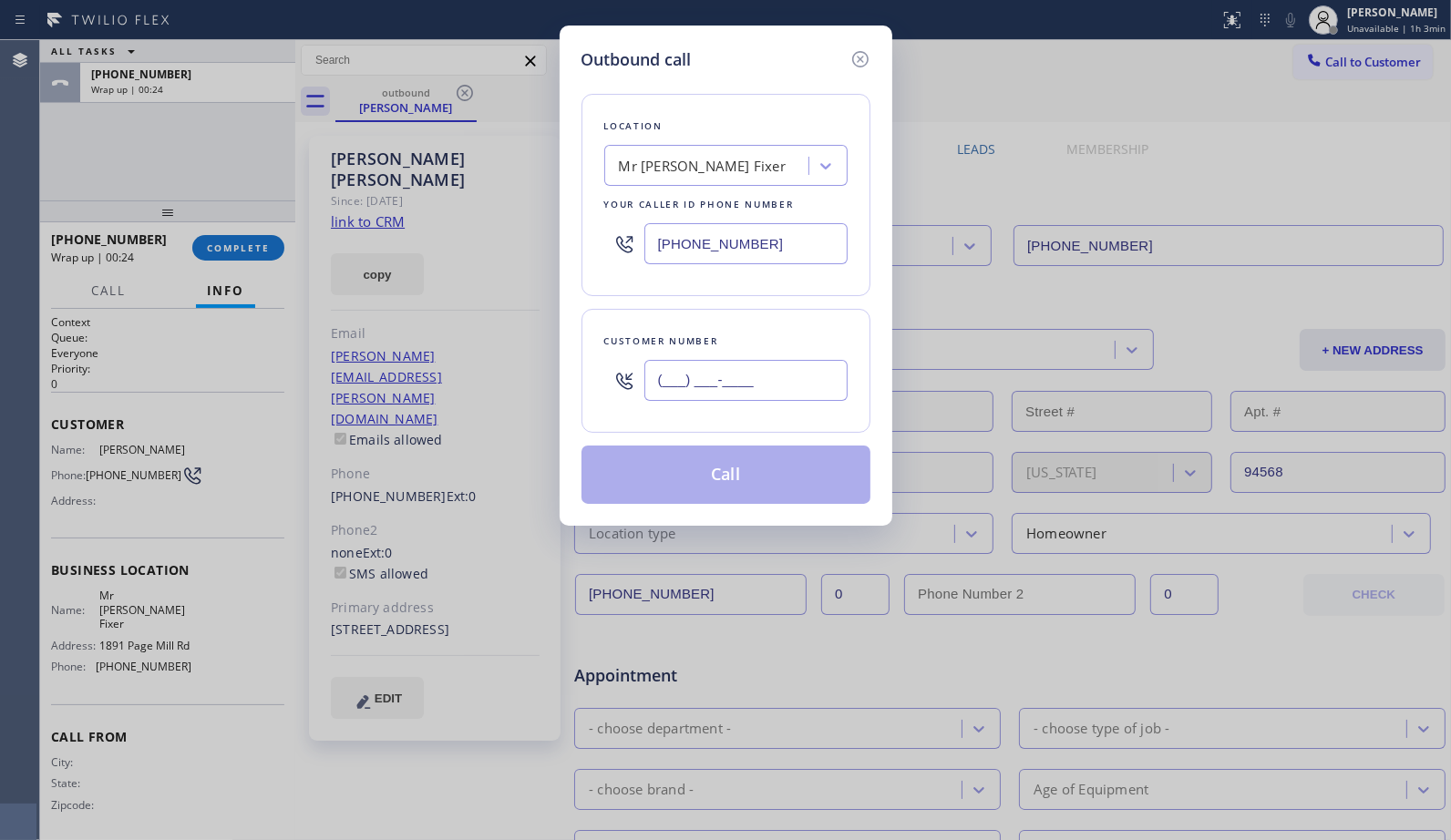
drag, startPoint x: 799, startPoint y: 382, endPoint x: 580, endPoint y: 384, distance: 219.0
click at [581, 384] on div "Customer number (___) ___-____" at bounding box center [726, 370] width 289 height 124
paste input "510) 926-5111"
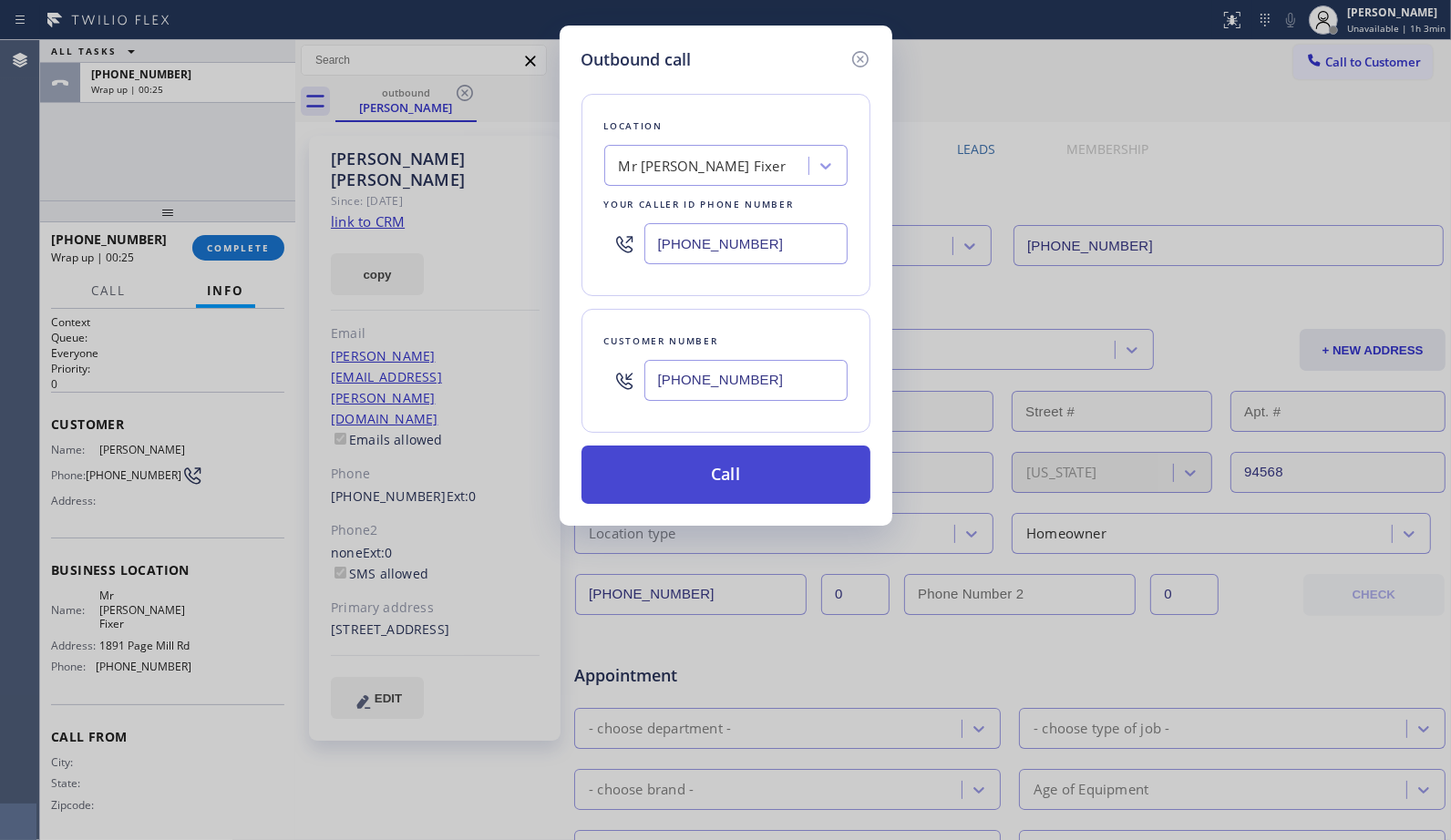
type input "[PHONE_NUMBER]"
click at [767, 474] on button "Call" at bounding box center [726, 474] width 289 height 58
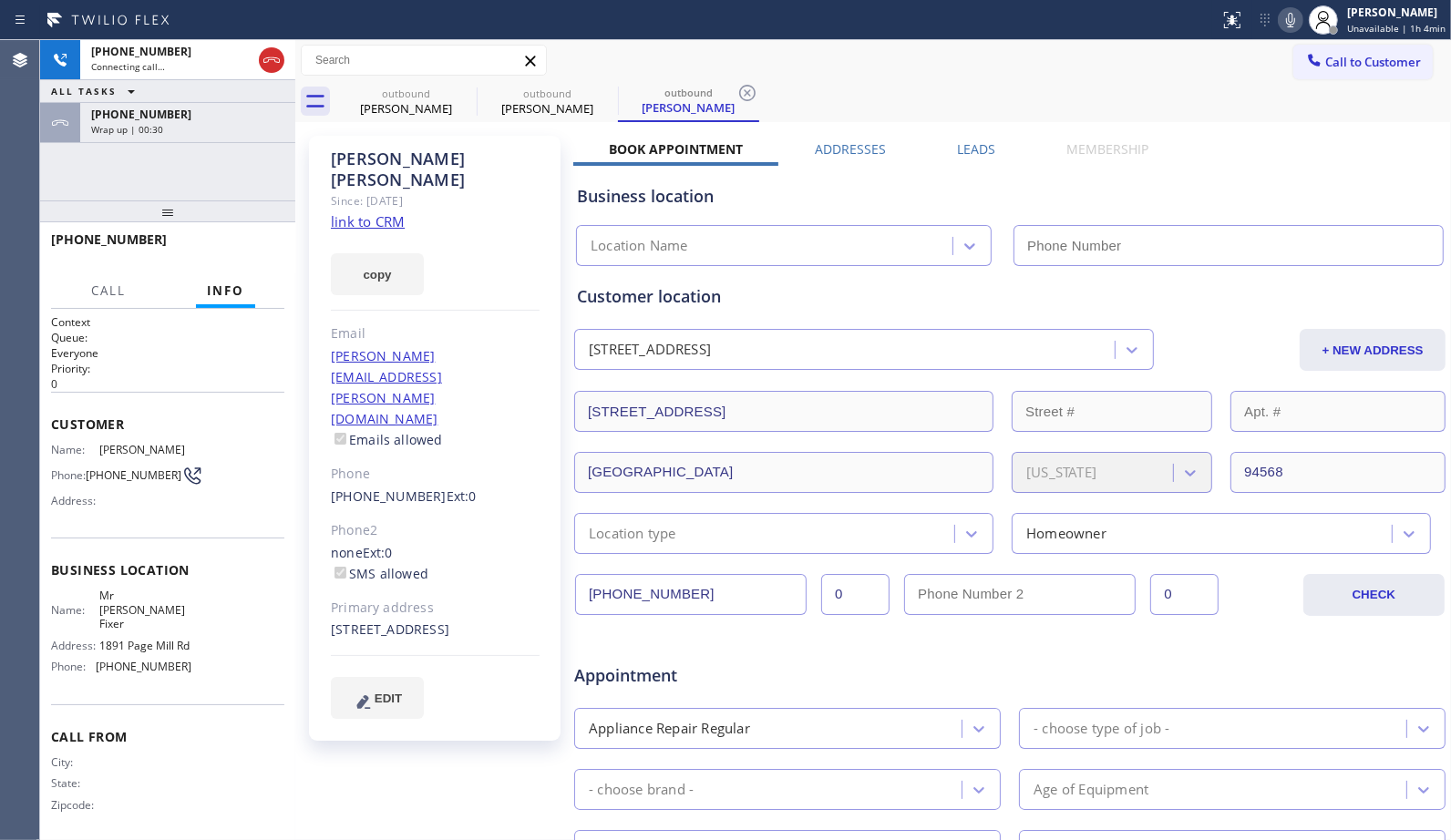
drag, startPoint x: 239, startPoint y: 133, endPoint x: 231, endPoint y: 166, distance: 34.0
click at [239, 133] on div "Wrap up | 00:30" at bounding box center [187, 128] width 193 height 13
type input "[PHONE_NUMBER]"
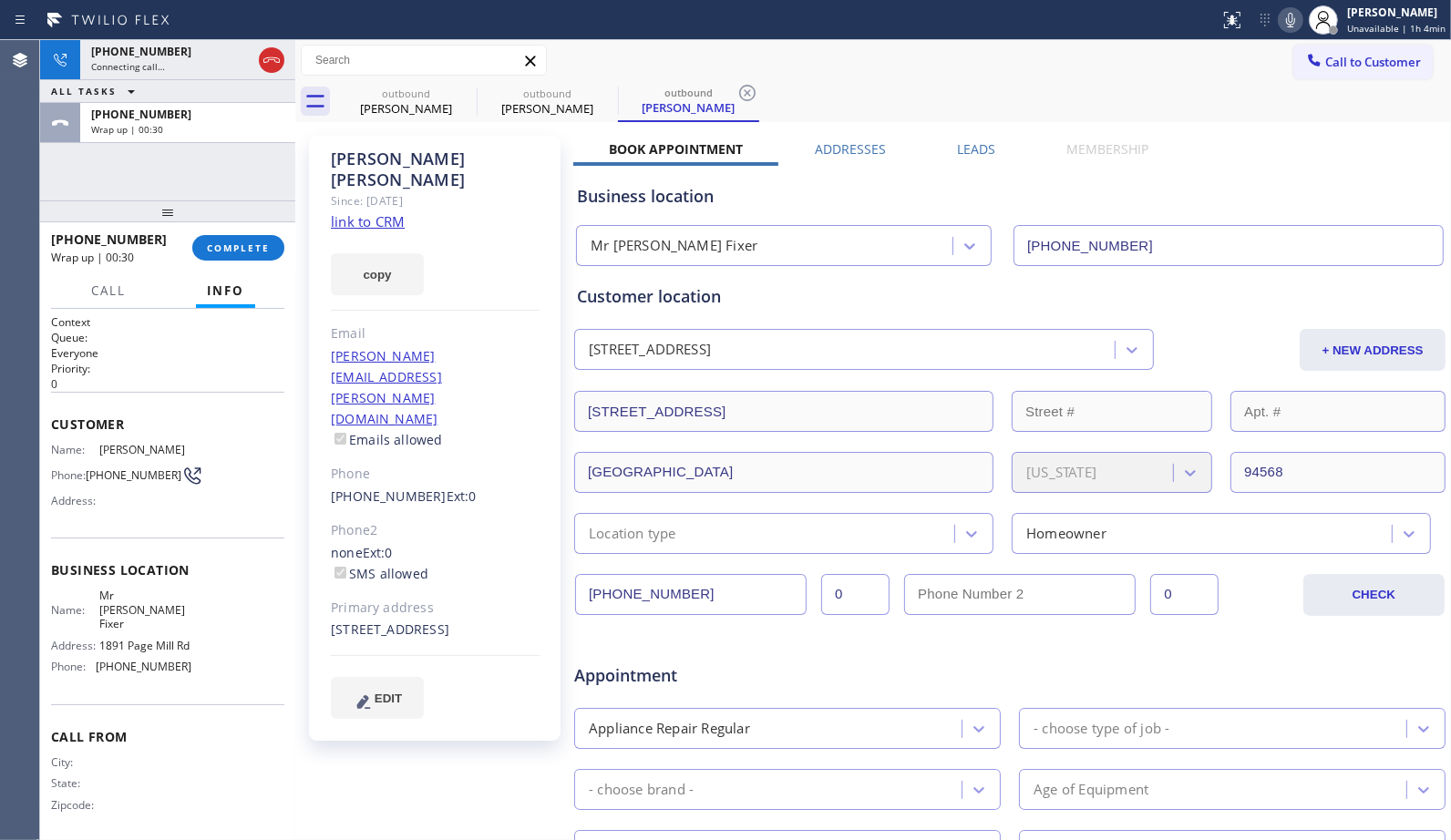
drag, startPoint x: 248, startPoint y: 243, endPoint x: 520, endPoint y: 350, distance: 292.3
click at [248, 243] on span "COMPLETE" at bounding box center [238, 247] width 63 height 13
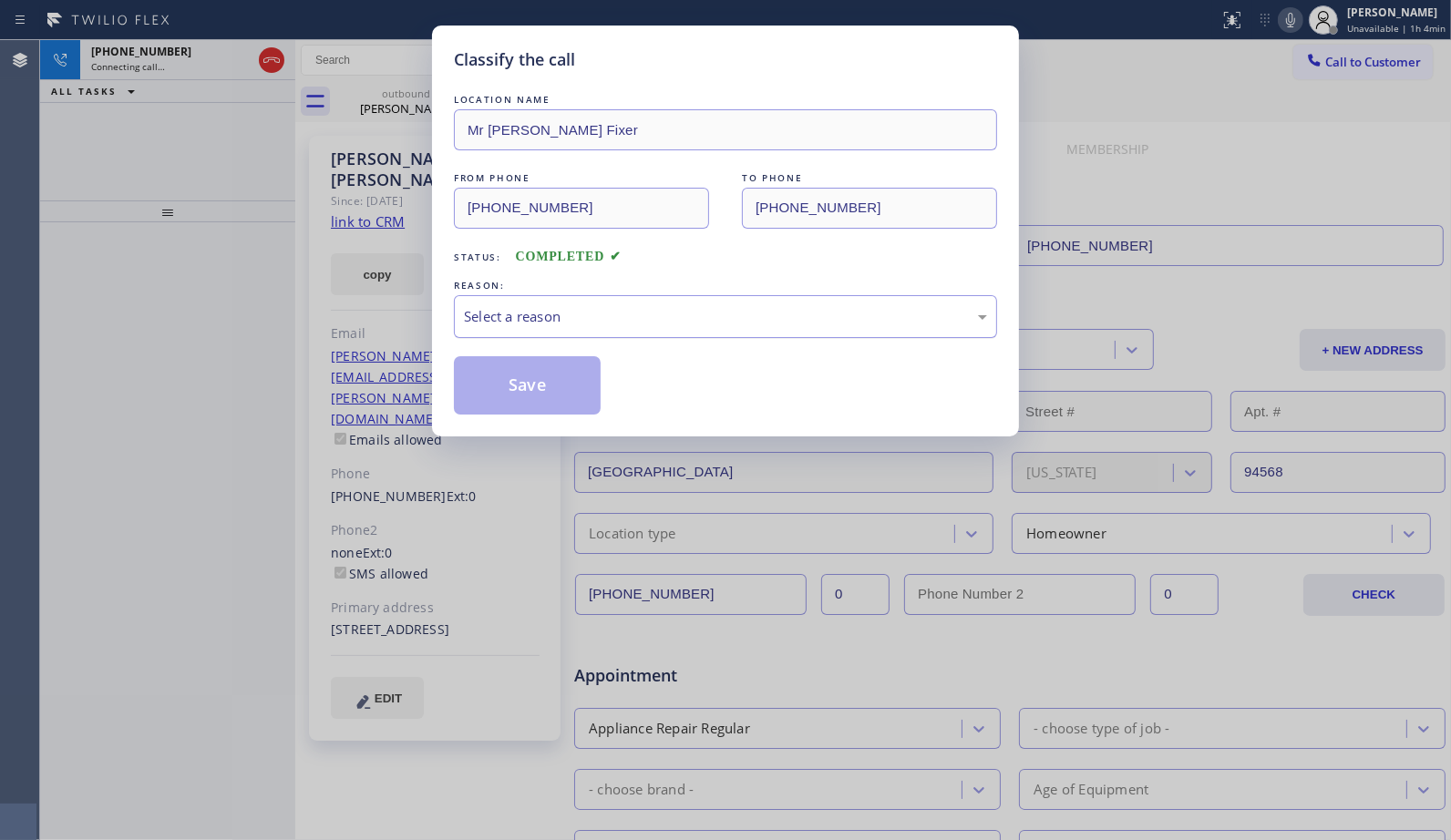
click at [562, 323] on div "Select a reason" at bounding box center [725, 316] width 523 height 21
click at [522, 382] on button "Save" at bounding box center [527, 384] width 146 height 58
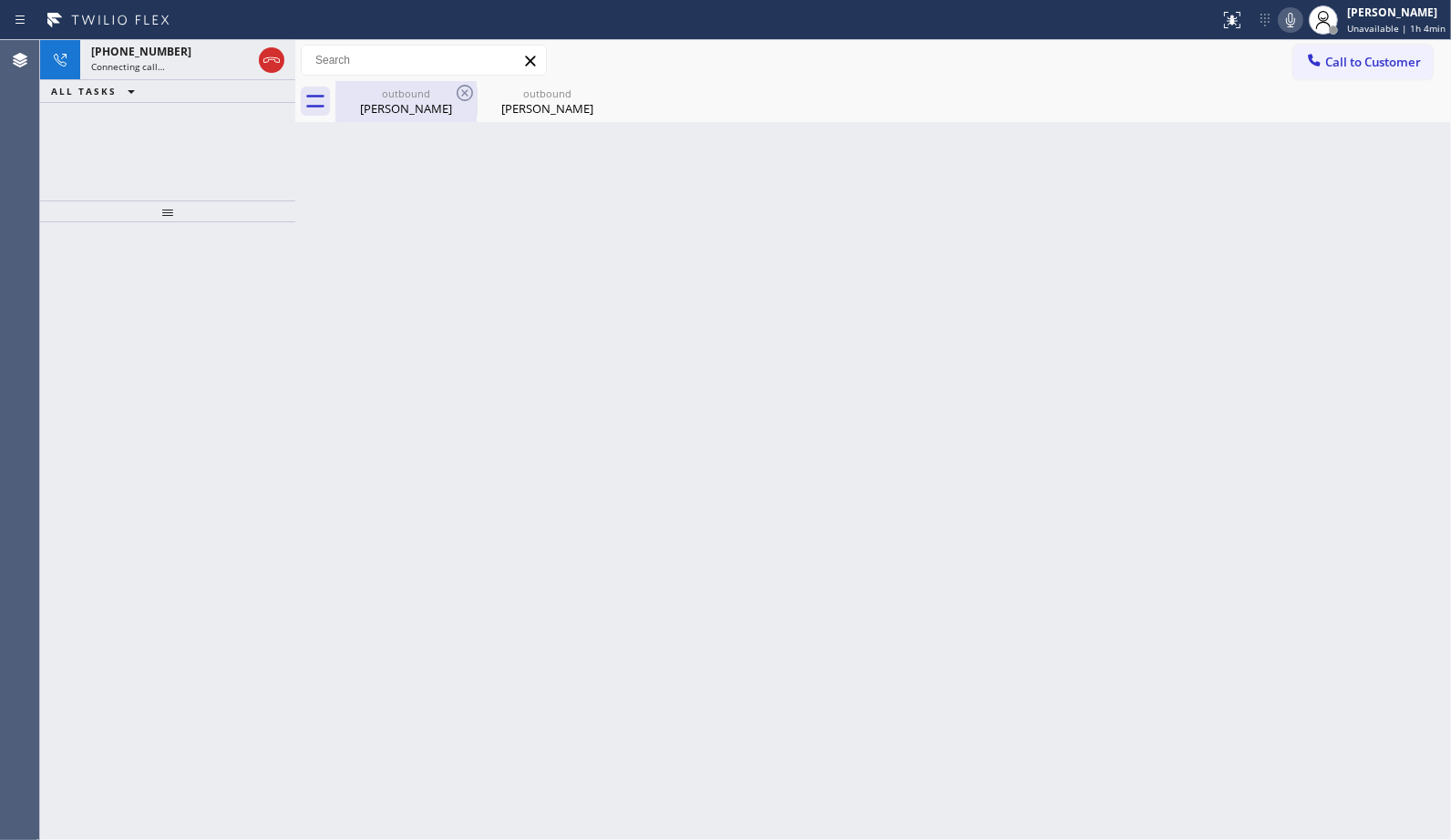
click at [426, 102] on div "[PERSON_NAME]" at bounding box center [405, 108] width 137 height 17
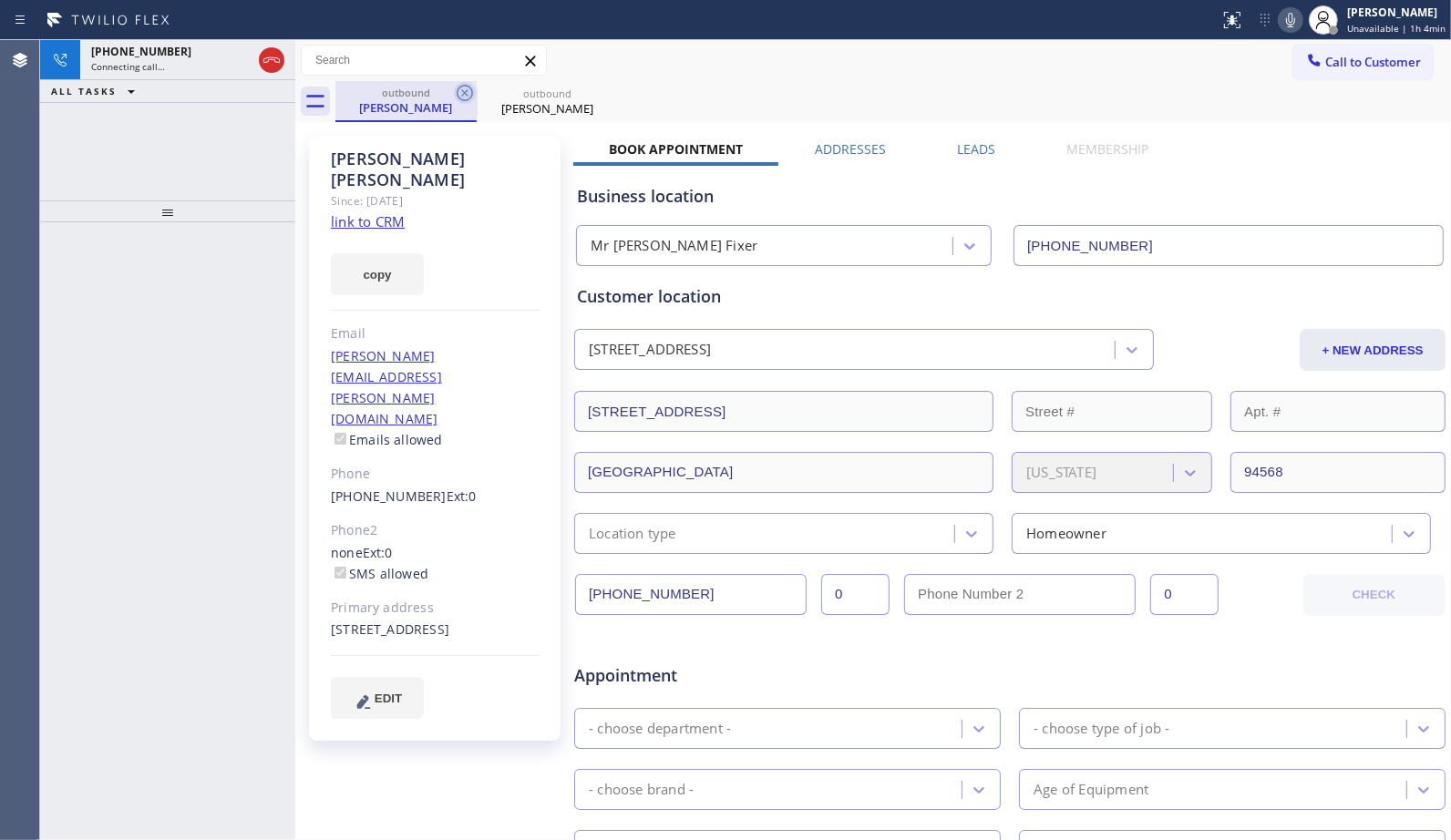
click at [460, 92] on icon at bounding box center [465, 93] width 22 height 22
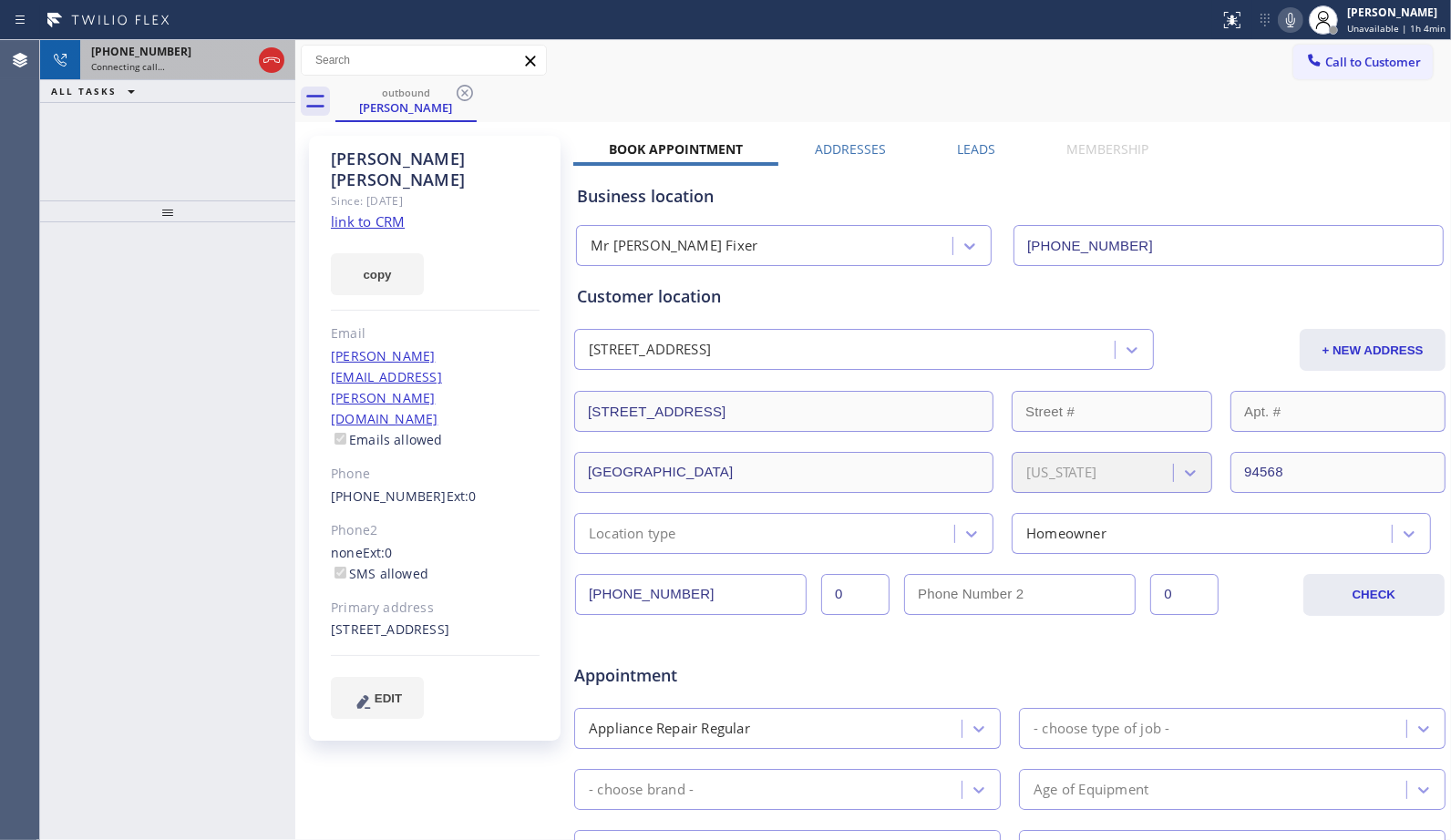
click at [184, 73] on div "Connecting call…" at bounding box center [171, 66] width 160 height 13
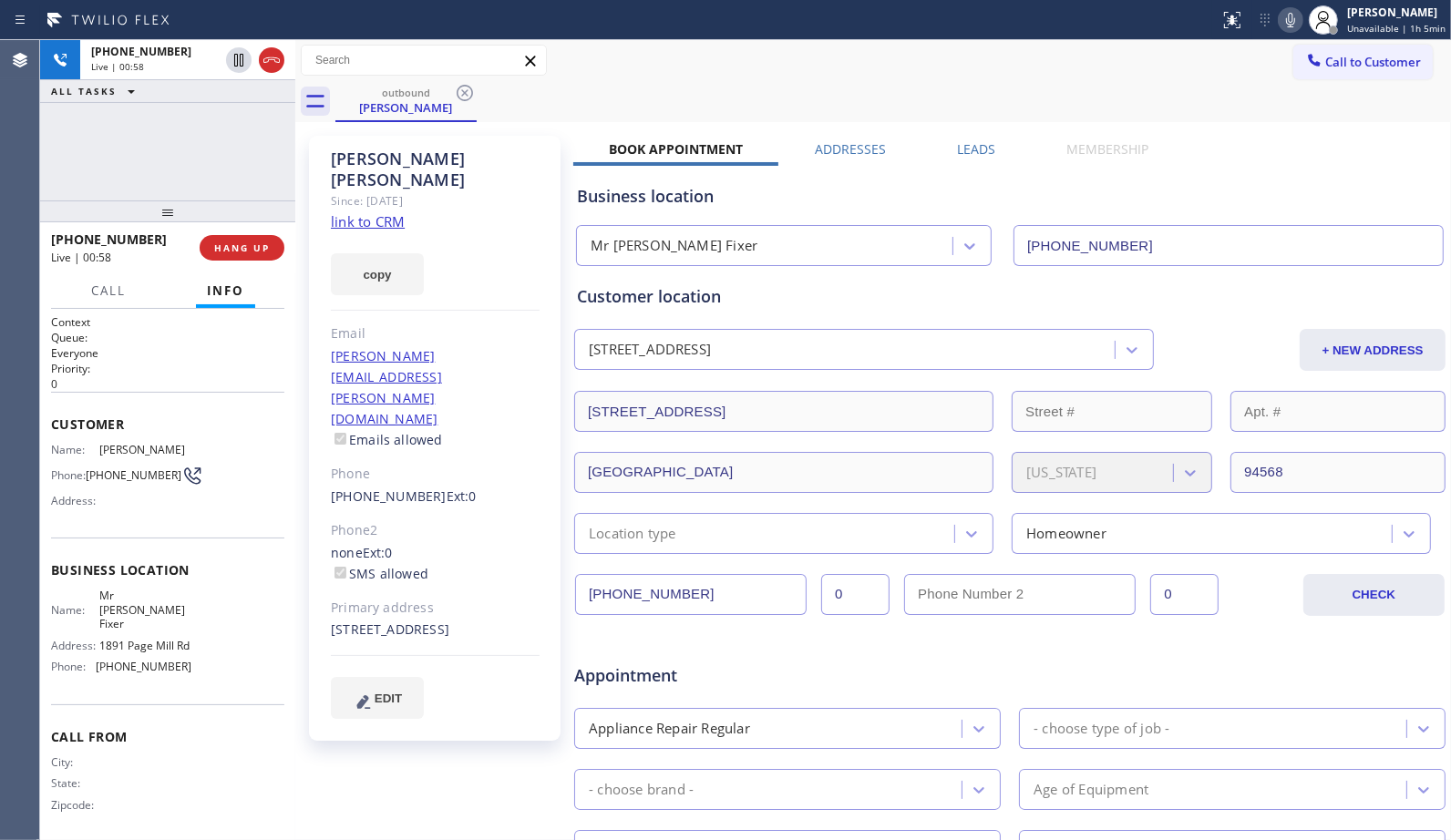
click at [222, 161] on div "[PHONE_NUMBER] Live | 00:58 ALL TASKS ALL TASKS ACTIVE TASKS TASKS IN WRAP UP" at bounding box center [168, 121] width 255 height 160
click at [261, 252] on span "HANG UP" at bounding box center [242, 247] width 55 height 13
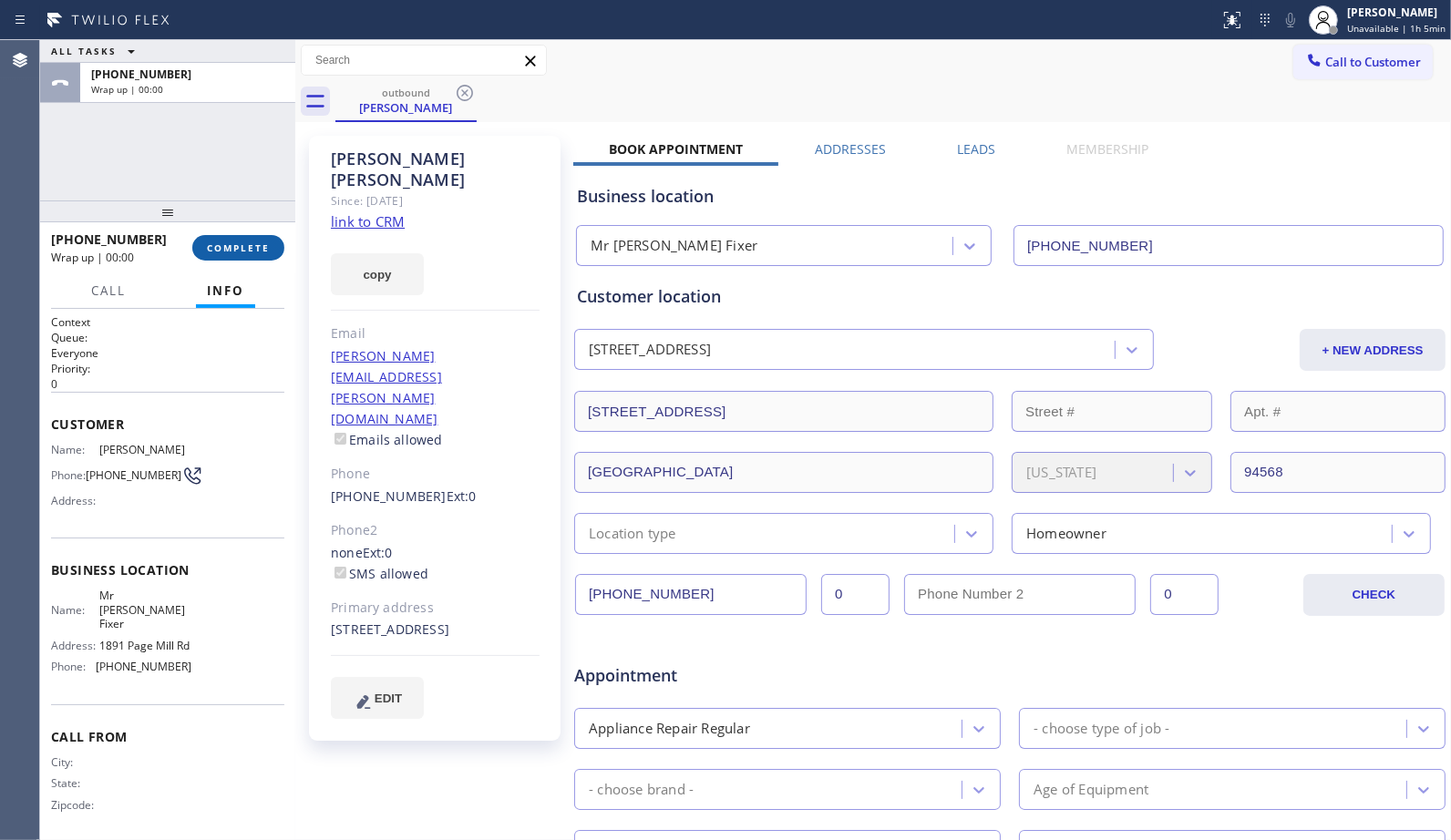
click at [241, 247] on span "COMPLETE" at bounding box center [238, 247] width 63 height 13
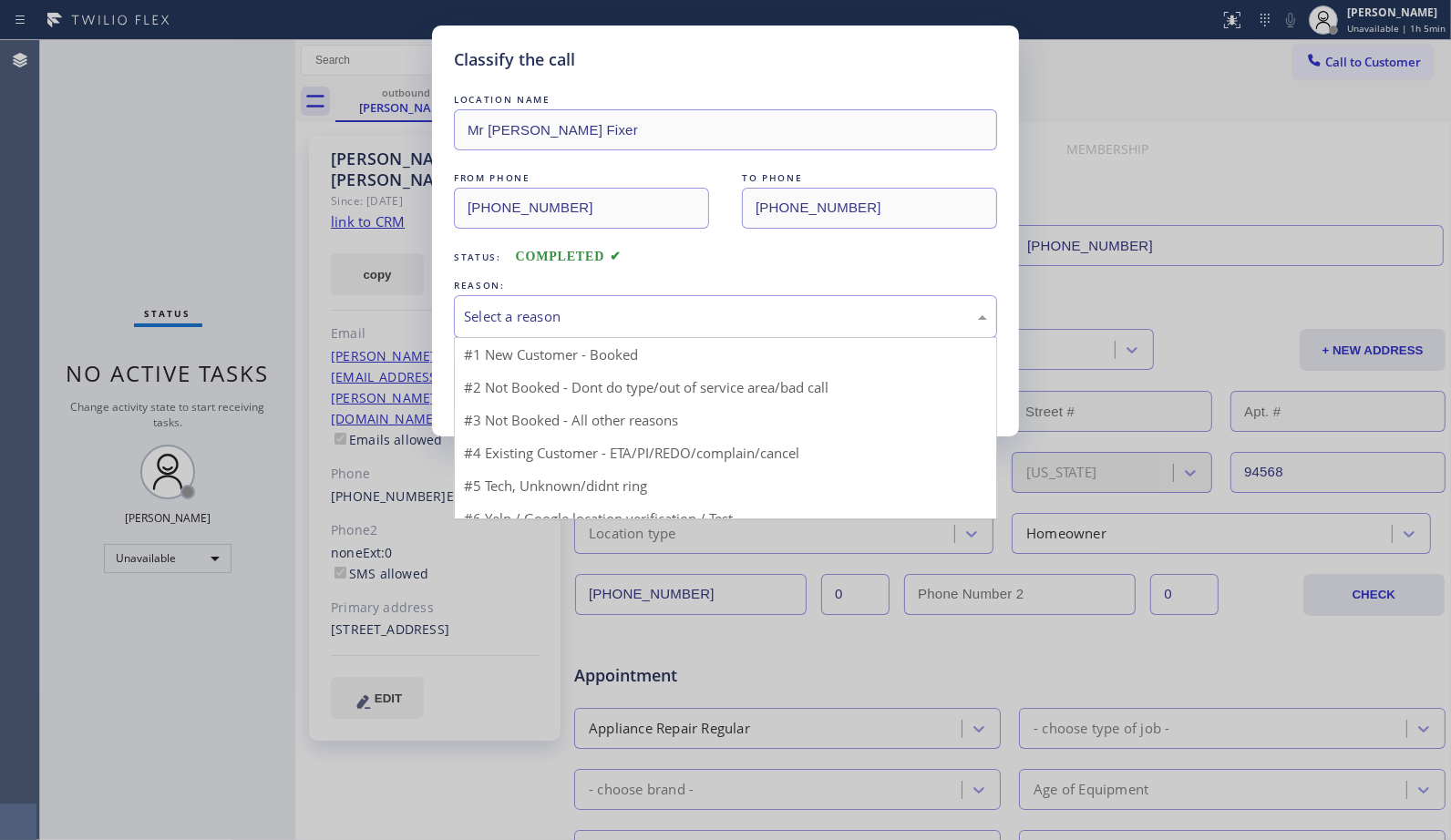
click at [634, 325] on div "Select a reason" at bounding box center [725, 316] width 523 height 21
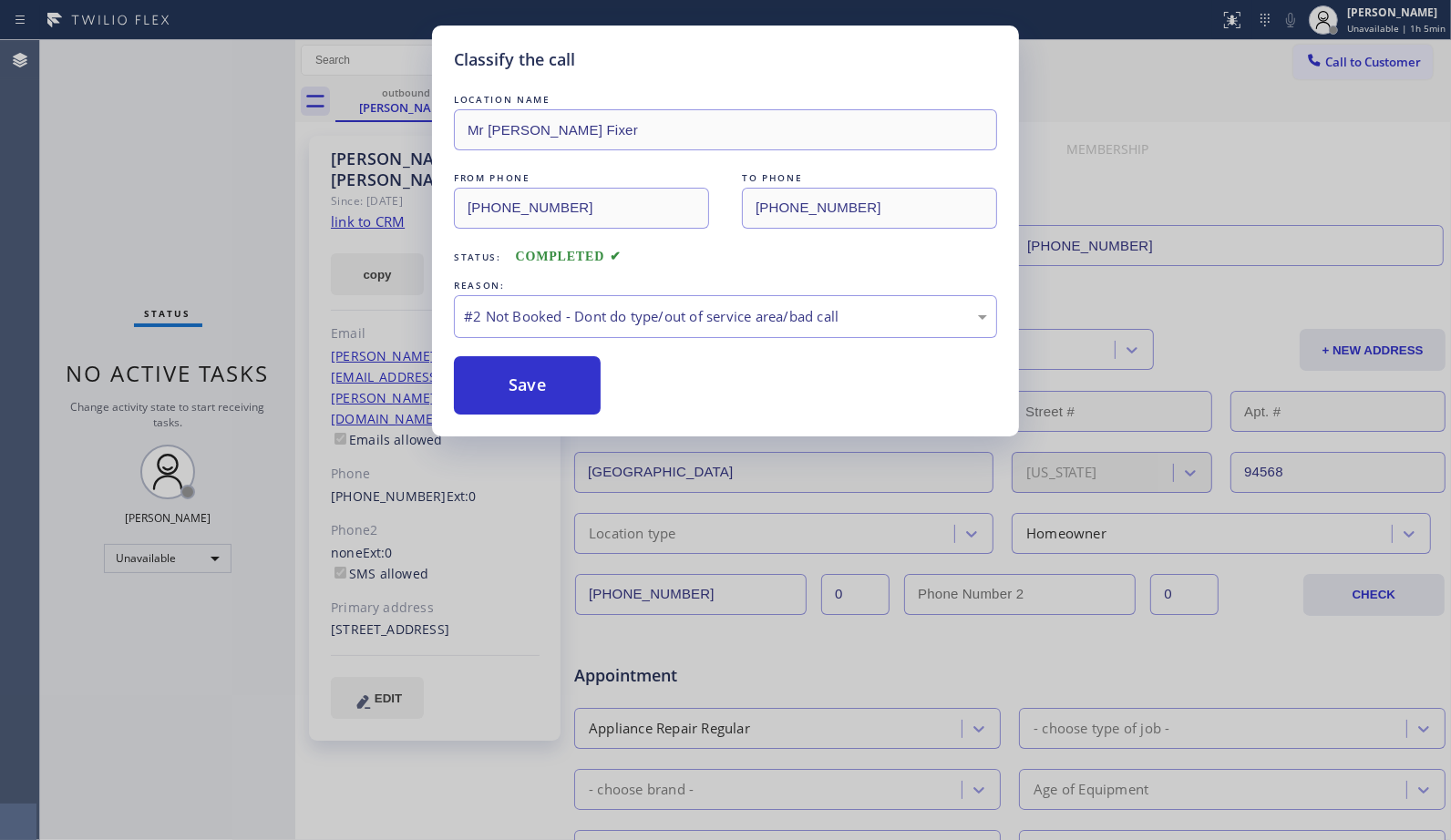
click at [538, 391] on button "Save" at bounding box center [527, 384] width 146 height 58
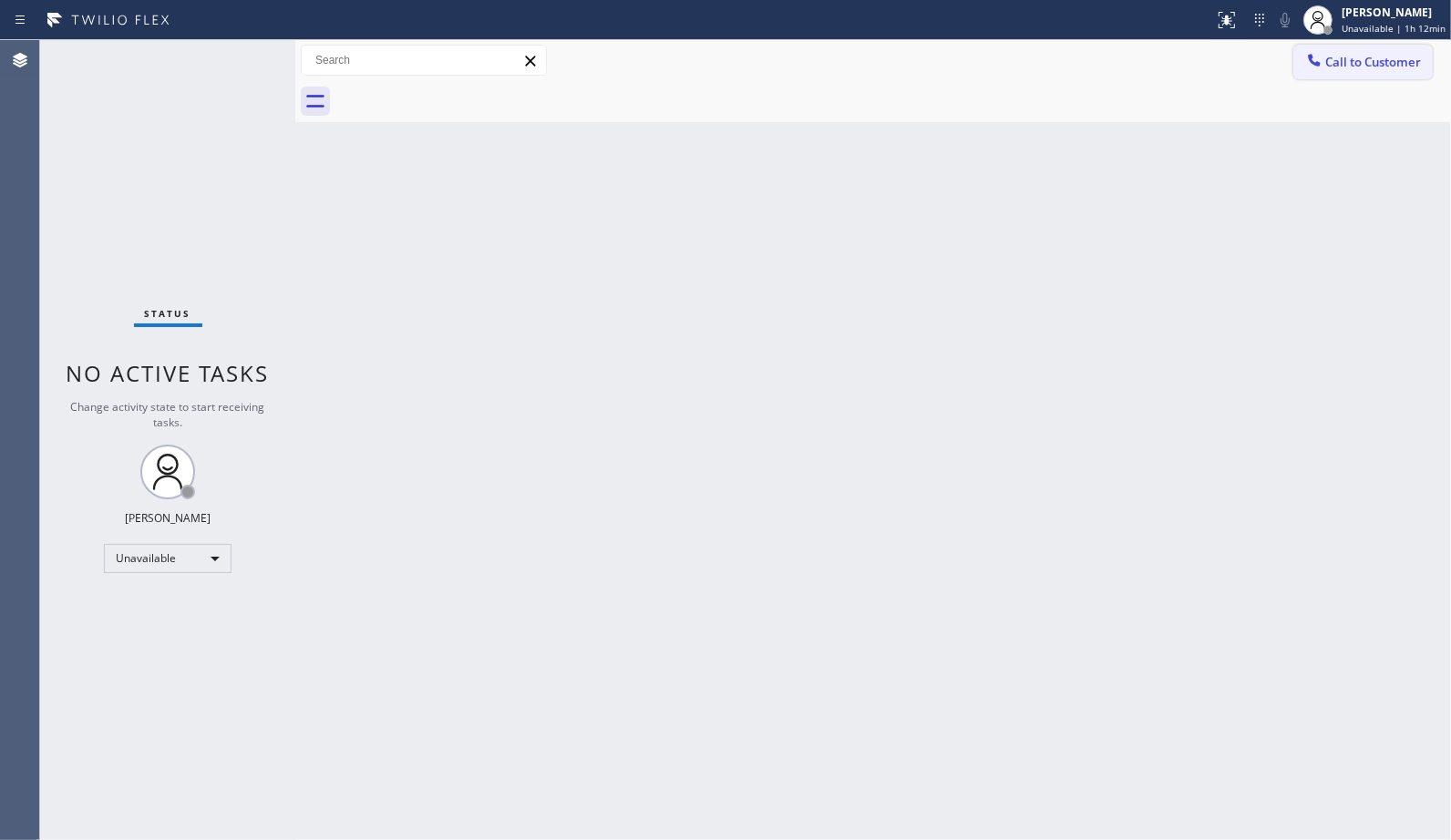
click at [1426, 70] on button "Call to Customer" at bounding box center [1362, 61] width 139 height 35
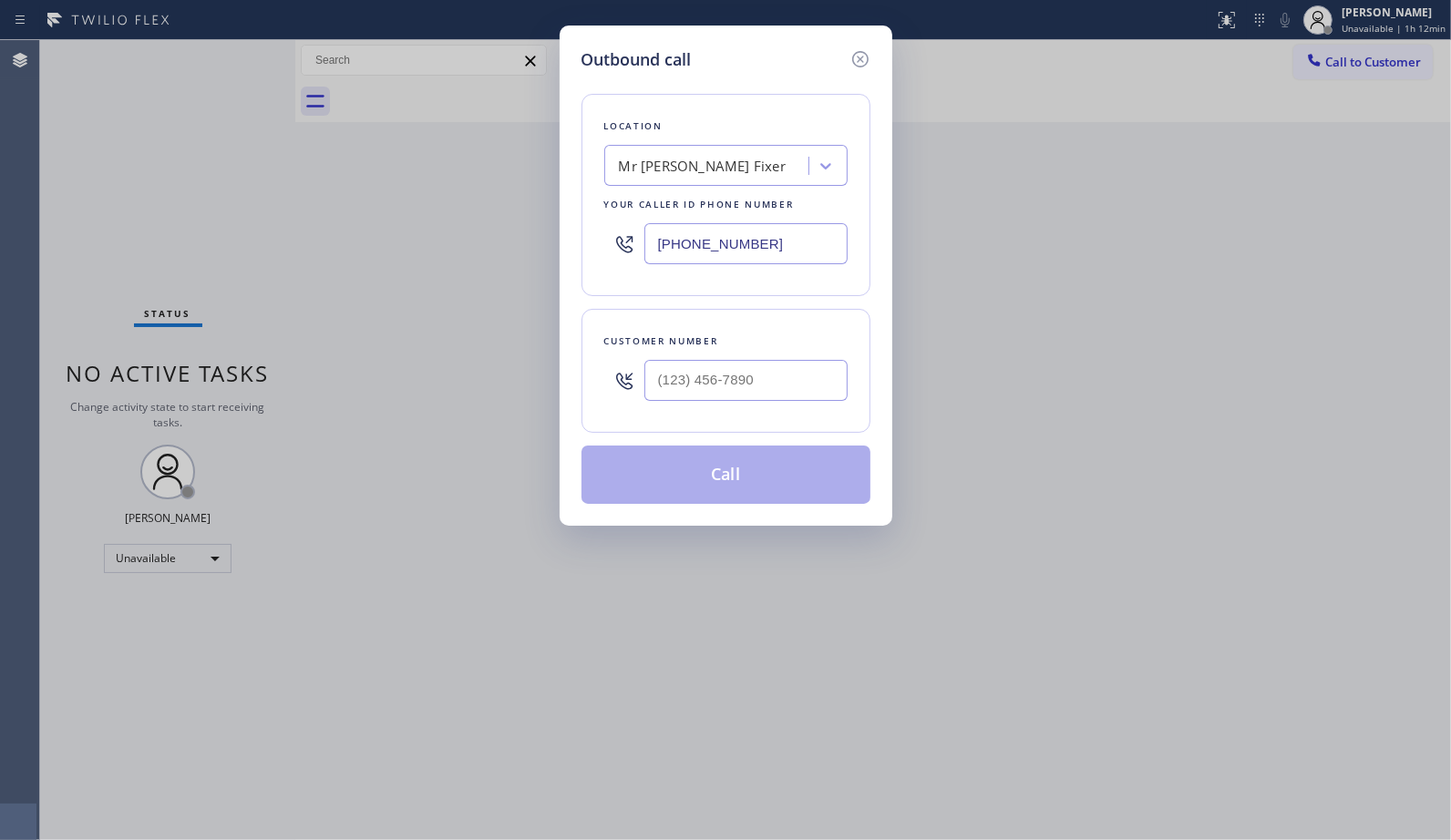
drag, startPoint x: 776, startPoint y: 244, endPoint x: 512, endPoint y: 192, distance: 269.1
click at [536, 210] on div "Outbound call Location Mr [PERSON_NAME] Fixer Your caller id phone number [PHON…" at bounding box center [726, 420] width 1451 height 840
paste input "909) 324-4703"
type input "[PHONE_NUMBER]"
click at [615, 378] on div "(___) ___-____" at bounding box center [726, 380] width 243 height 59
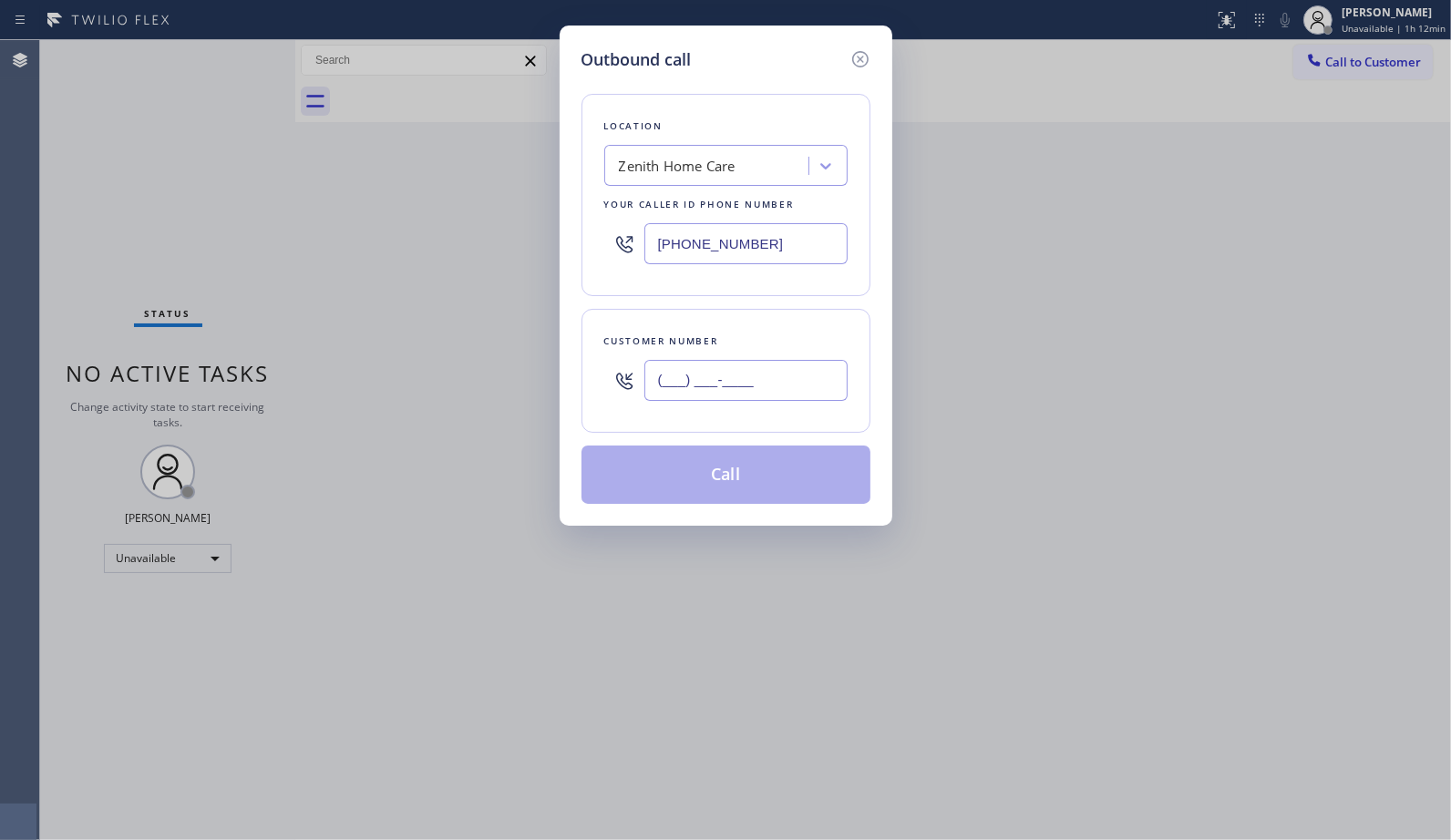
paste input "909) 499-5917"
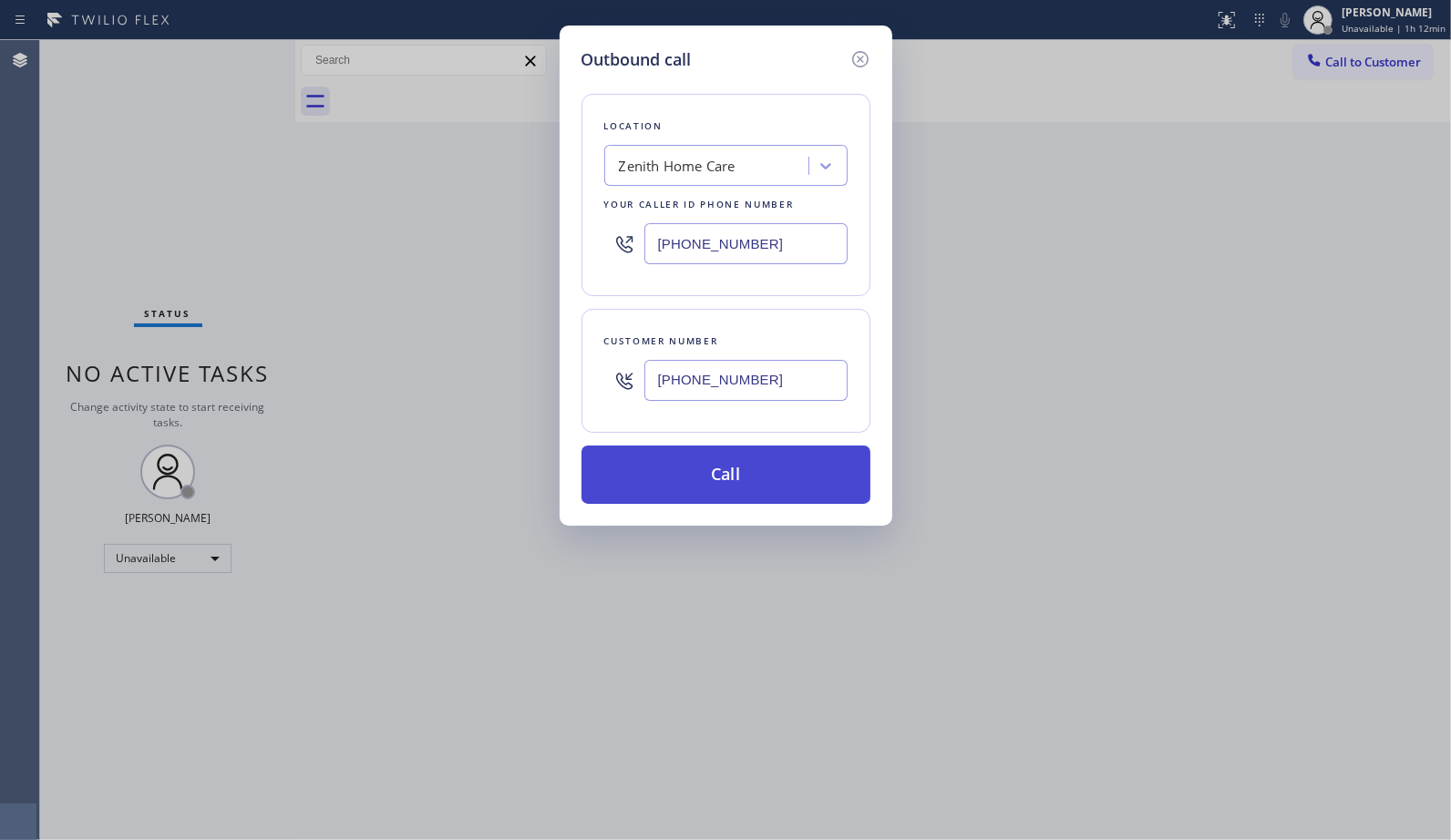
type input "[PHONE_NUMBER]"
click at [776, 474] on button "Call" at bounding box center [726, 474] width 289 height 58
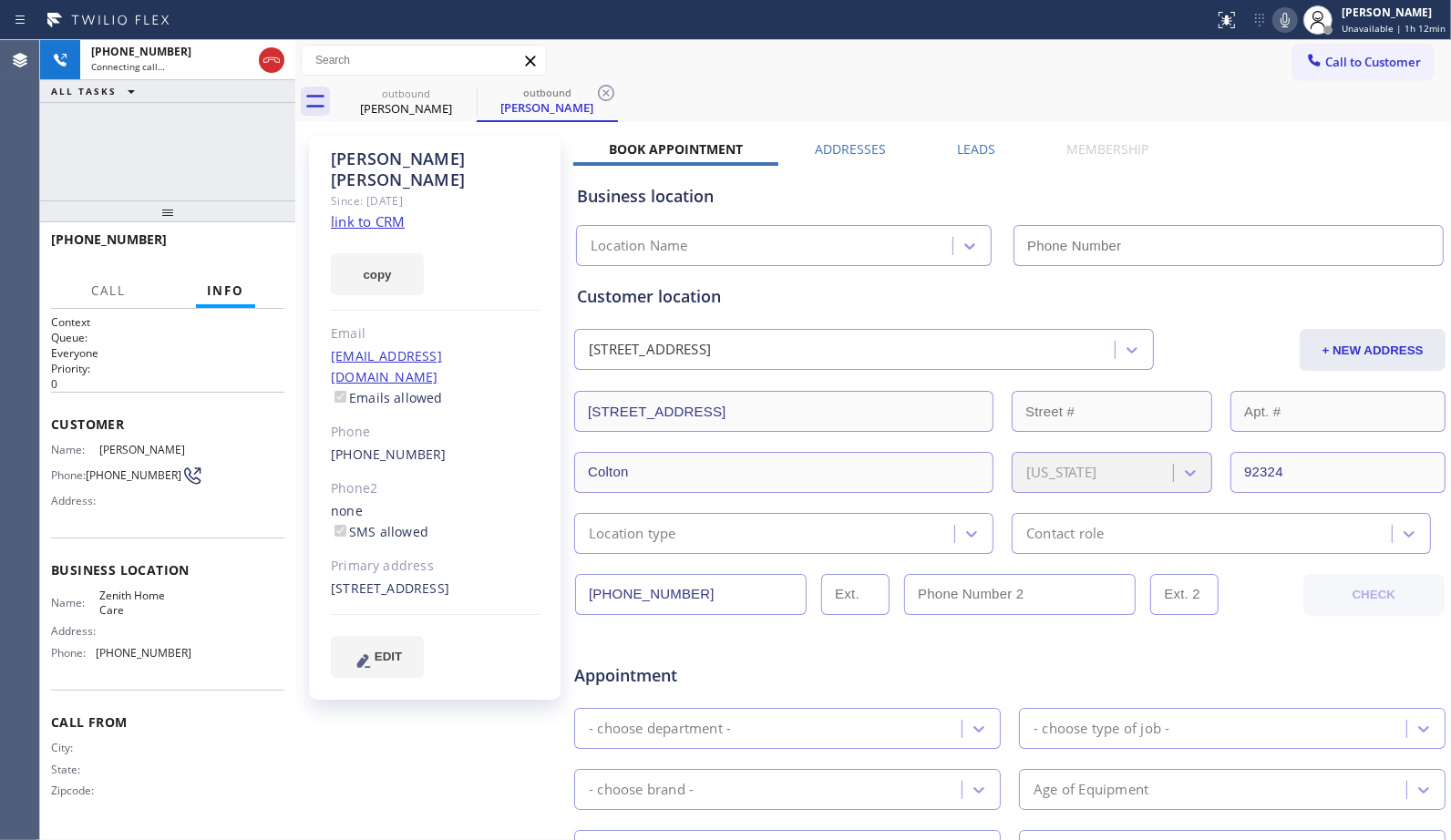
type input "[PHONE_NUMBER]"
click at [577, 97] on div "outbound" at bounding box center [547, 93] width 137 height 14
click at [601, 92] on icon at bounding box center [606, 93] width 22 height 22
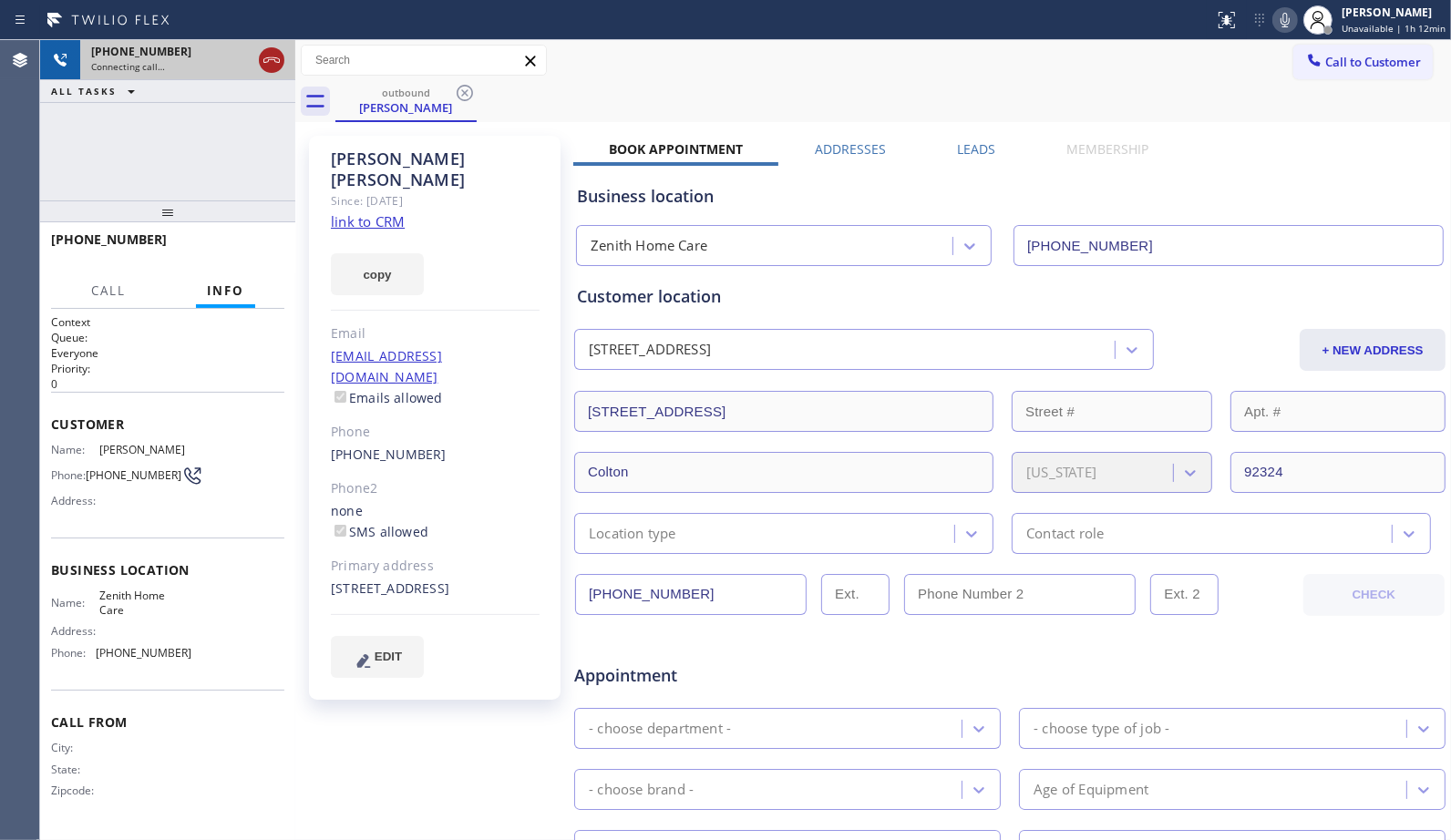
click at [280, 64] on icon at bounding box center [272, 60] width 22 height 22
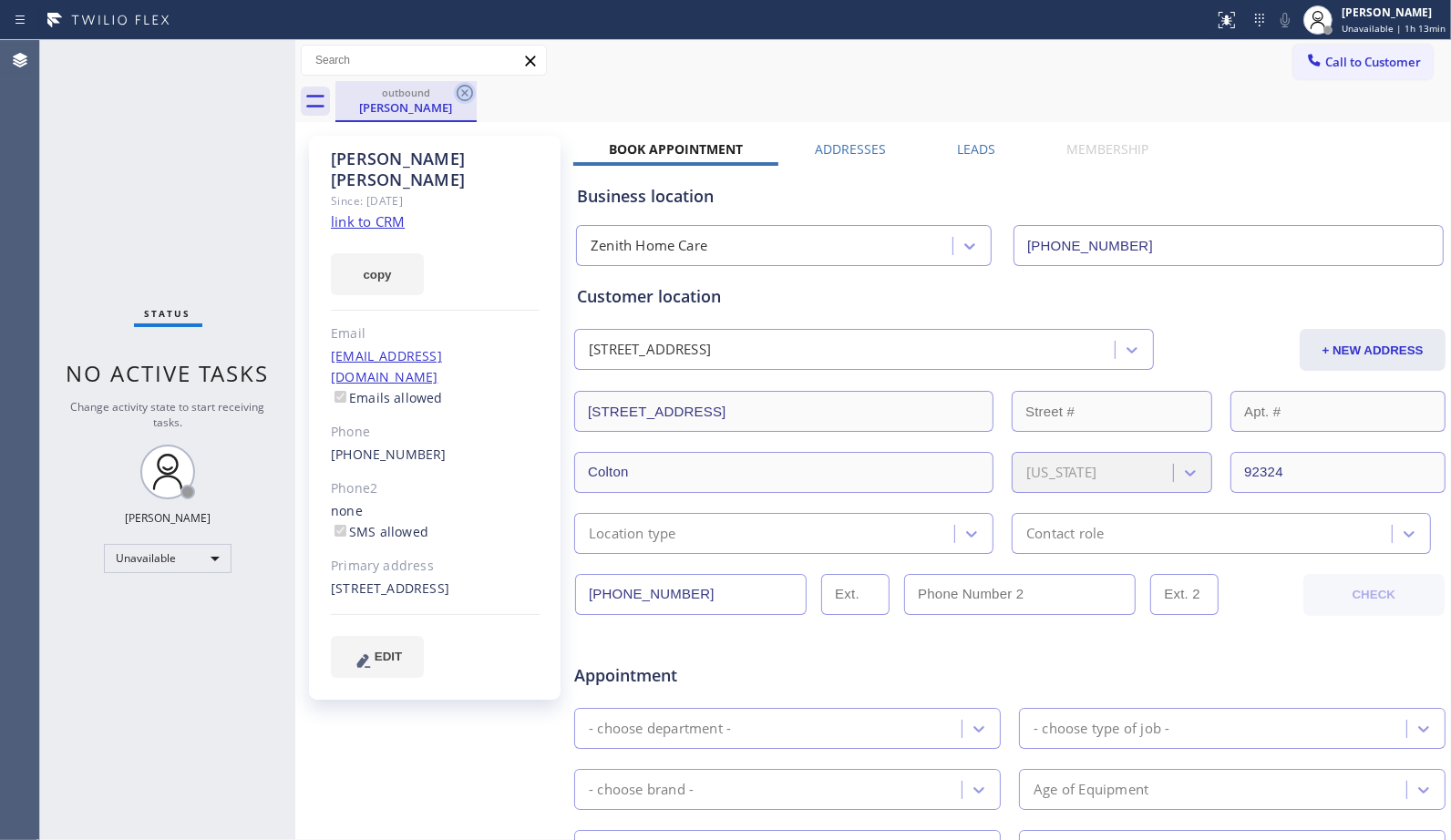
click at [462, 100] on icon at bounding box center [465, 93] width 17 height 17
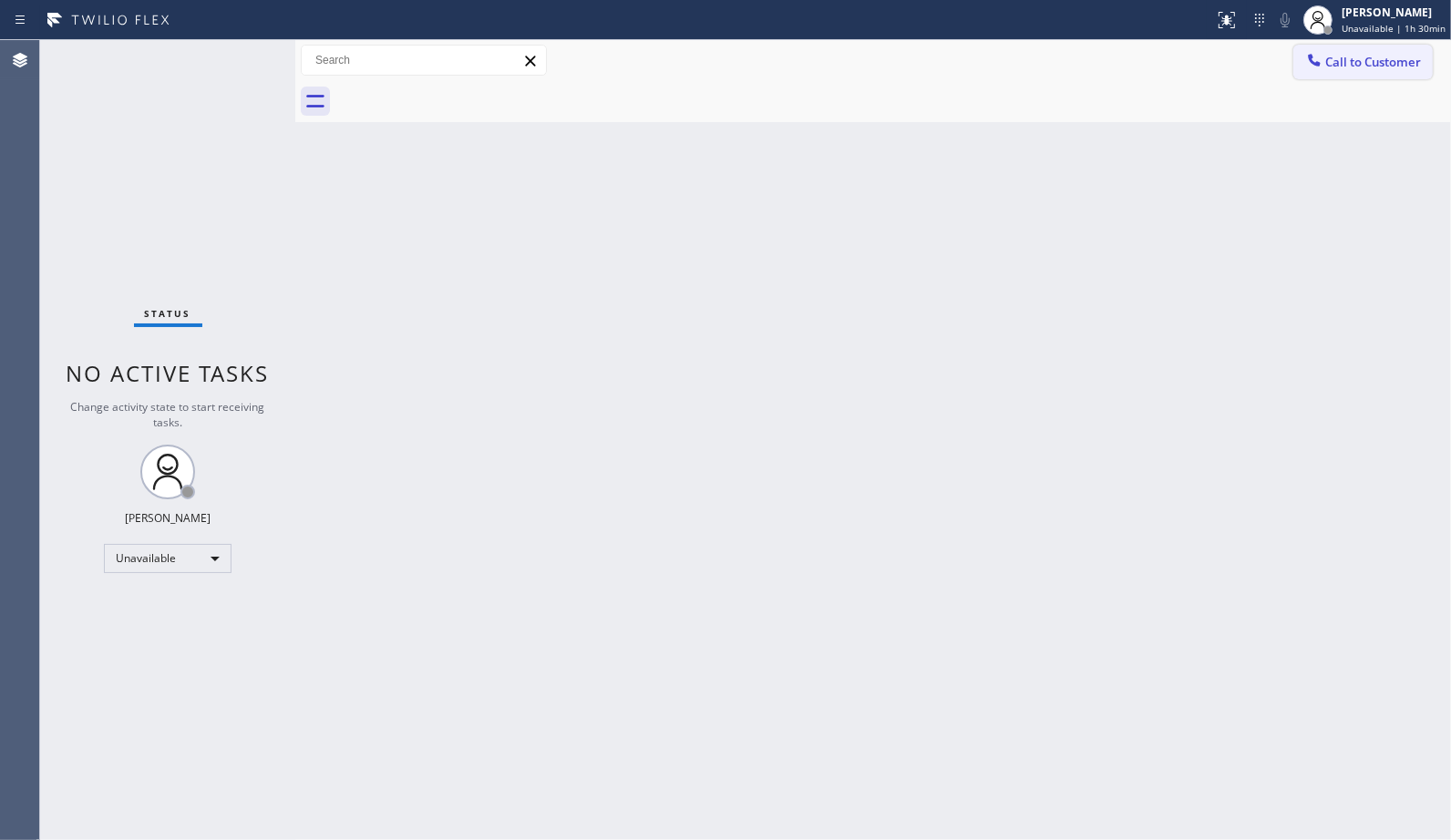
click at [1385, 66] on span "Call to Customer" at bounding box center [1372, 61] width 96 height 17
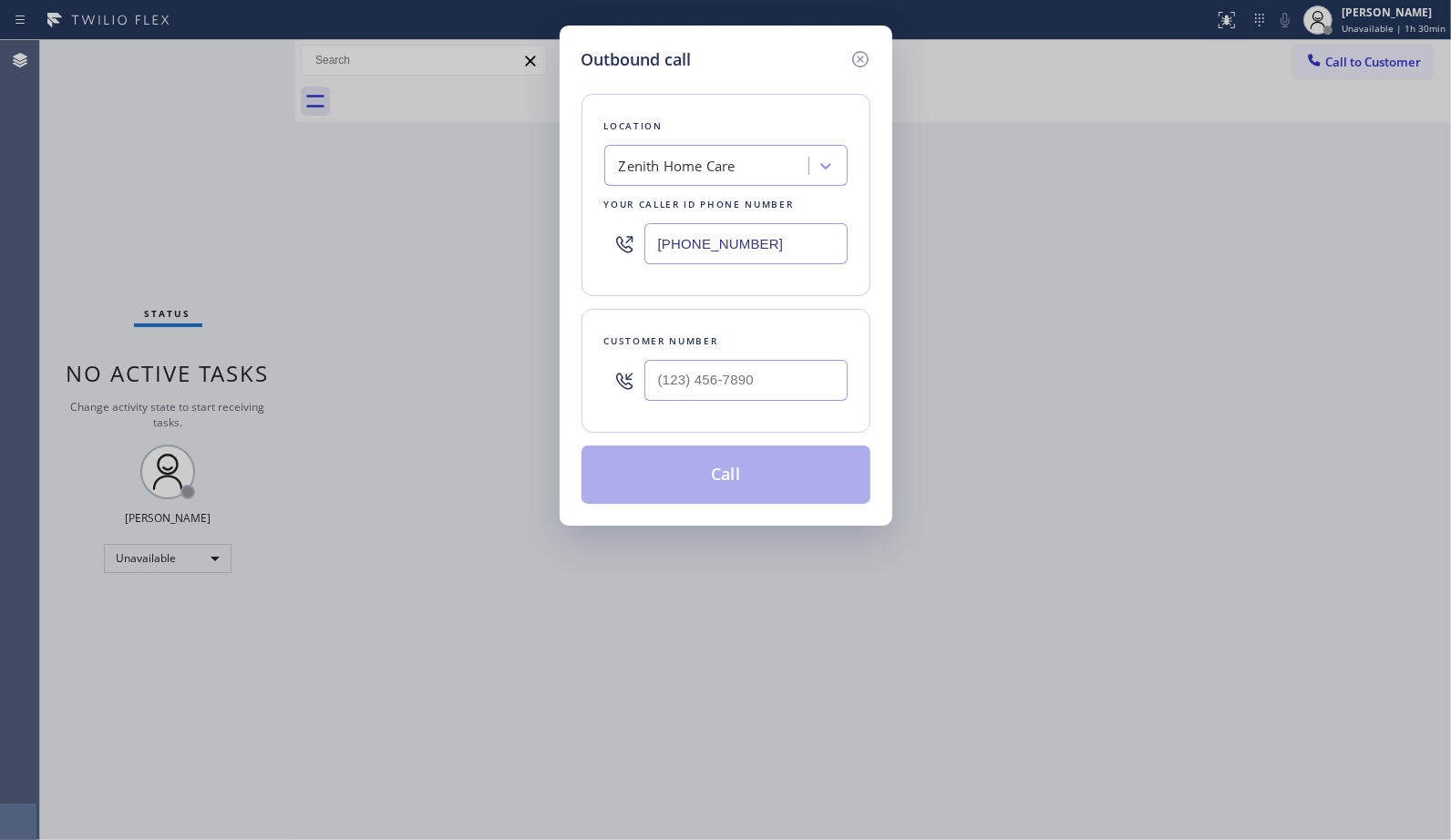
drag, startPoint x: 800, startPoint y: 238, endPoint x: 620, endPoint y: 205, distance: 183.0
click at [639, 233] on div "[PHONE_NUMBER]" at bounding box center [726, 244] width 243 height 59
paste input "310) 388-3860"
type input "[PHONE_NUMBER]"
paste input "310) 560-9710"
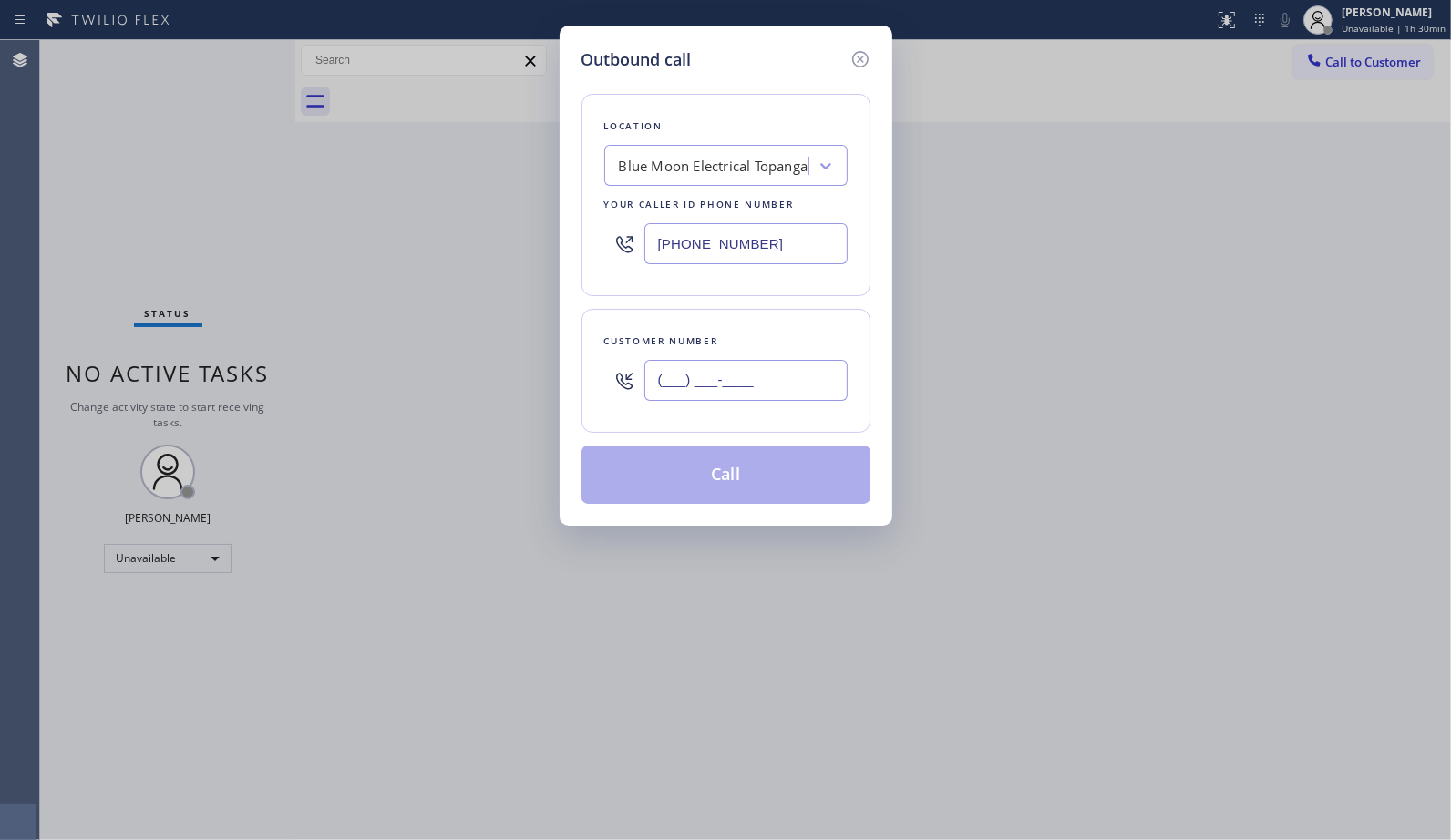
click at [578, 374] on div "Outbound call Location Blue Moon Electrical Topanga Your caller id phone number…" at bounding box center [726, 276] width 332 height 500
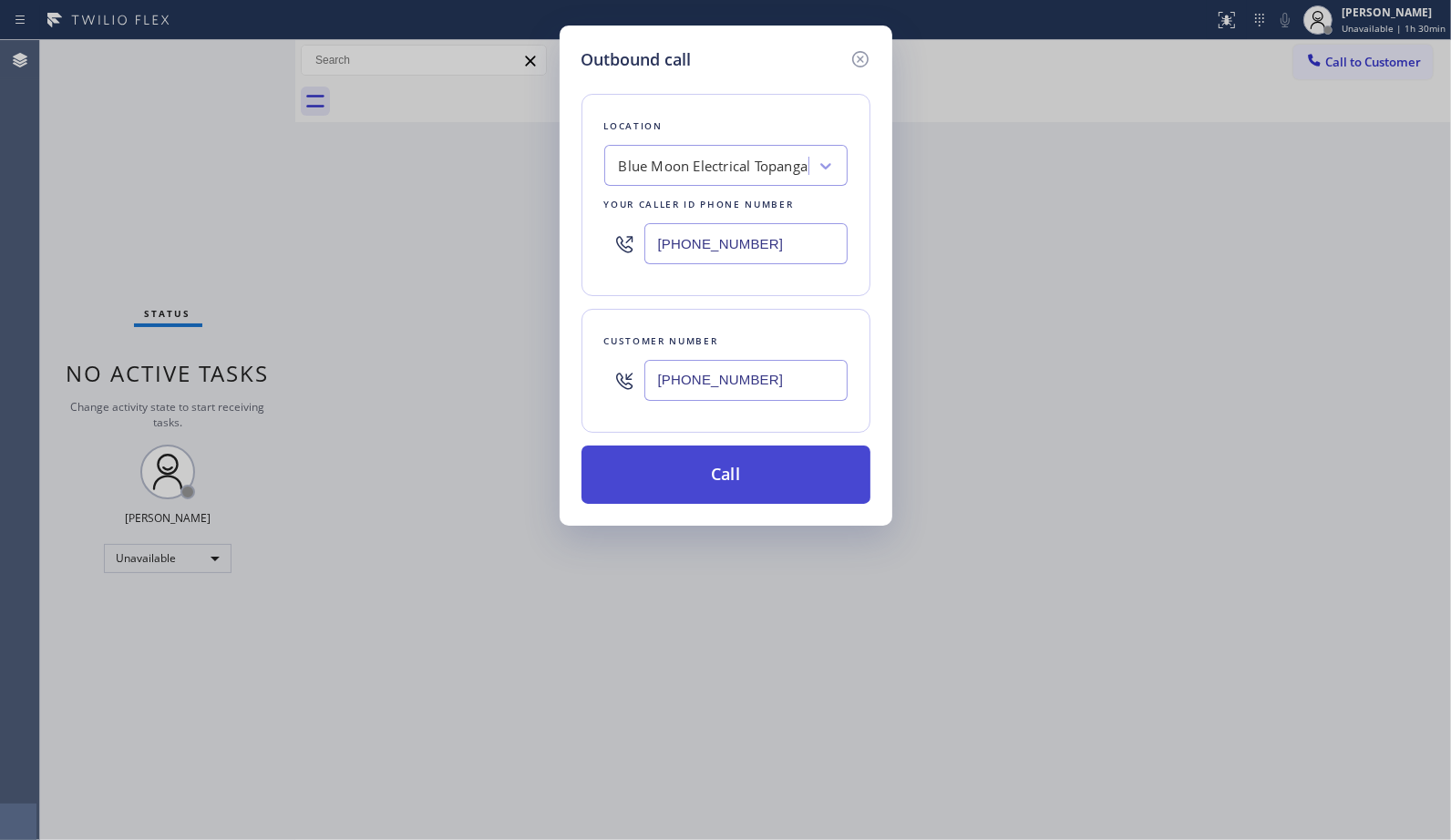
type input "[PHONE_NUMBER]"
drag, startPoint x: 787, startPoint y: 485, endPoint x: 772, endPoint y: 555, distance: 71.6
click at [786, 486] on button "Call" at bounding box center [726, 474] width 289 height 58
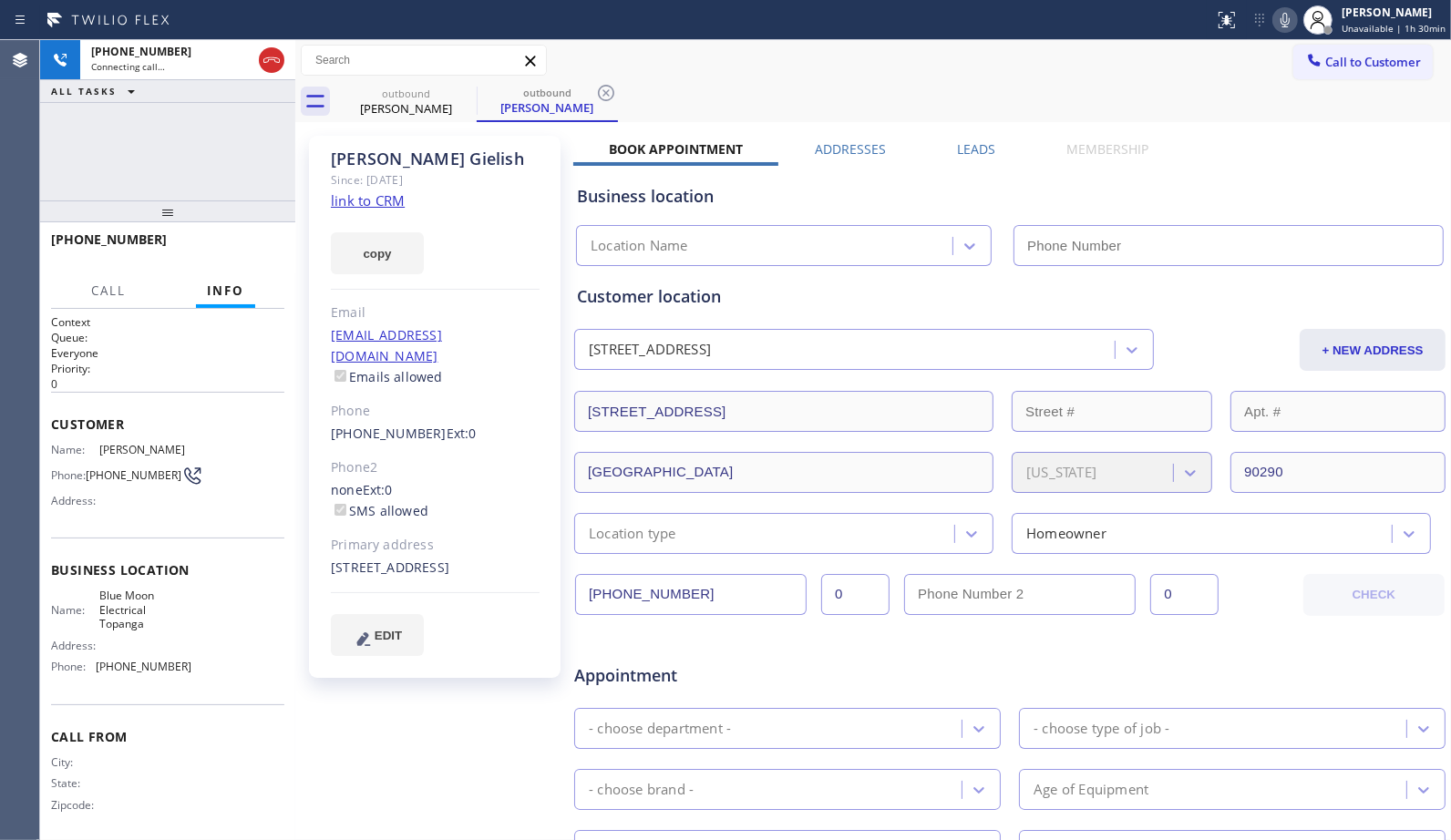
type input "[PHONE_NUMBER]"
click at [612, 94] on icon at bounding box center [606, 93] width 17 height 17
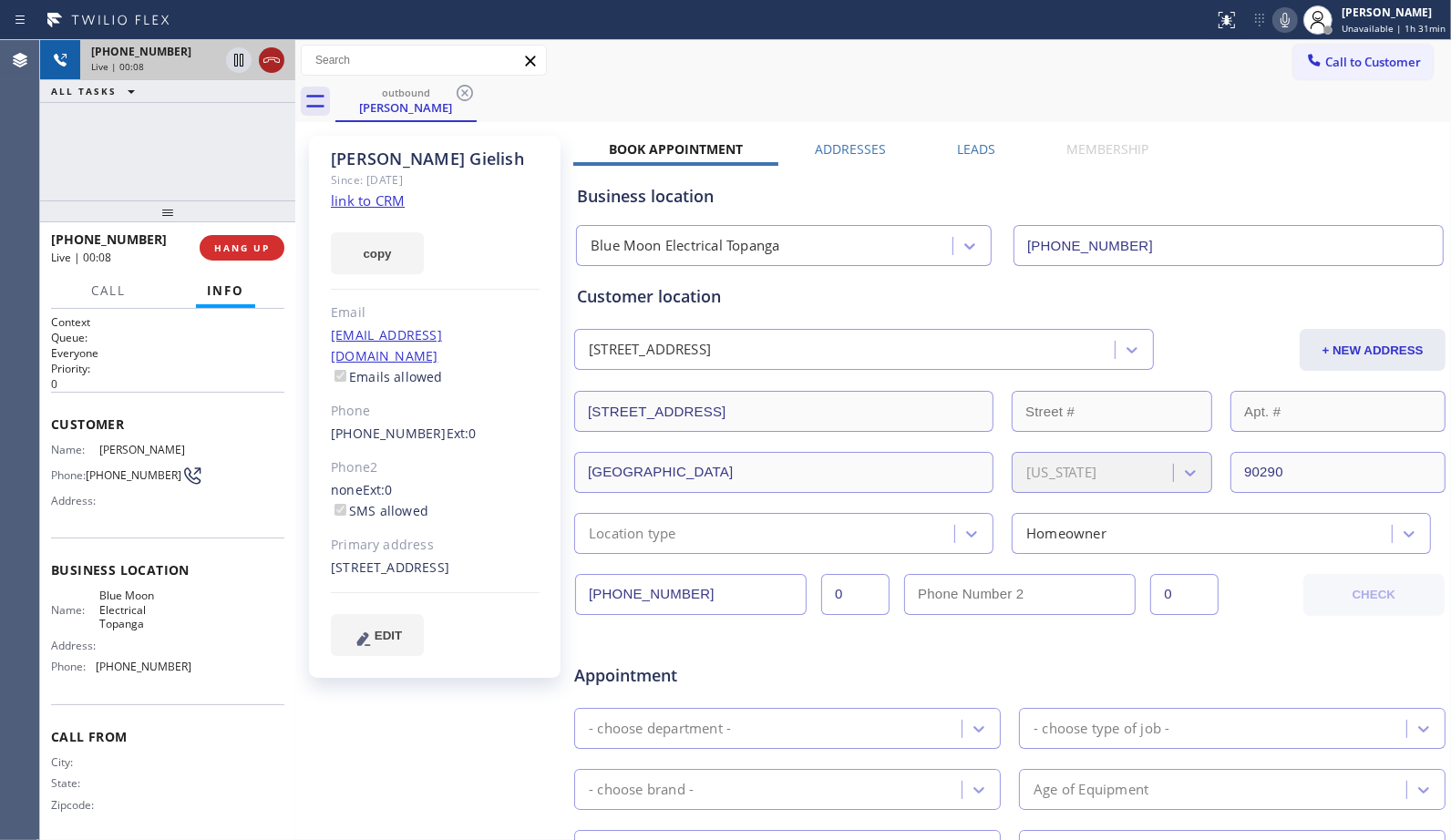
click at [277, 62] on icon at bounding box center [272, 60] width 22 height 22
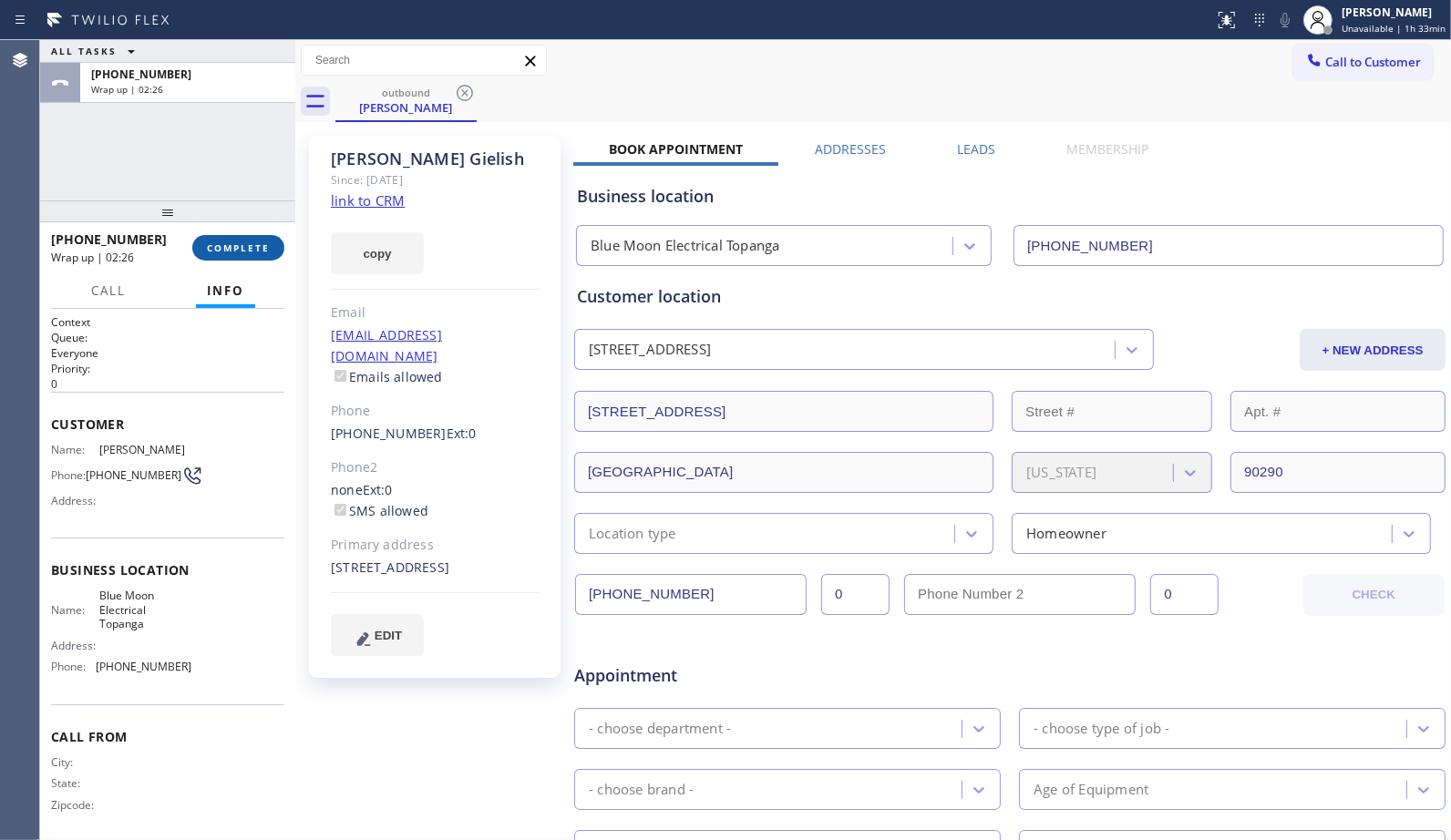
click at [241, 243] on span "COMPLETE" at bounding box center [238, 247] width 63 height 13
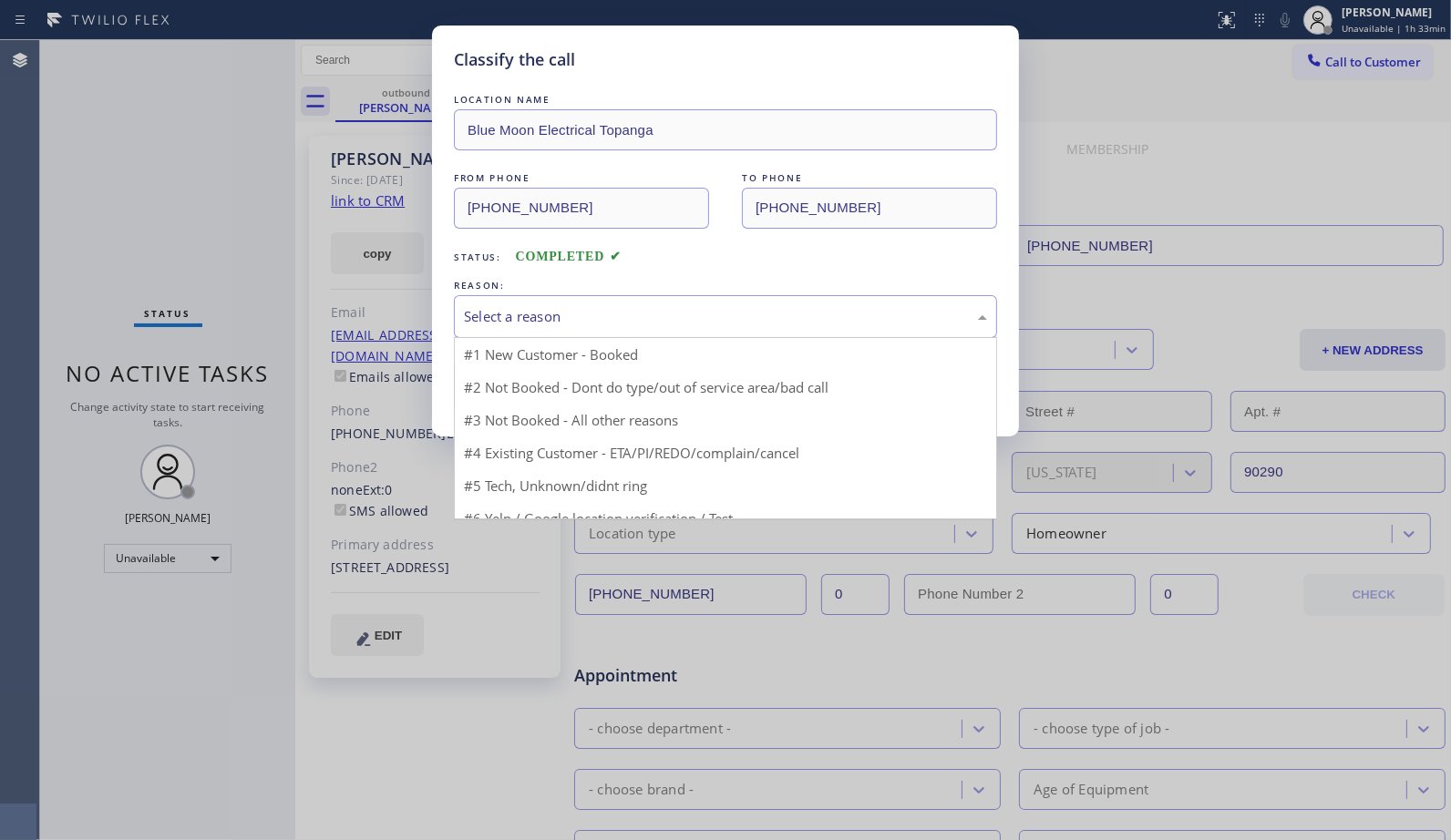
click at [651, 319] on div "Select a reason" at bounding box center [725, 316] width 523 height 21
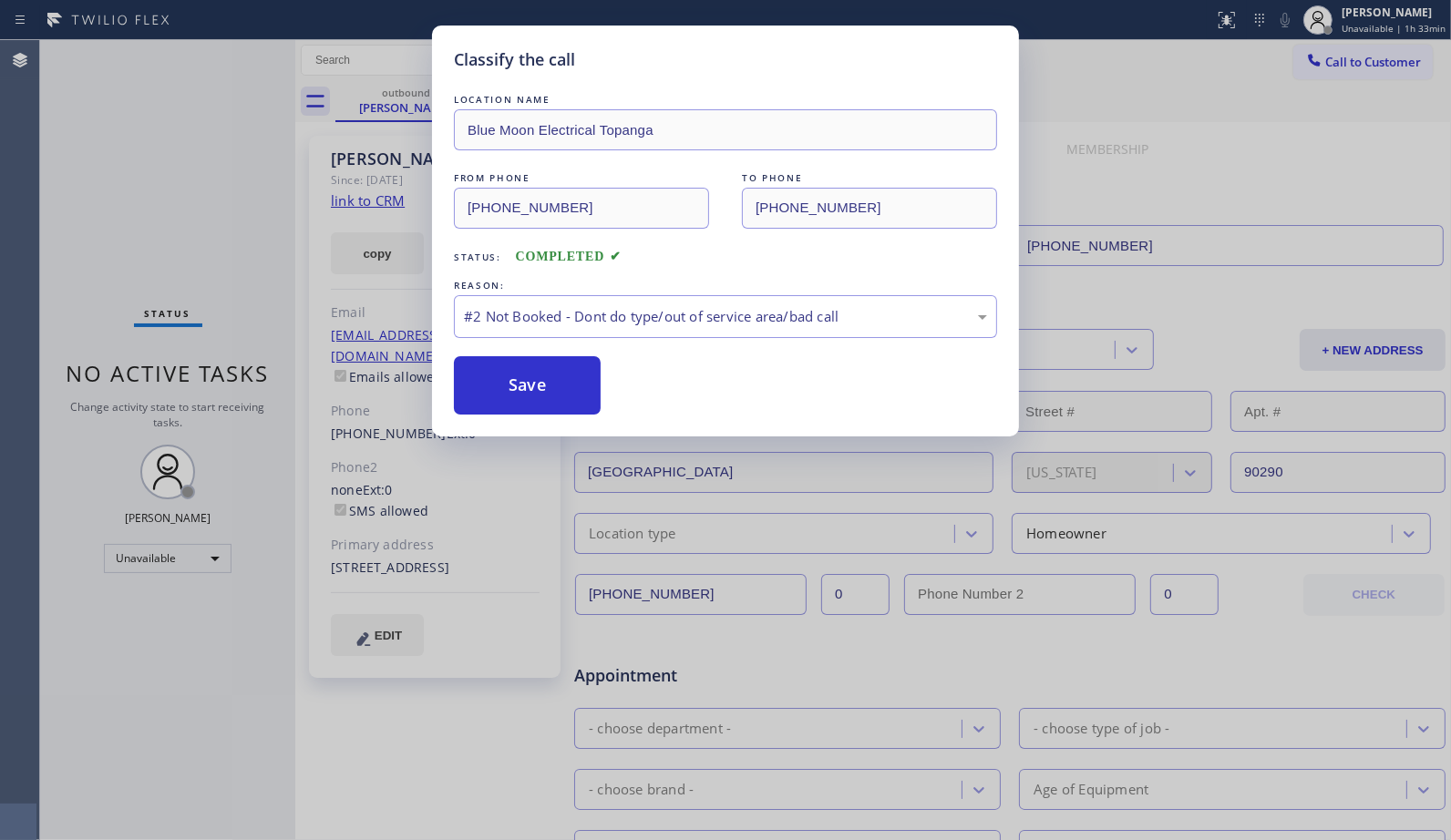
click at [541, 386] on button "Save" at bounding box center [527, 384] width 146 height 58
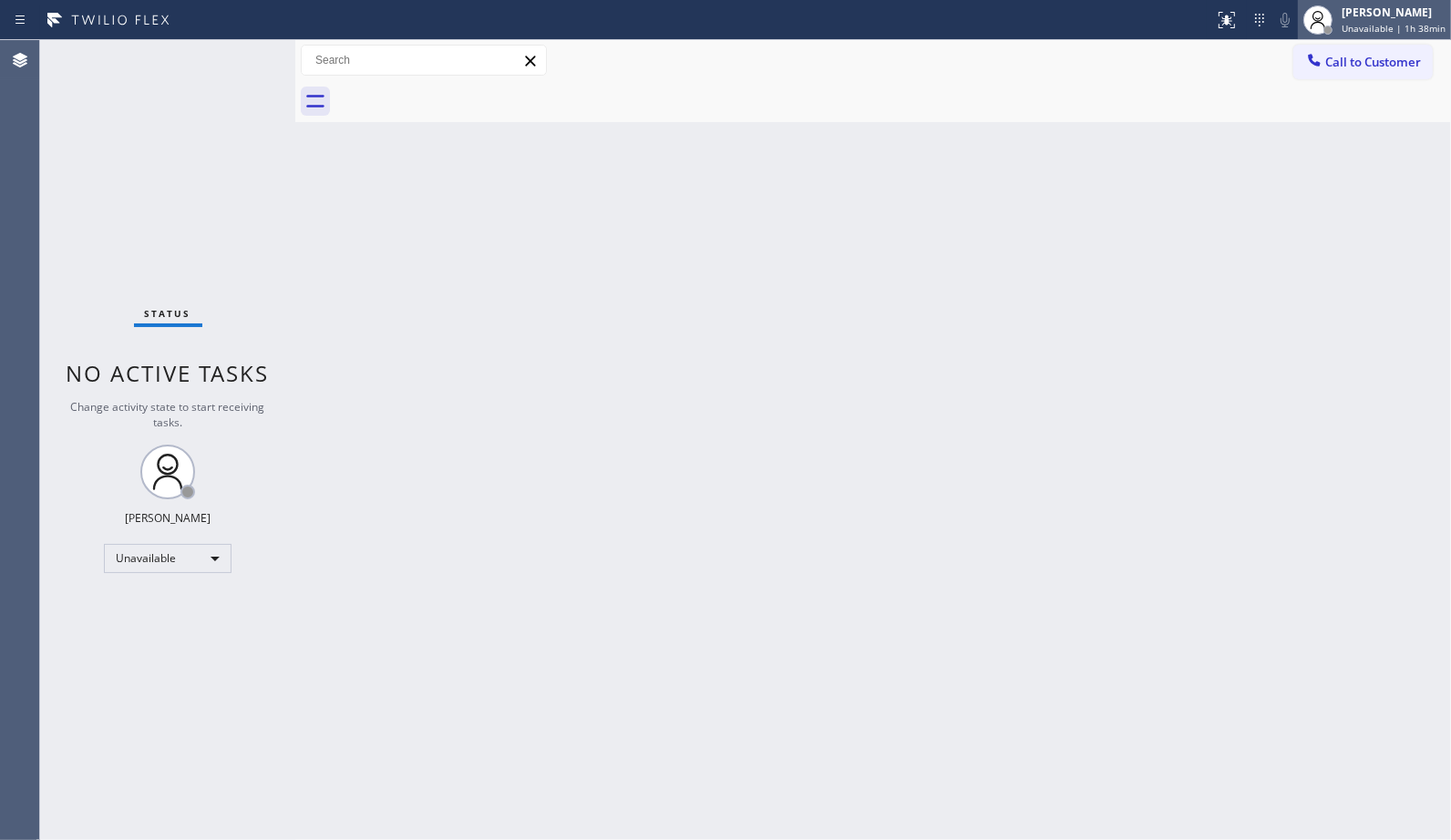
click at [1408, 20] on div "[PERSON_NAME] Unavailable | 1h 38min" at bounding box center [1394, 20] width 113 height 32
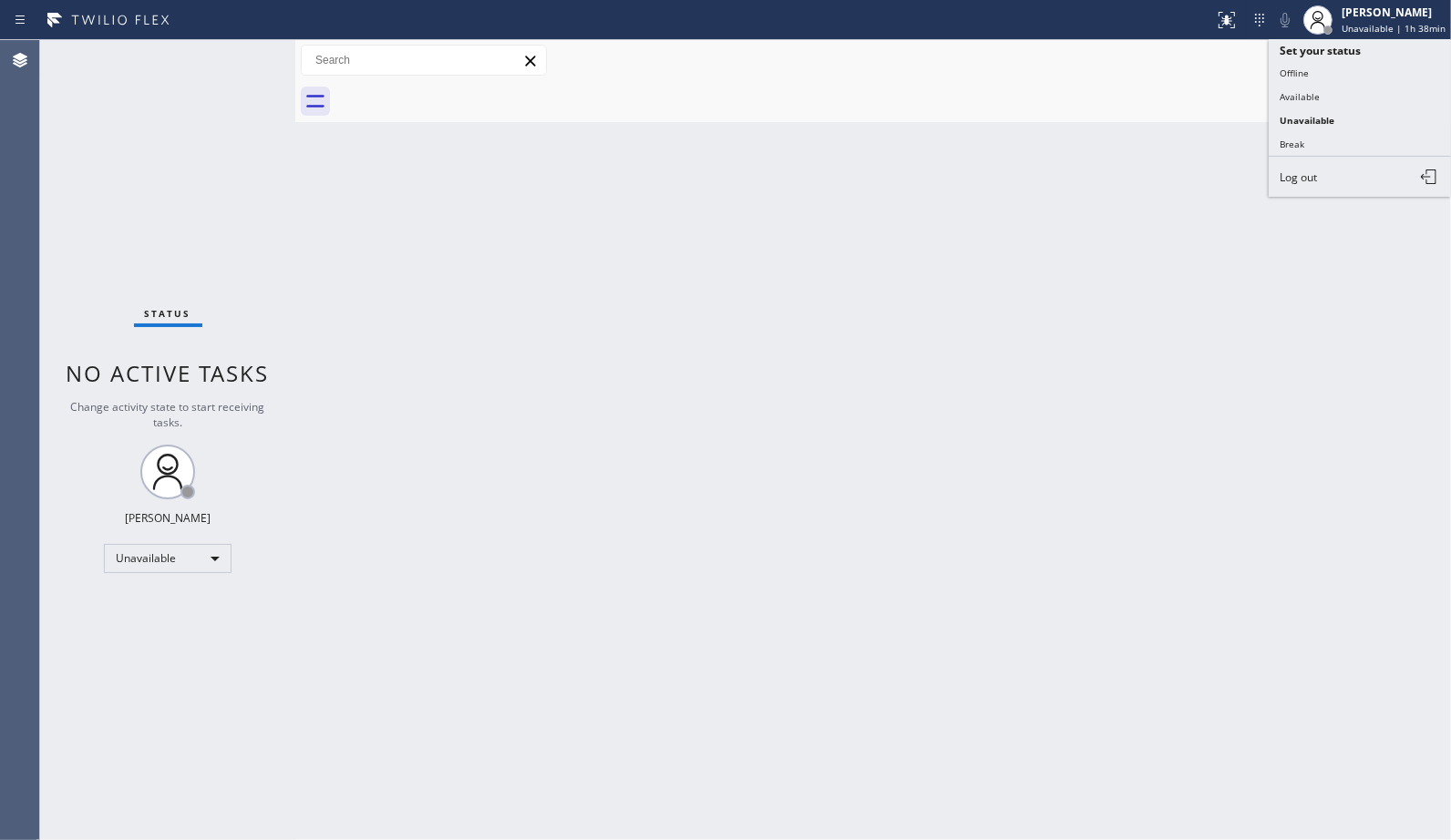
click at [1316, 176] on span "Log out" at bounding box center [1298, 177] width 38 height 16
